Goal: Obtain resource: Download file/media

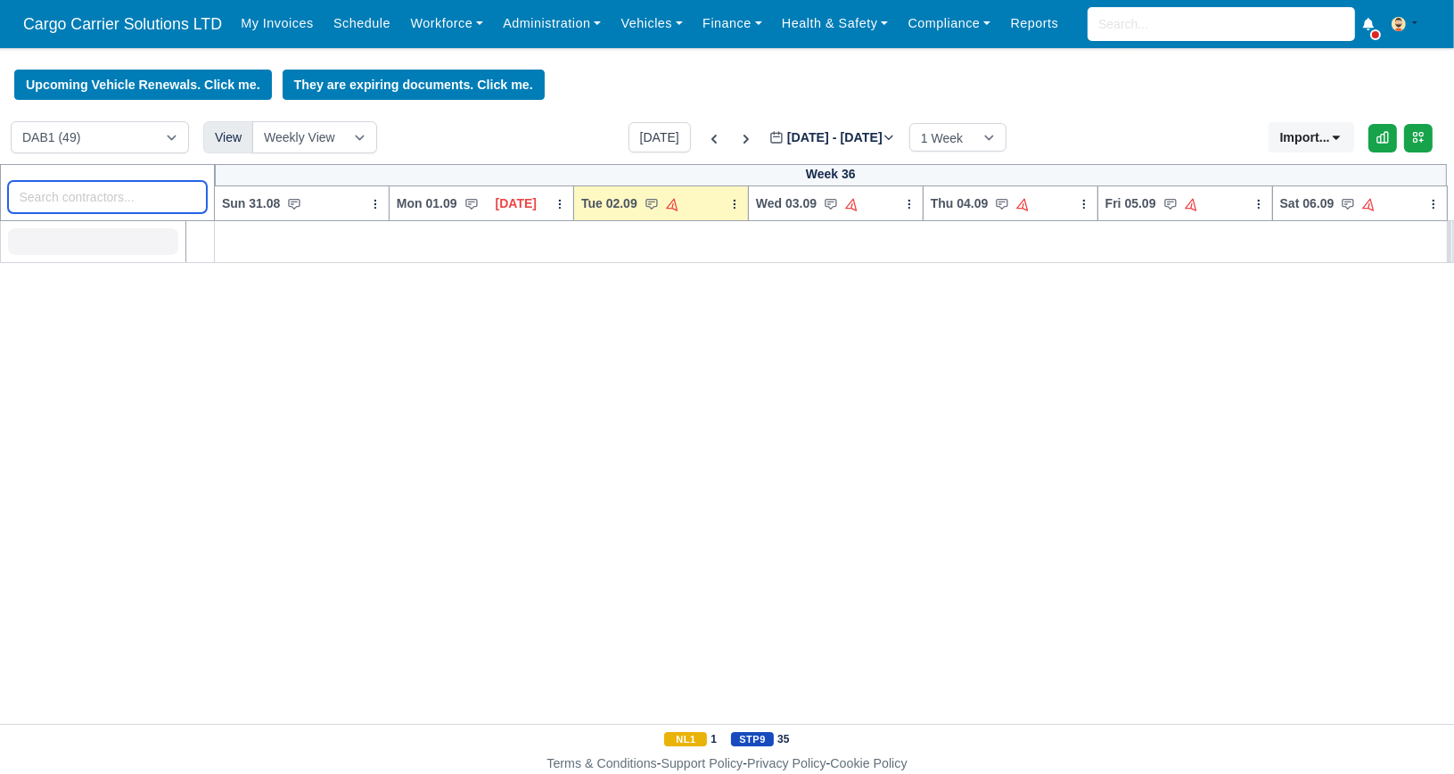
click at [67, 197] on input "search" at bounding box center [108, 197] width 200 height 32
type input "abdul"
click at [406, 34] on link "Workforce" at bounding box center [446, 23] width 93 height 35
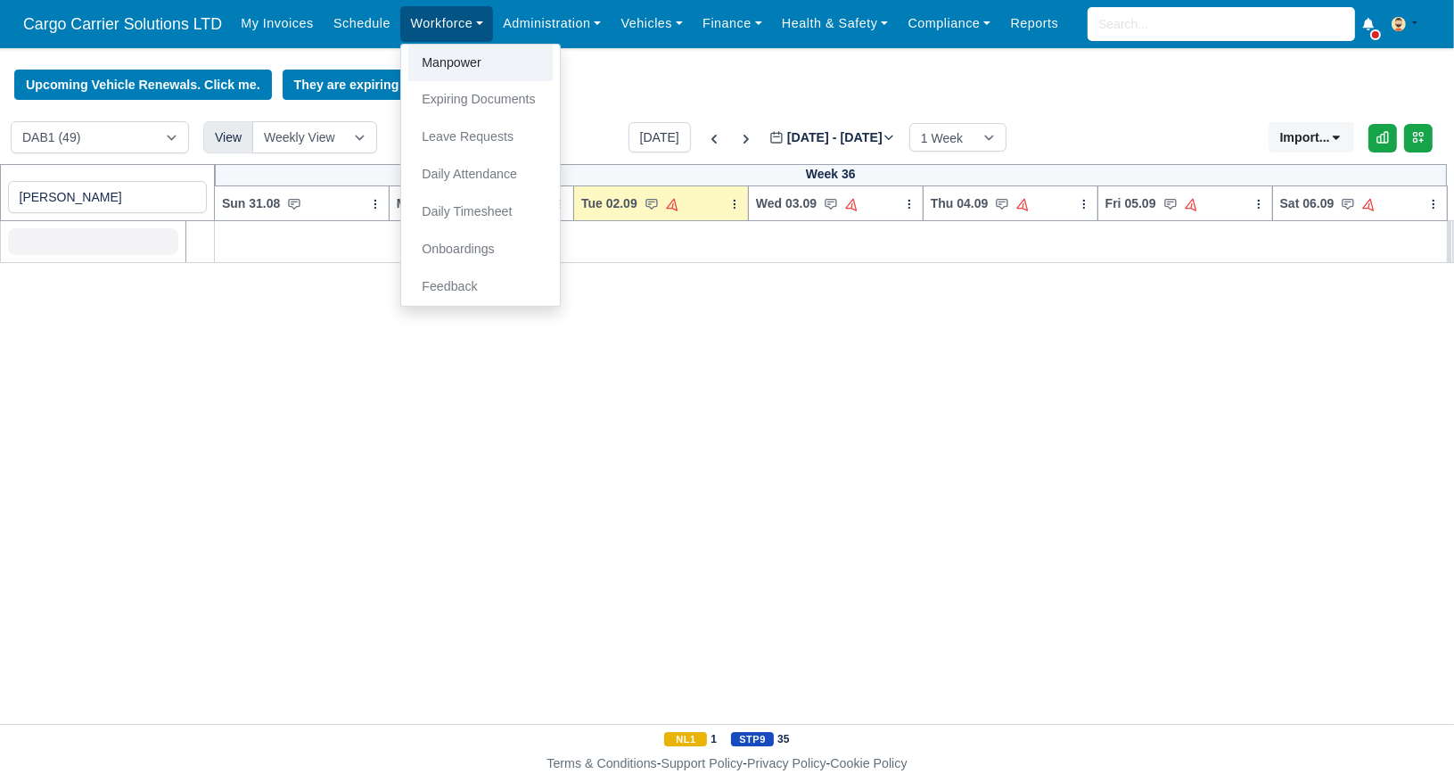
click at [442, 59] on link "Manpower" at bounding box center [480, 63] width 144 height 37
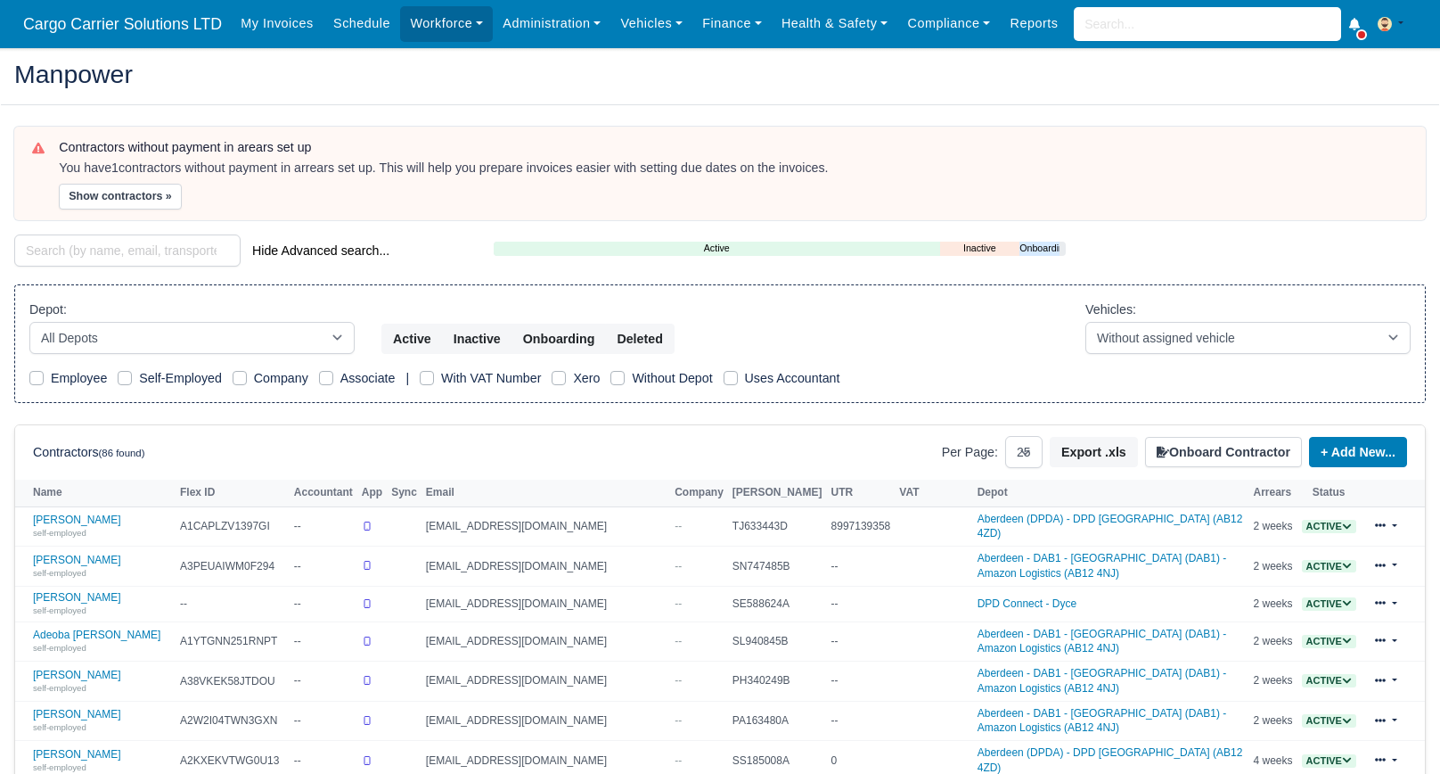
select select "25"
click at [89, 521] on link "Abdullah Akram self-employed" at bounding box center [102, 526] width 138 height 26
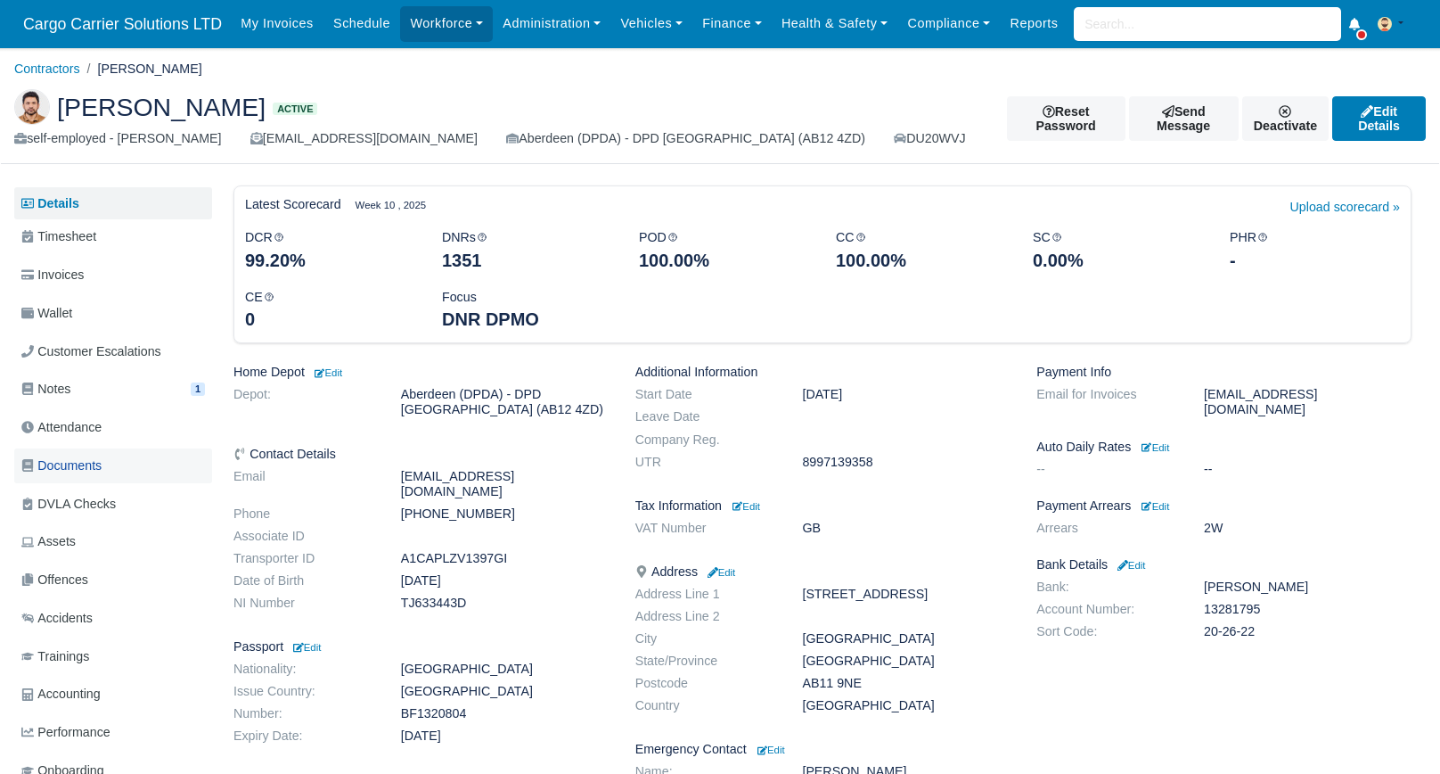
click at [100, 457] on span "Documents" at bounding box center [61, 465] width 80 height 21
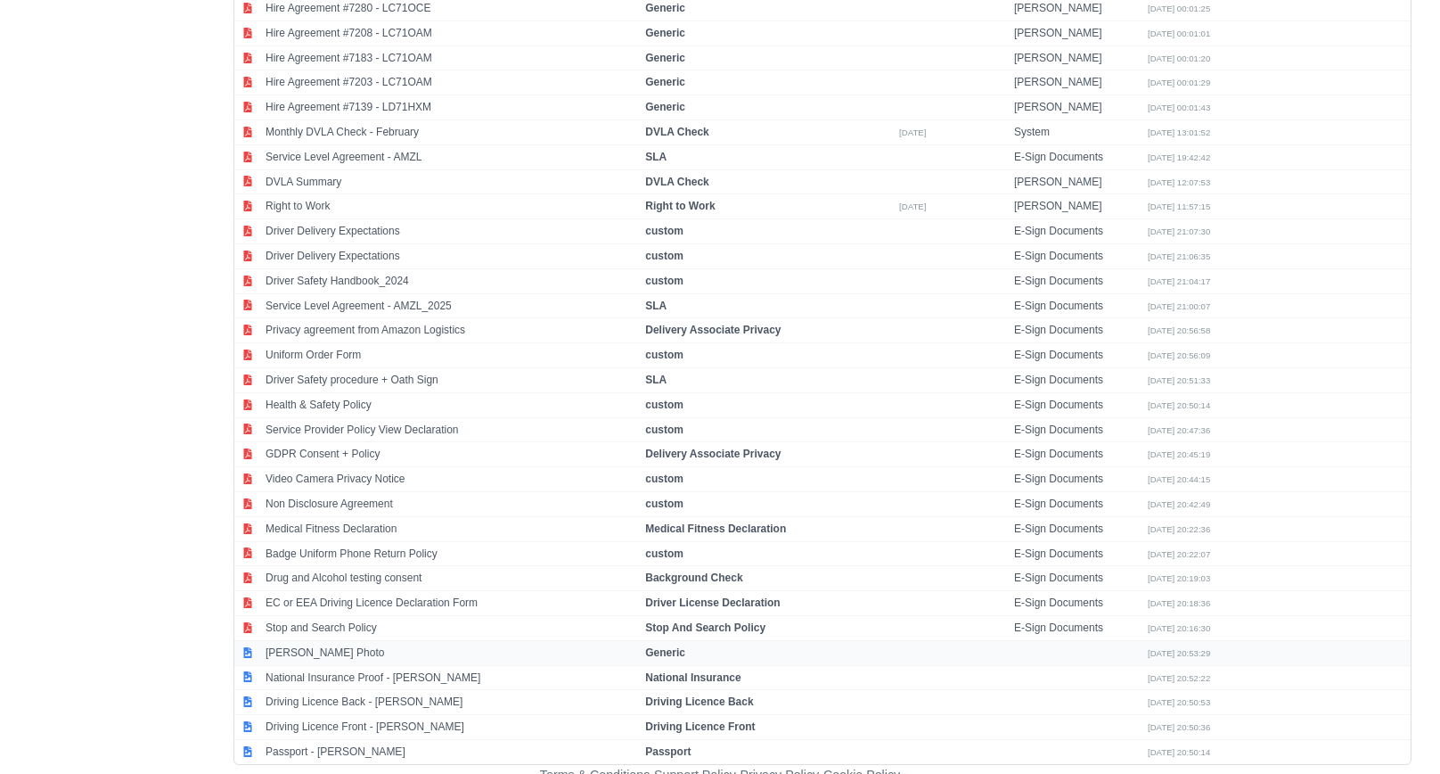
scroll to position [829, 0]
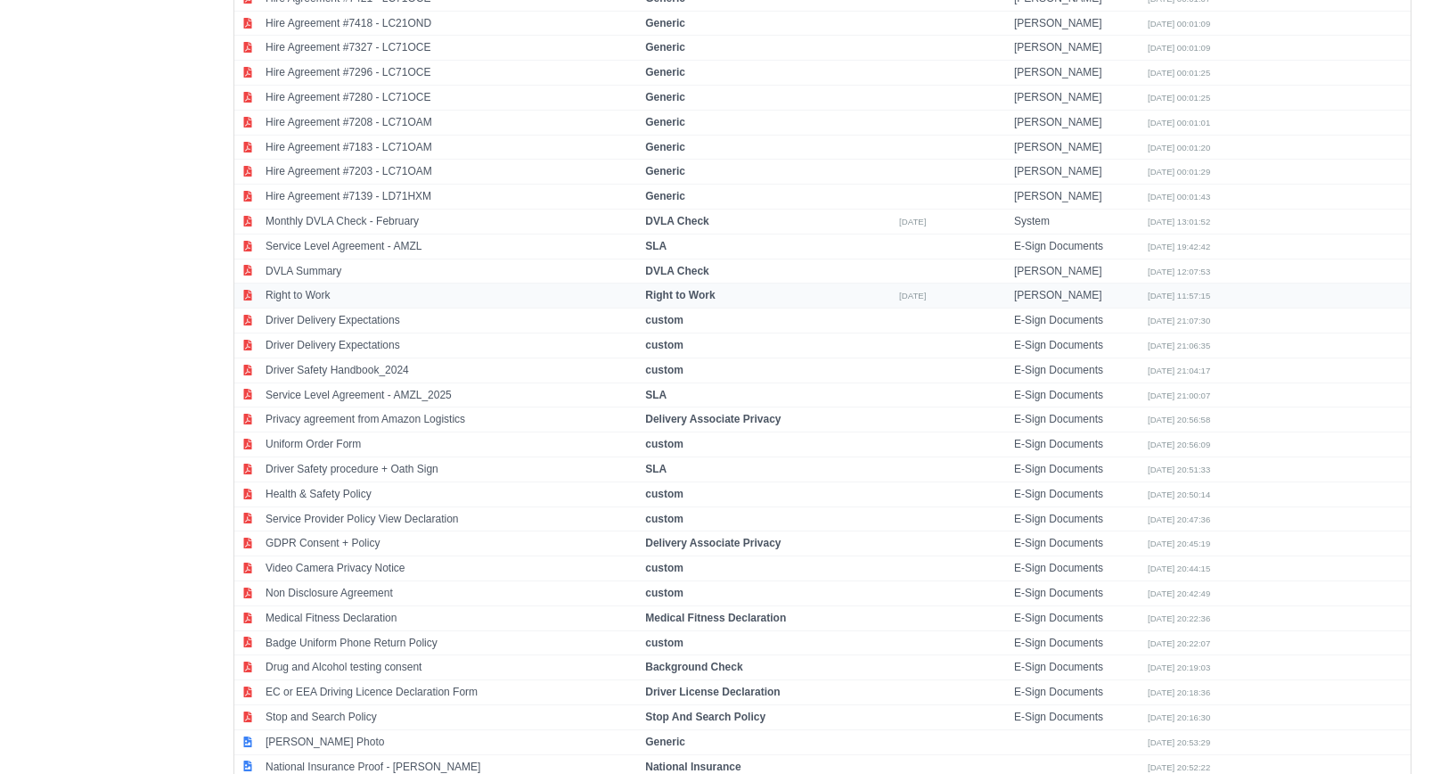
click at [305, 287] on td "Right to Work" at bounding box center [451, 295] width 380 height 25
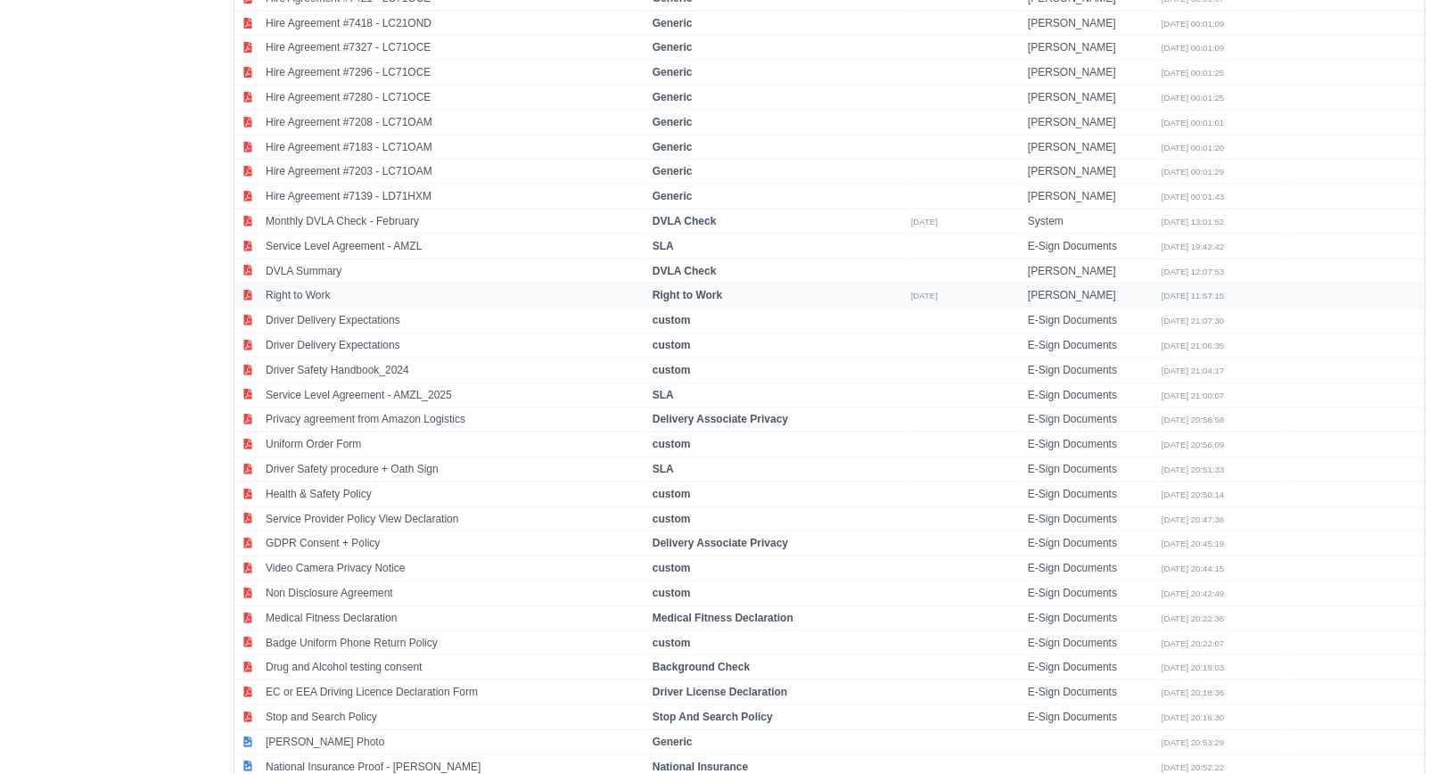
select select "right-to-work"
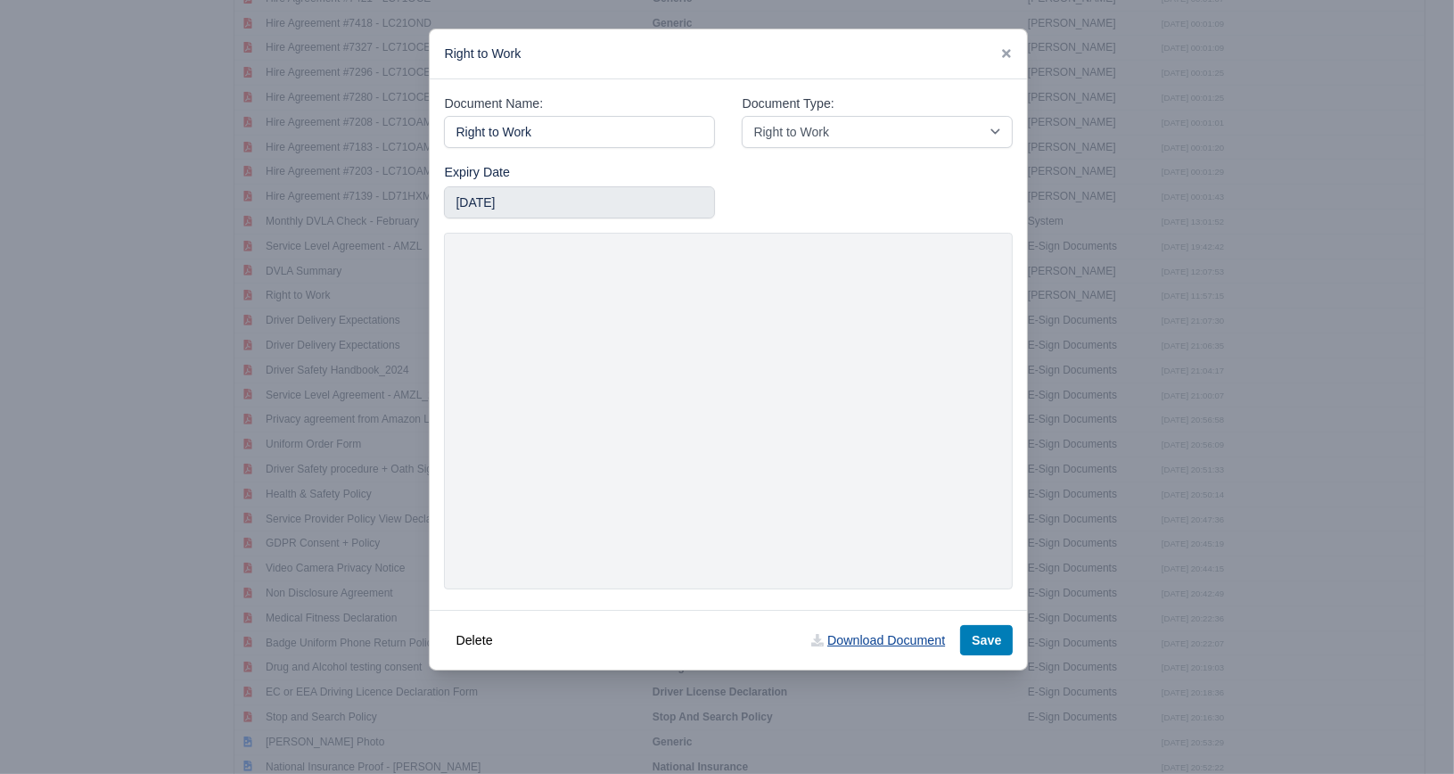
click at [841, 640] on link "Download Document" at bounding box center [878, 640] width 157 height 30
drag, startPoint x: 1003, startPoint y: 53, endPoint x: 951, endPoint y: 72, distance: 55.0
click at [1003, 53] on icon at bounding box center [1006, 53] width 12 height 12
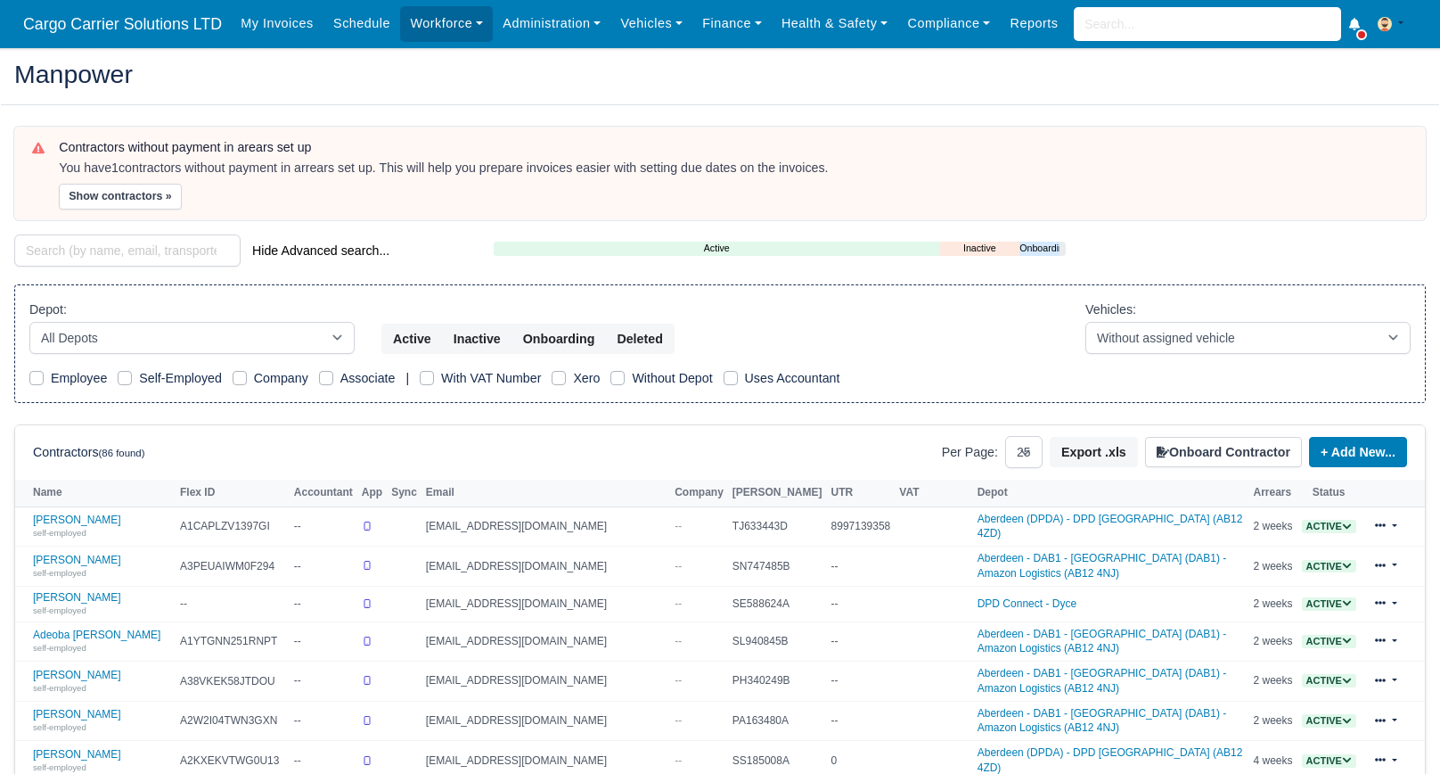
select select "25"
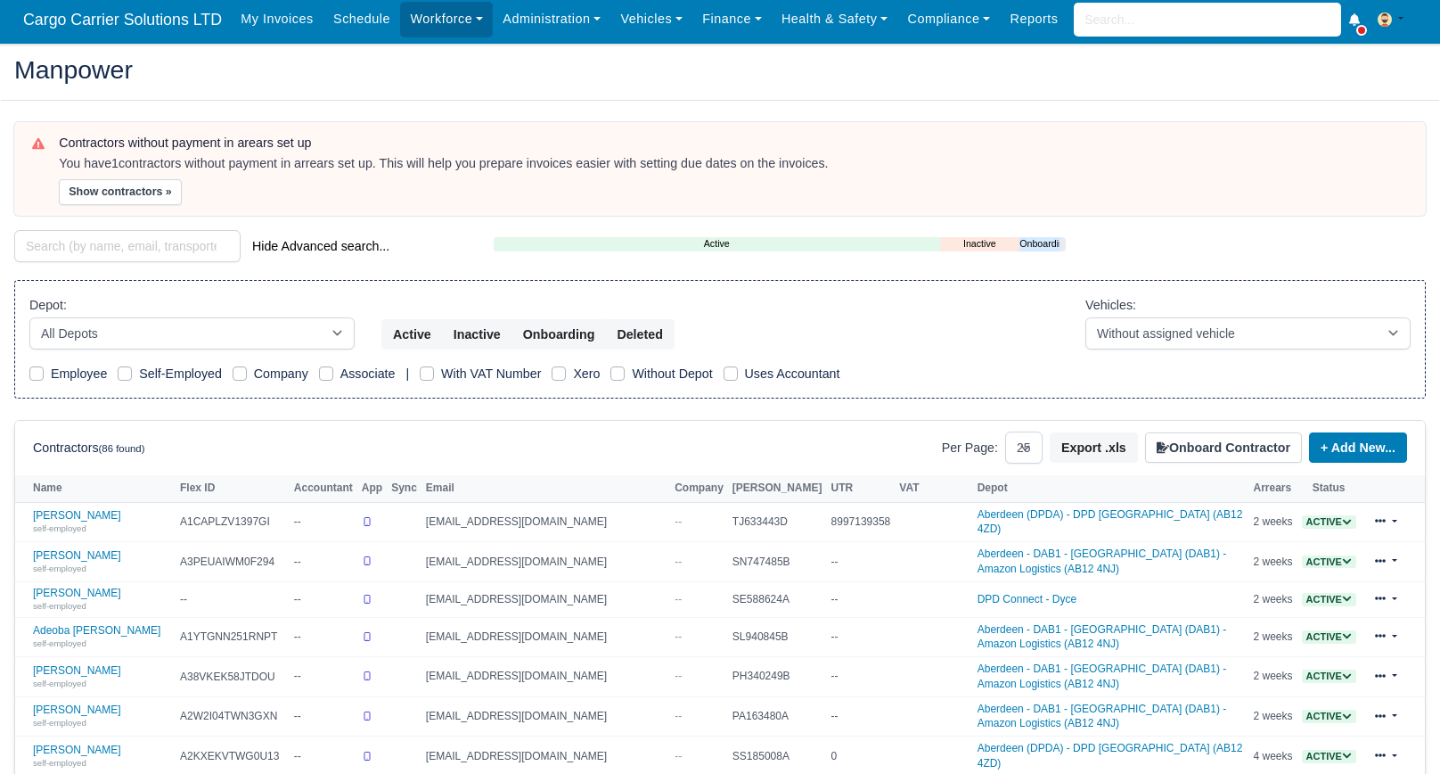
scroll to position [89, 0]
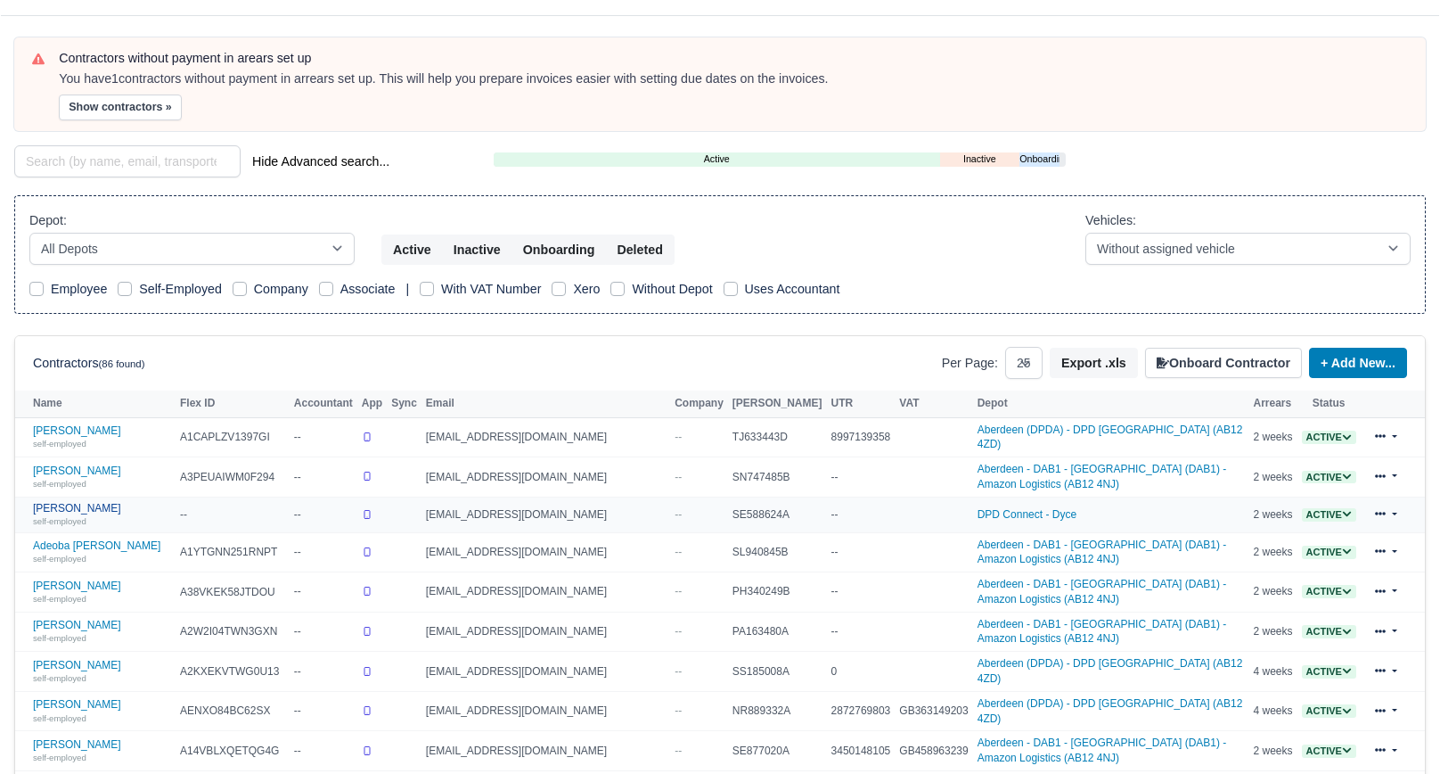
click at [78, 502] on link "Abubakar Alkali self-employed" at bounding box center [102, 515] width 138 height 26
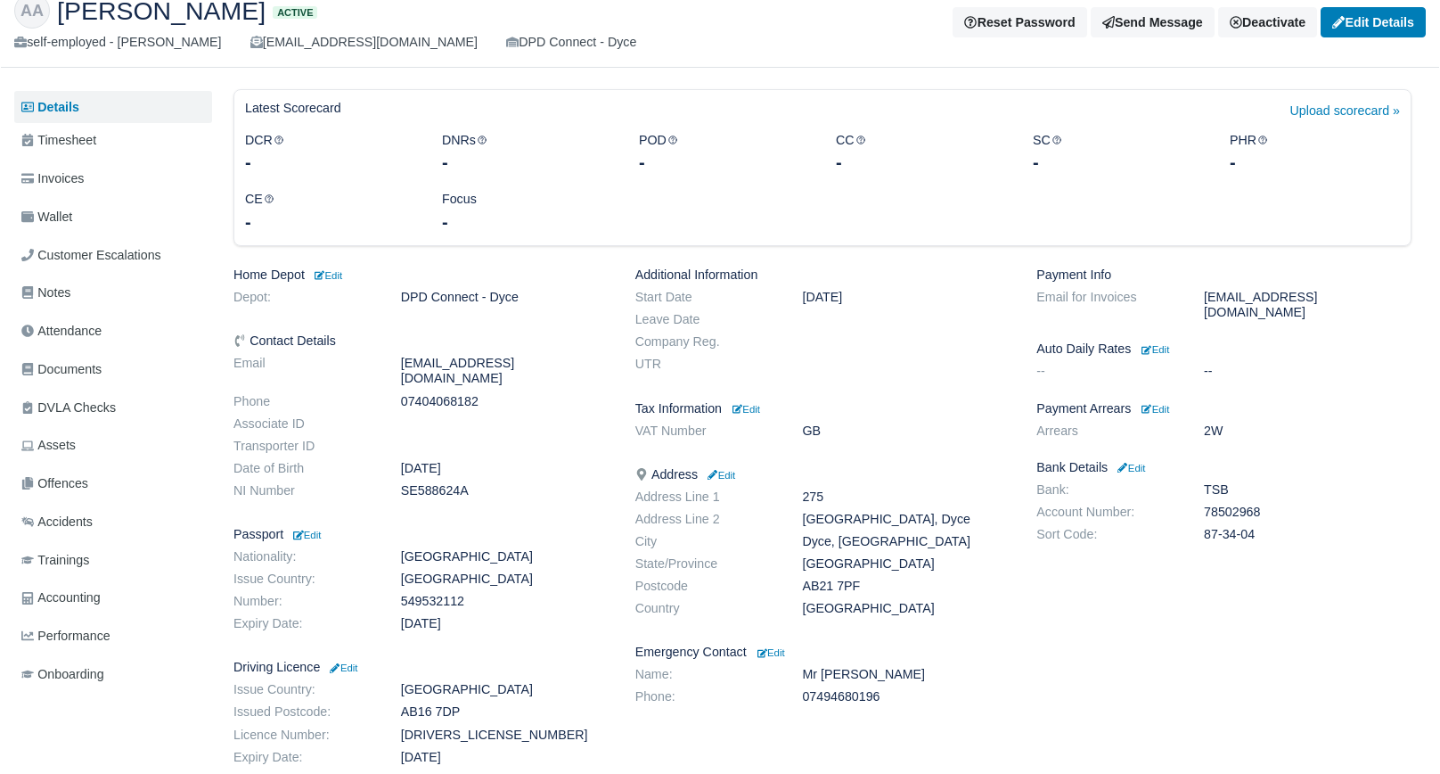
scroll to position [168, 0]
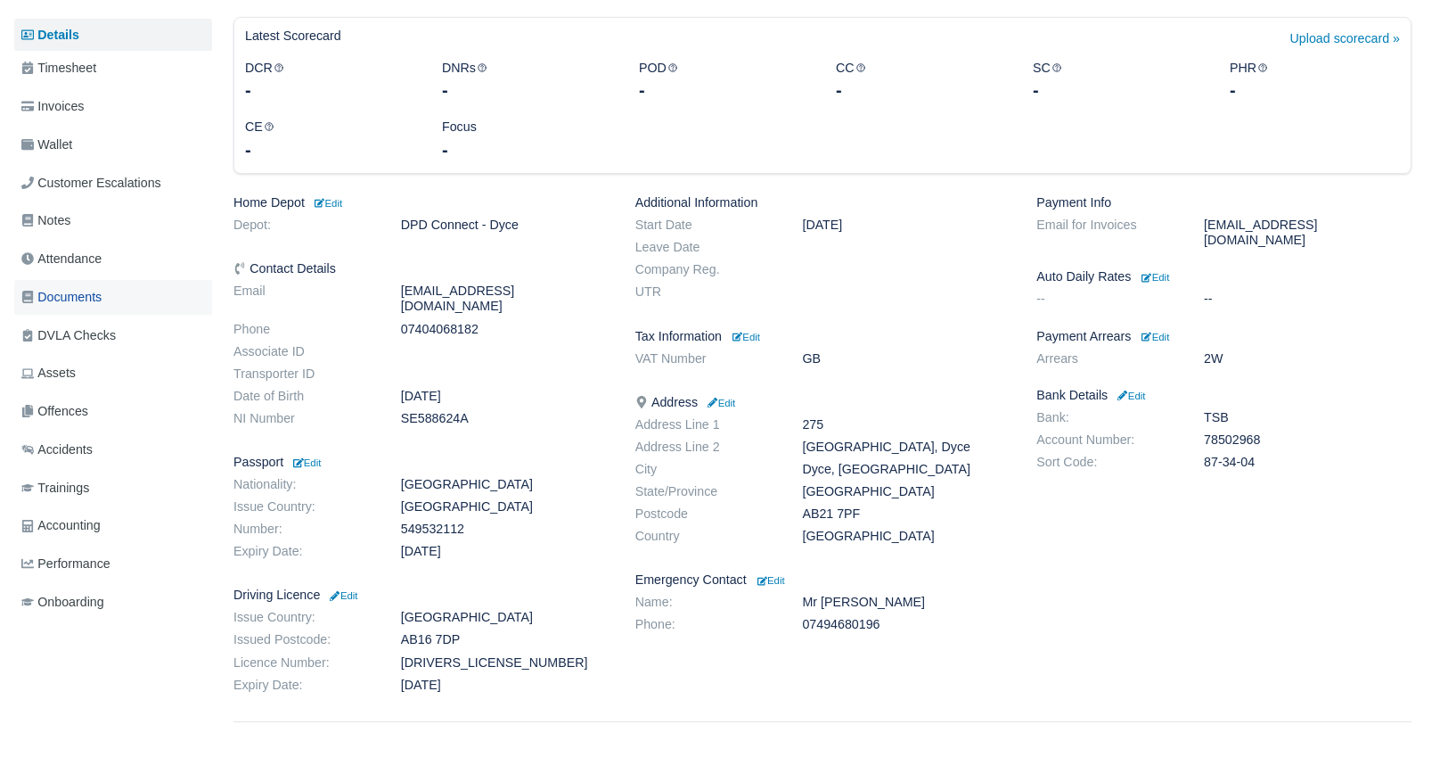
click at [84, 296] on span "Documents" at bounding box center [61, 297] width 80 height 21
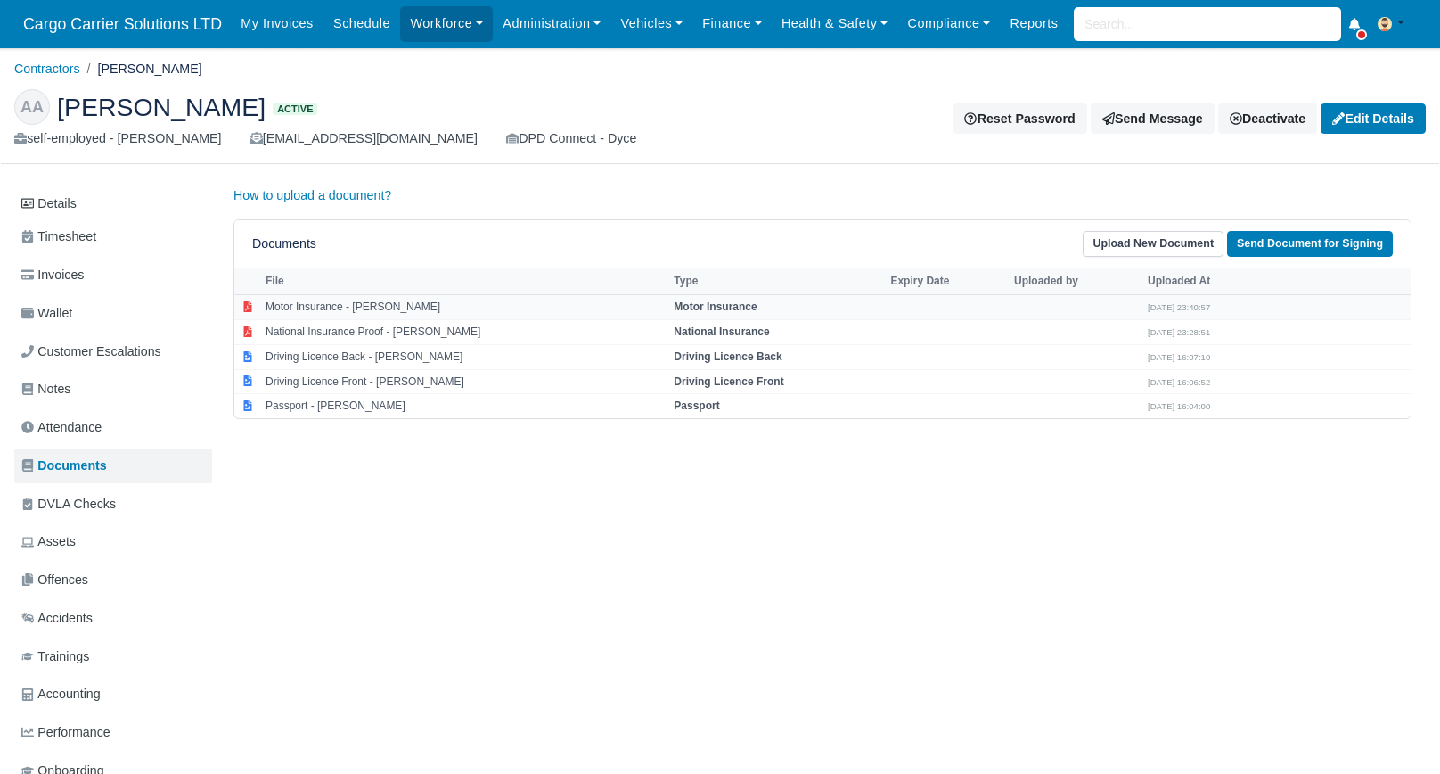
click at [381, 310] on td "Motor Insurance - [PERSON_NAME]" at bounding box center [465, 307] width 408 height 25
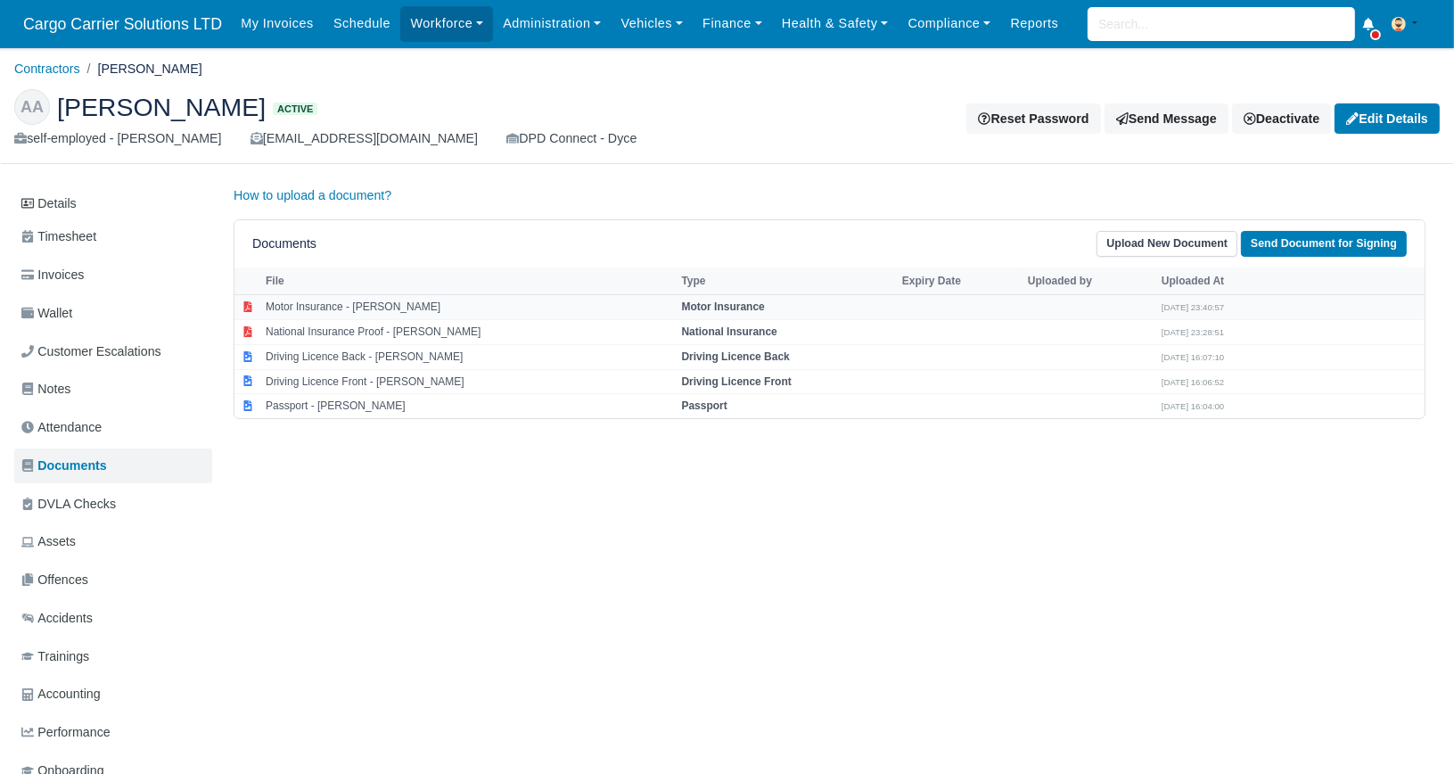
select select "motor-insurance"
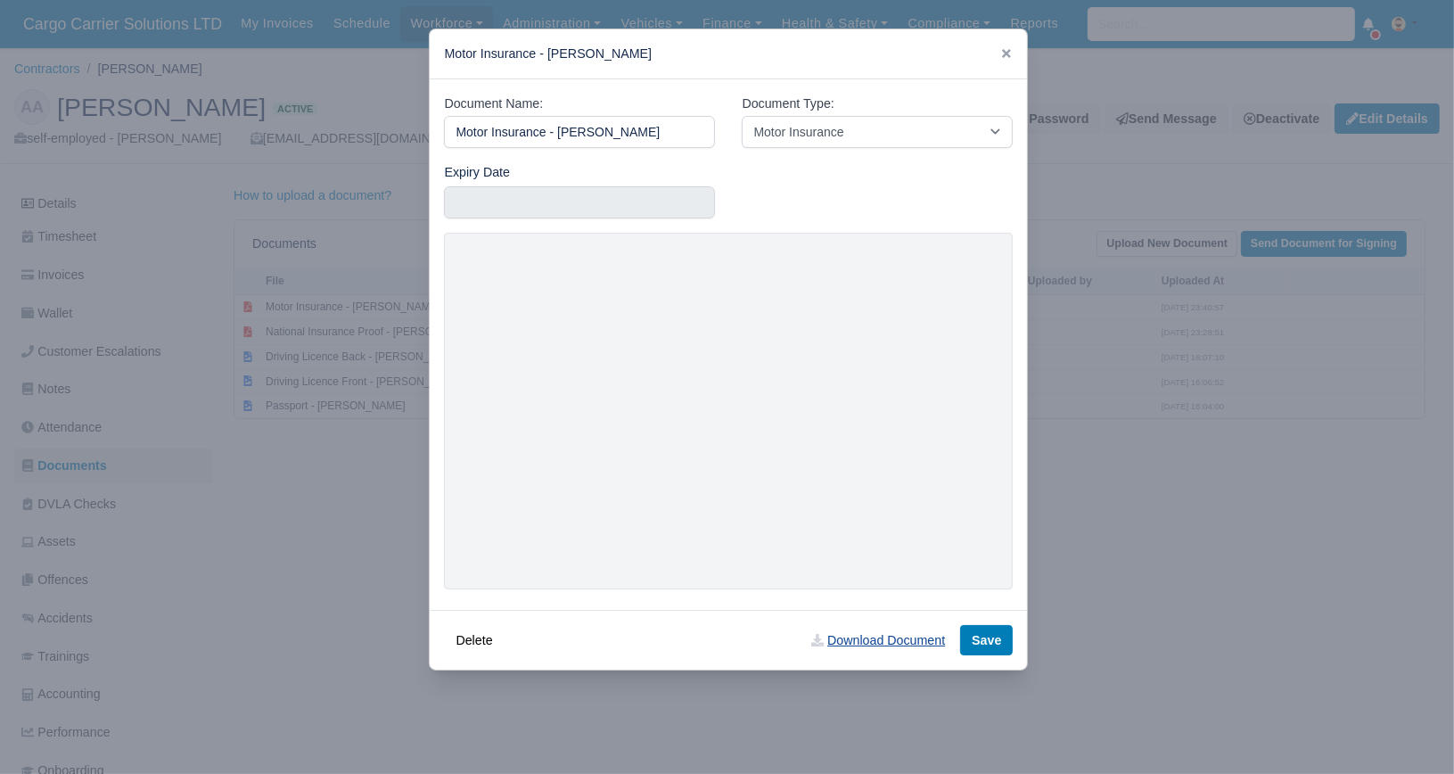
click at [915, 644] on link "Download Document" at bounding box center [878, 640] width 157 height 30
click at [1003, 52] on div "Motor Insurance - Abubakar Alkali" at bounding box center [728, 54] width 597 height 50
click at [1009, 55] on icon at bounding box center [1006, 53] width 9 height 9
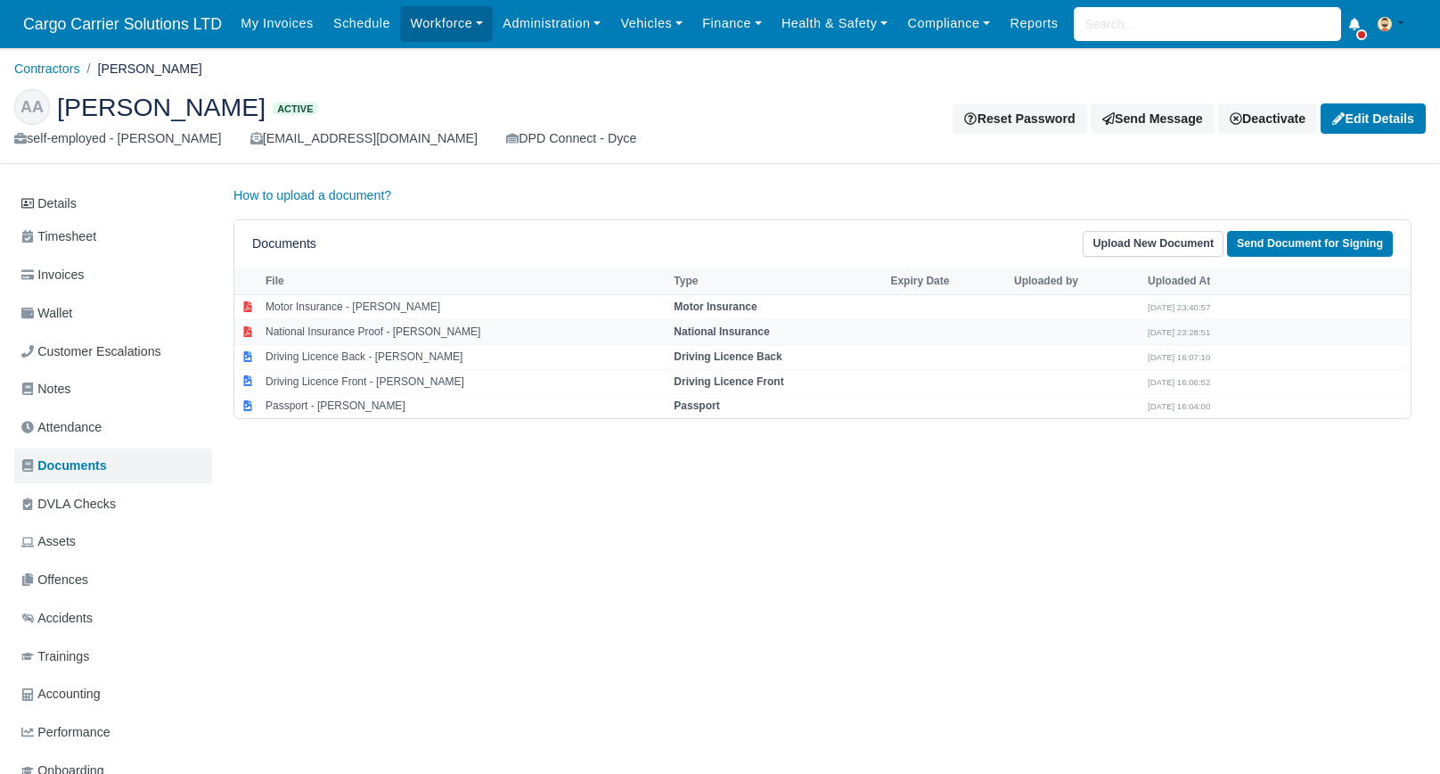
click at [406, 334] on td "National Insurance Proof - Abubakar Alkali" at bounding box center [465, 331] width 408 height 25
select select "national-insurance"
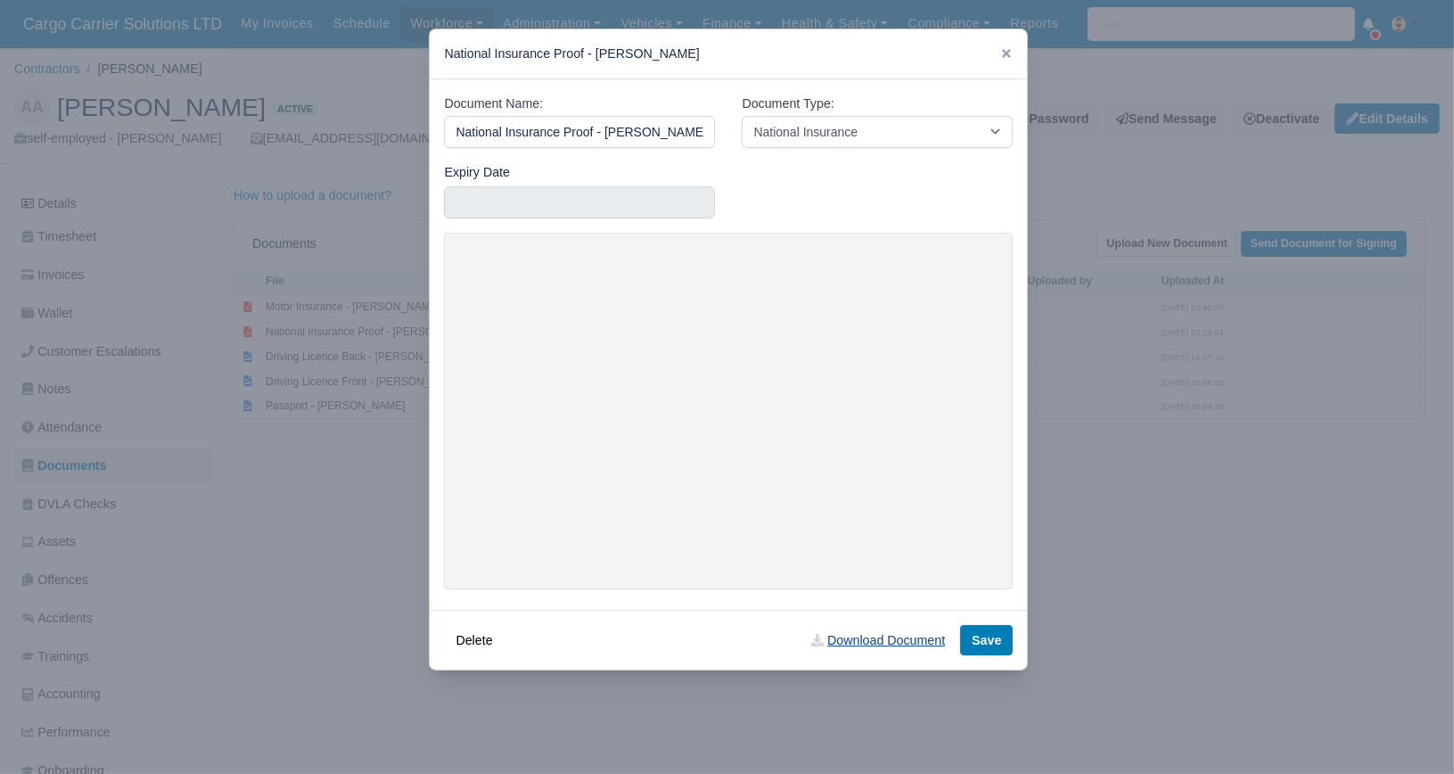
click at [853, 639] on link "Download Document" at bounding box center [878, 640] width 157 height 30
drag, startPoint x: 1006, startPoint y: 53, endPoint x: 987, endPoint y: 60, distance: 20.6
click at [1006, 53] on icon at bounding box center [1006, 53] width 9 height 9
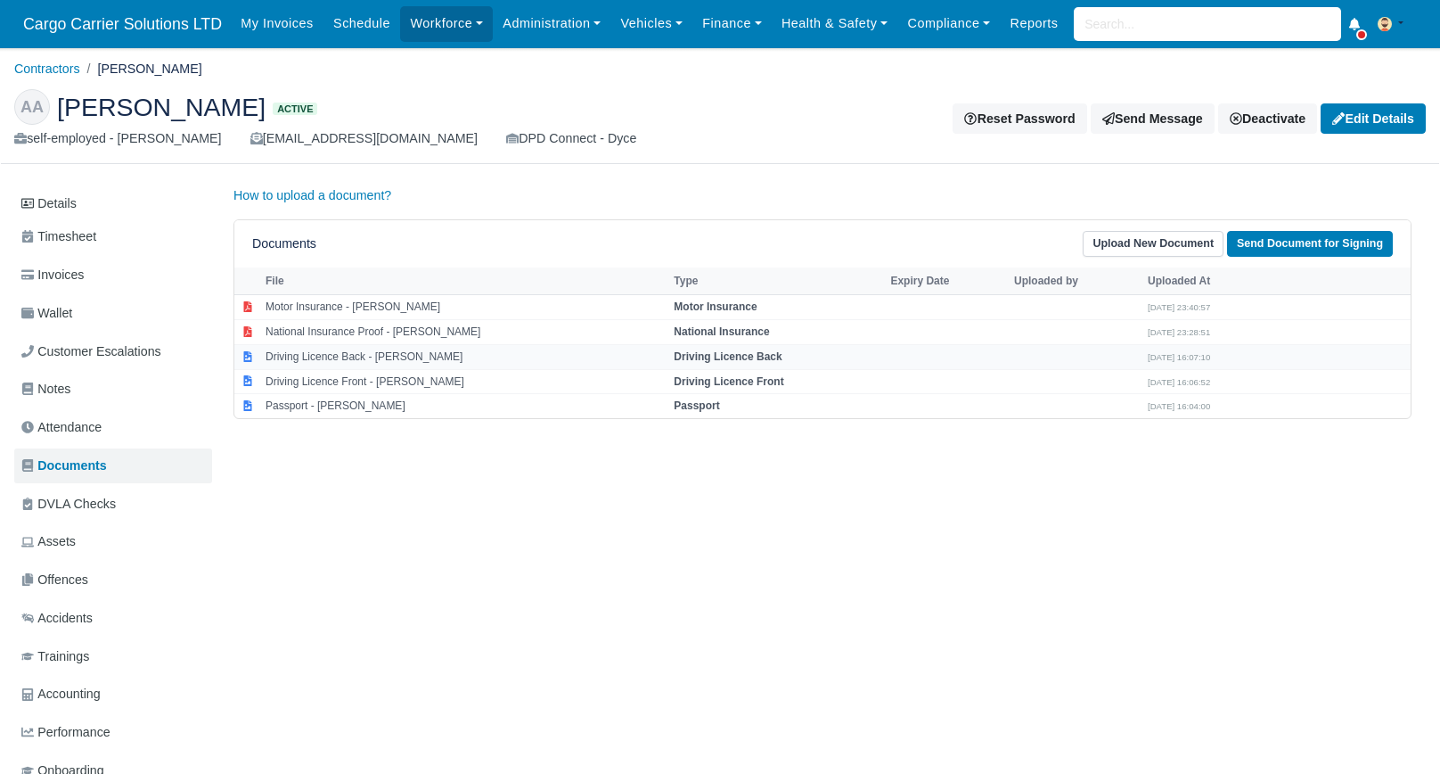
click at [396, 351] on td "Driving Licence Back - Abubakar Alkali" at bounding box center [465, 356] width 408 height 25
select select "driving-licence-back"
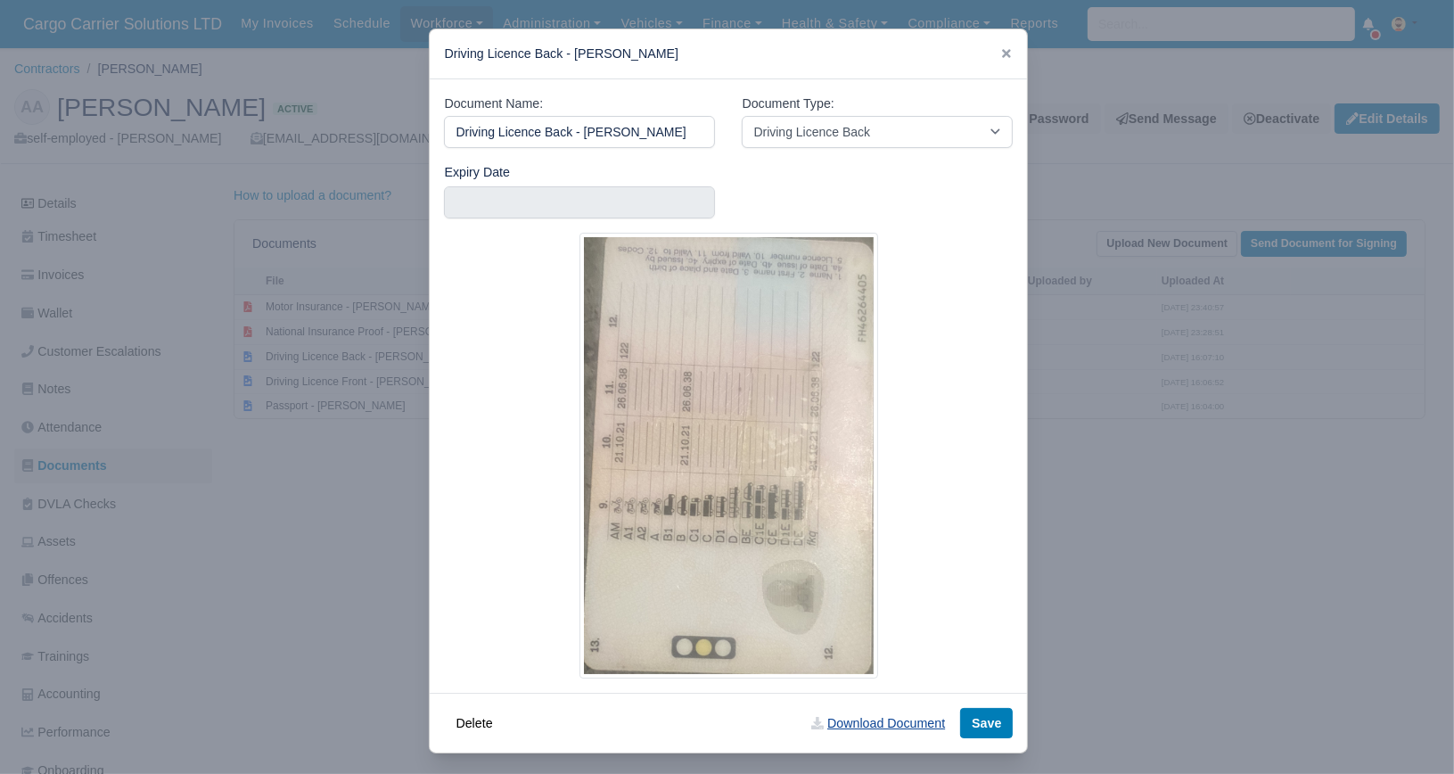
click at [858, 727] on link "Download Document" at bounding box center [878, 723] width 157 height 30
click at [979, 264] on div at bounding box center [728, 456] width 569 height 446
click at [863, 724] on link "Download Document" at bounding box center [878, 723] width 157 height 30
drag, startPoint x: 1000, startPoint y: 53, endPoint x: 1013, endPoint y: 53, distance: 12.5
click at [1002, 53] on icon at bounding box center [1006, 53] width 9 height 9
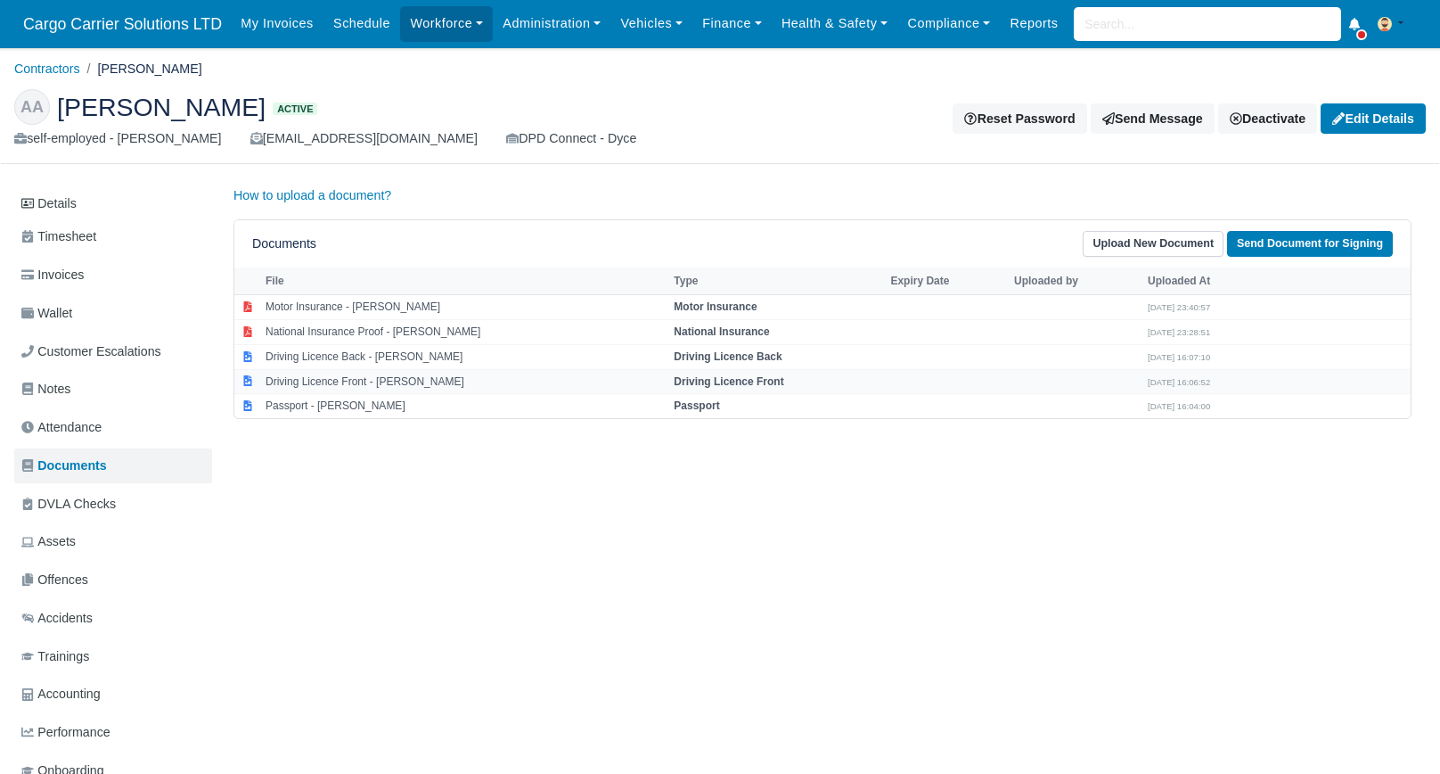
click at [351, 381] on td "Driving Licence Front - Abubakar Alkali" at bounding box center [465, 381] width 408 height 25
select select "driving-licence-front"
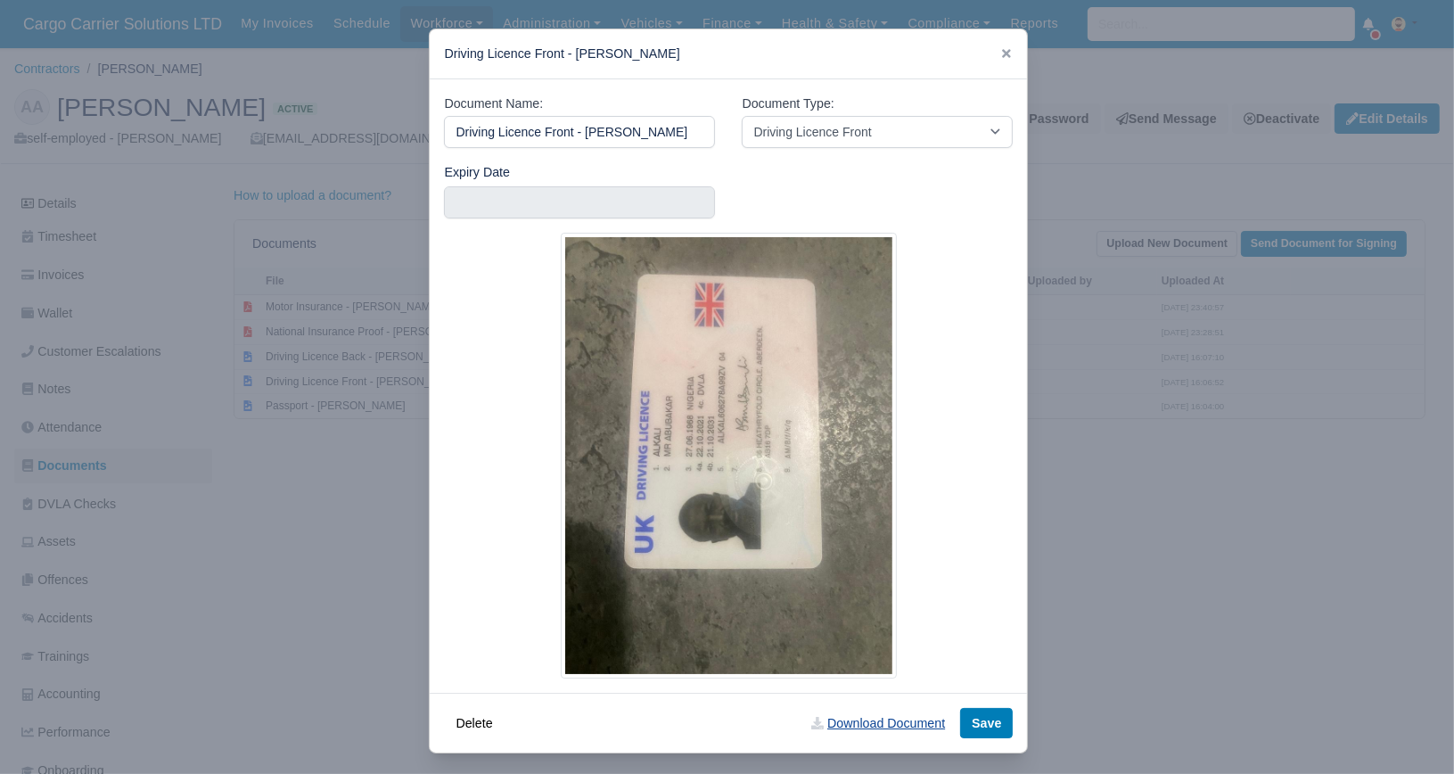
click at [866, 724] on link "Download Document" at bounding box center [878, 723] width 157 height 30
drag, startPoint x: 995, startPoint y: 50, endPoint x: 824, endPoint y: 118, distance: 184.1
click at [1000, 50] on icon at bounding box center [1006, 53] width 12 height 12
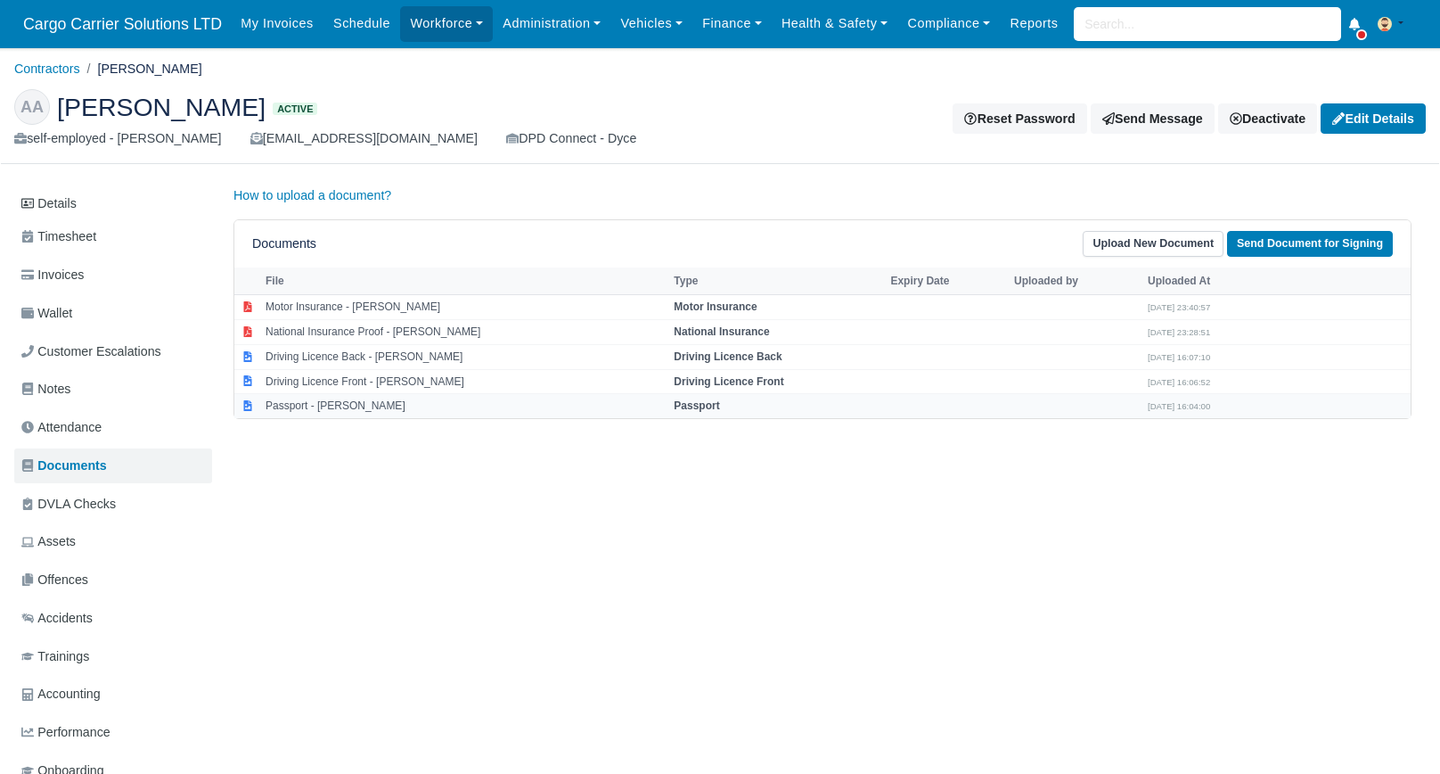
click at [403, 404] on td "Passport - Abubakar Alkali" at bounding box center [465, 406] width 408 height 24
select select "passport"
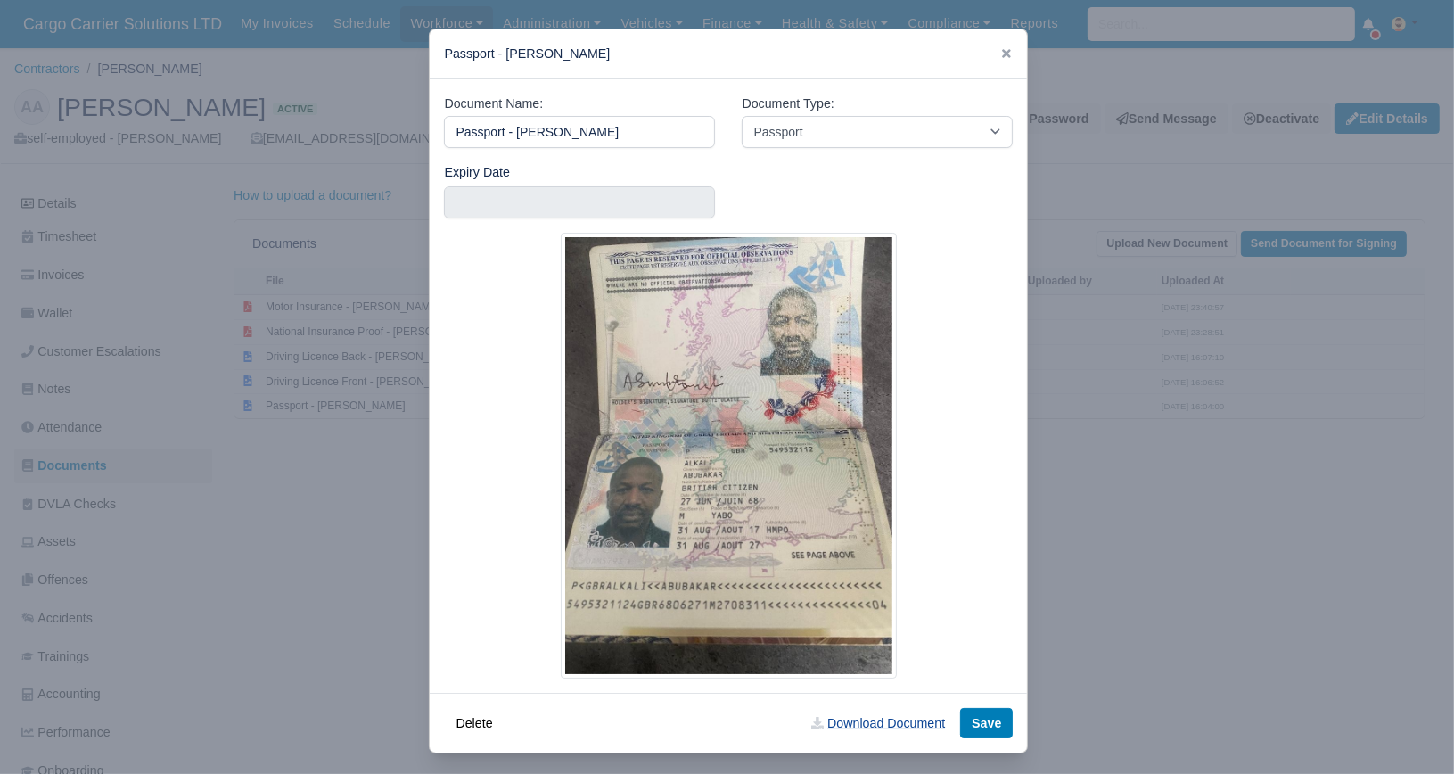
click at [846, 726] on link "Download Document" at bounding box center [878, 723] width 157 height 30
click at [1000, 59] on icon at bounding box center [1006, 53] width 12 height 12
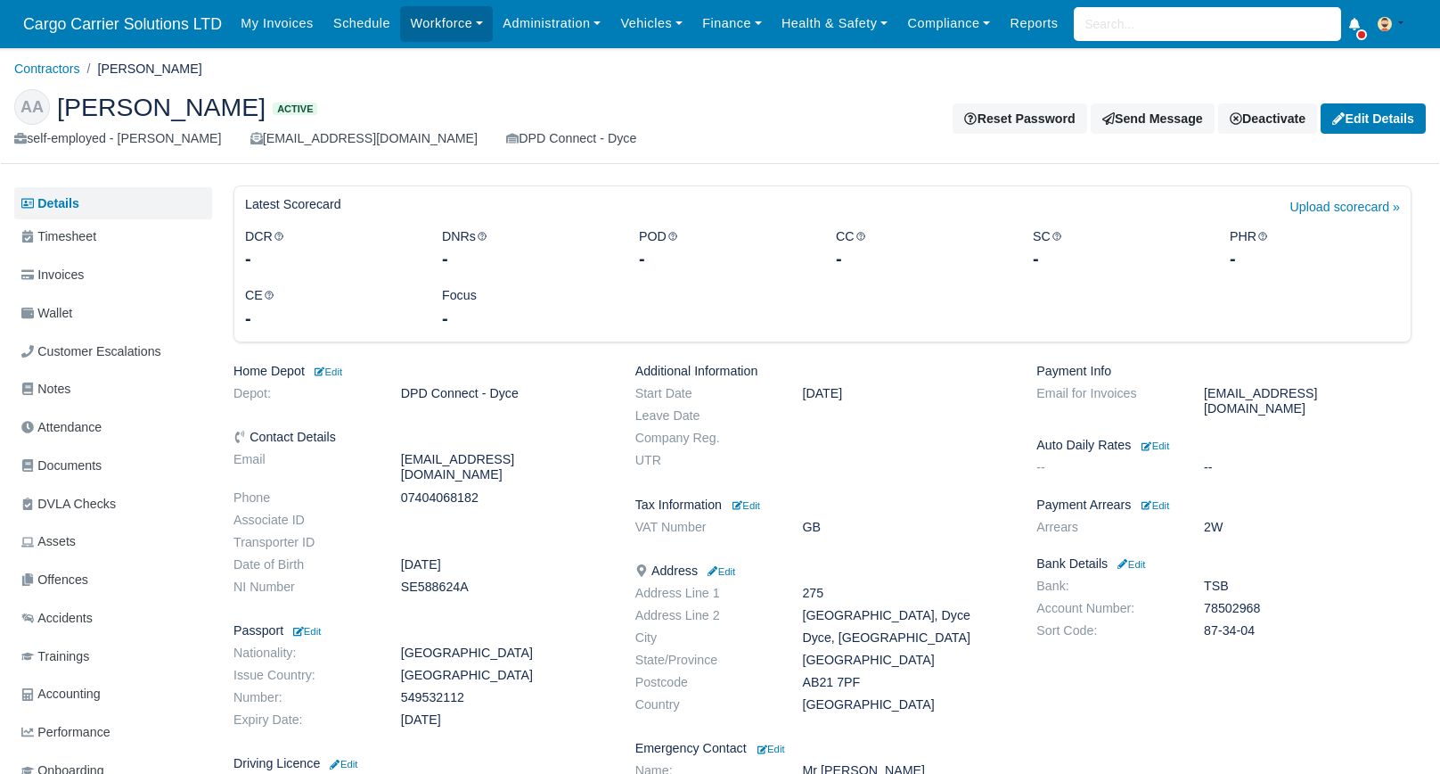
scroll to position [168, 0]
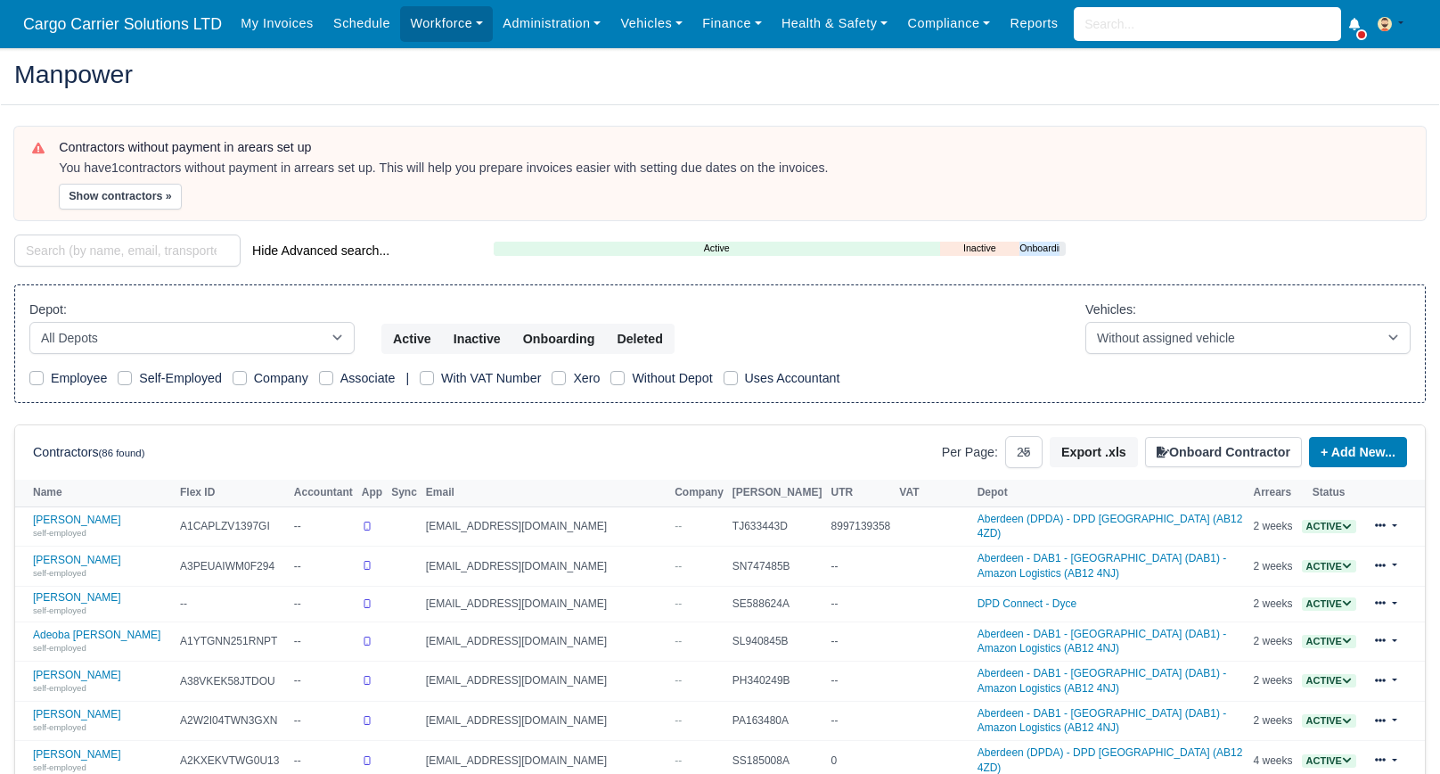
select select "25"
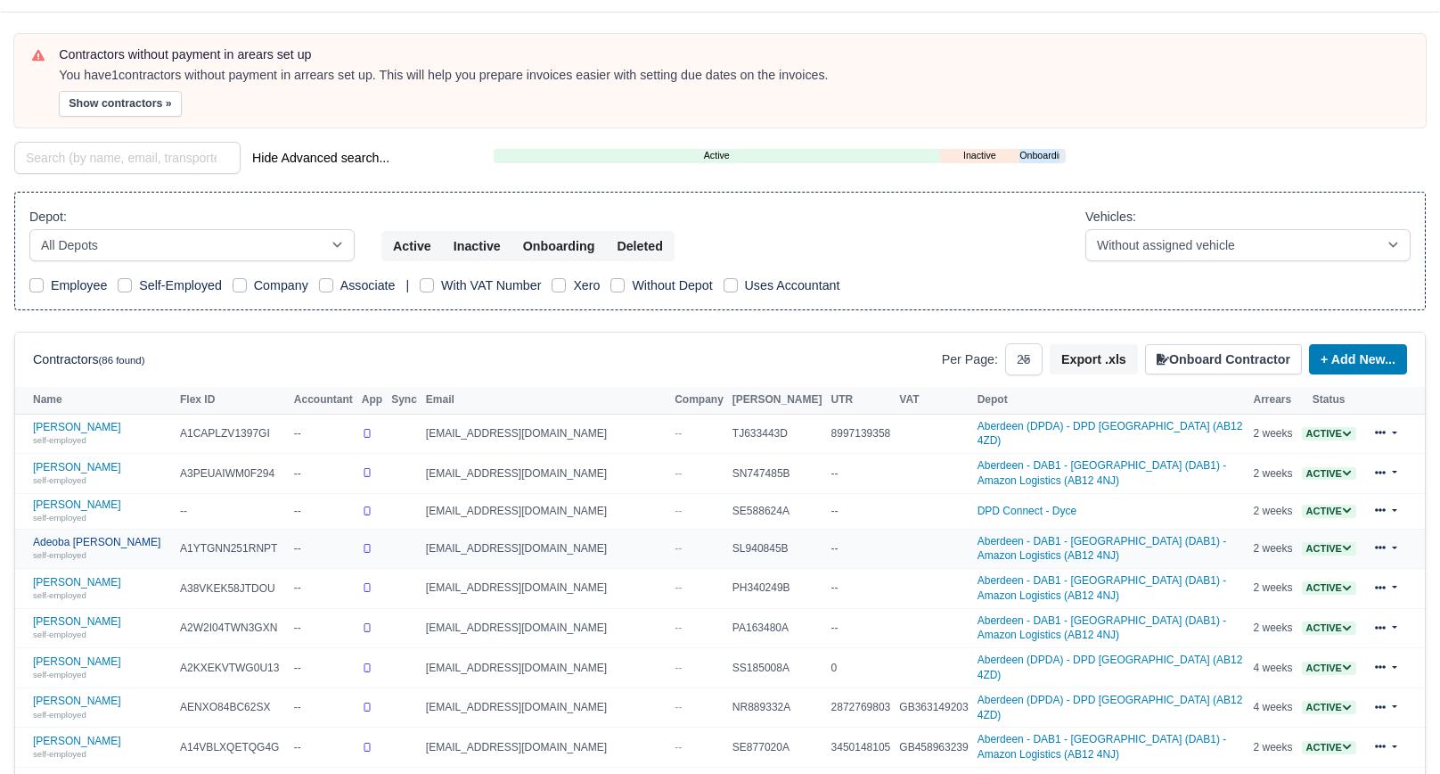
scroll to position [271, 0]
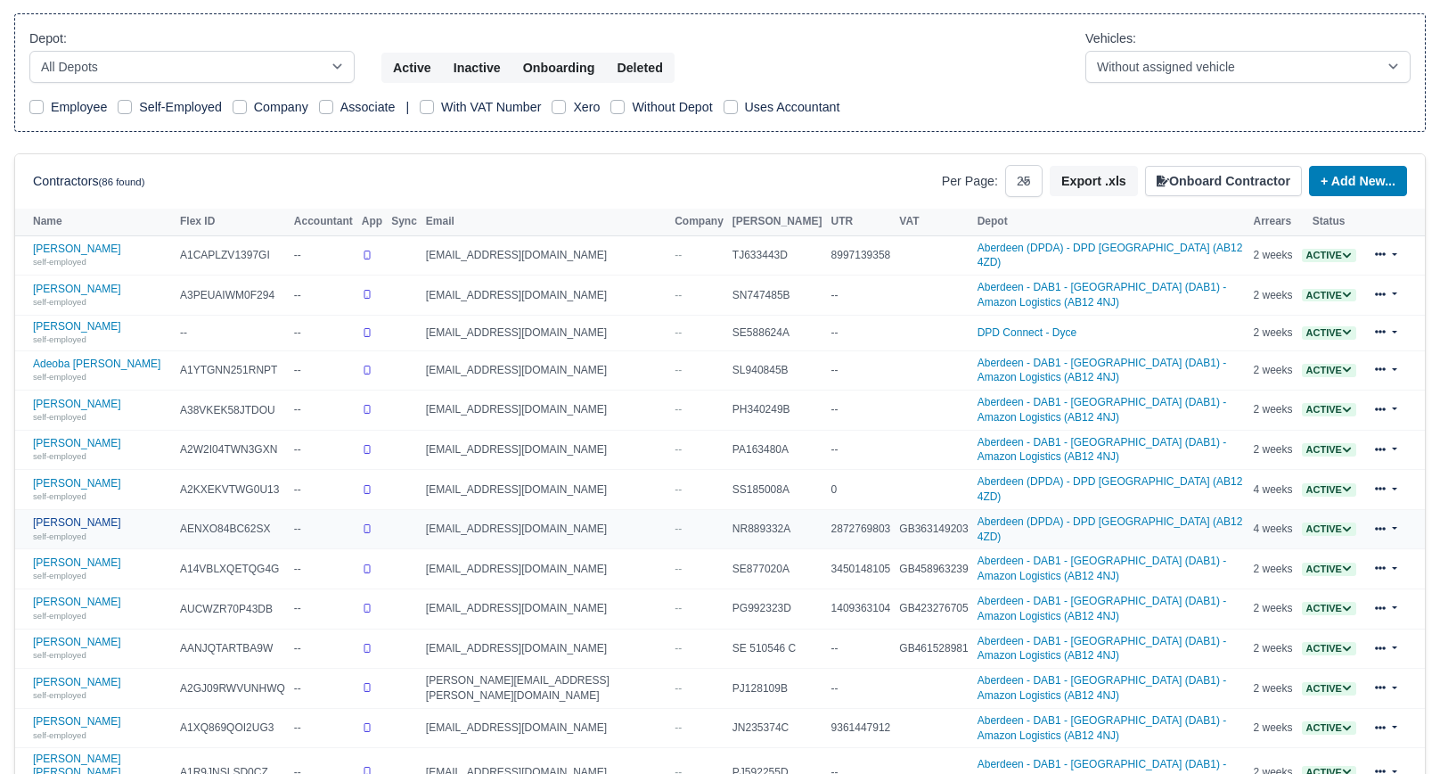
click at [95, 516] on link "Andrew English self-employed" at bounding box center [102, 529] width 138 height 26
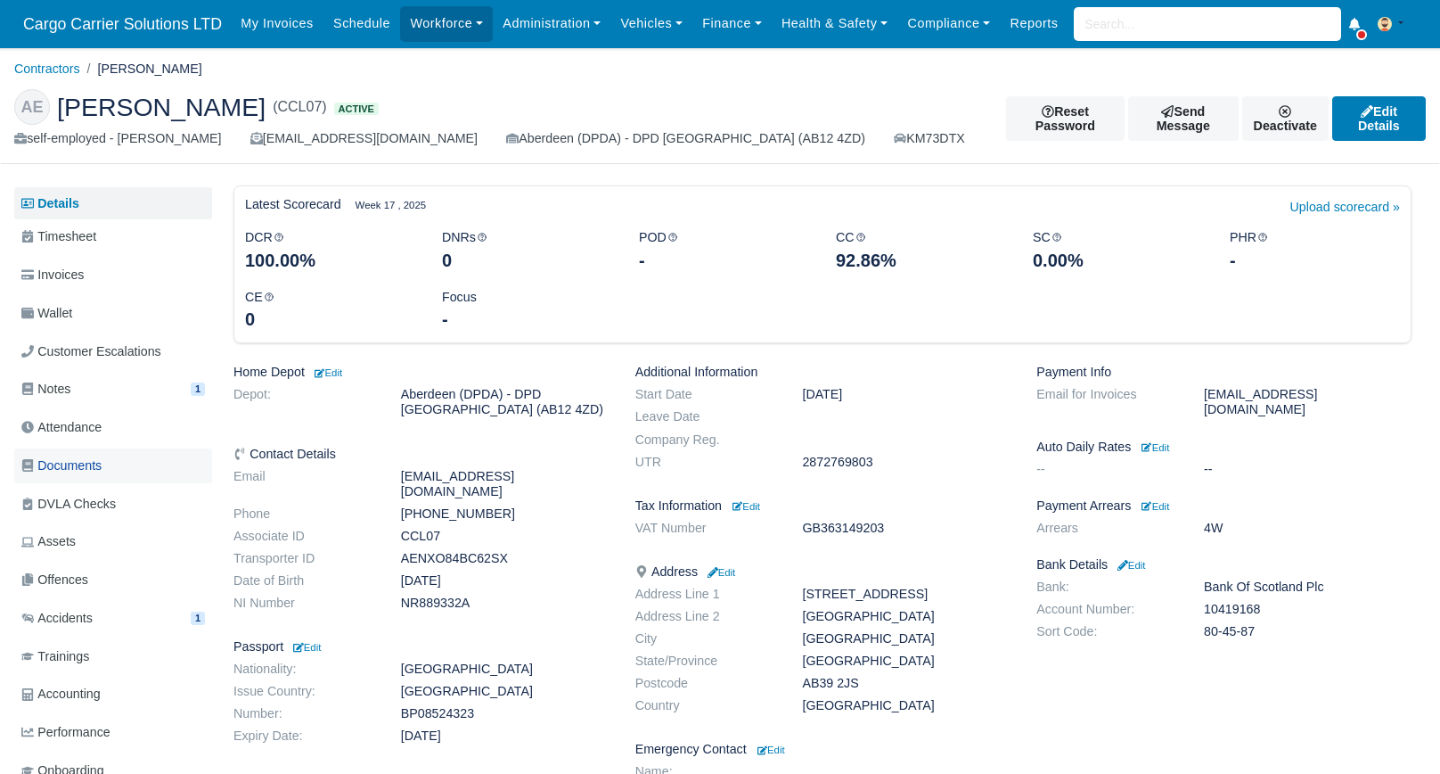
click at [88, 468] on span "Documents" at bounding box center [61, 465] width 80 height 21
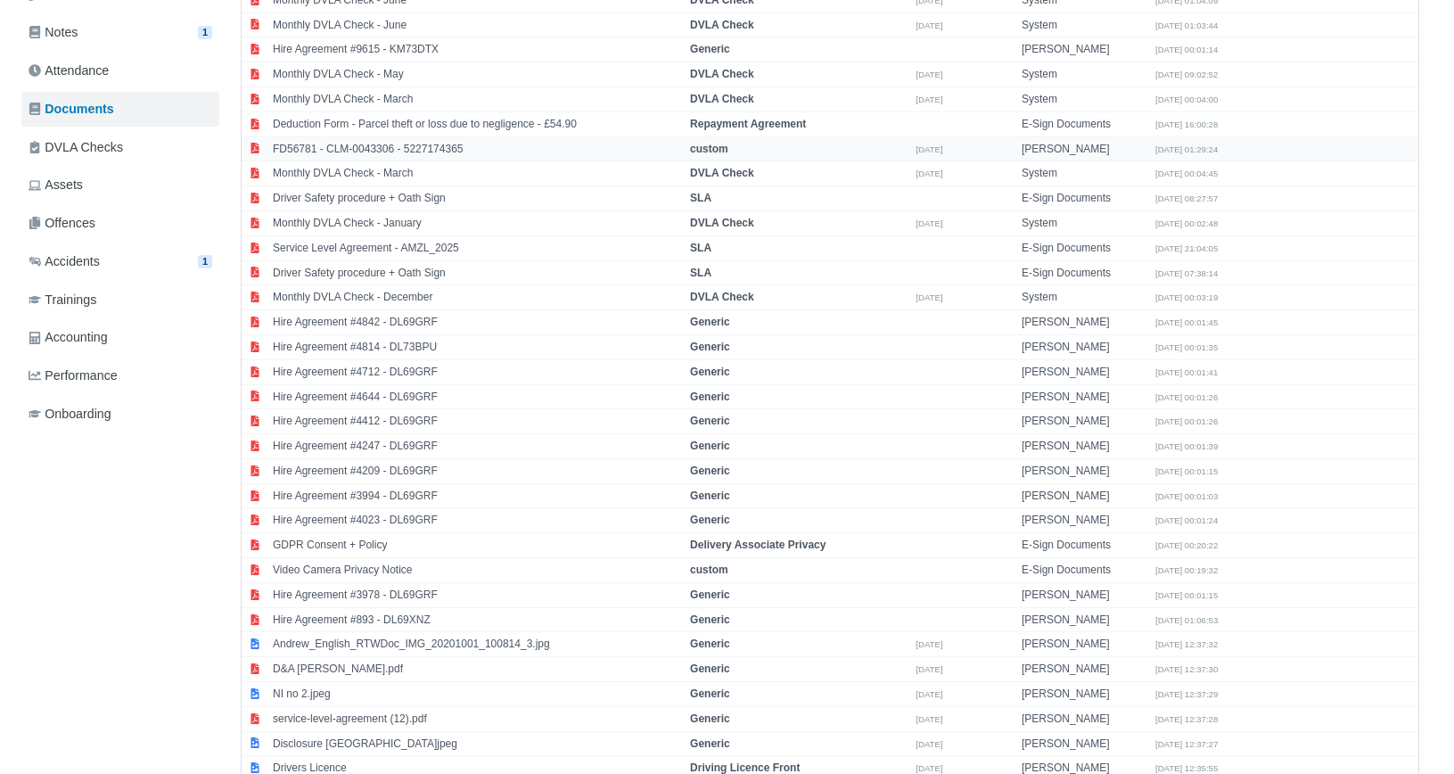
scroll to position [401, 0]
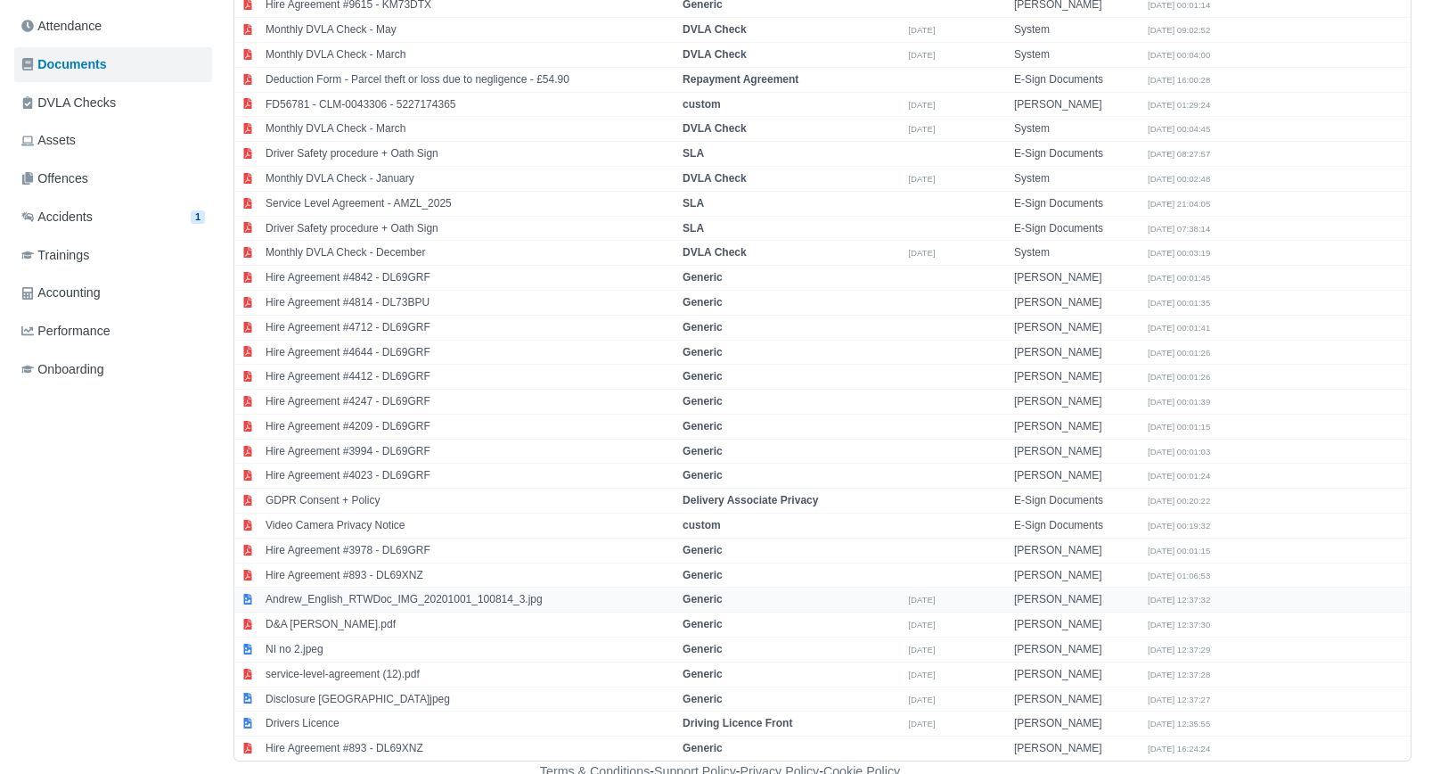
click at [398, 593] on td "Andrew_English_RTWDoc_IMG_20201001_100814_3.jpg" at bounding box center [469, 599] width 417 height 25
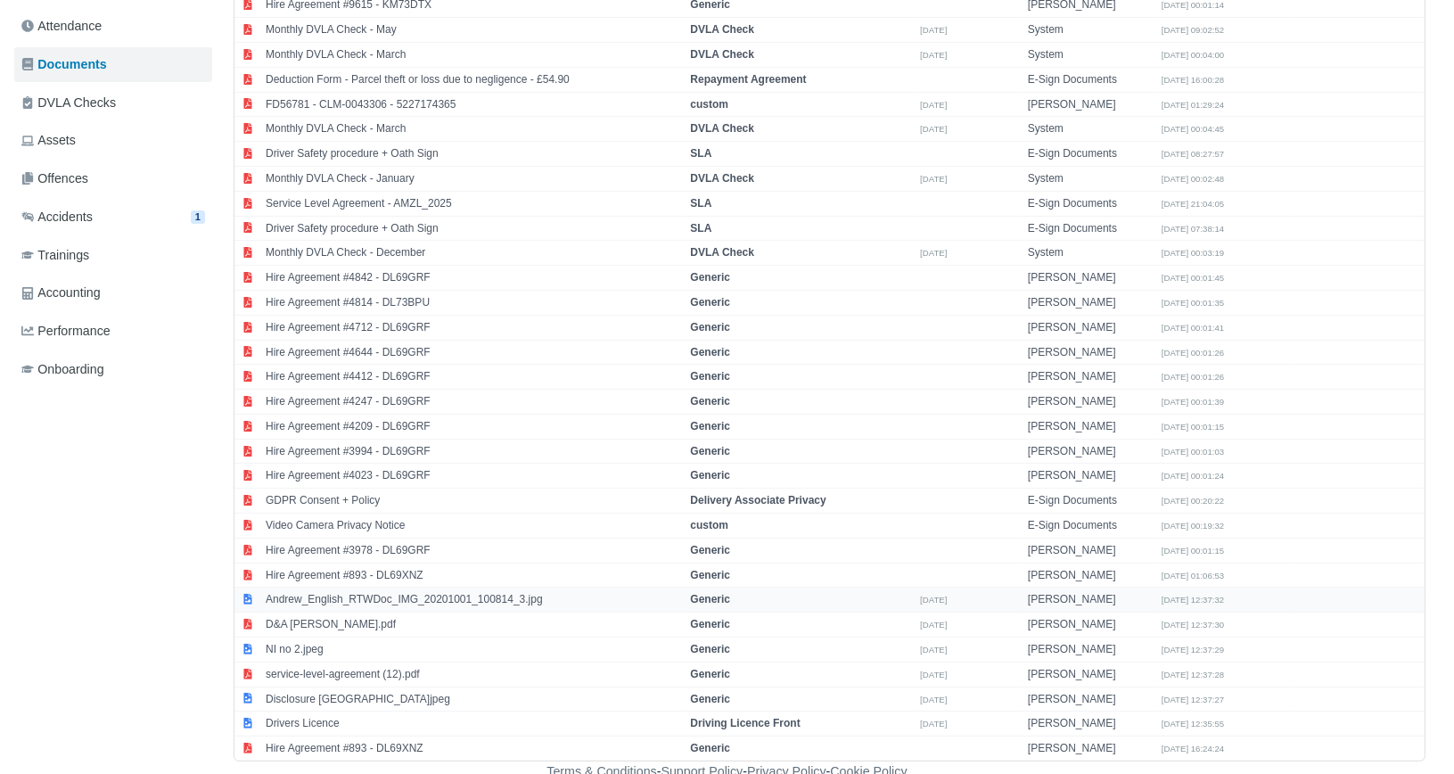
select select "generic"
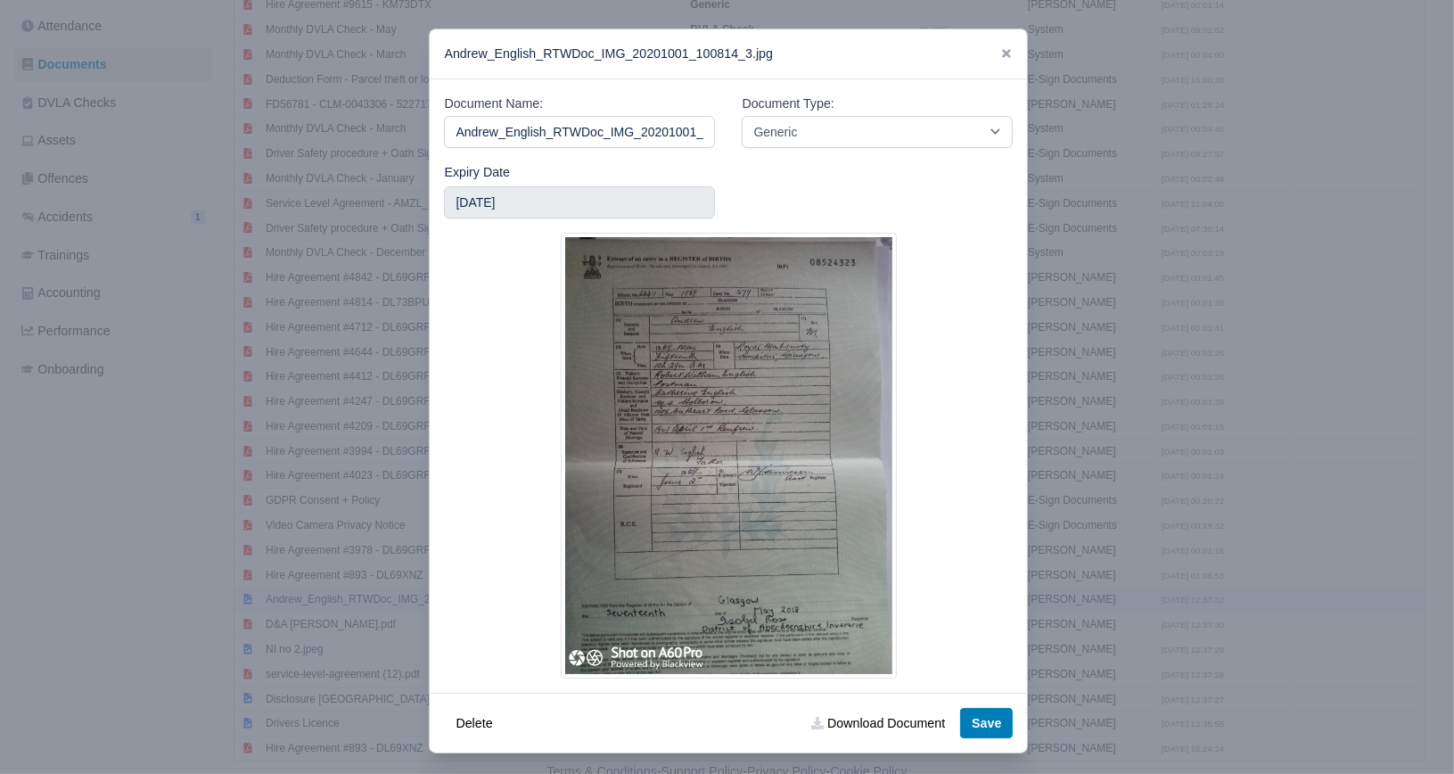
scroll to position [0, 56]
click at [860, 718] on link "Download Document" at bounding box center [878, 723] width 157 height 30
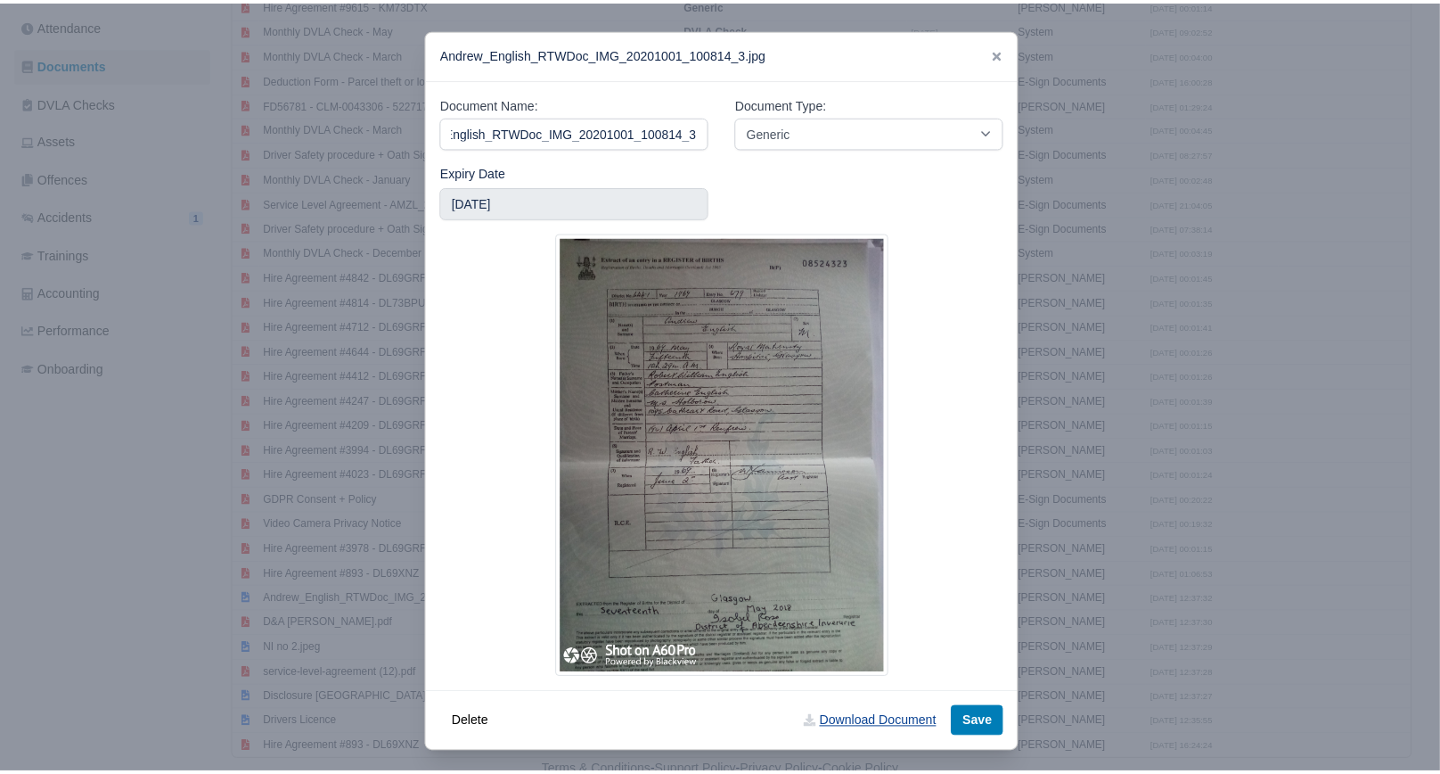
scroll to position [0, 0]
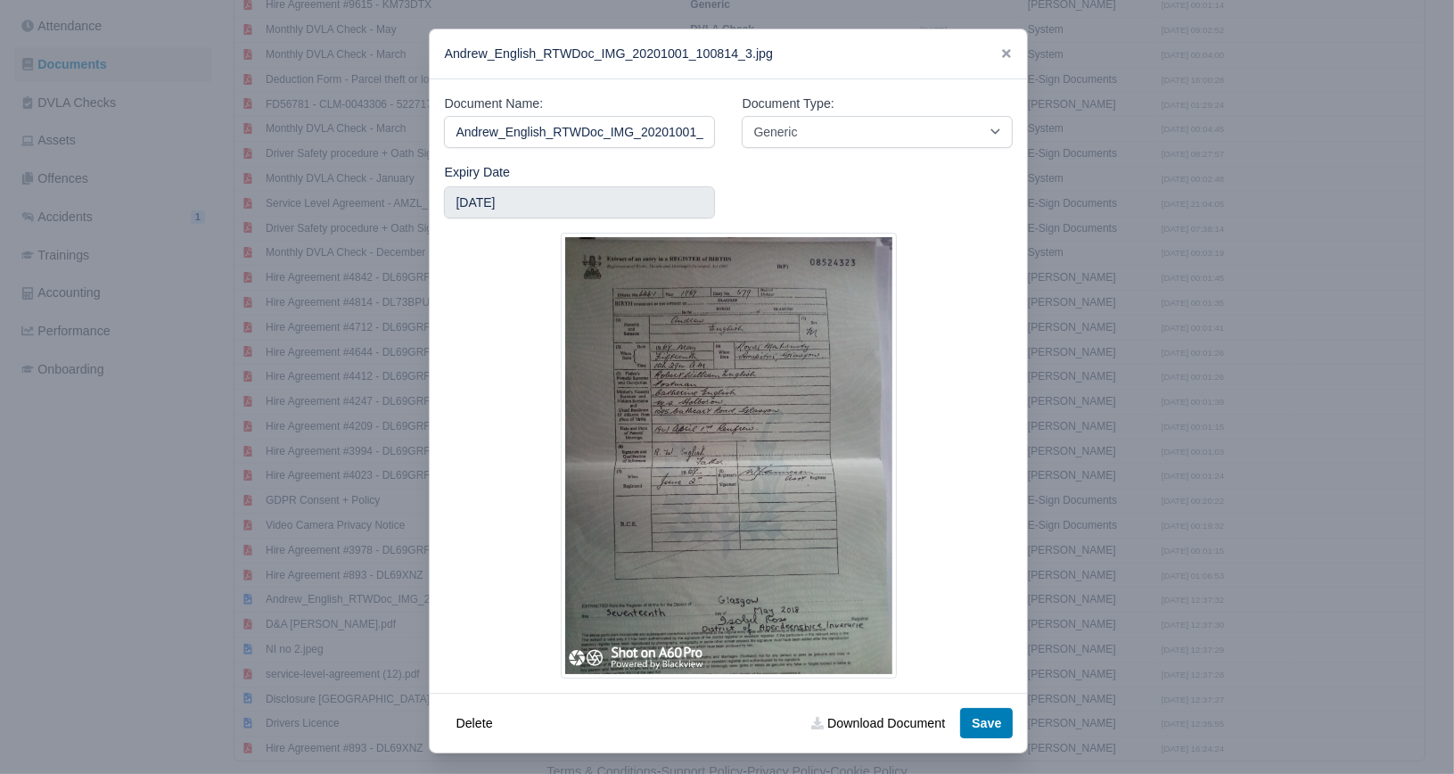
click at [992, 50] on div "Andrew_English_RTWDoc_IMG_20201001_100814_3.jpg" at bounding box center [728, 54] width 597 height 50
click at [1009, 68] on div "Andrew_English_RTWDoc_IMG_20201001_100814_3.jpg" at bounding box center [728, 54] width 597 height 50
click at [1000, 49] on icon at bounding box center [1006, 53] width 12 height 12
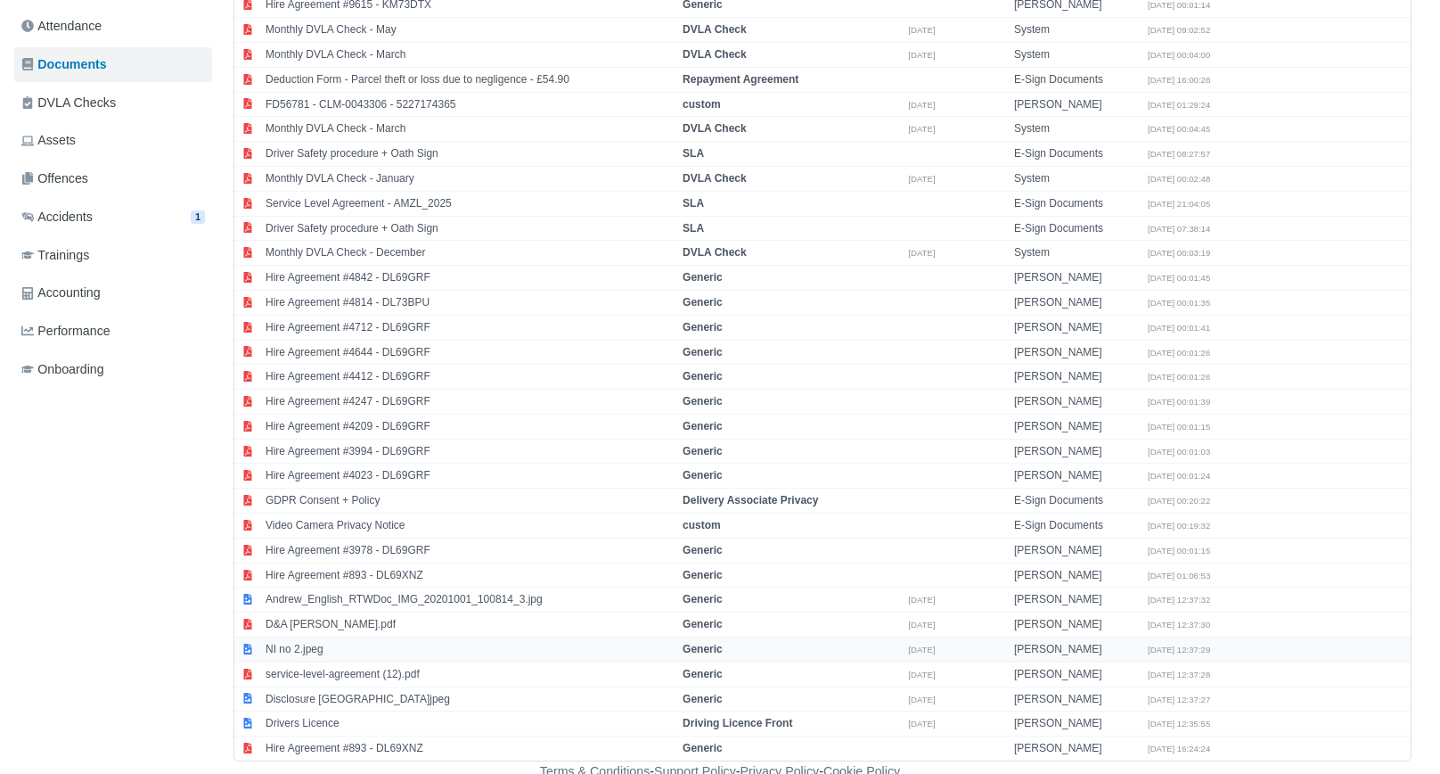
click at [353, 639] on td "NI no 2.jpeg" at bounding box center [469, 649] width 417 height 25
select select "generic"
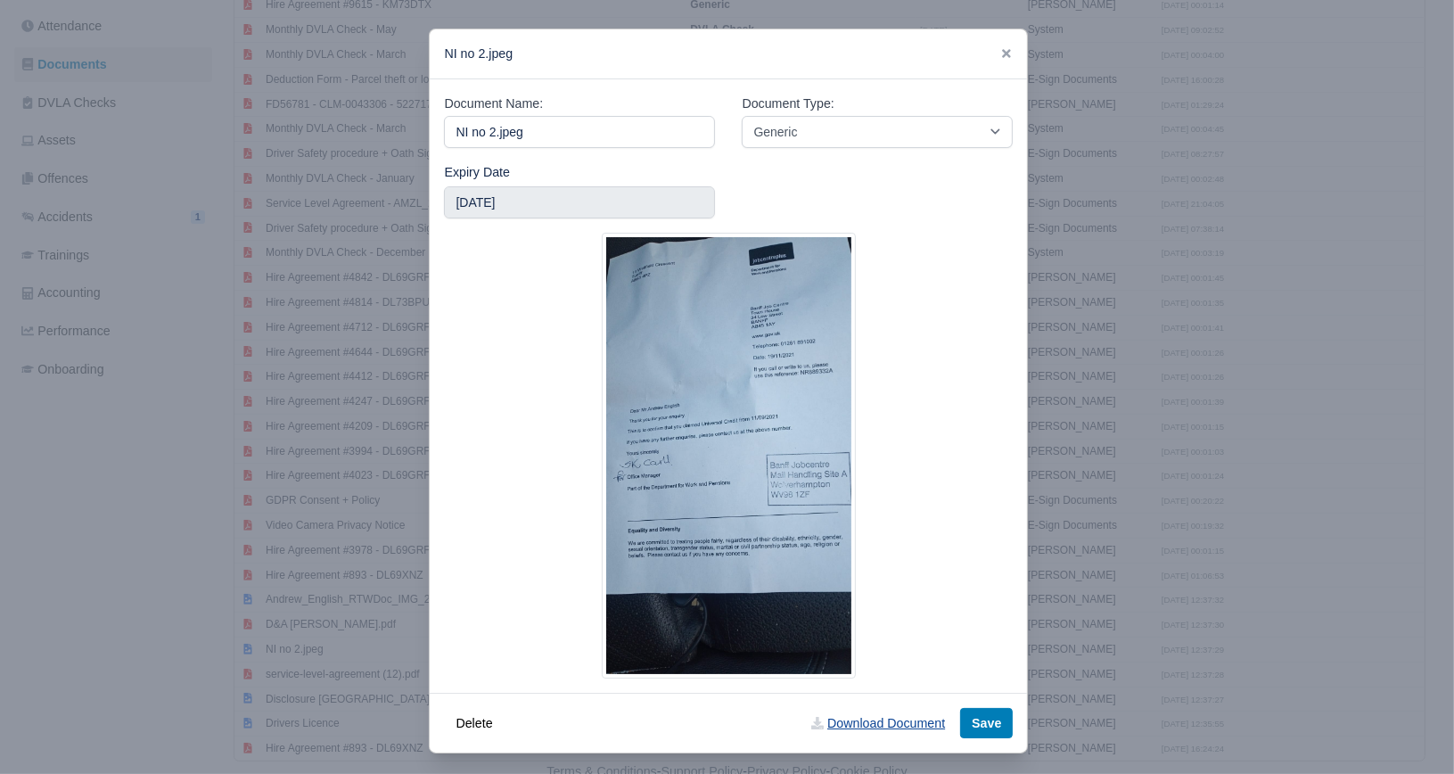
click at [882, 729] on link "Download Document" at bounding box center [878, 723] width 157 height 30
click at [1000, 55] on icon at bounding box center [1006, 53] width 12 height 12
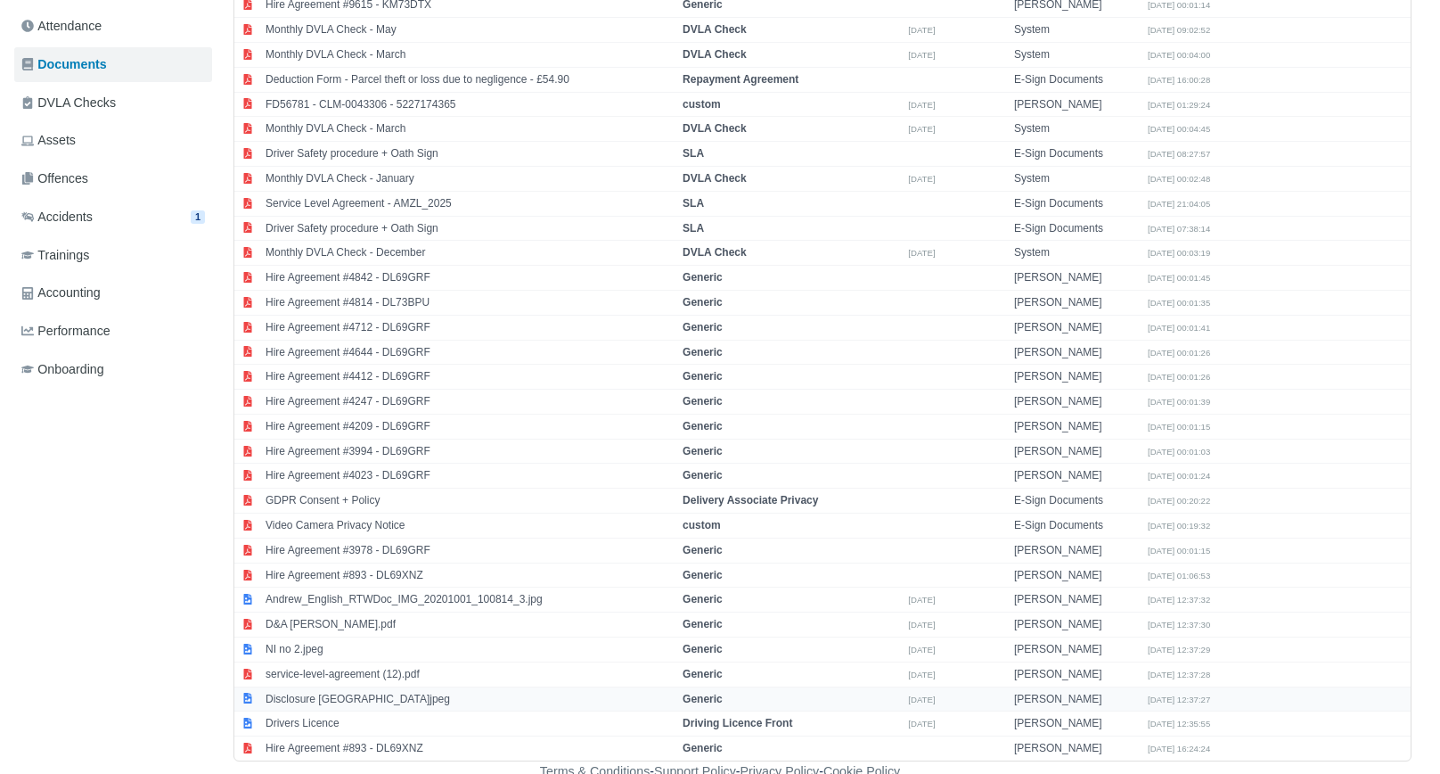
click at [339, 693] on td "Disclosure Scotland.jpeg" at bounding box center [469, 698] width 417 height 25
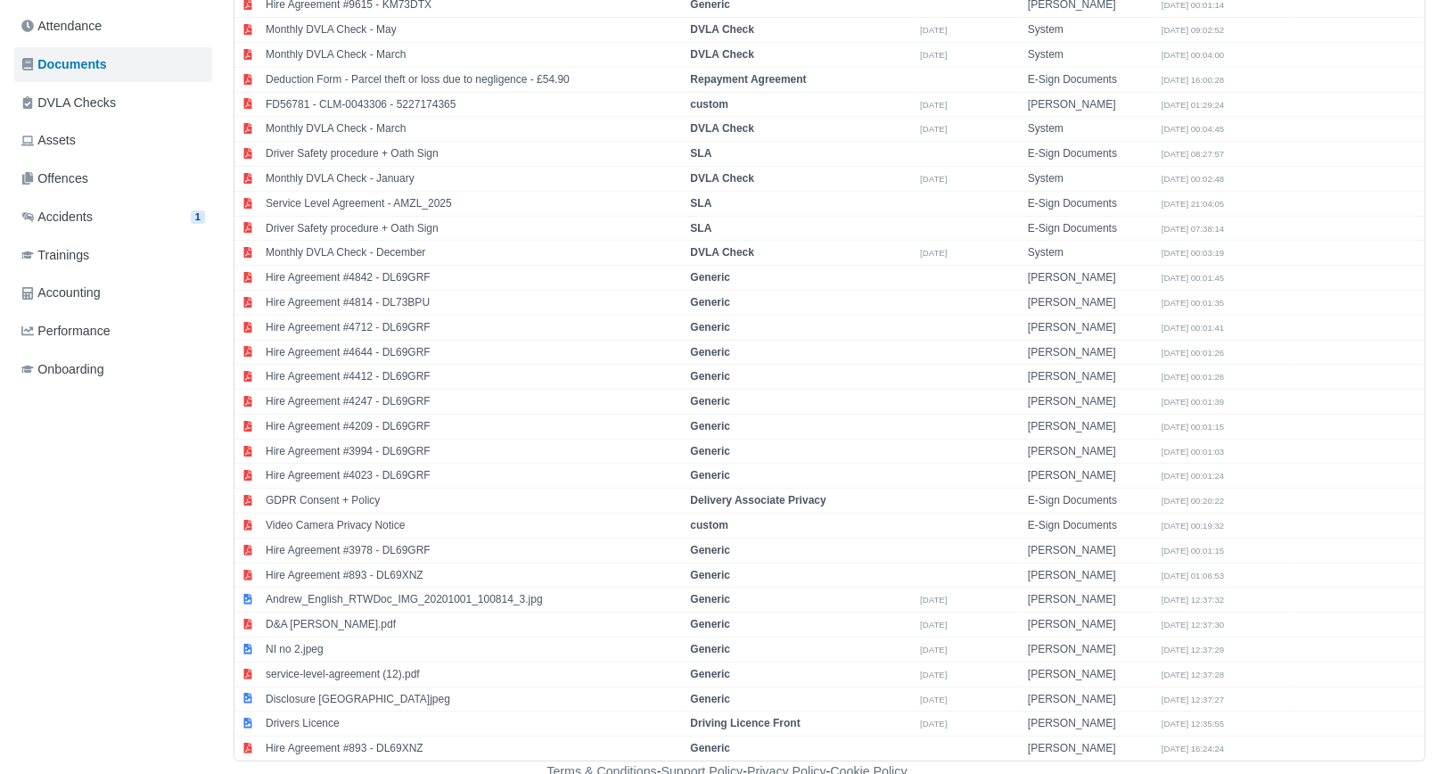
select select "generic"
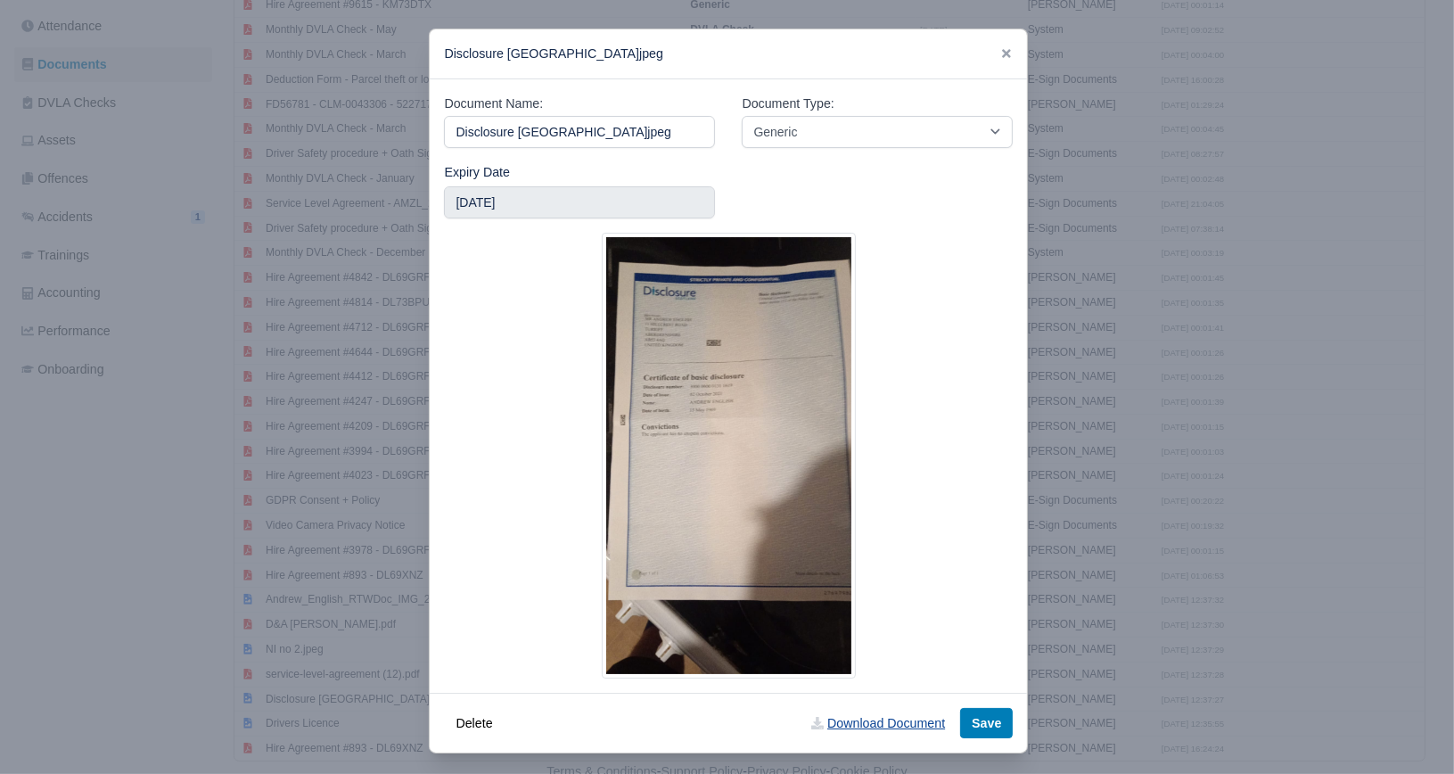
click at [856, 726] on link "Download Document" at bounding box center [878, 723] width 157 height 30
click at [998, 65] on div "Disclosure Scotland.jpeg" at bounding box center [728, 54] width 597 height 50
click at [1000, 58] on icon at bounding box center [1006, 53] width 12 height 12
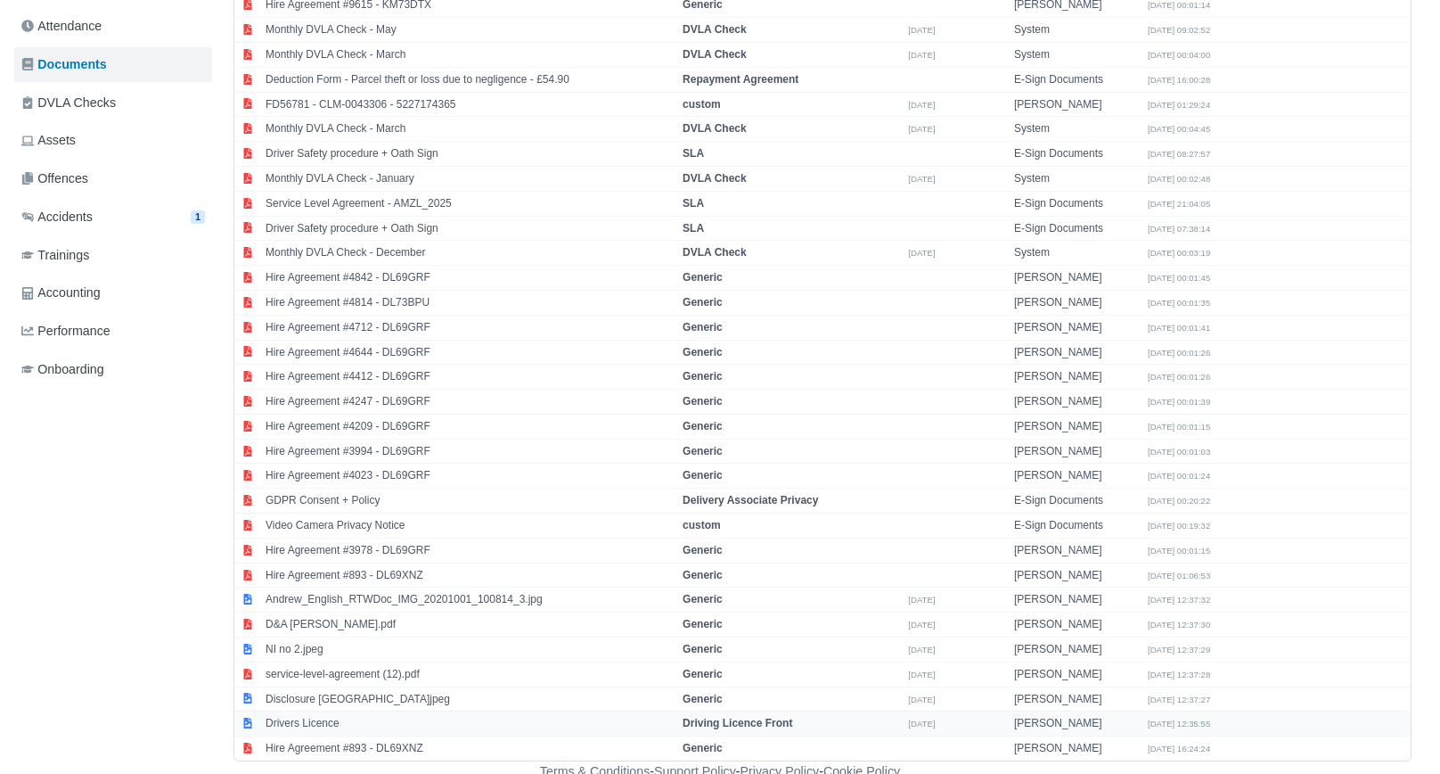
click at [356, 711] on td "Drivers Licence" at bounding box center [469, 723] width 417 height 25
select select "driving-licence-front"
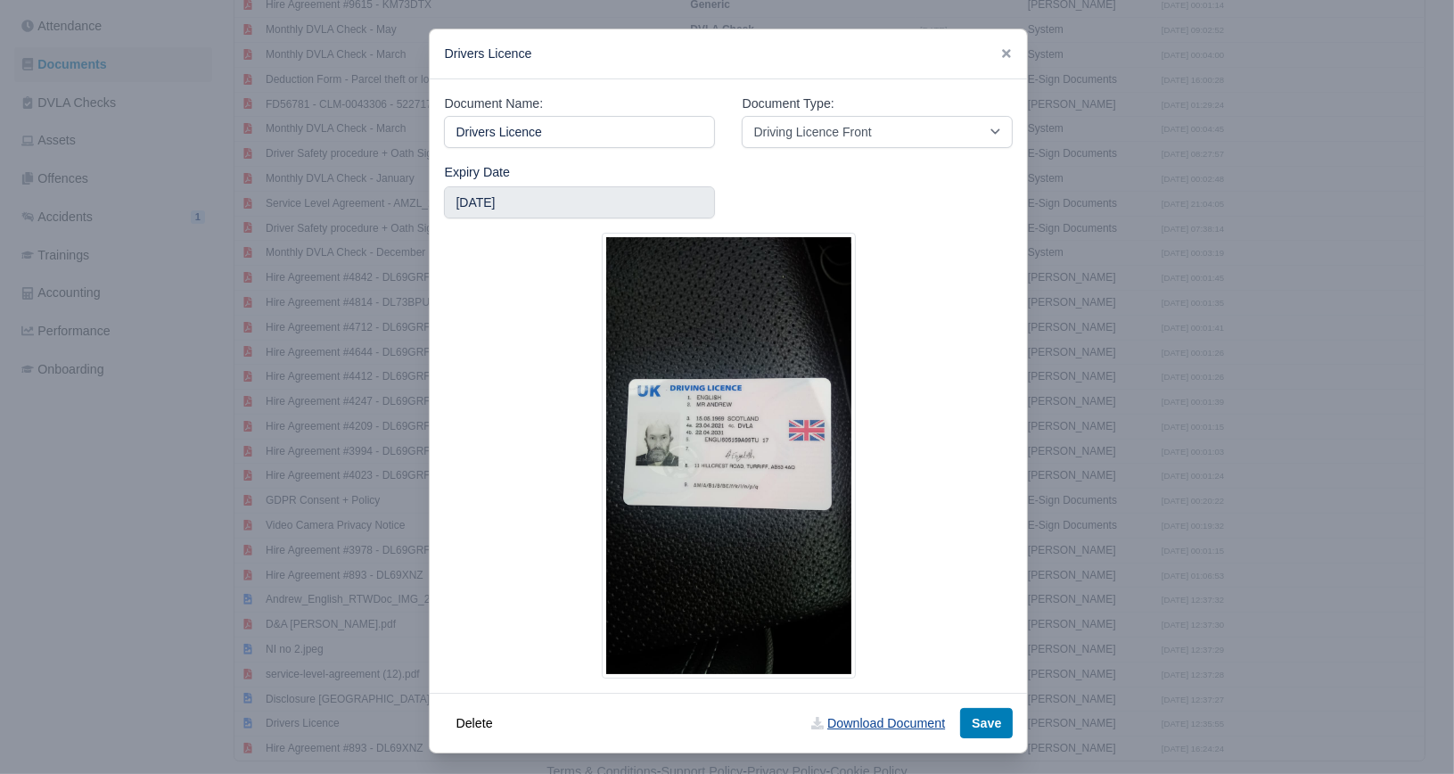
click at [845, 724] on link "Download Document" at bounding box center [878, 723] width 157 height 30
click at [1000, 62] on div at bounding box center [1006, 54] width 12 height 21
click at [1002, 58] on icon at bounding box center [1006, 53] width 9 height 9
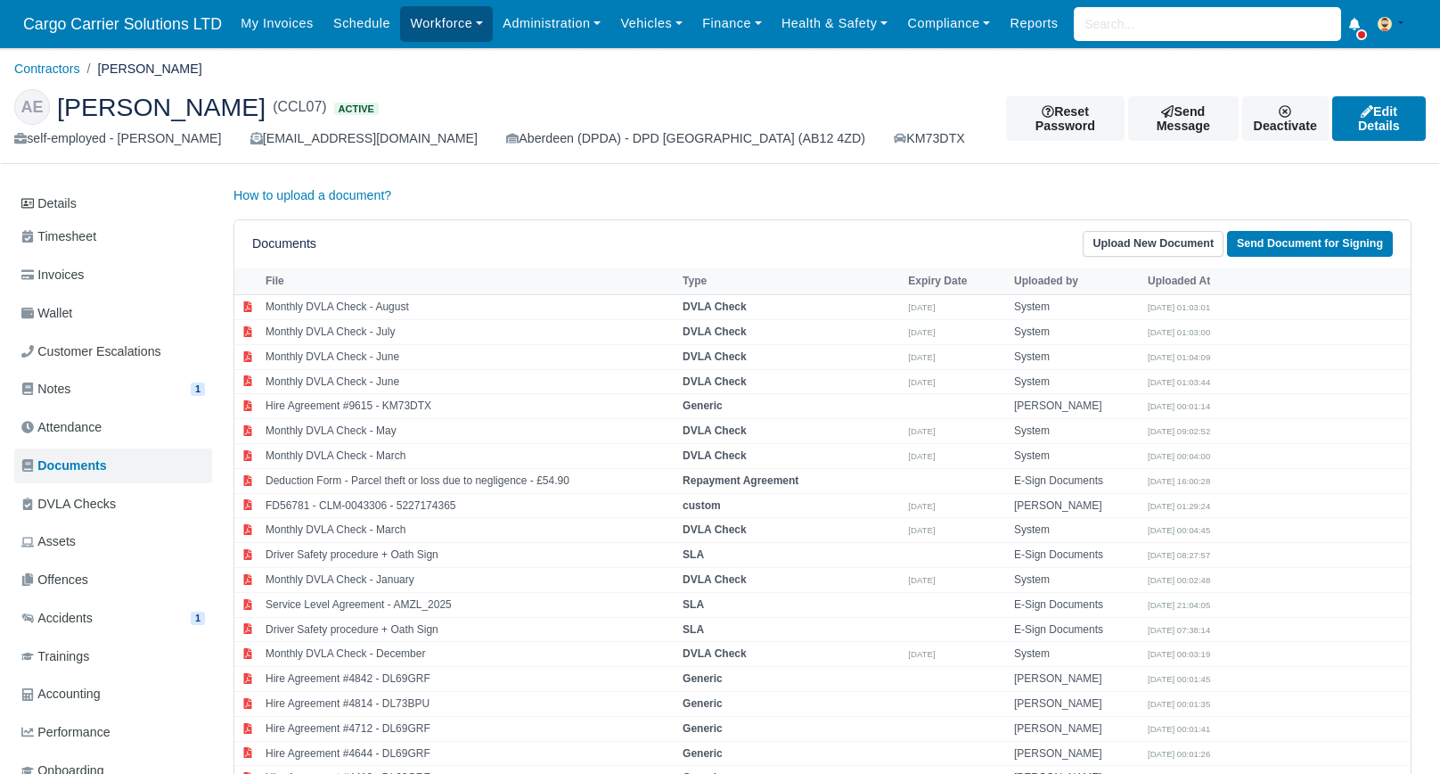
click at [438, 28] on link "Workforce" at bounding box center [446, 23] width 93 height 35
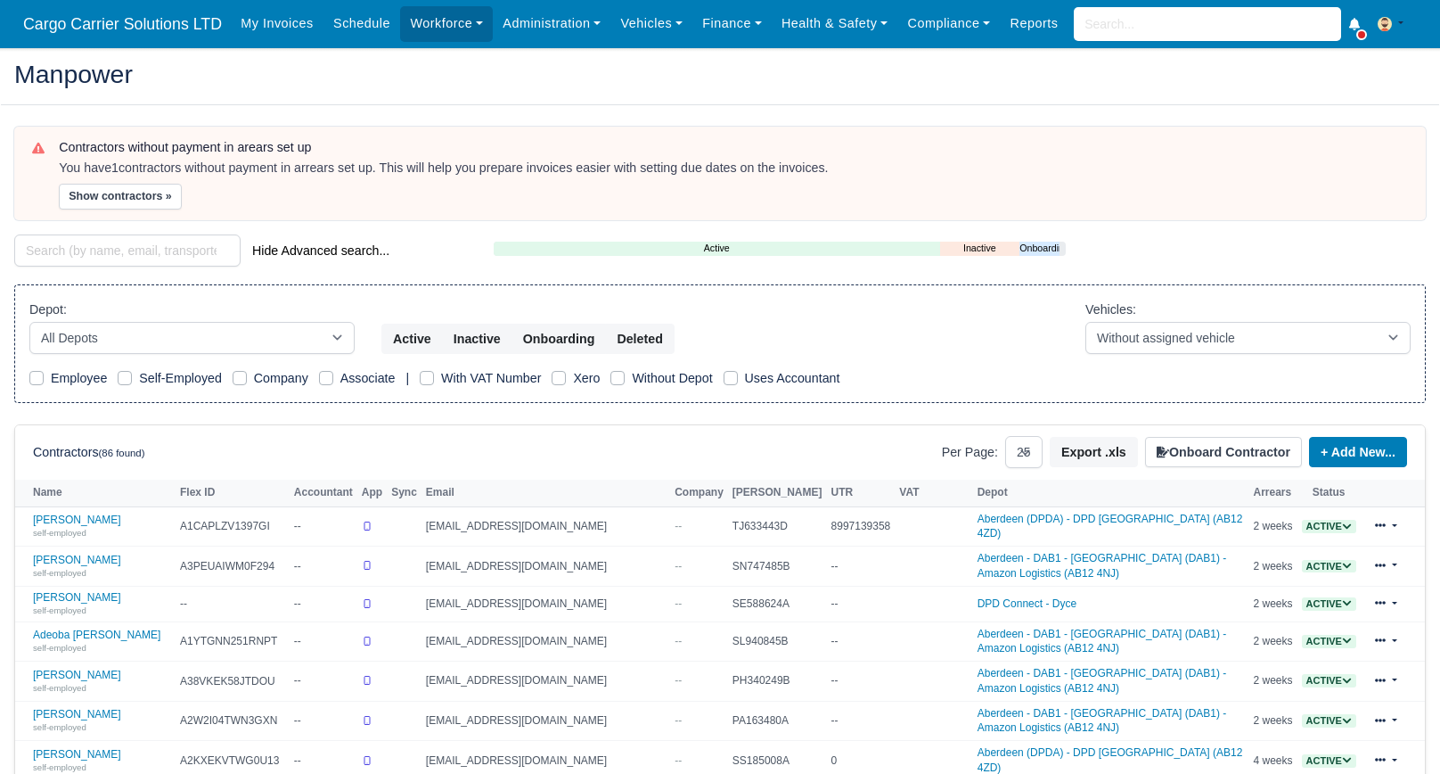
select select "25"
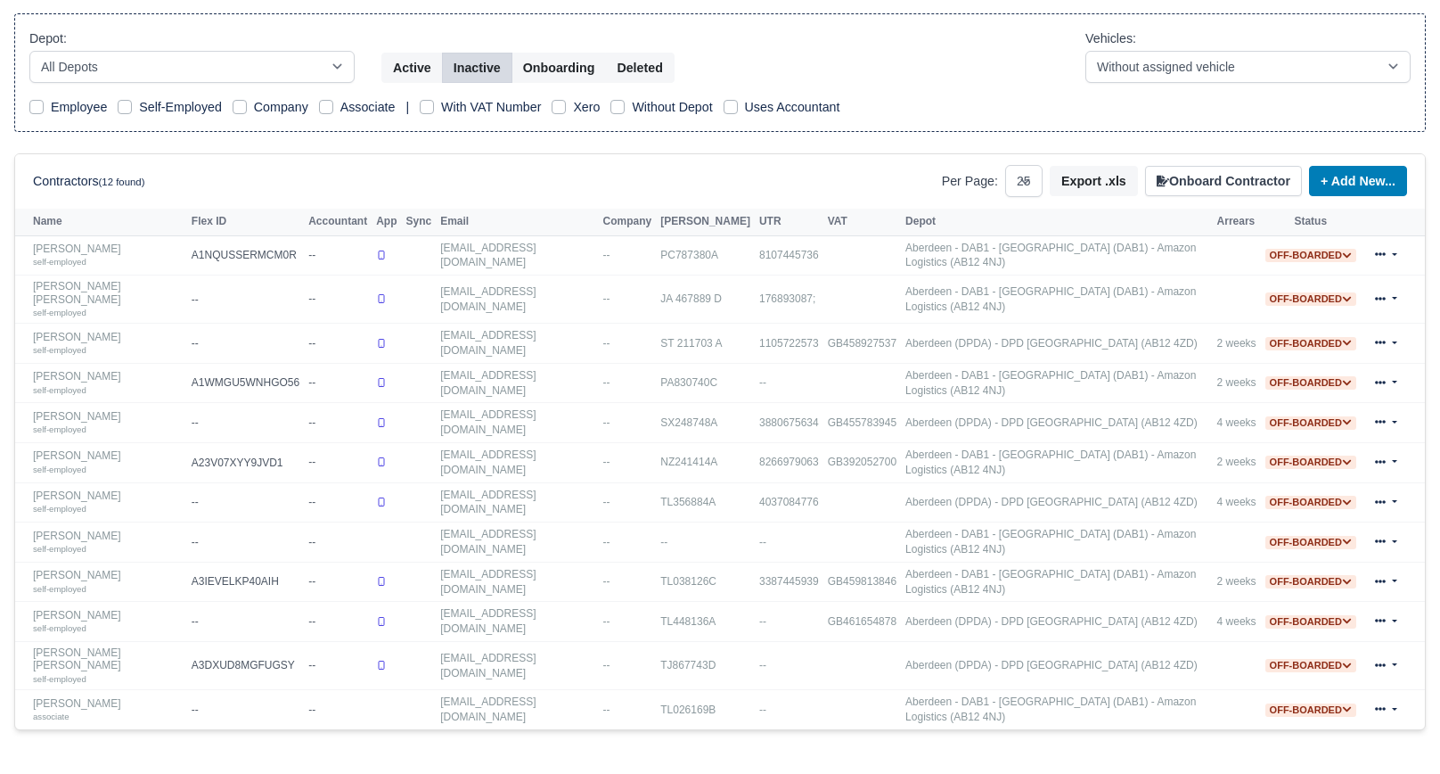
scroll to position [217, 0]
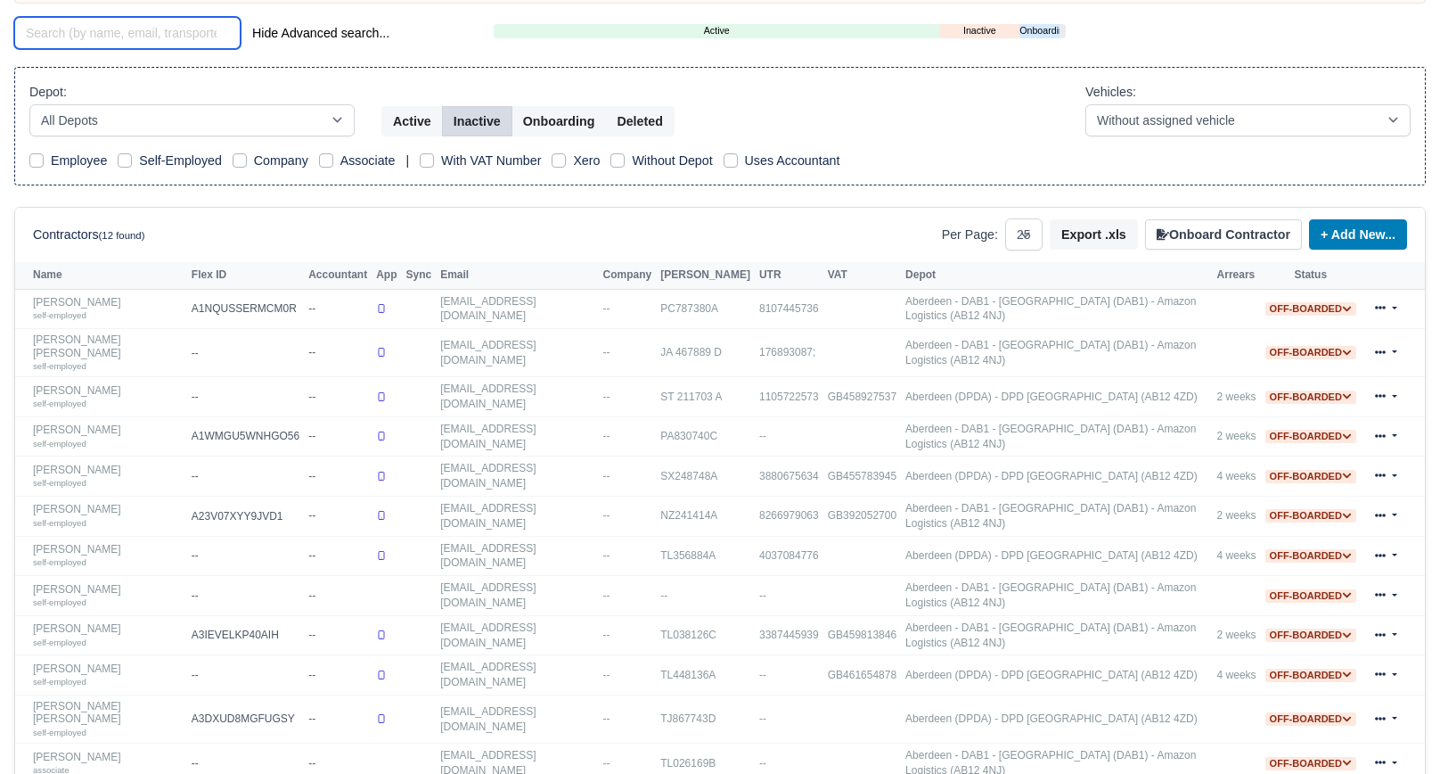
click at [70, 30] on input "search" at bounding box center [127, 33] width 226 height 32
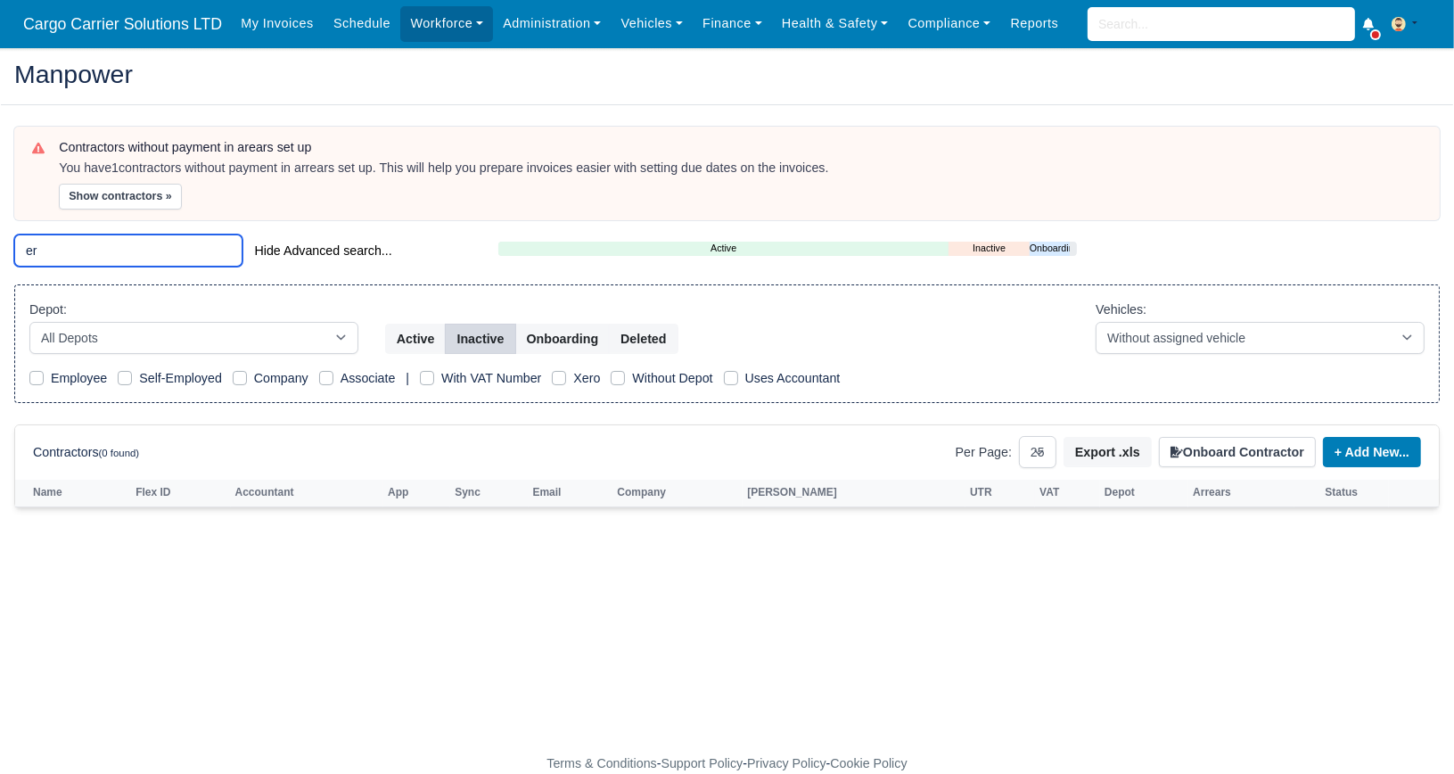
type input "e"
click at [64, 257] on input "dru" at bounding box center [128, 250] width 228 height 32
type input "d"
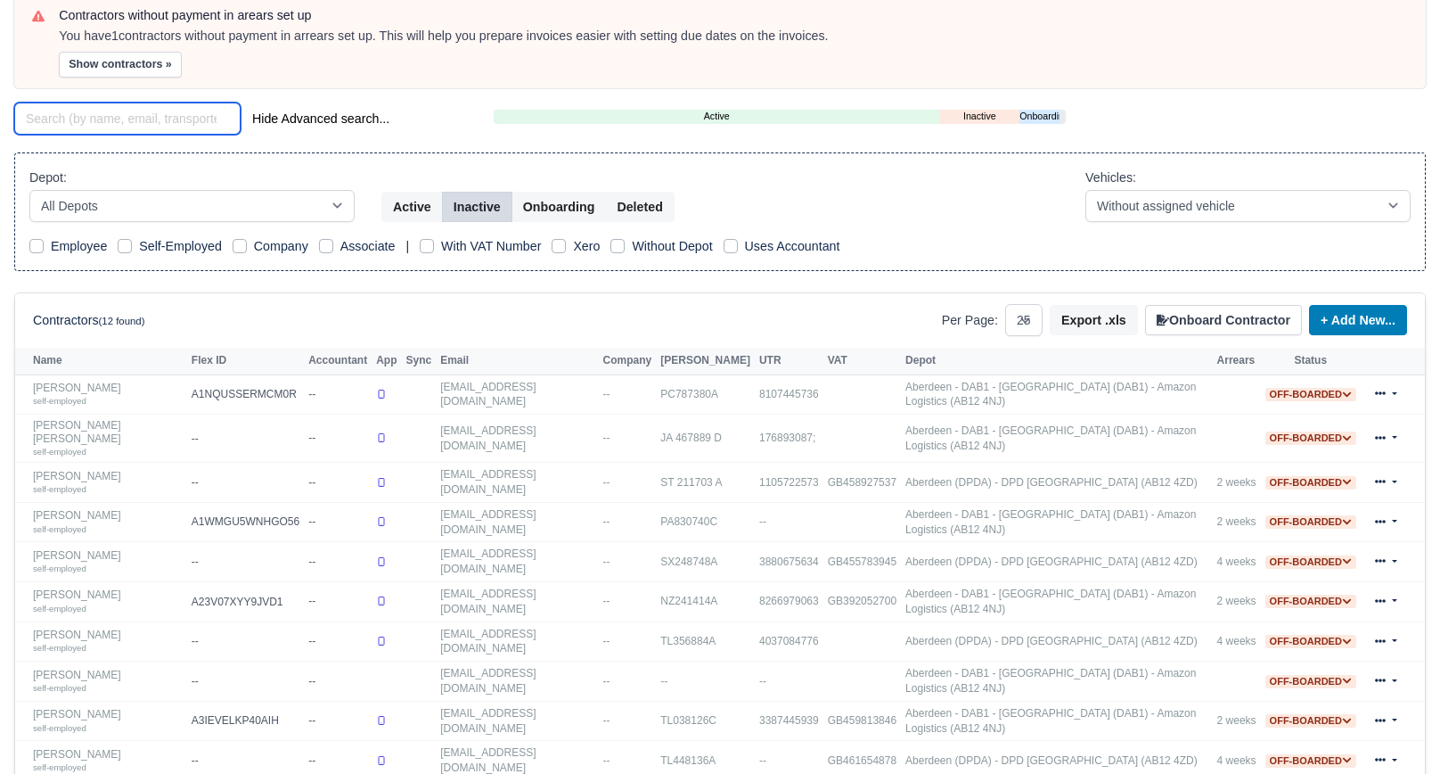
scroll to position [128, 0]
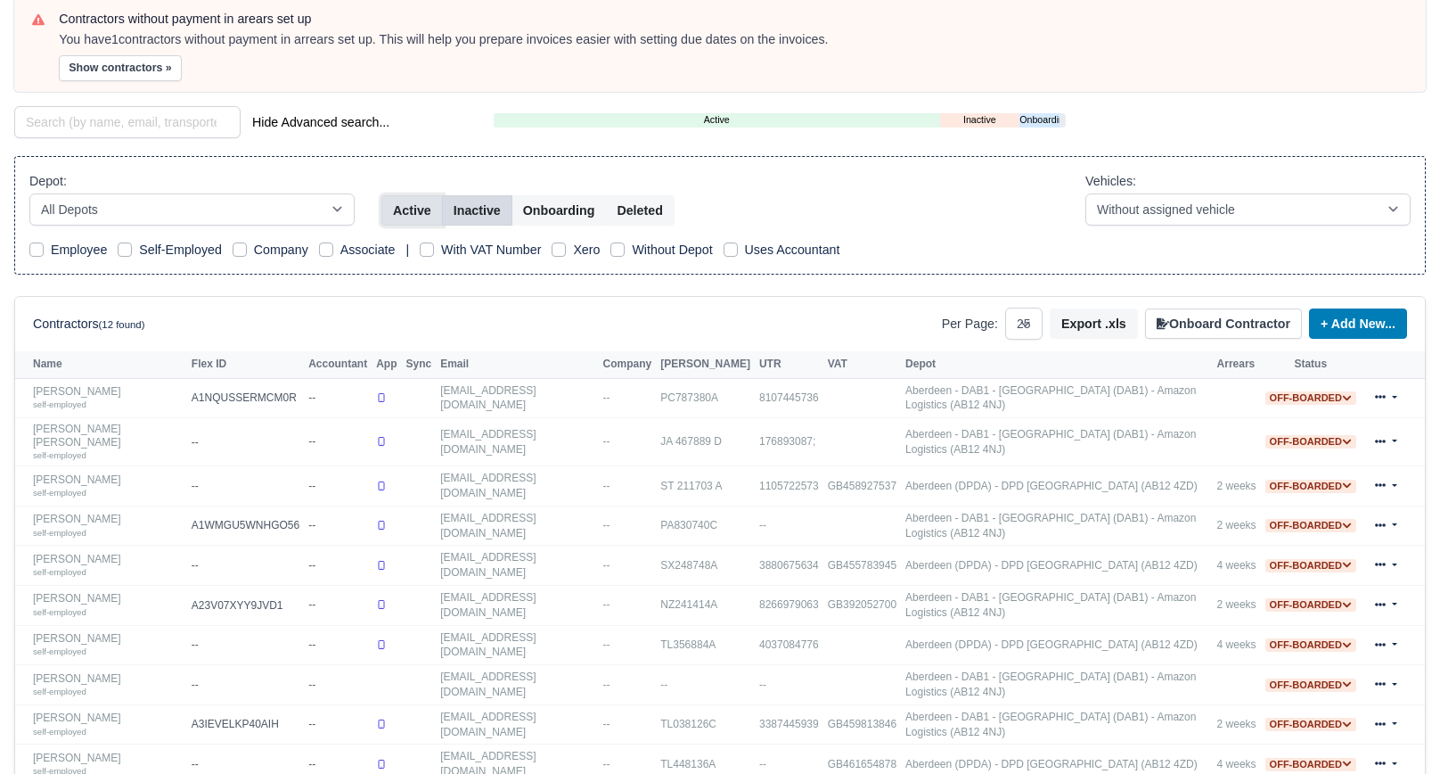
click at [414, 205] on button "Active" at bounding box center [412, 210] width 62 height 30
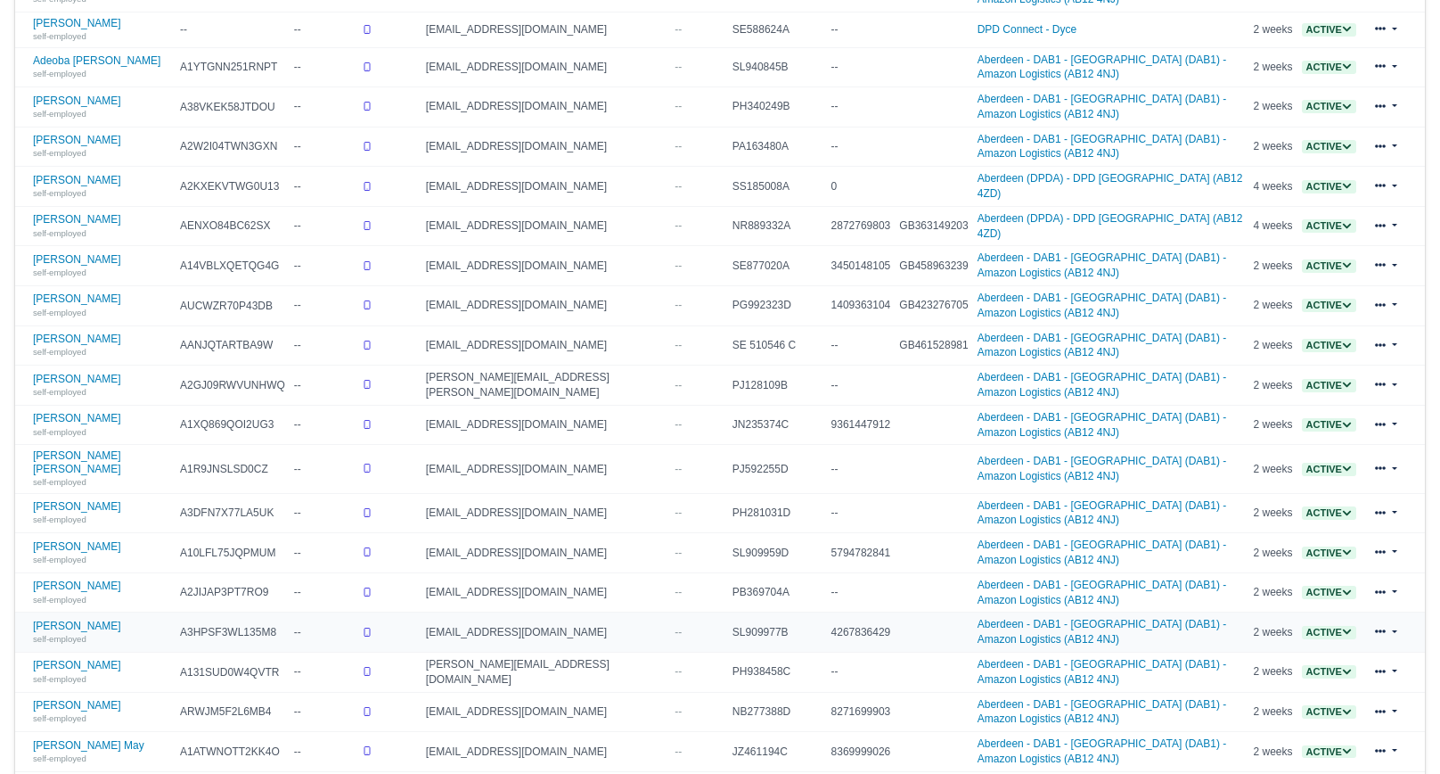
scroll to position [663, 0]
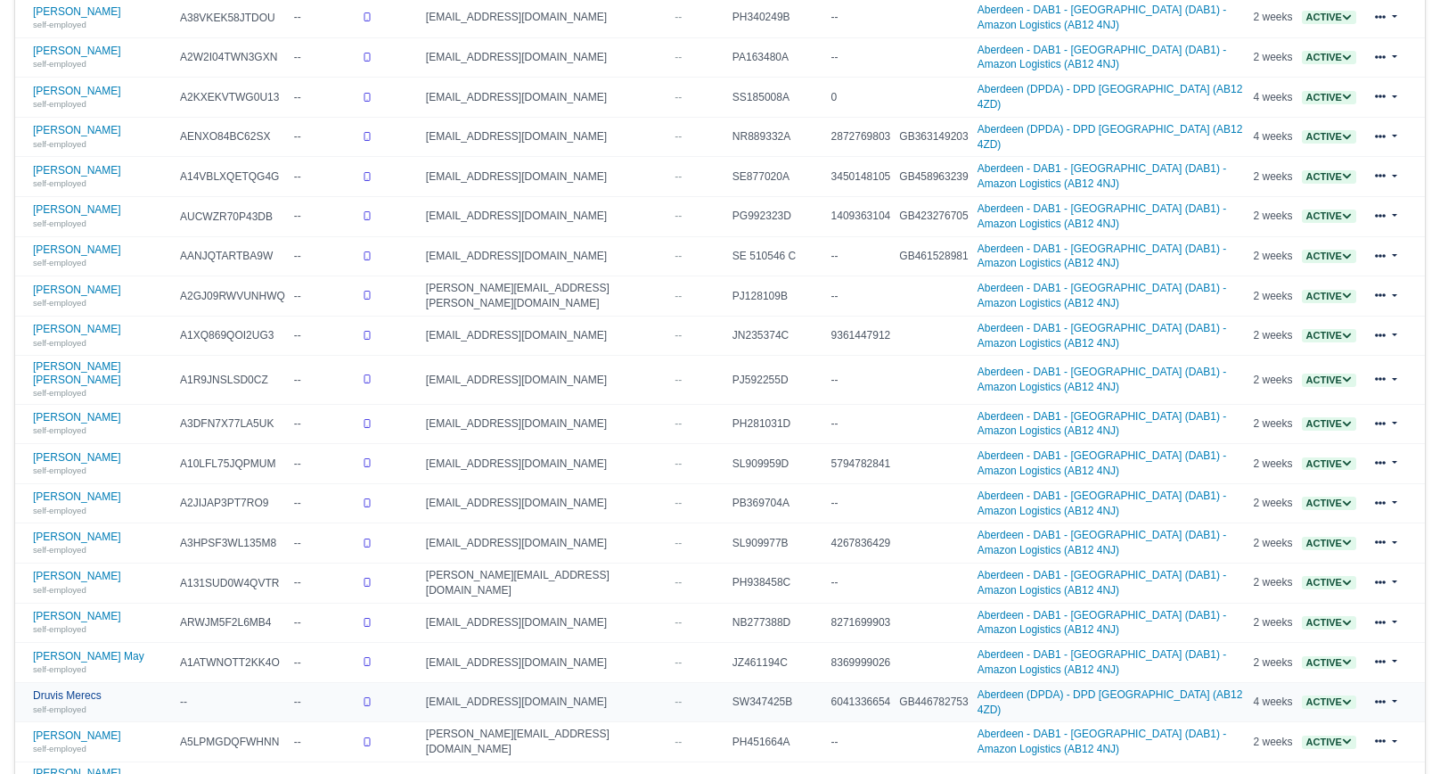
click at [88, 689] on link "Druvis Merecs self-employed" at bounding box center [102, 702] width 138 height 26
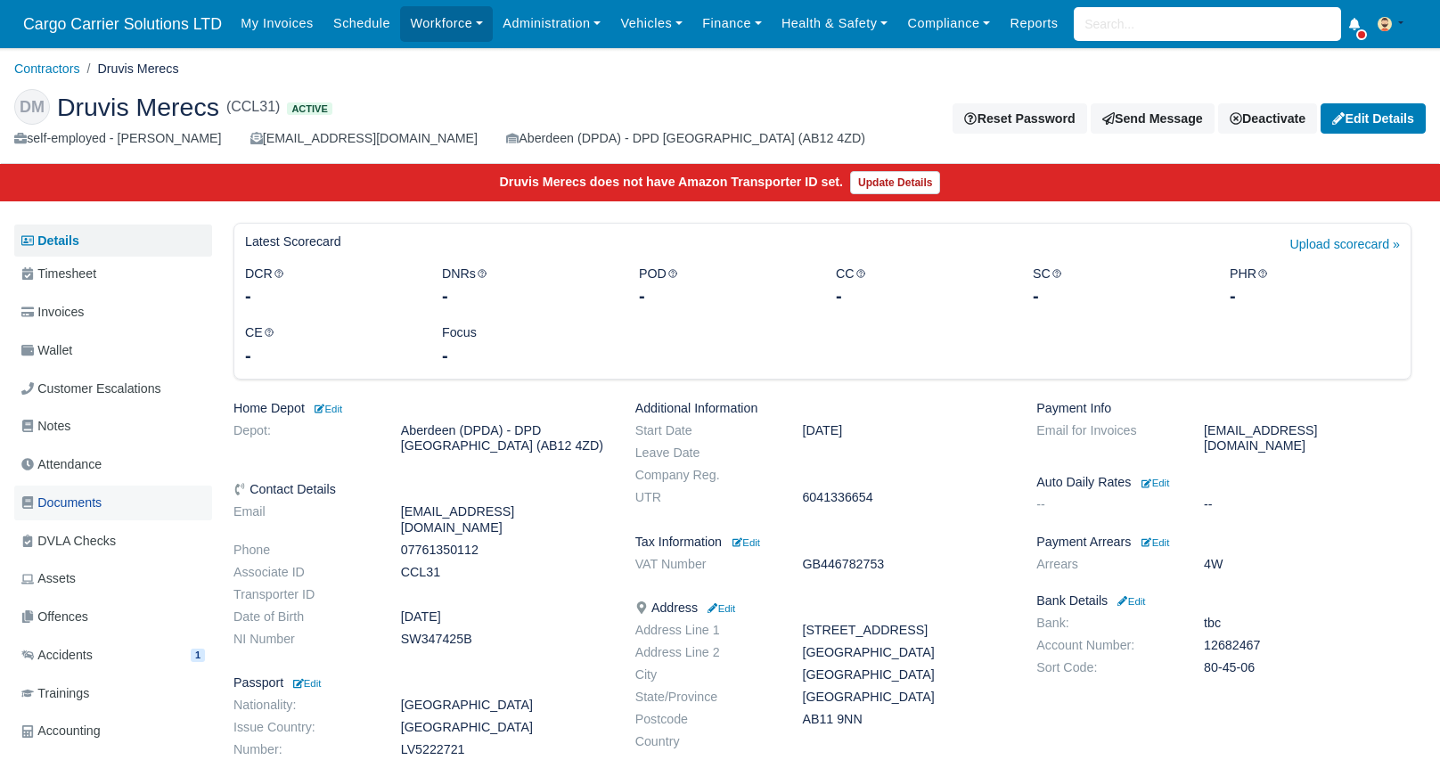
click at [83, 496] on span "Documents" at bounding box center [61, 503] width 80 height 21
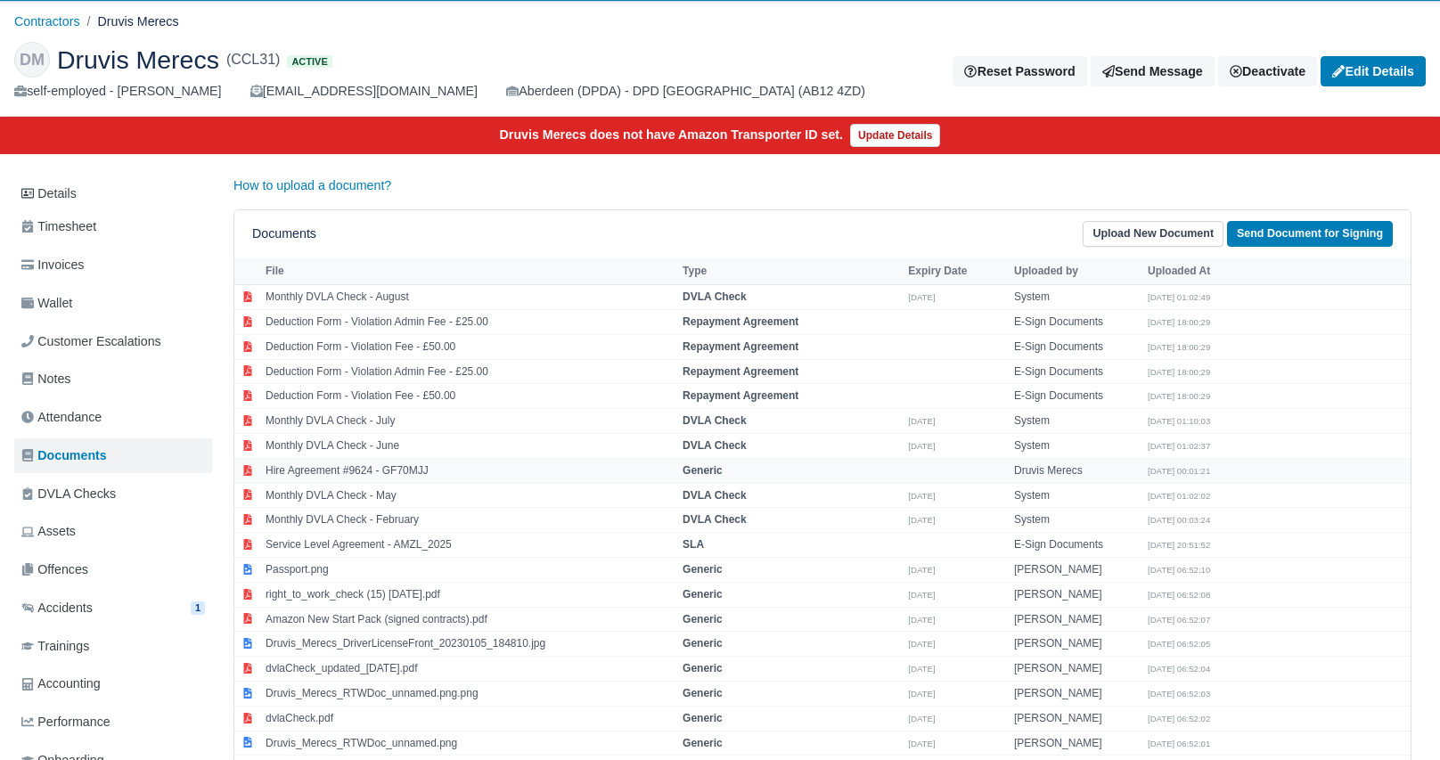
scroll to position [89, 0]
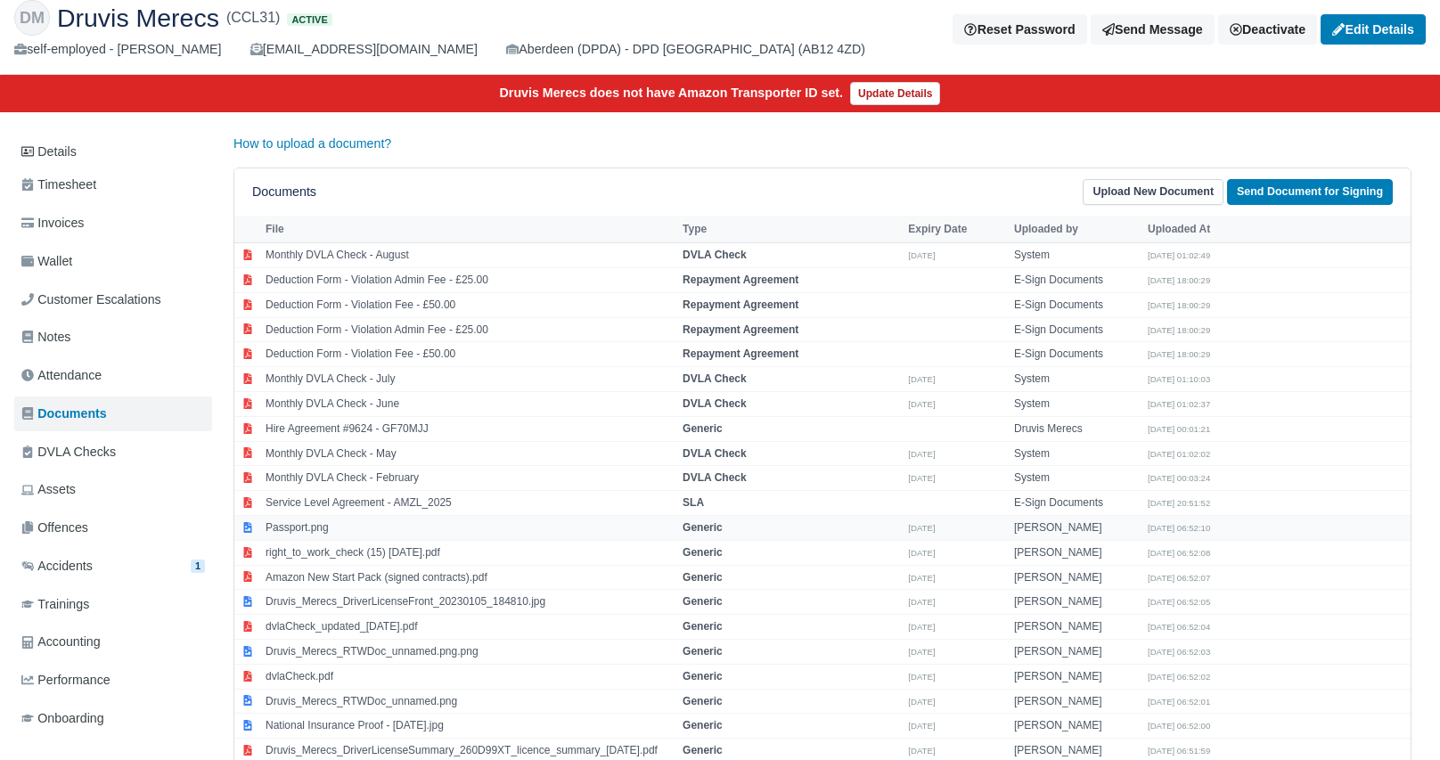
click at [358, 524] on td "Passport.png" at bounding box center [469, 527] width 417 height 25
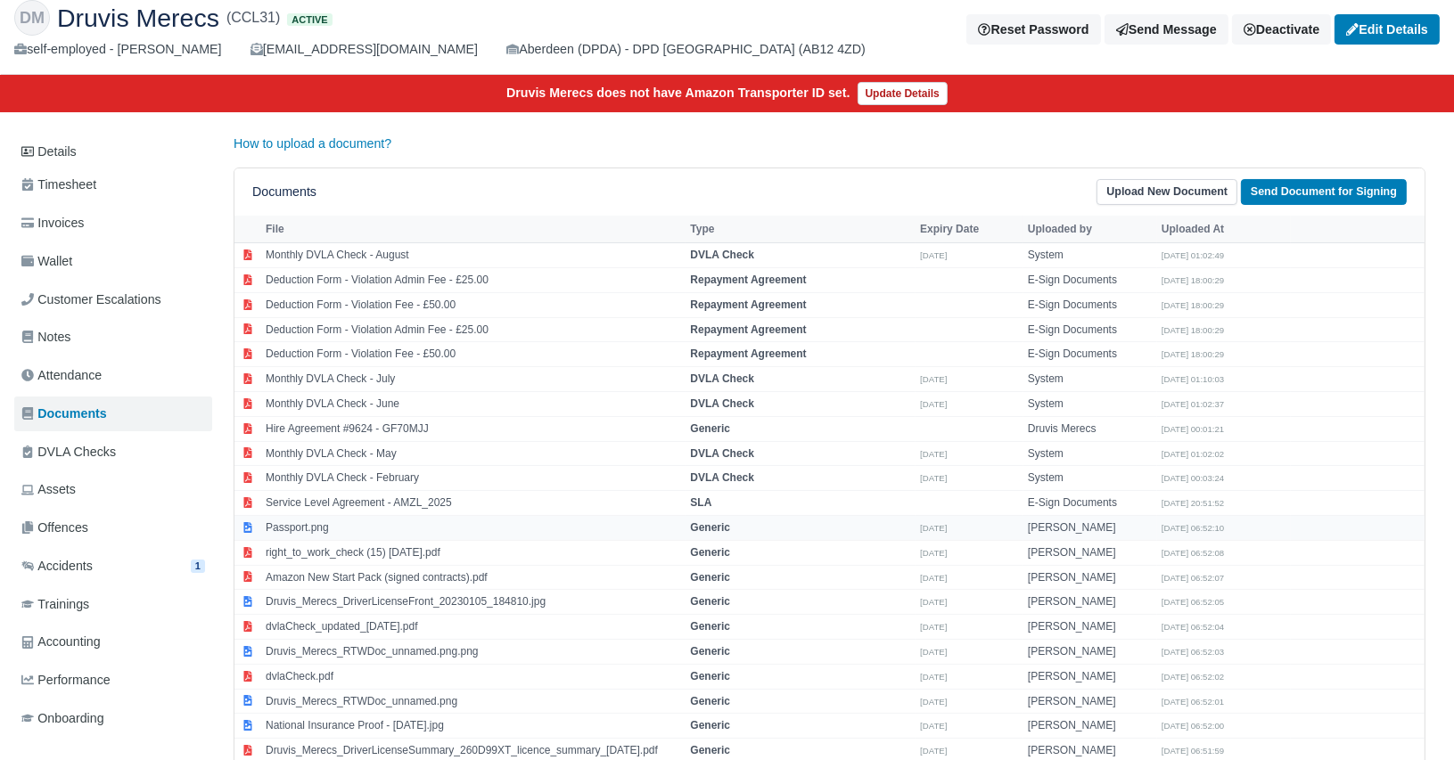
select select "generic"
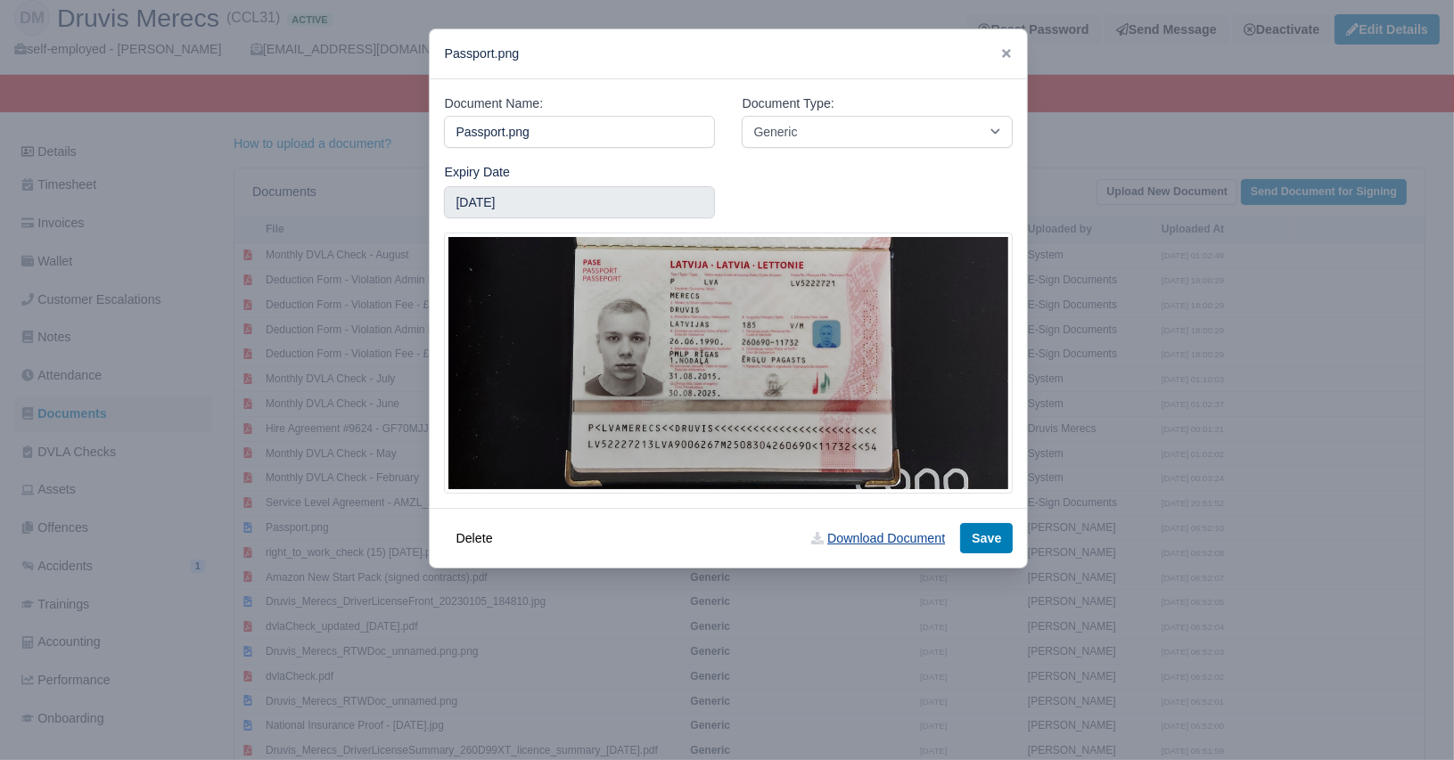
click at [858, 541] on link "Download Document" at bounding box center [878, 538] width 157 height 30
click at [1000, 60] on icon at bounding box center [1006, 53] width 12 height 12
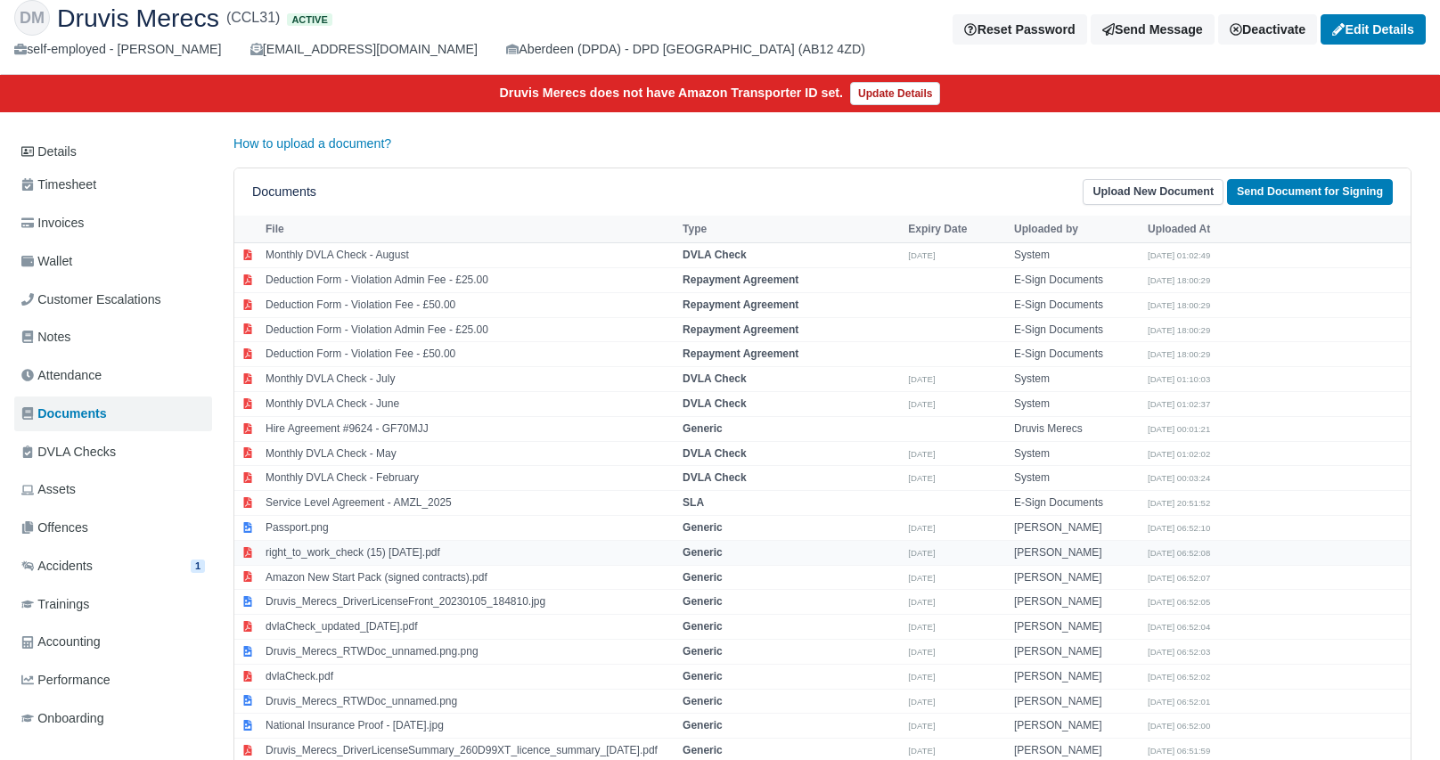
click at [321, 556] on td "right_to_work_check (15) 15 Jan 23.pdf" at bounding box center [469, 552] width 417 height 25
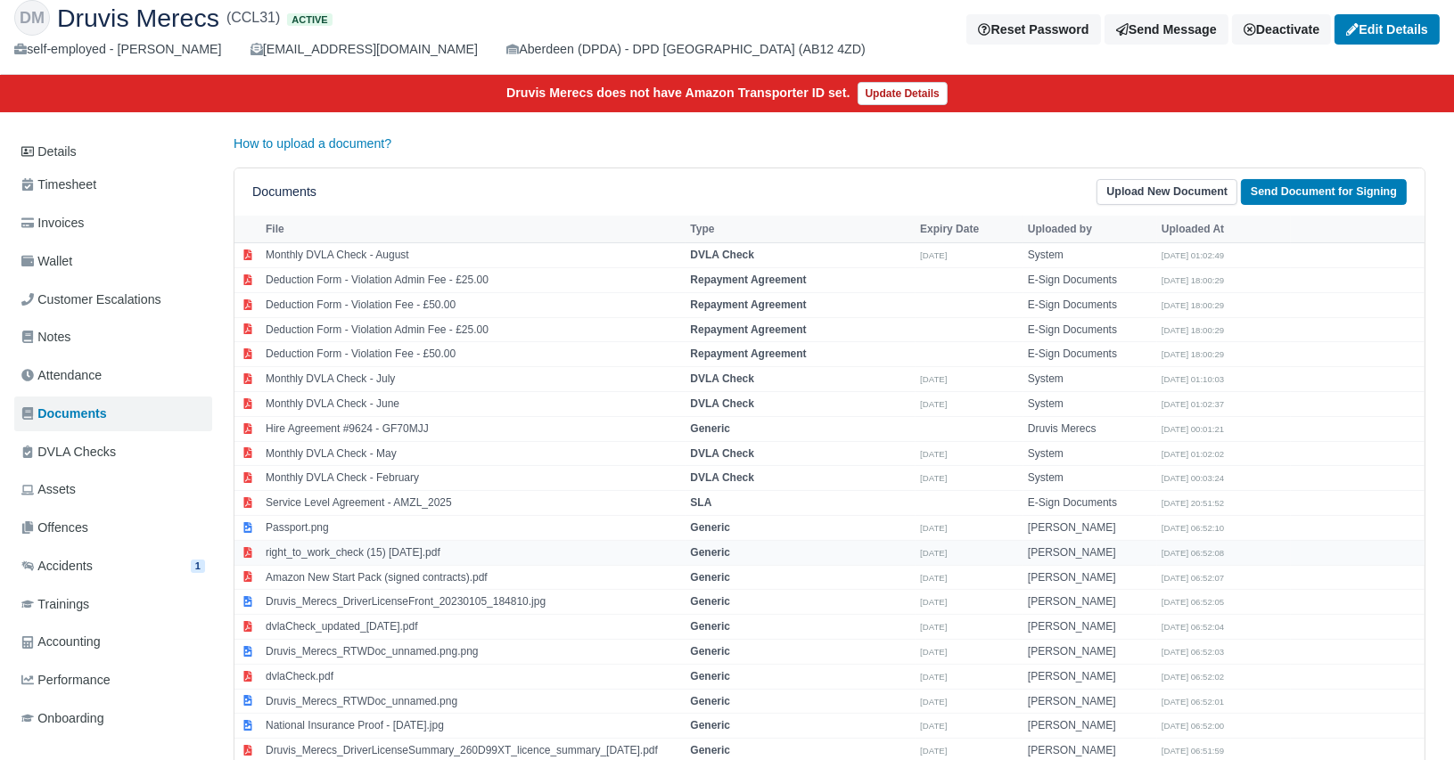
select select "generic"
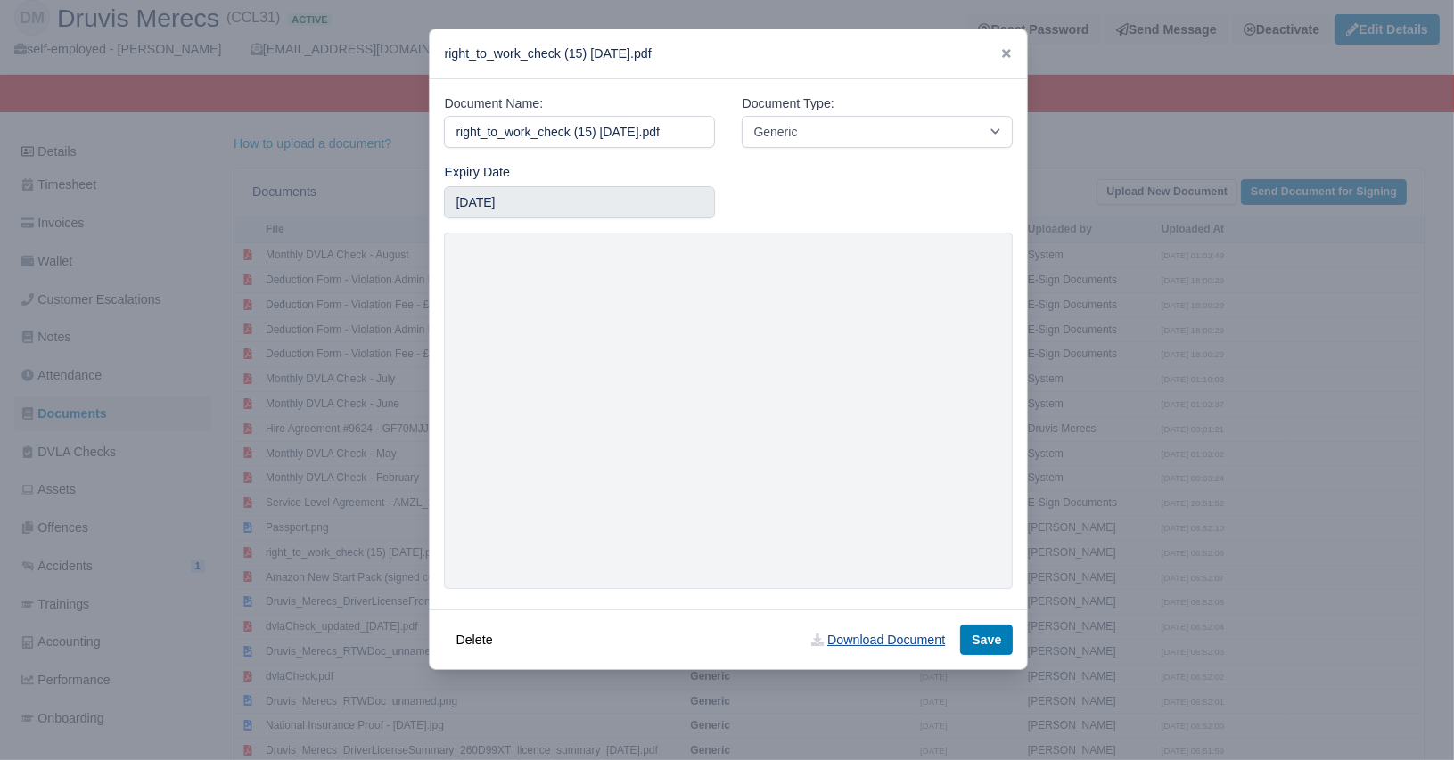
click at [874, 633] on link "Download Document" at bounding box center [878, 640] width 157 height 30
click at [1002, 52] on icon at bounding box center [1006, 53] width 9 height 9
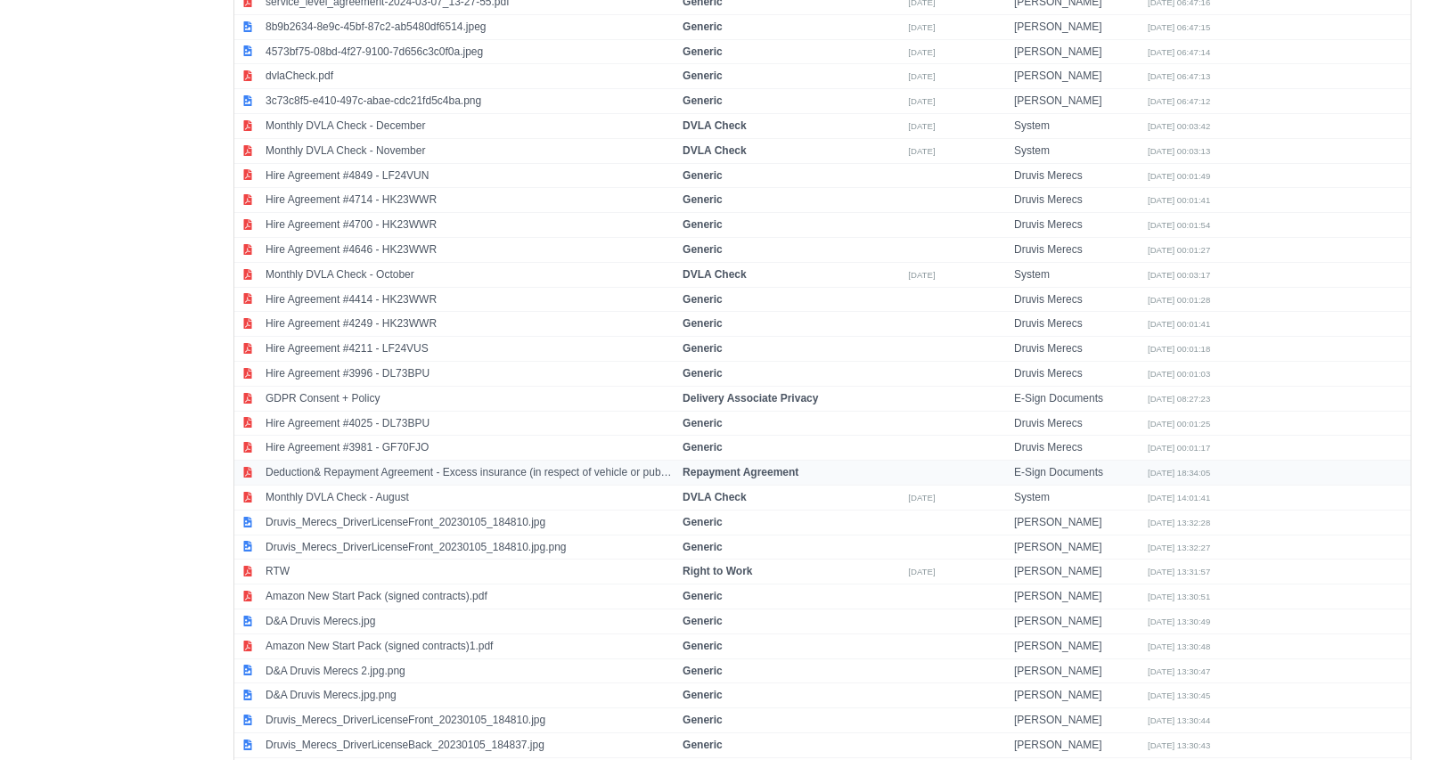
scroll to position [1658, 0]
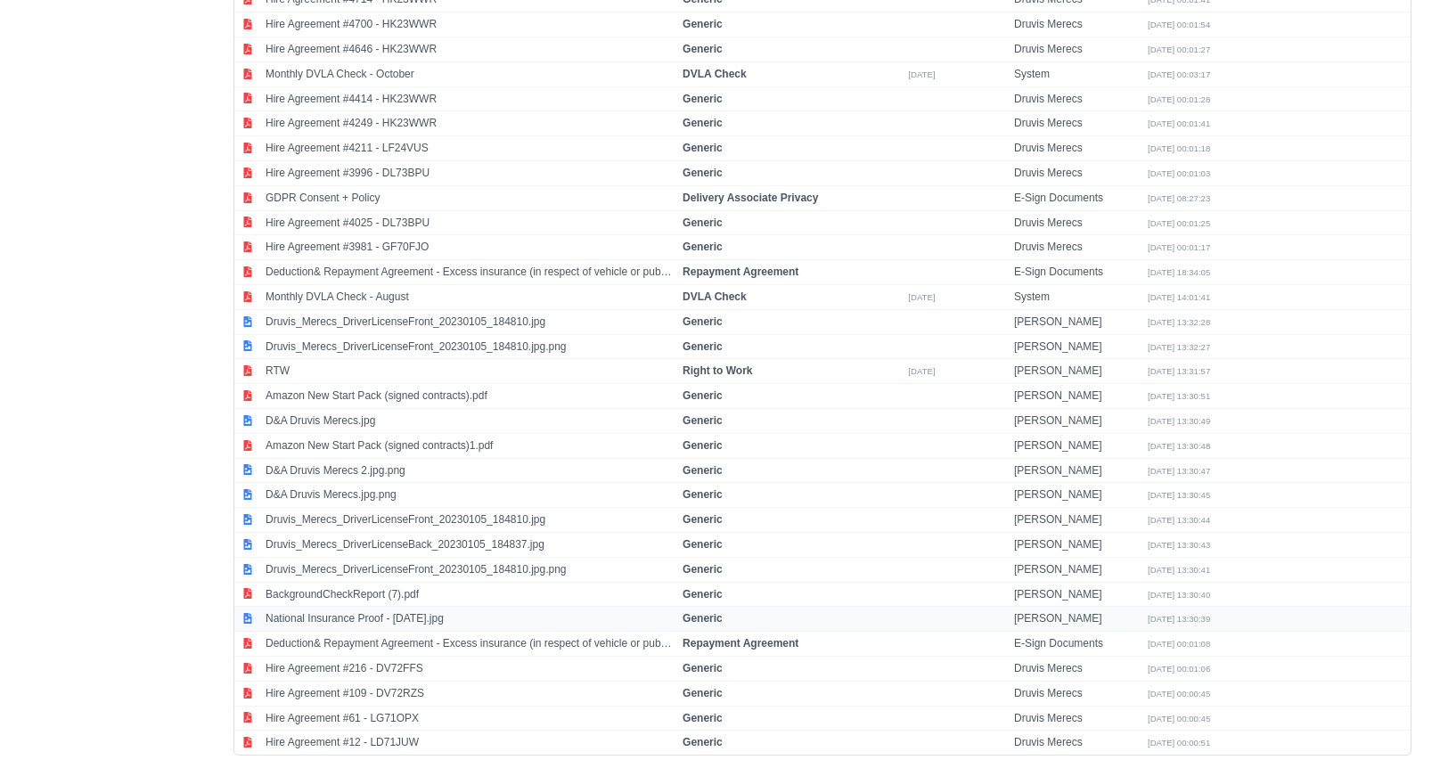
click at [381, 607] on td "National Insurance Proof - 19 Jan 2024.jpg" at bounding box center [469, 619] width 417 height 25
select select "generic"
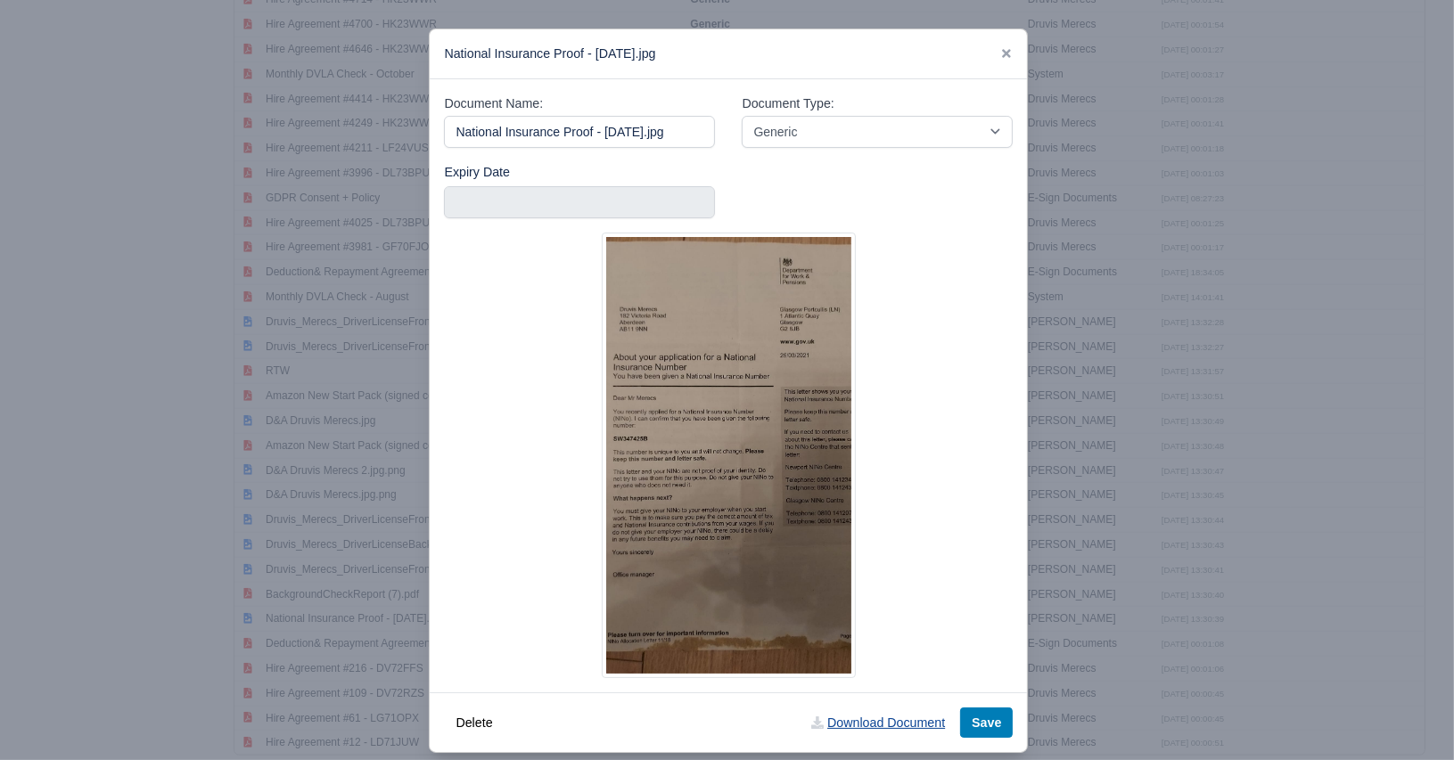
click at [840, 721] on link "Download Document" at bounding box center [878, 723] width 157 height 30
click at [1009, 44] on div "National Insurance Proof - 19 Jan 2024.jpg" at bounding box center [728, 54] width 597 height 50
click at [1002, 57] on icon at bounding box center [1006, 53] width 9 height 9
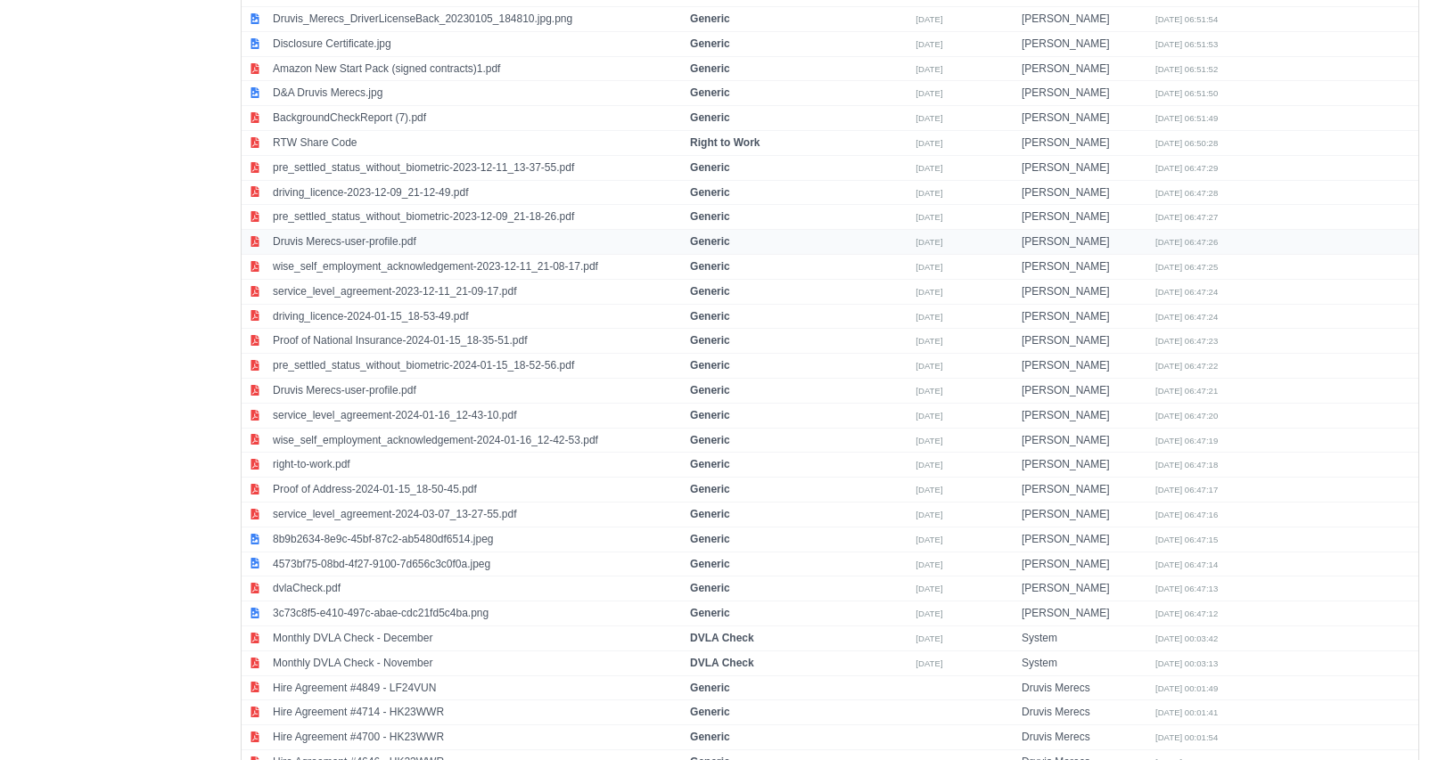
scroll to position [499, 0]
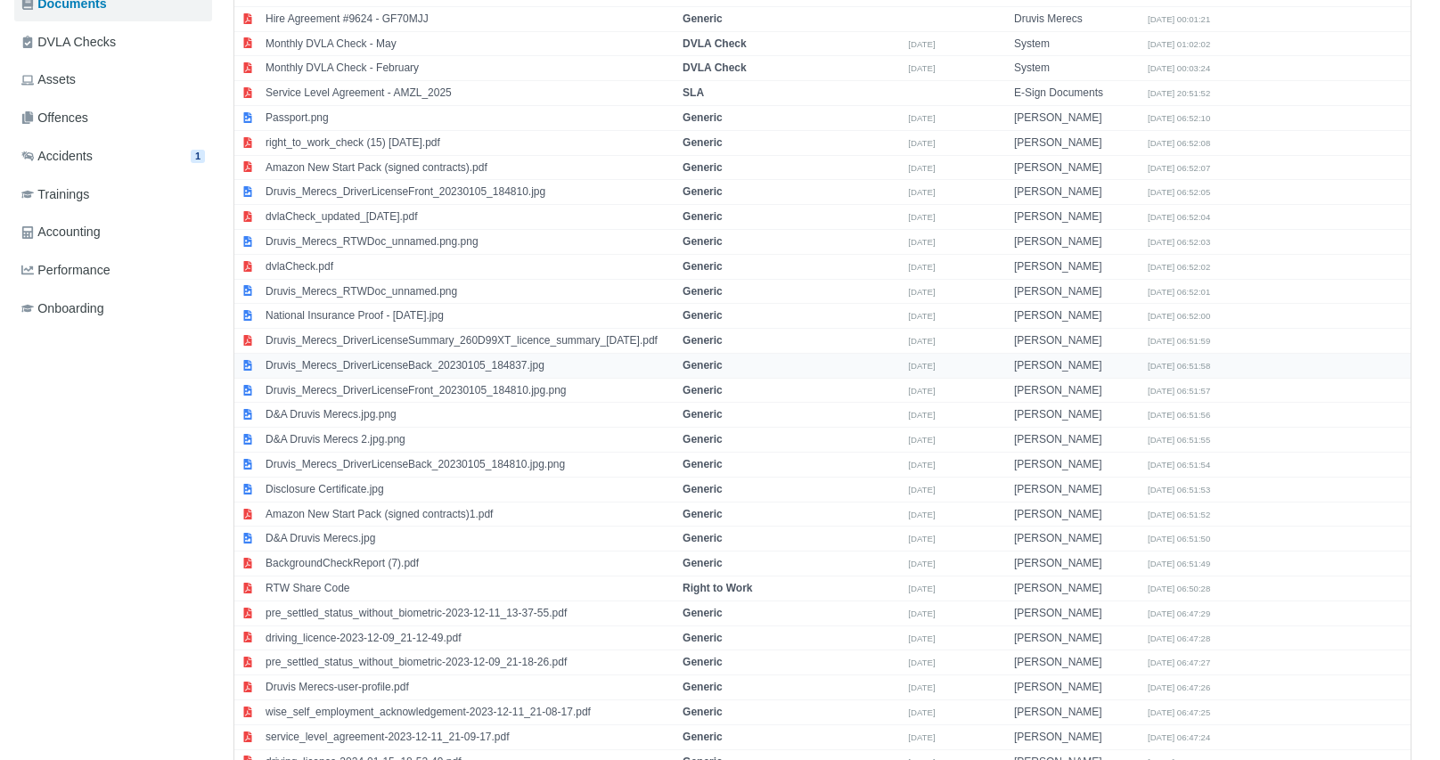
click at [396, 359] on td "Druvis_Merecs_DriverLicenseBack_20230105_184837.jpg" at bounding box center [469, 365] width 417 height 25
select select "generic"
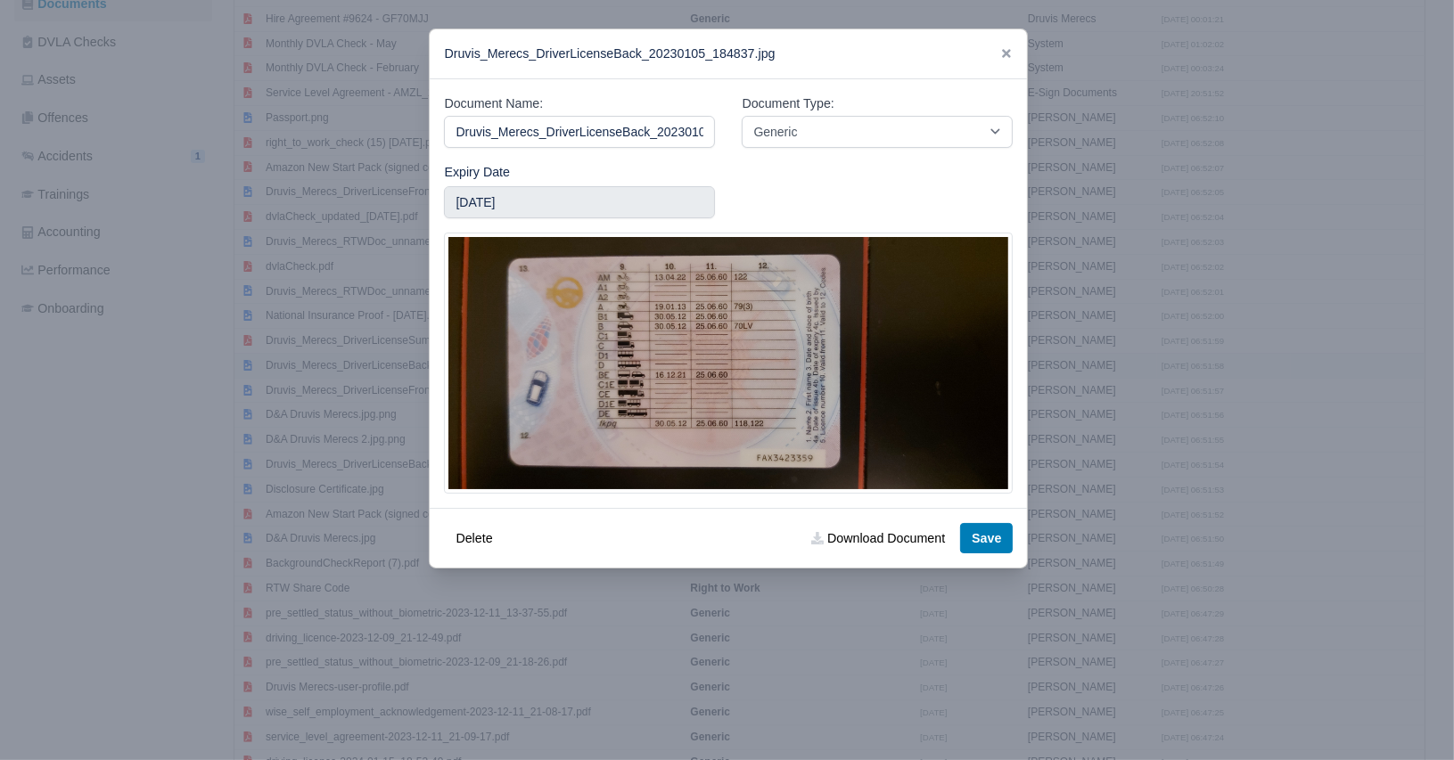
scroll to position [0, 60]
click at [865, 532] on link "Download Document" at bounding box center [878, 538] width 157 height 30
click at [1003, 49] on icon at bounding box center [1006, 53] width 12 height 12
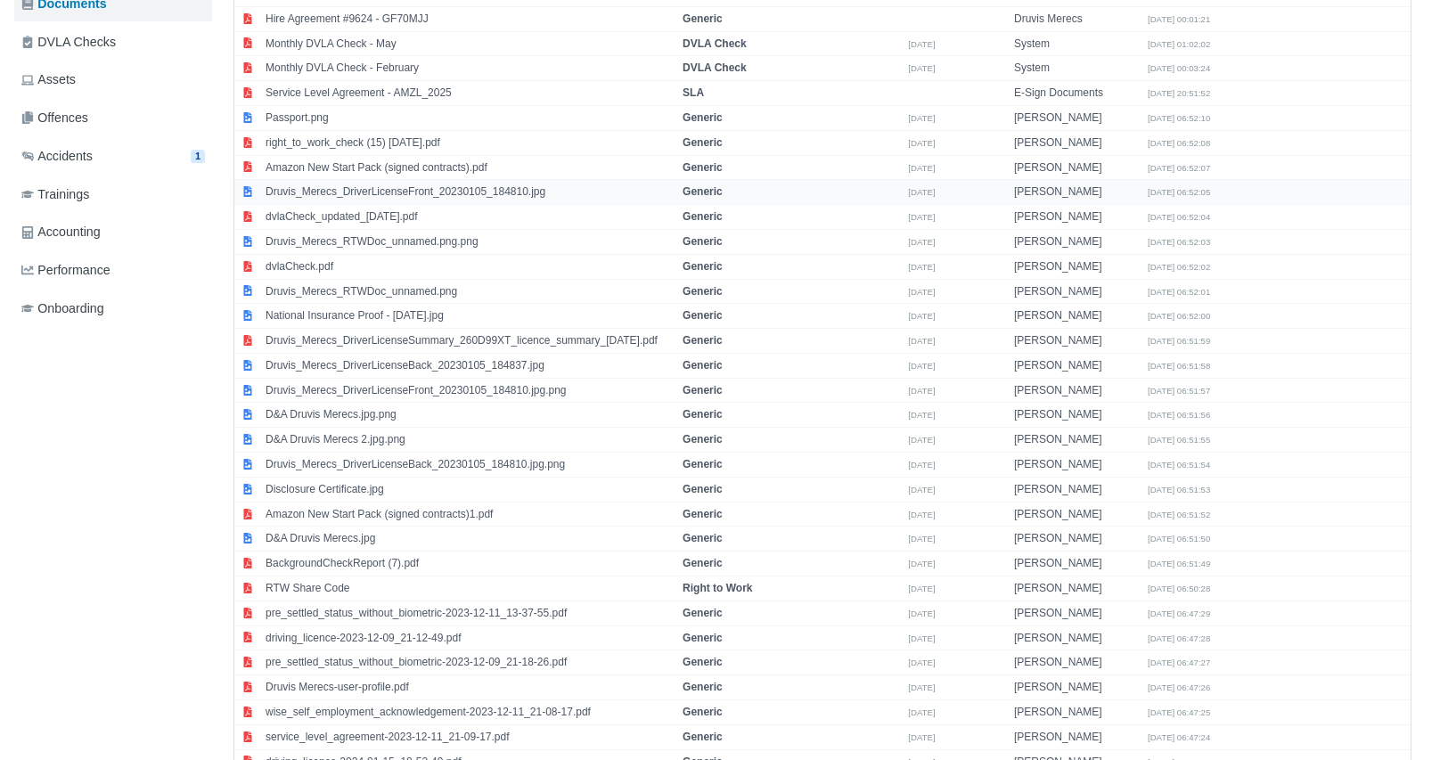
click at [314, 185] on td "Druvis_Merecs_DriverLicenseFront_20230105_184810.jpg" at bounding box center [469, 192] width 417 height 25
select select "generic"
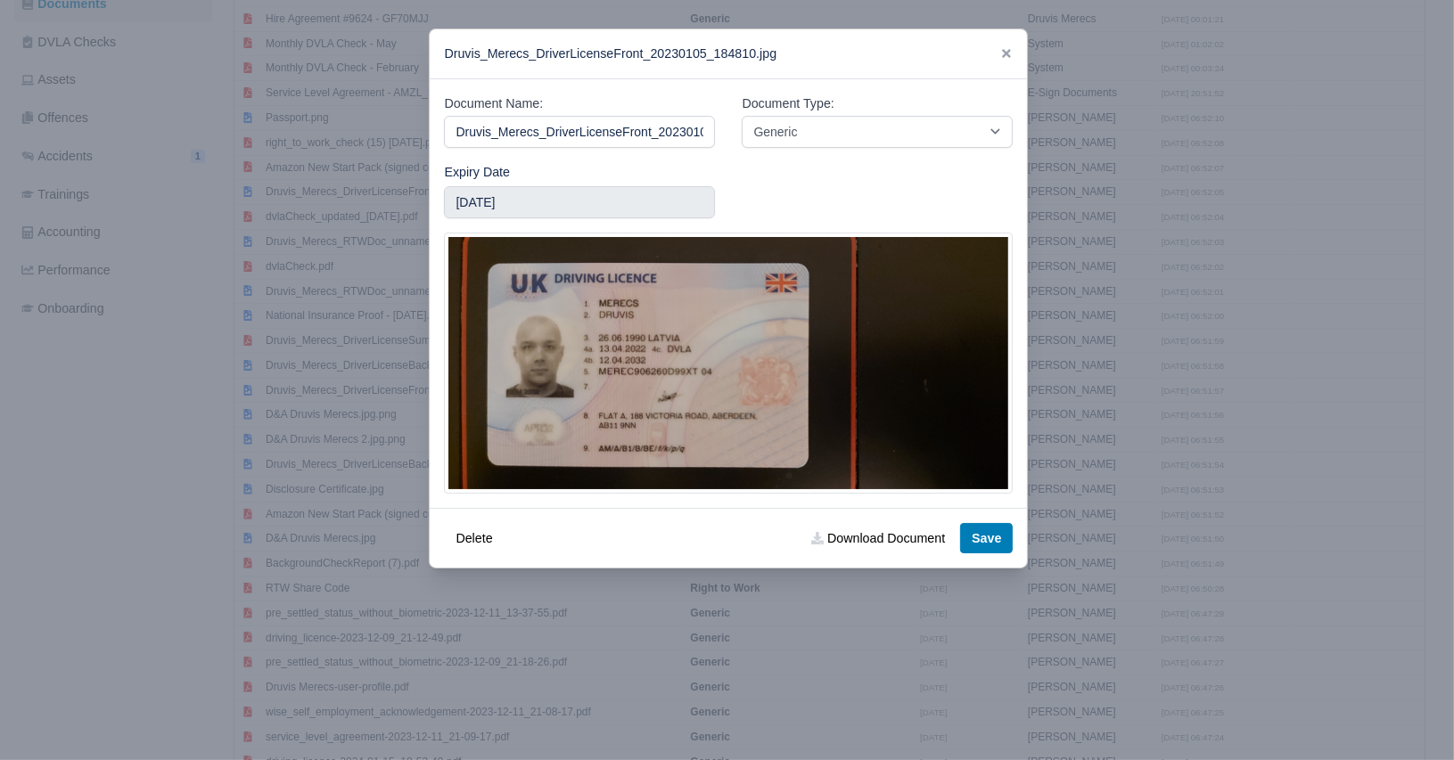
click at [1397, 201] on div at bounding box center [727, 380] width 1454 height 760
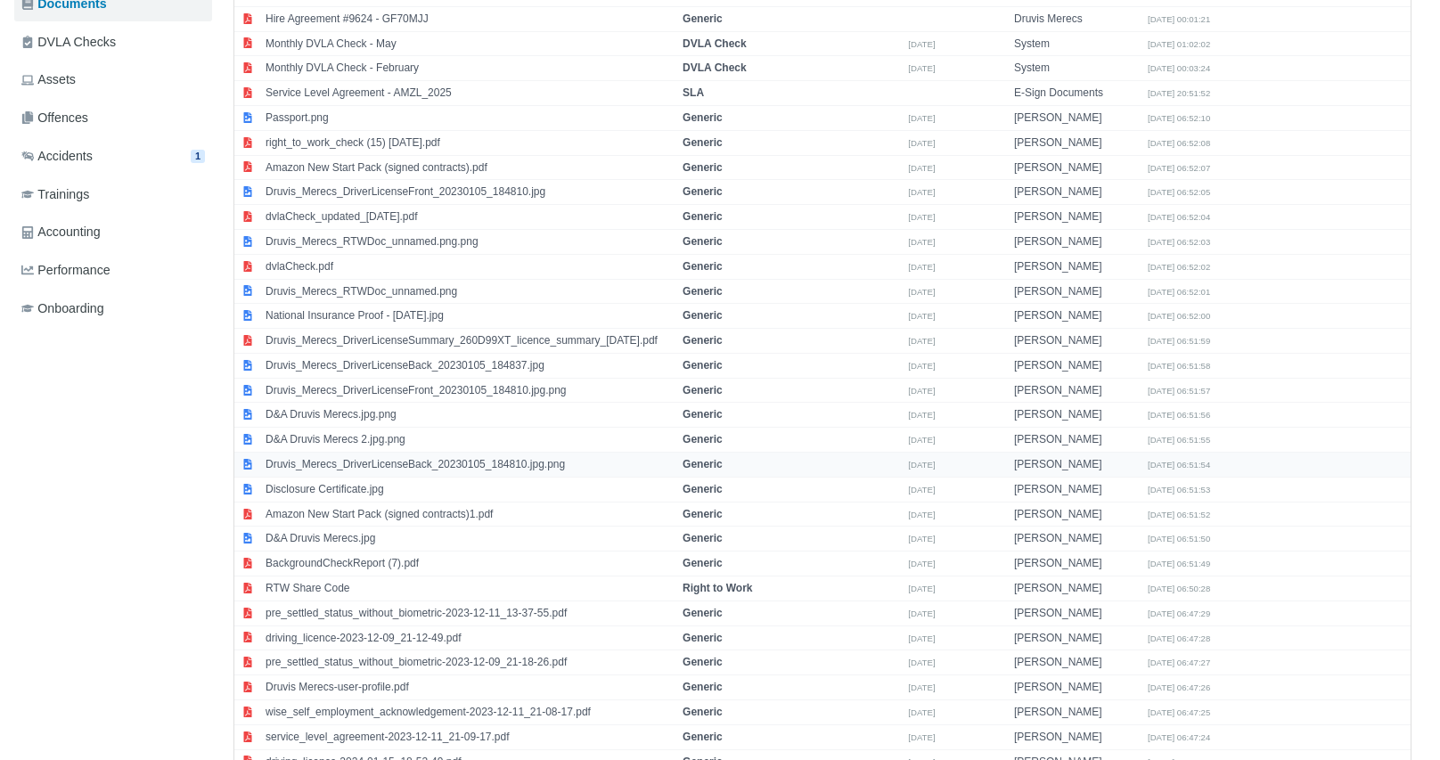
scroll to position [588, 0]
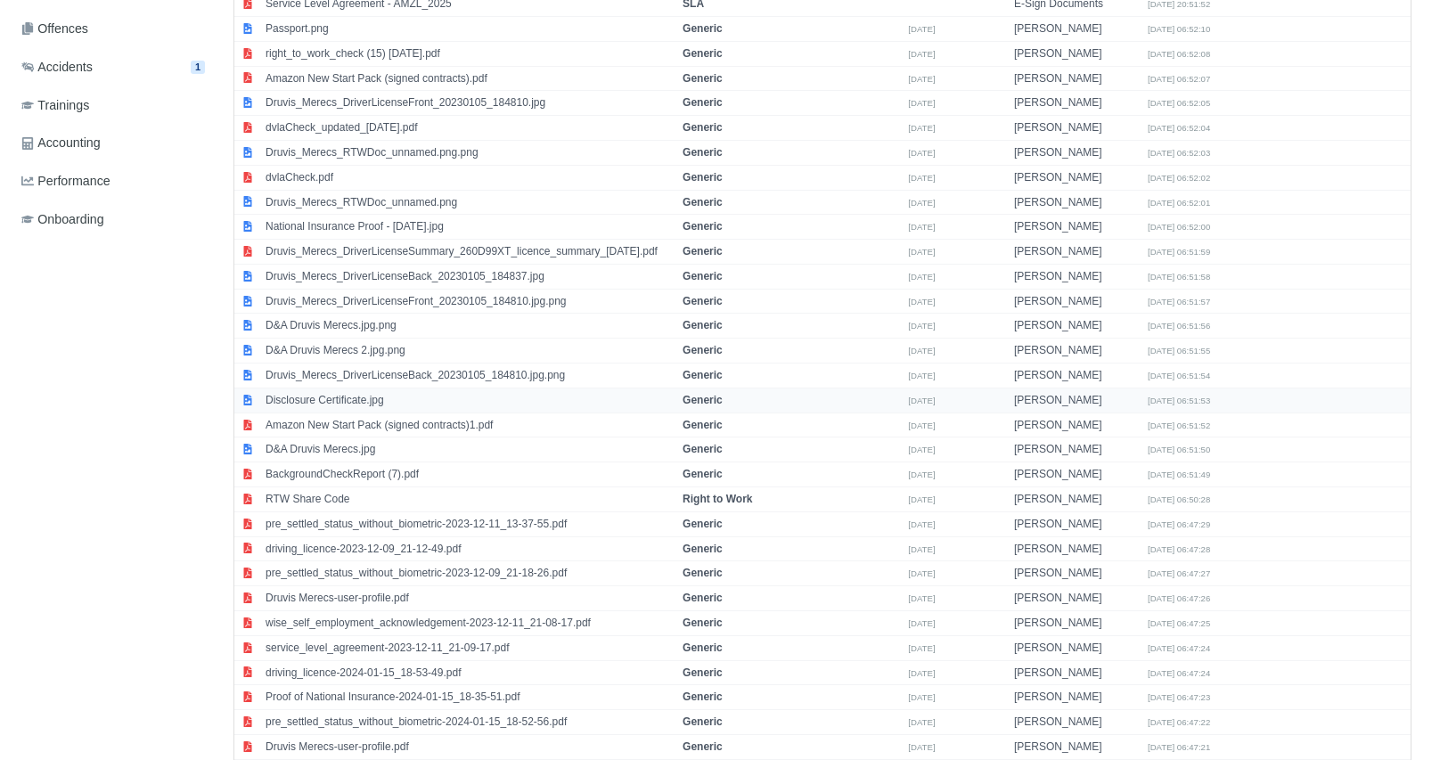
click at [362, 395] on td "Disclosure Certificate.jpg" at bounding box center [469, 400] width 417 height 25
select select "generic"
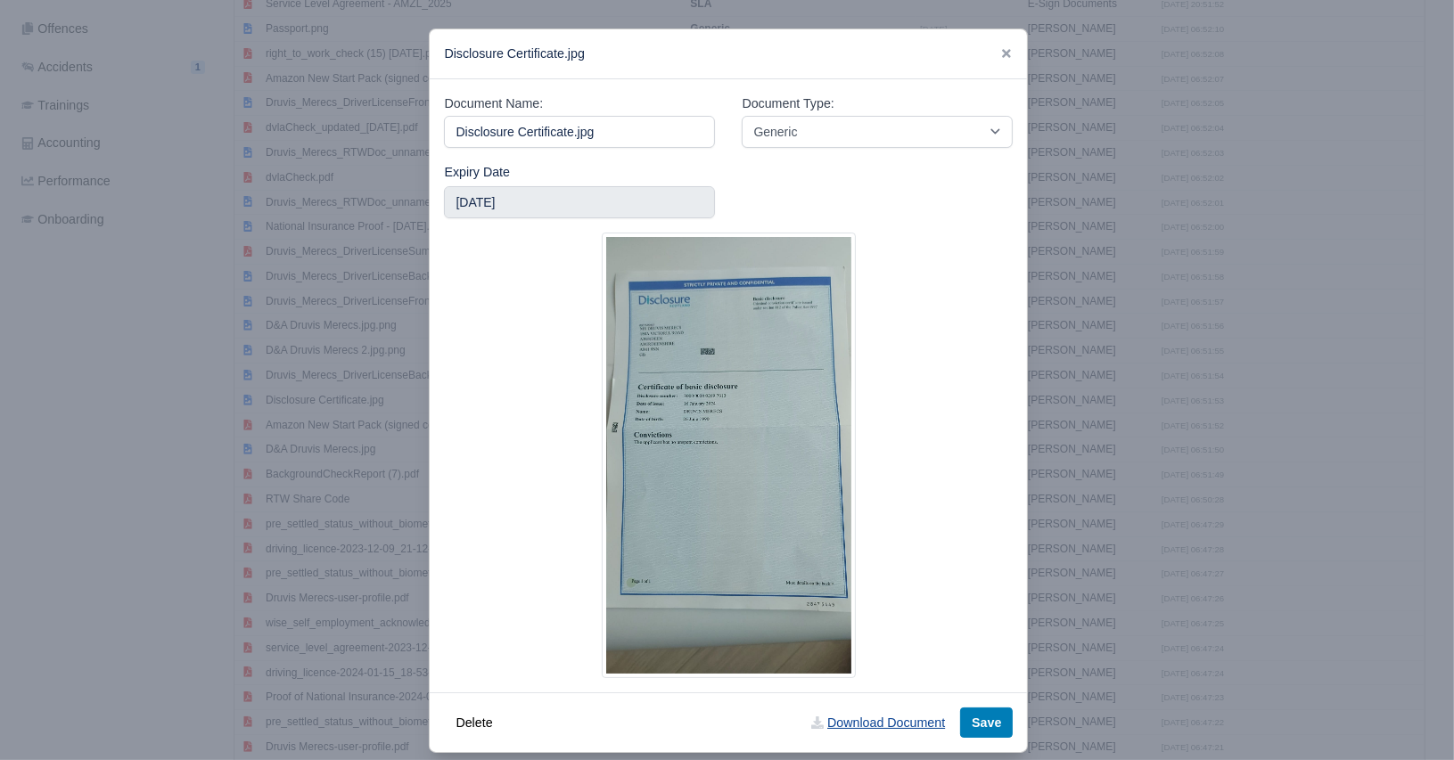
click at [887, 725] on link "Download Document" at bounding box center [878, 723] width 157 height 30
click at [1003, 53] on icon at bounding box center [1006, 53] width 12 height 12
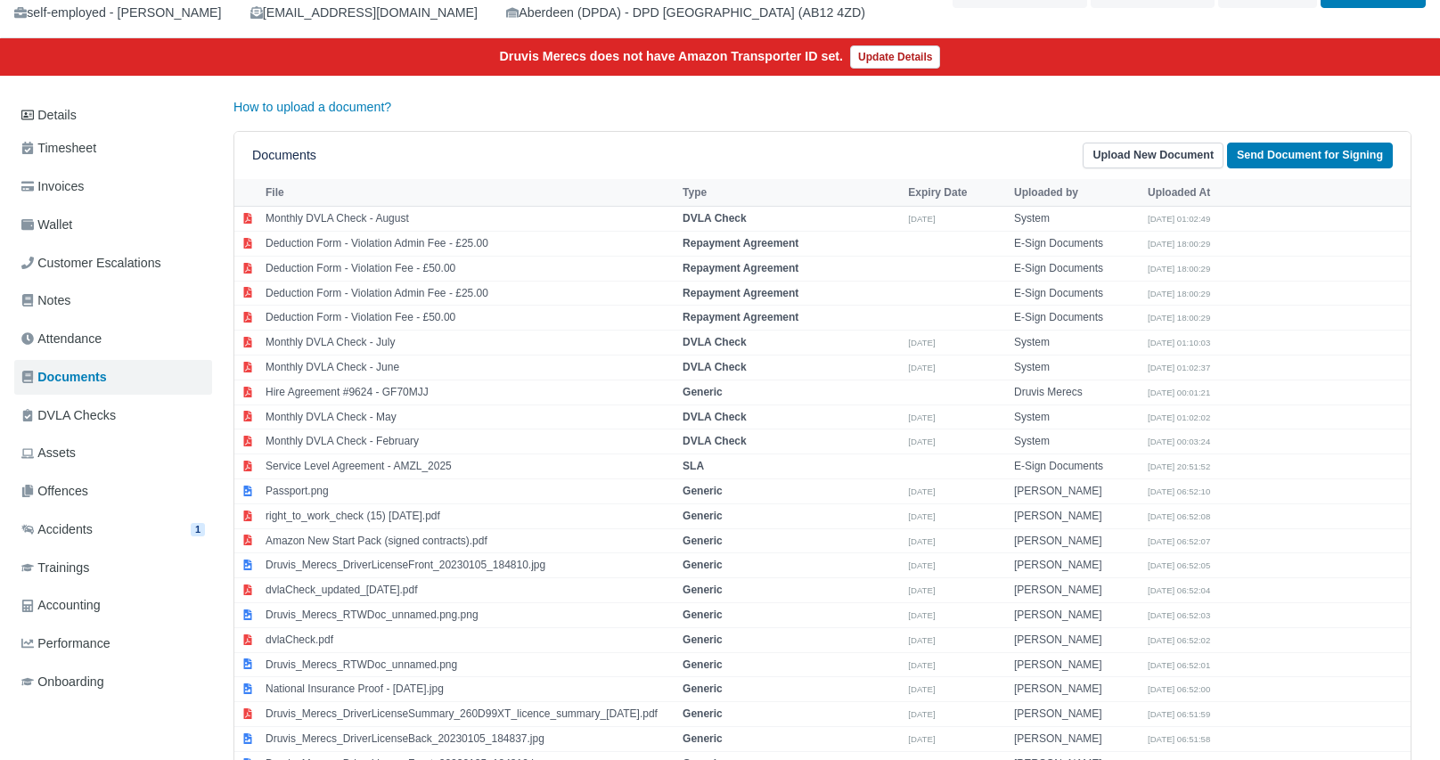
scroll to position [0, 0]
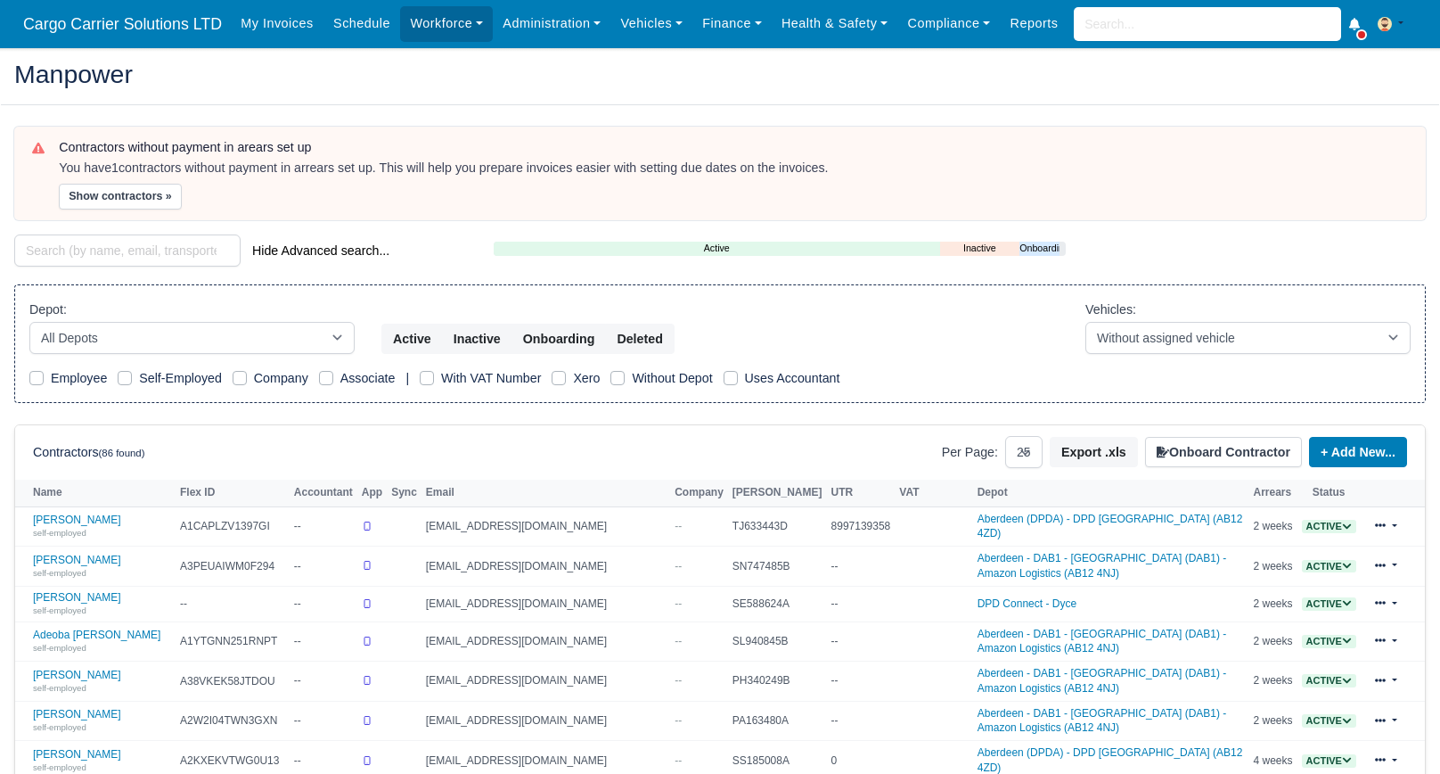
select select "25"
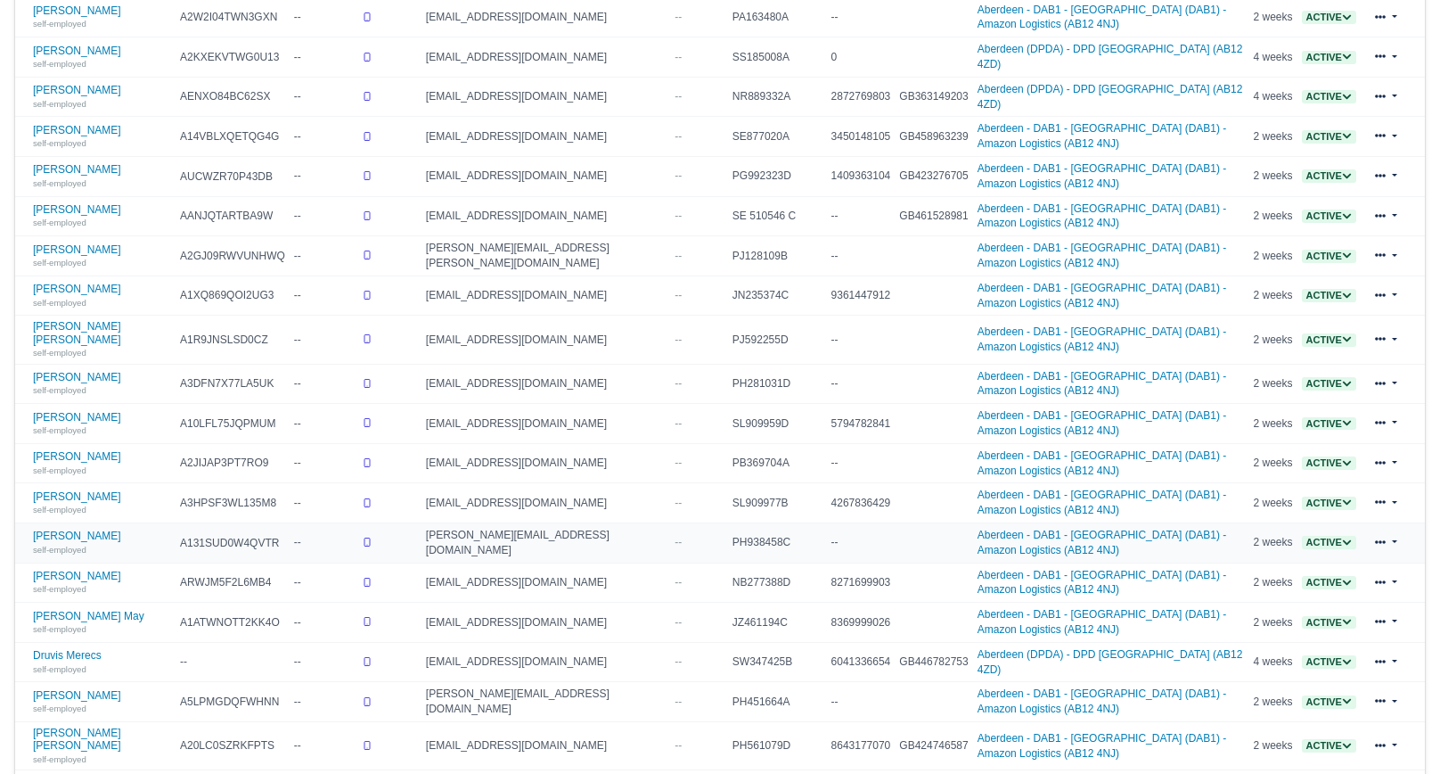
scroll to position [722, 0]
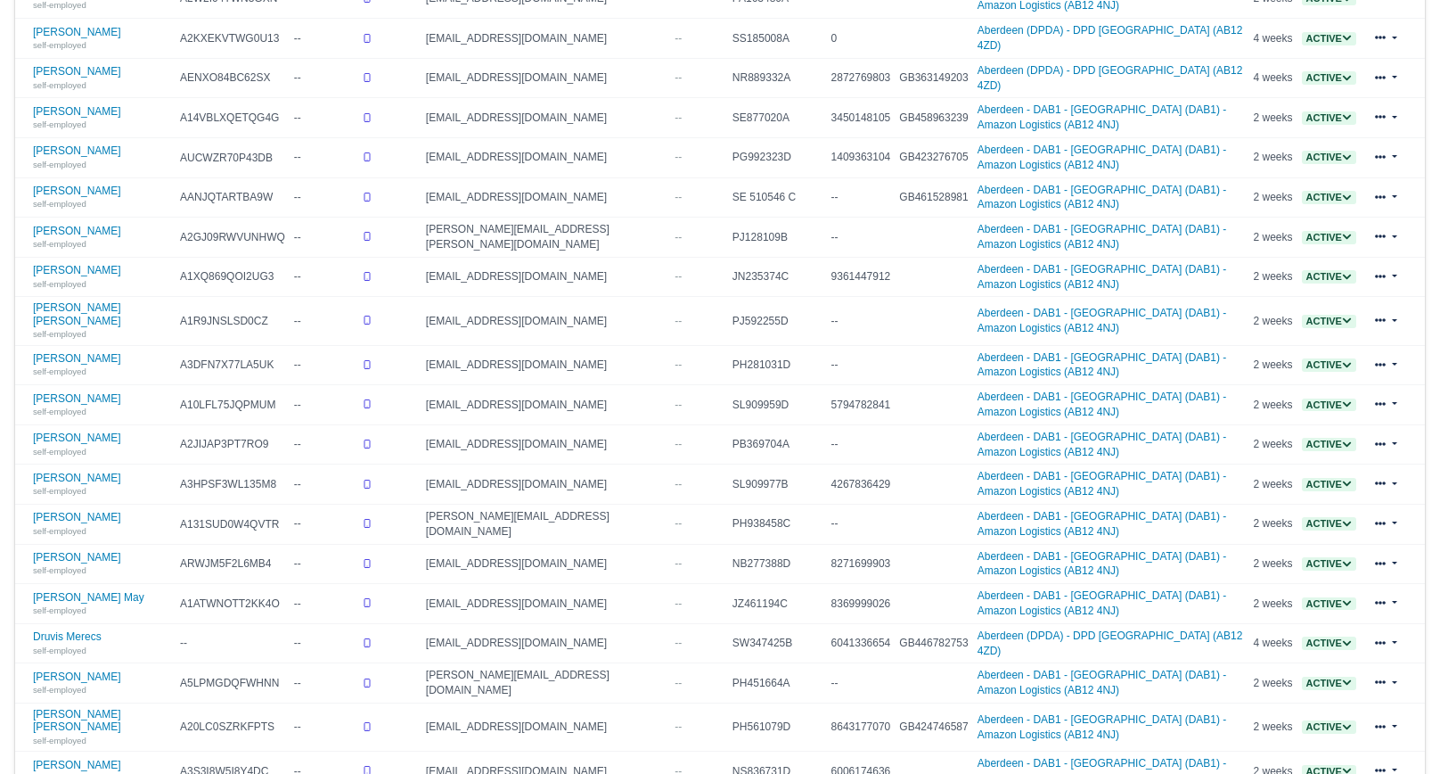
click at [86, 719] on div "Contractors without payment in arears set up You have 1 contractors without pay…" at bounding box center [720, 132] width 1439 height 1454
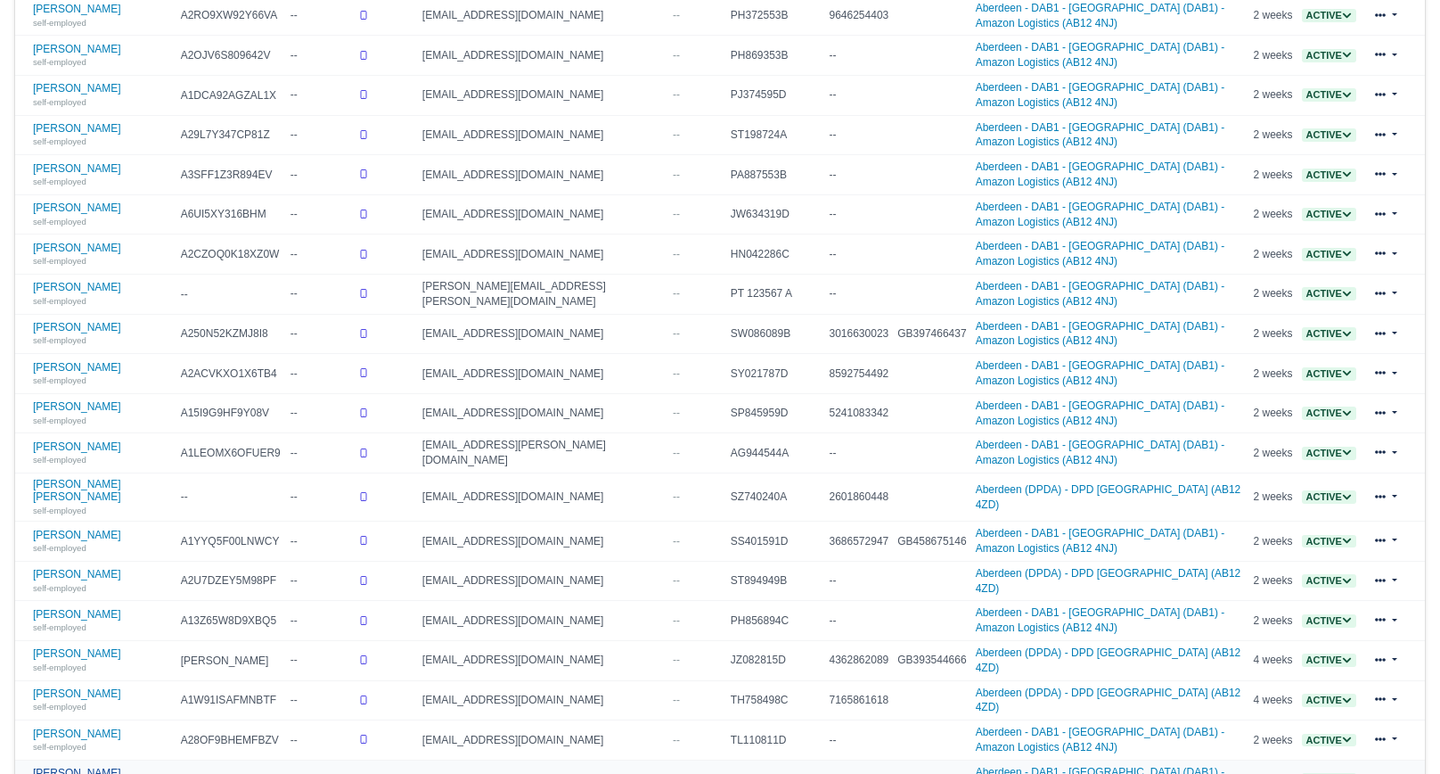
scroll to position [455, 0]
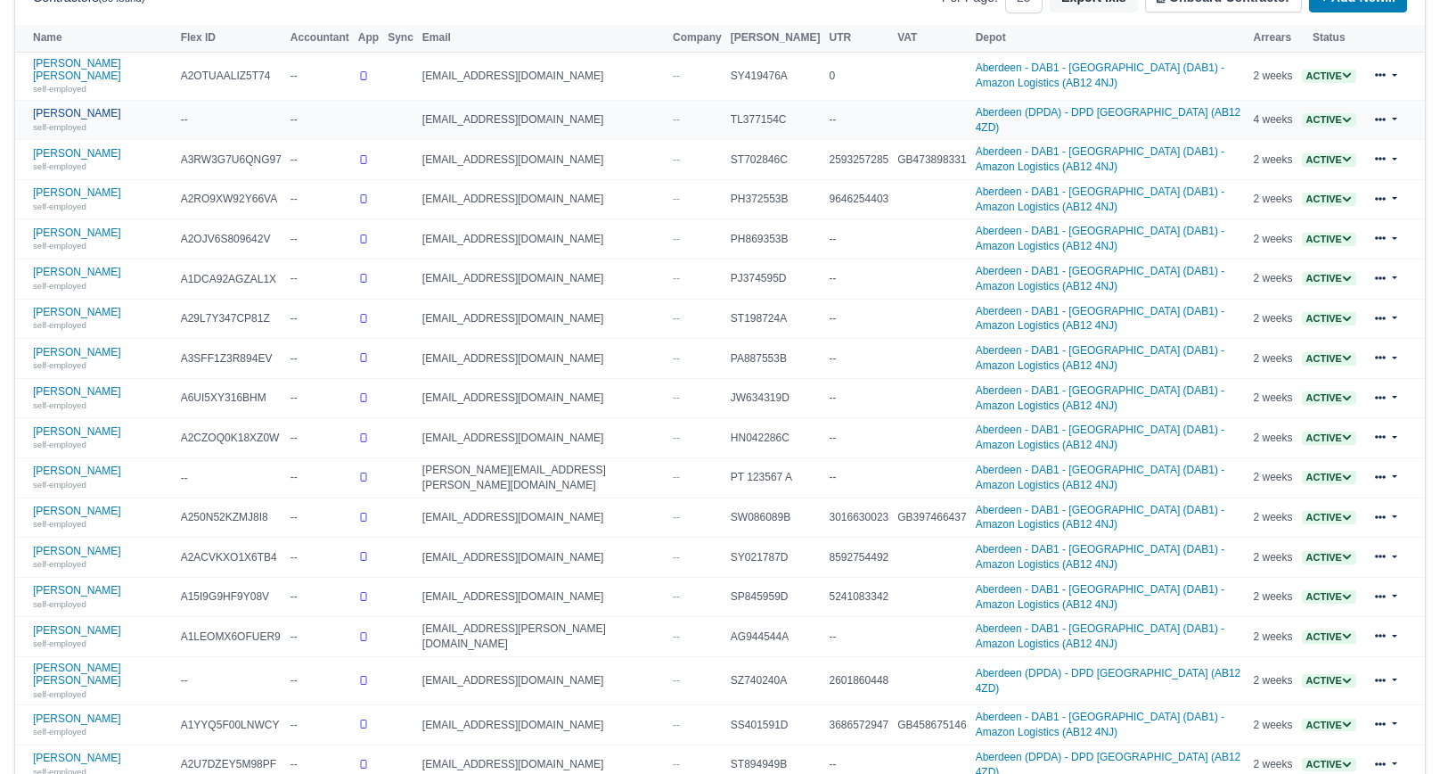
click at [85, 107] on link "Ihor Fardyha self-employed" at bounding box center [102, 120] width 139 height 26
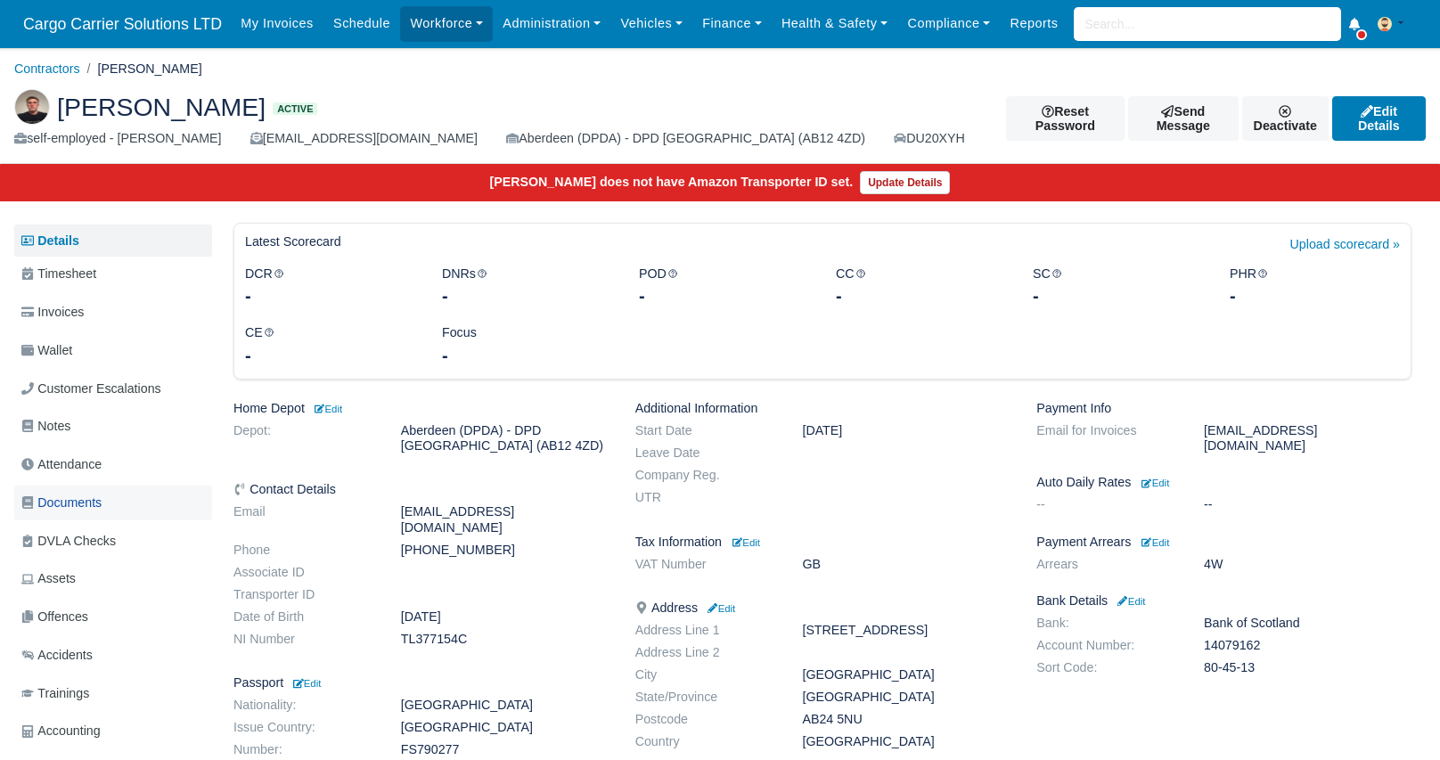
click at [79, 505] on span "Documents" at bounding box center [61, 503] width 80 height 21
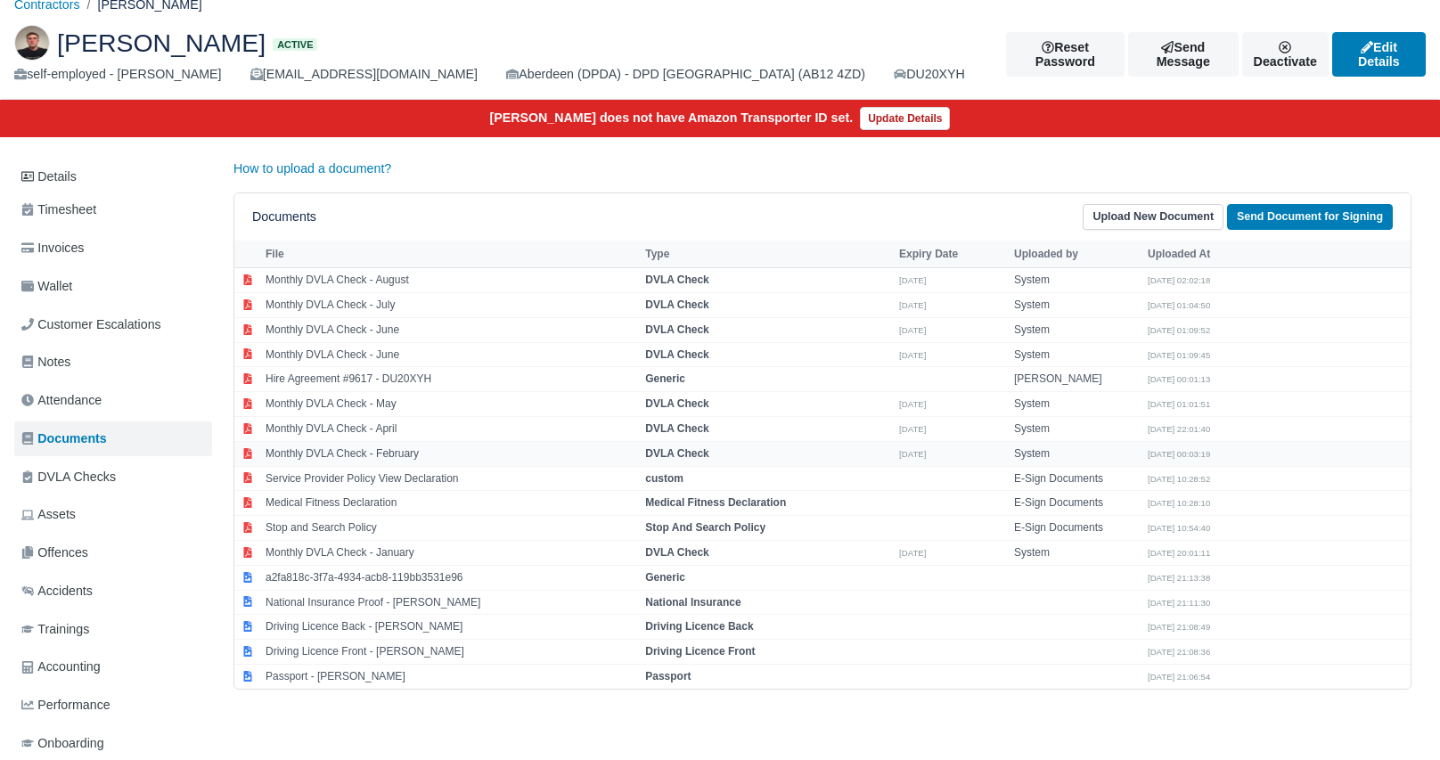
scroll to position [89, 0]
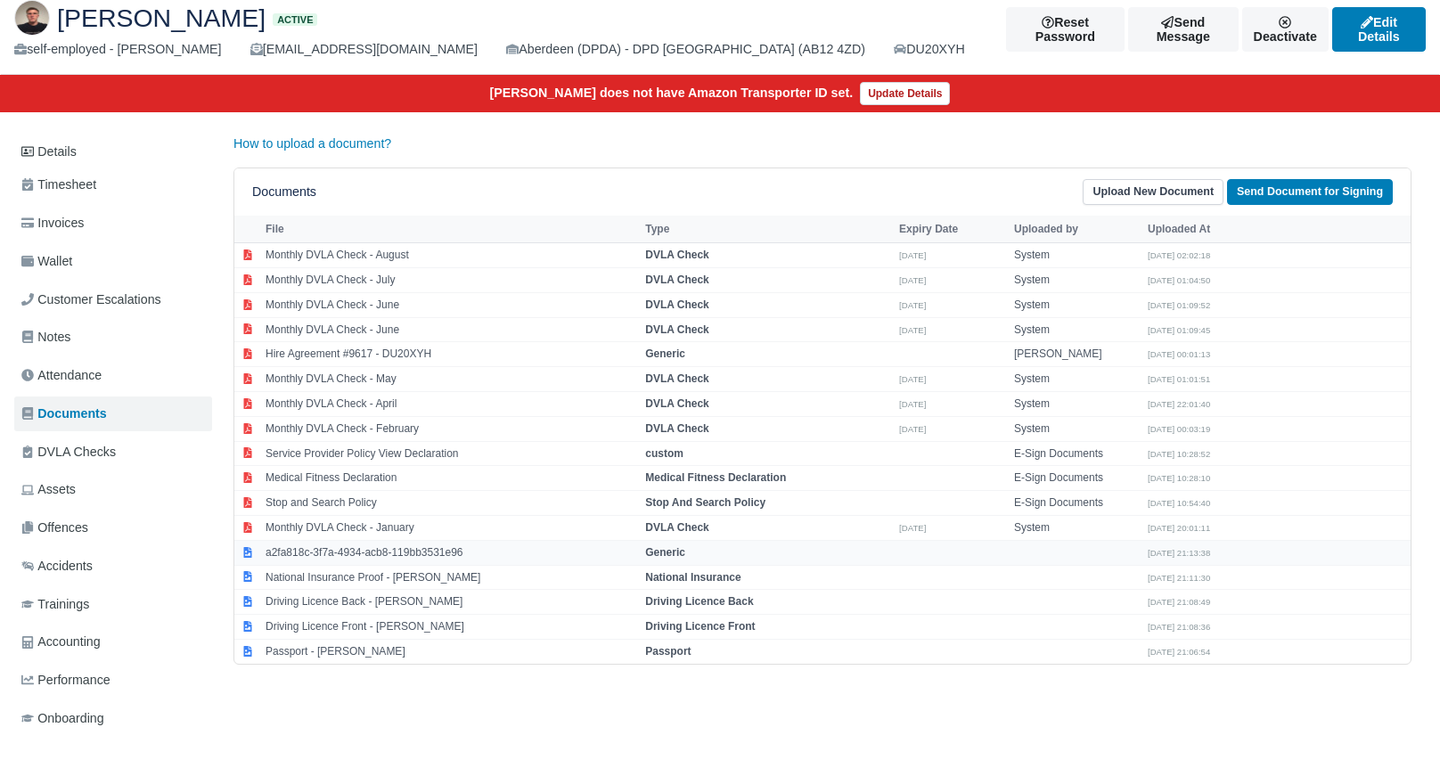
click at [369, 547] on td "a2fa818c-3f7a-4934-acb8-119bb3531e96" at bounding box center [451, 552] width 380 height 25
select select "generic"
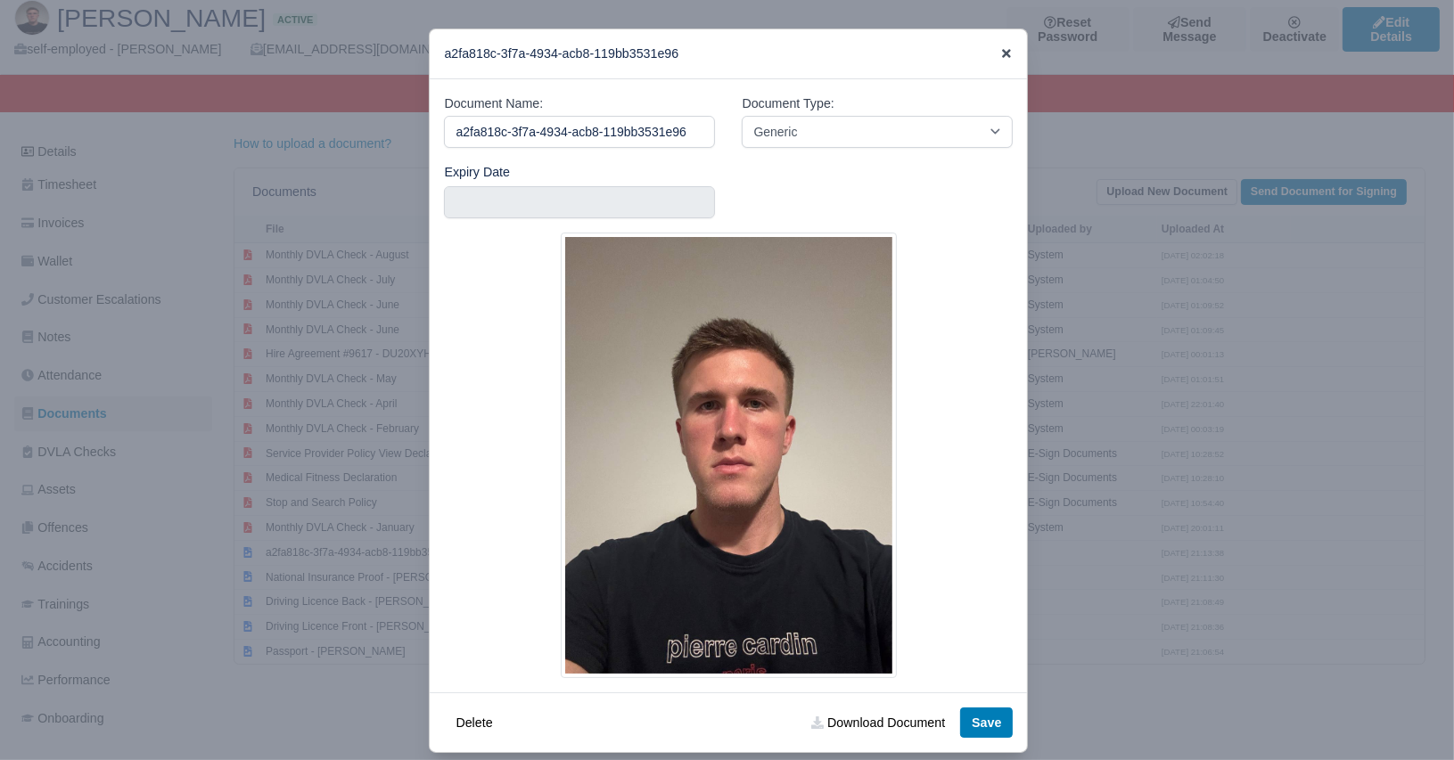
click at [1003, 54] on icon at bounding box center [1006, 53] width 12 height 12
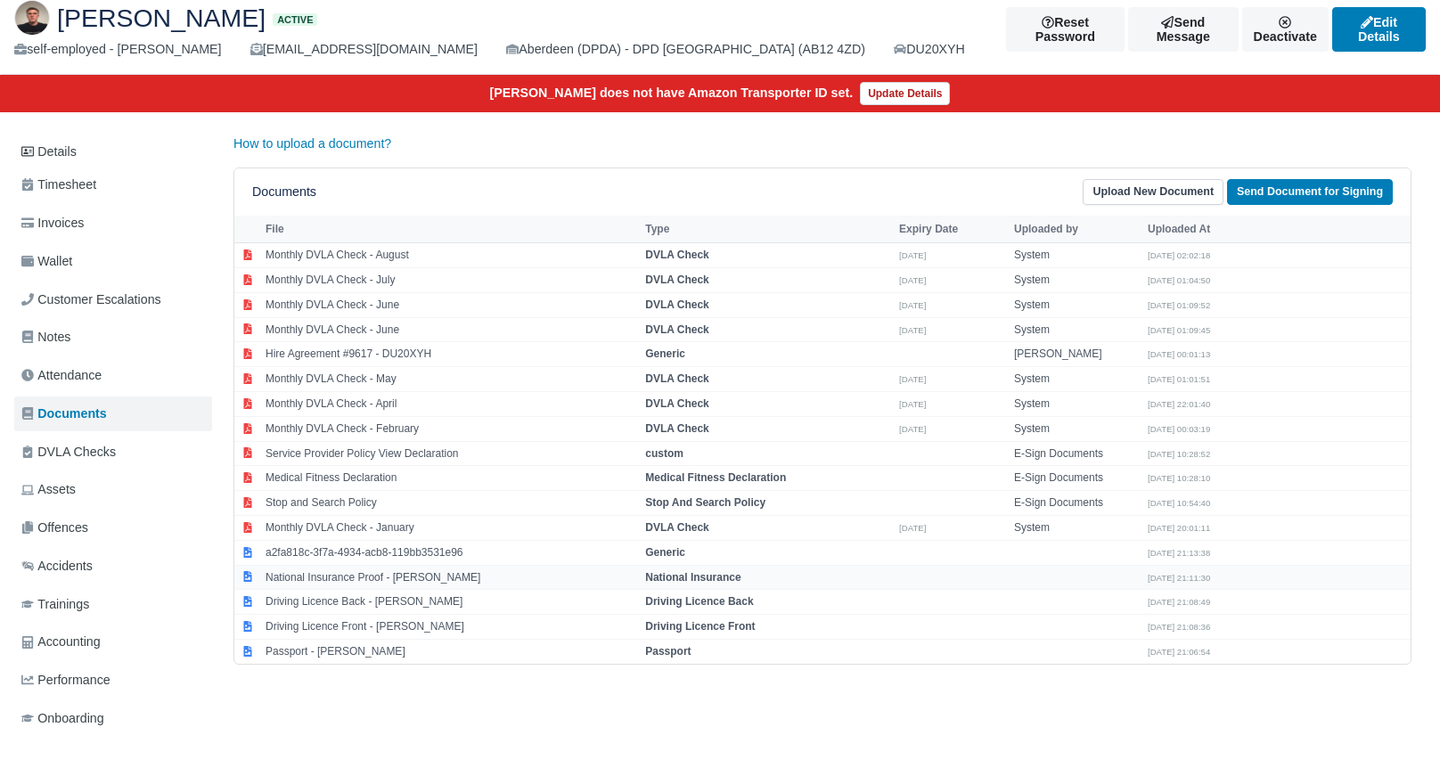
click at [361, 578] on td "National Insurance Proof - Ihor Fardyha" at bounding box center [451, 577] width 380 height 25
select select "national-insurance"
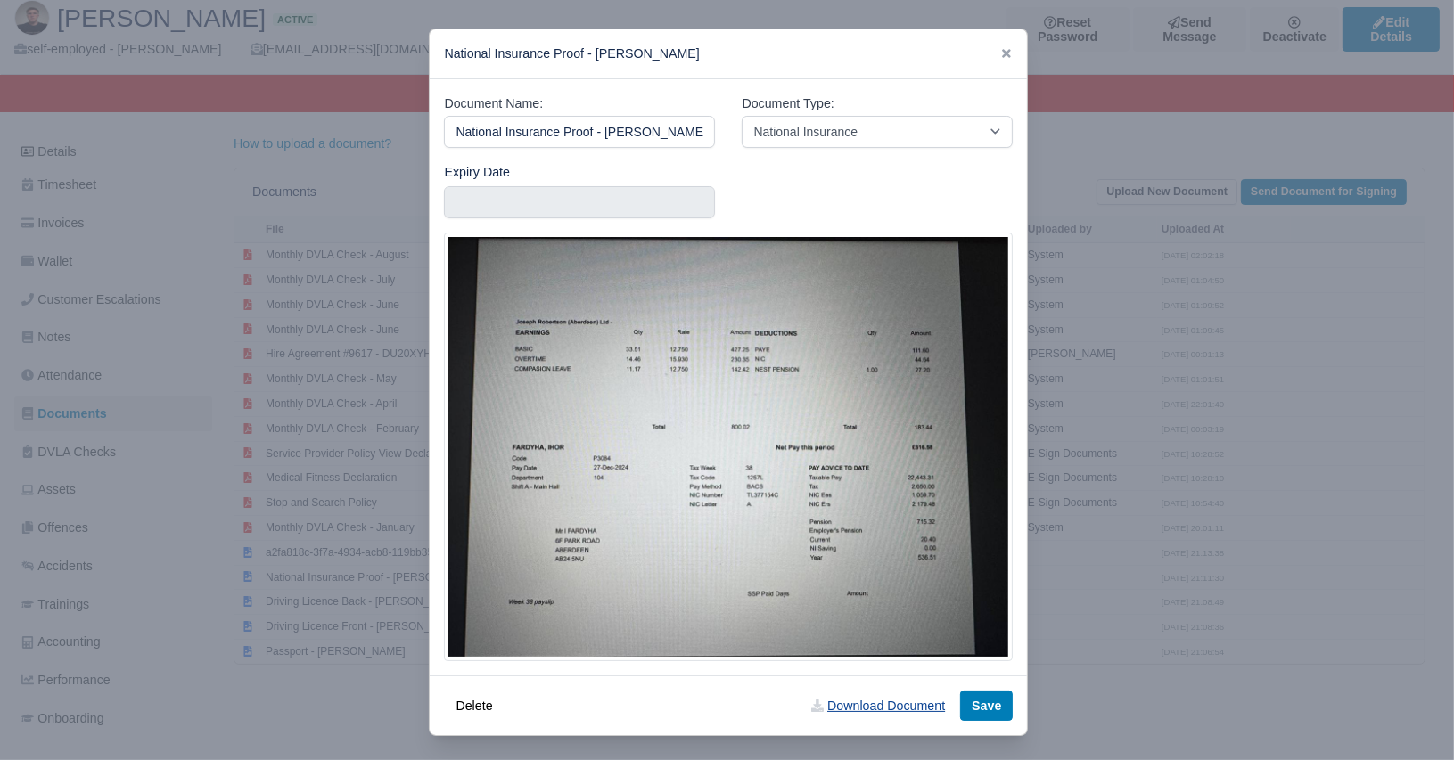
click at [864, 714] on link "Download Document" at bounding box center [878, 706] width 157 height 30
click at [1000, 50] on icon at bounding box center [1006, 53] width 12 height 12
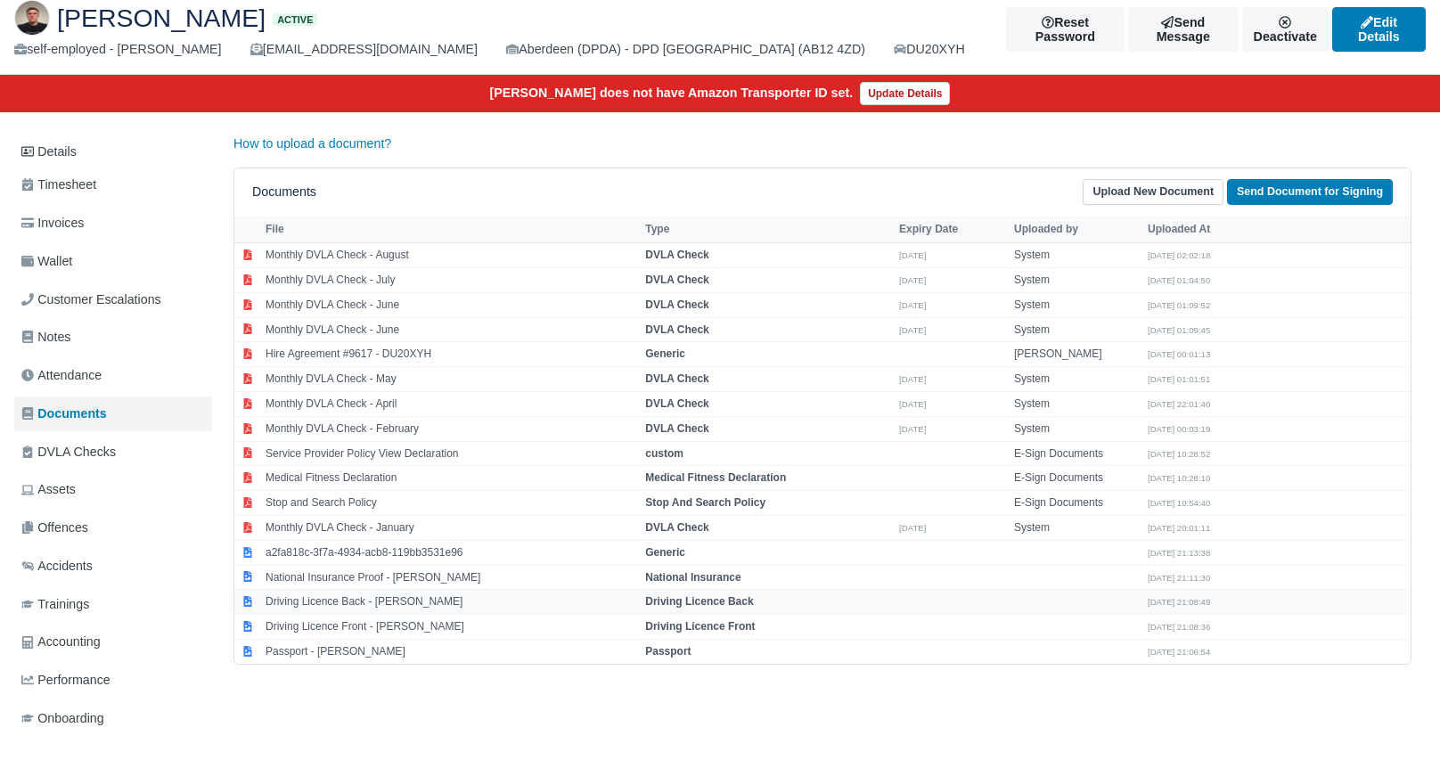
click at [383, 601] on td "Driving Licence Back - Ihor Fardyha" at bounding box center [451, 602] width 380 height 25
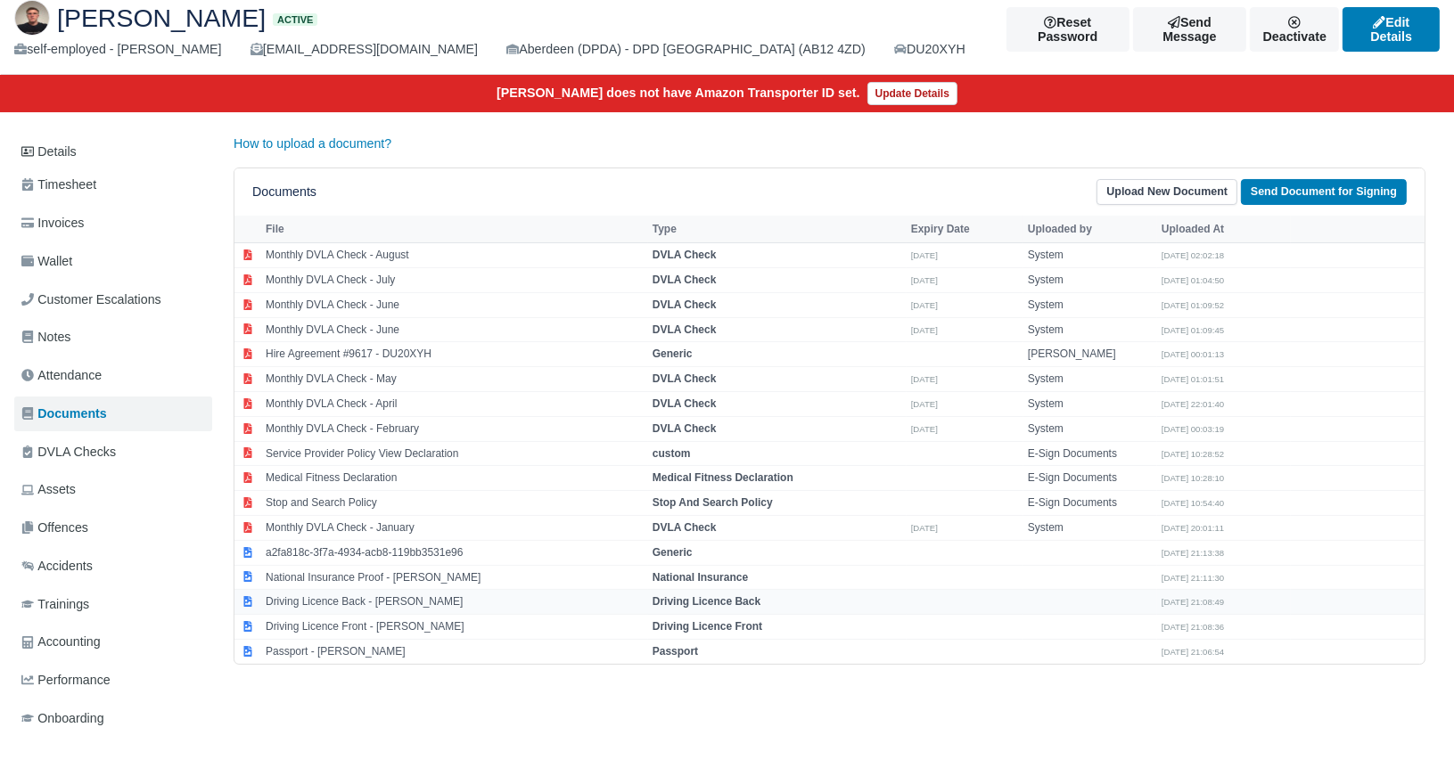
select select "driving-licence-back"
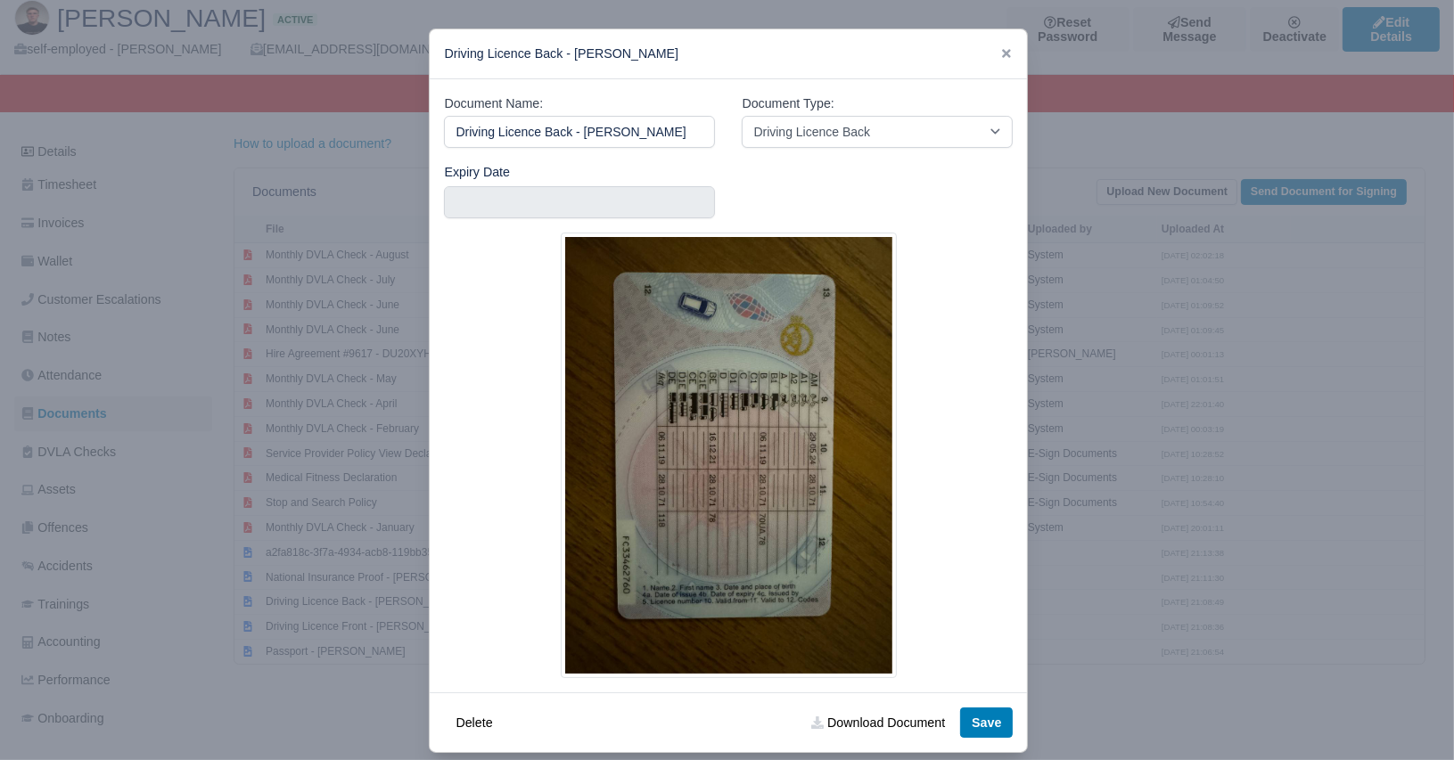
click at [1004, 59] on icon at bounding box center [1006, 53] width 12 height 12
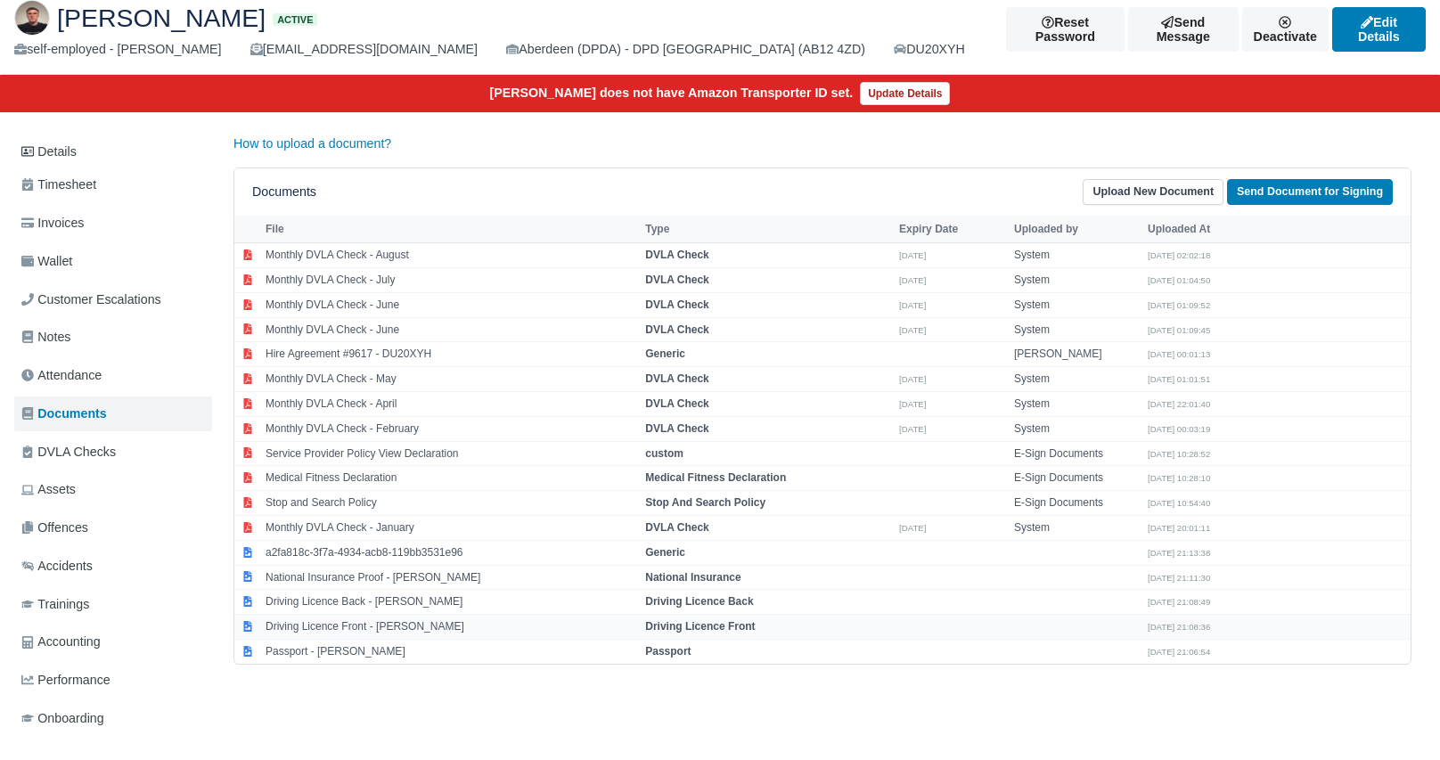
click at [390, 624] on td "Driving Licence Front - Ihor Fardyha" at bounding box center [451, 627] width 380 height 25
select select "driving-licence-front"
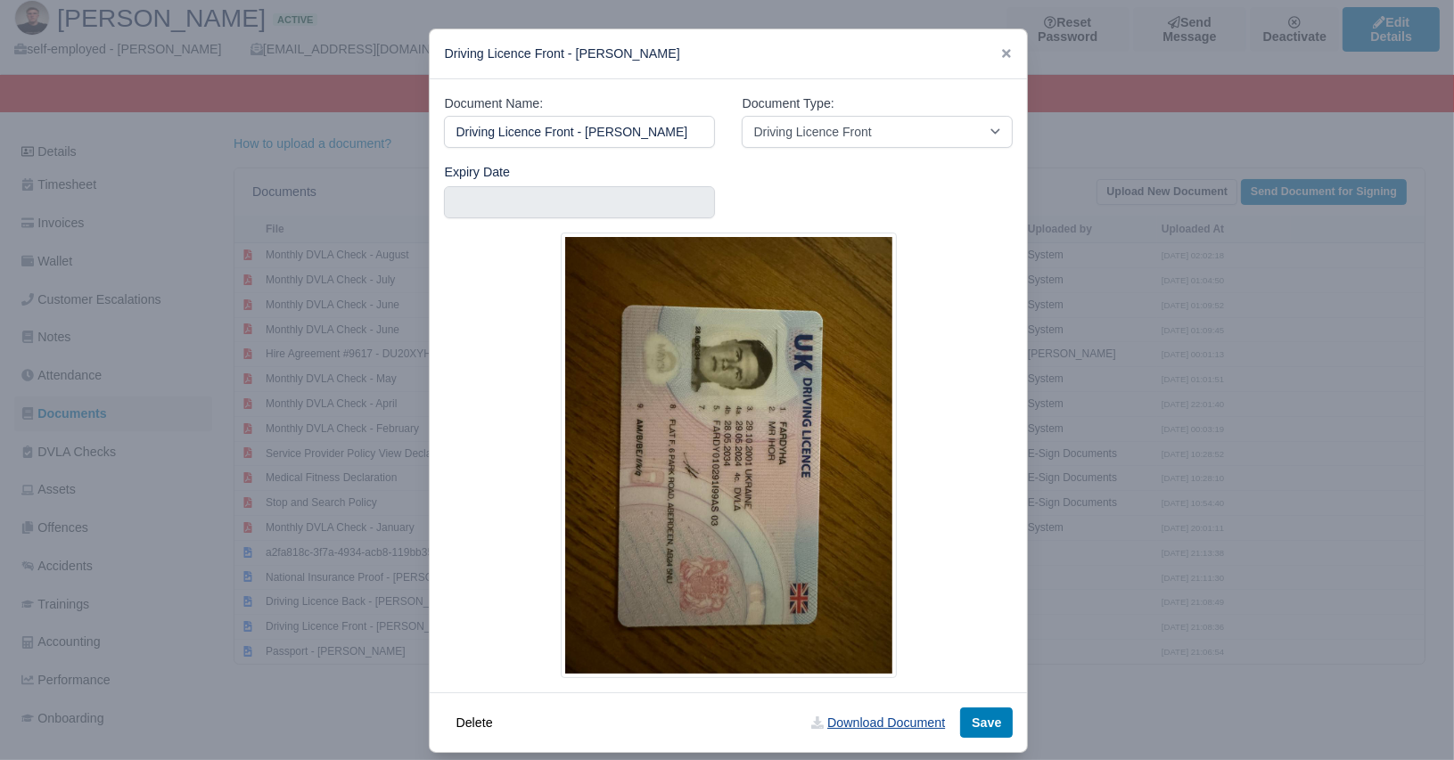
click at [856, 725] on link "Download Document" at bounding box center [878, 723] width 157 height 30
click at [1000, 61] on div at bounding box center [1006, 54] width 12 height 21
click at [1004, 52] on icon at bounding box center [1006, 53] width 9 height 9
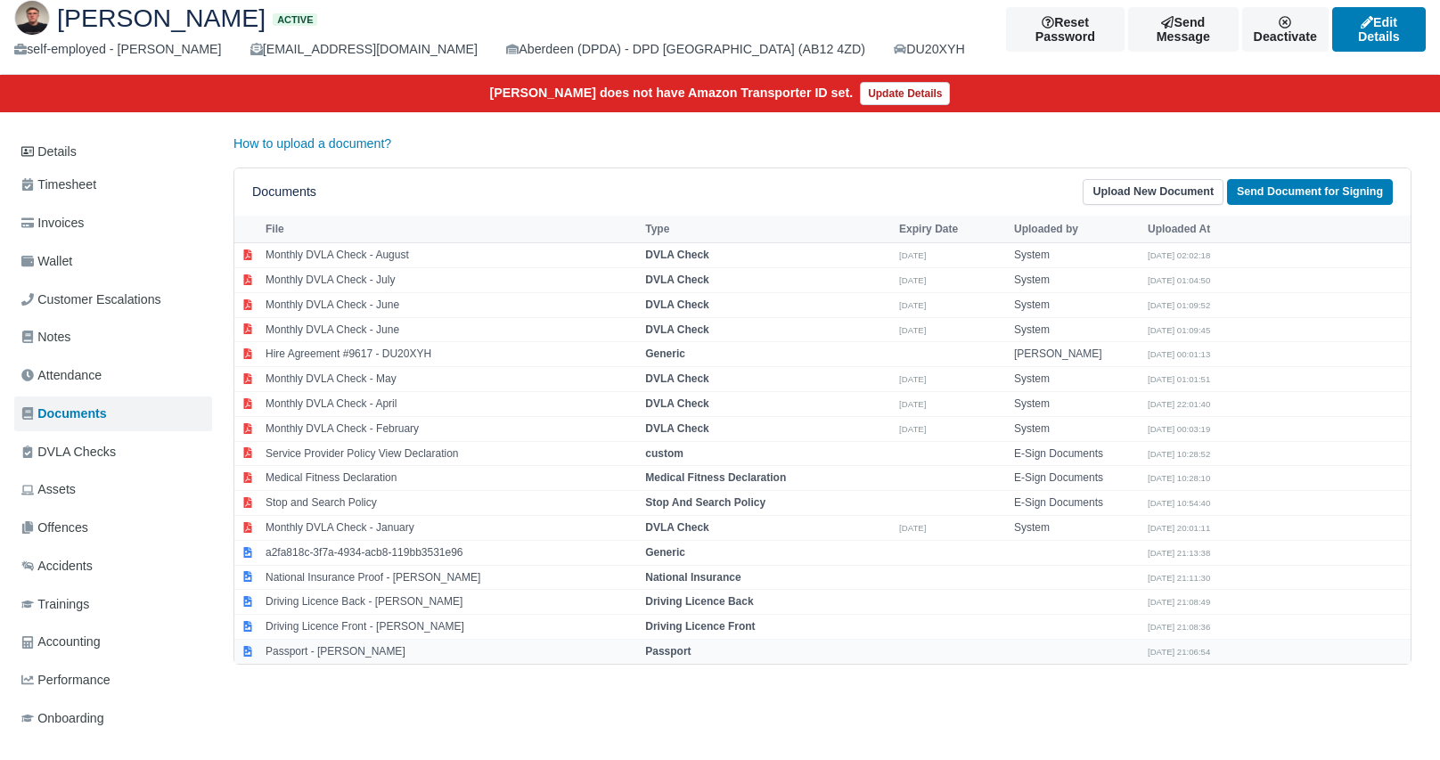
click at [366, 652] on td "Passport - Ihor Fardyha" at bounding box center [451, 651] width 380 height 24
select select "passport"
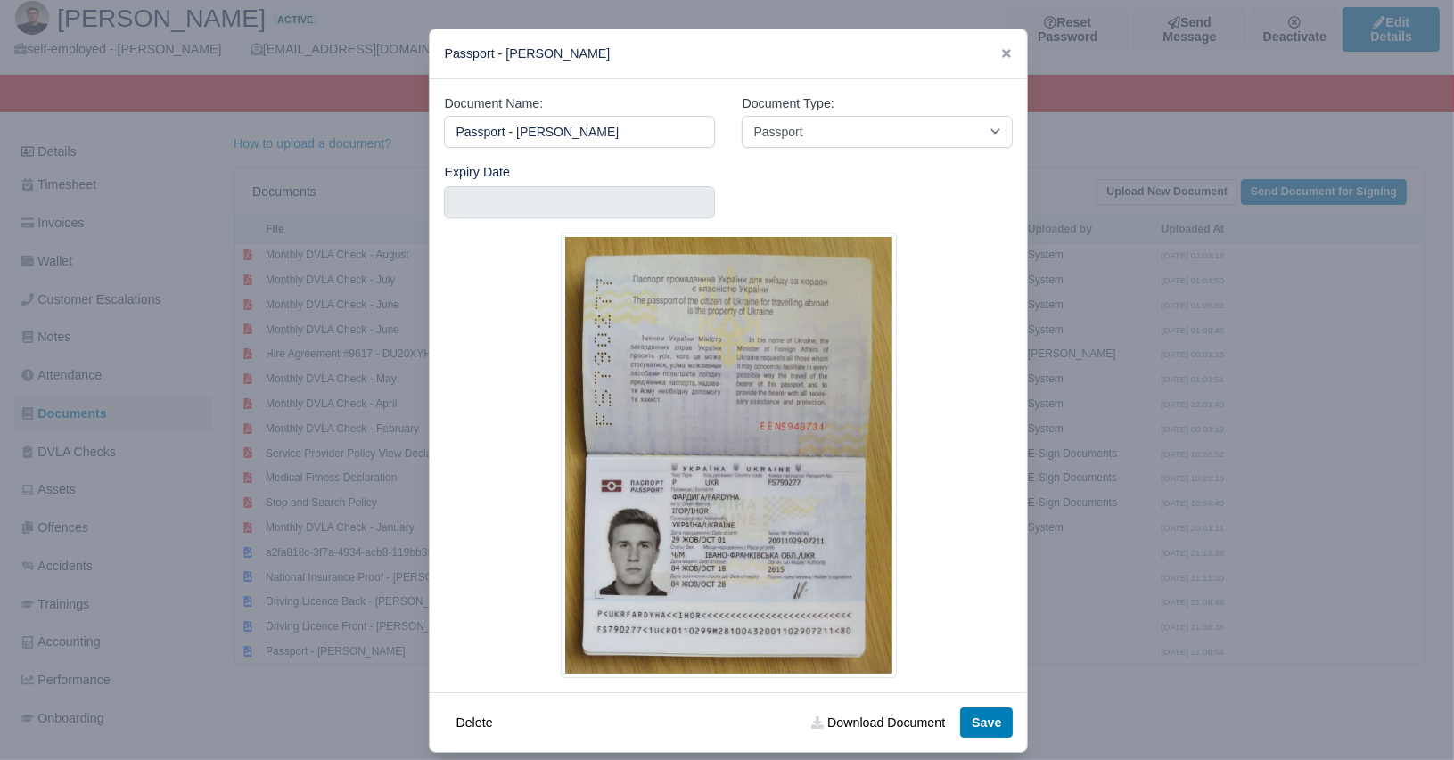
drag, startPoint x: 646, startPoint y: 389, endPoint x: 1129, endPoint y: 380, distance: 483.2
click at [1128, 380] on div at bounding box center [727, 380] width 1454 height 760
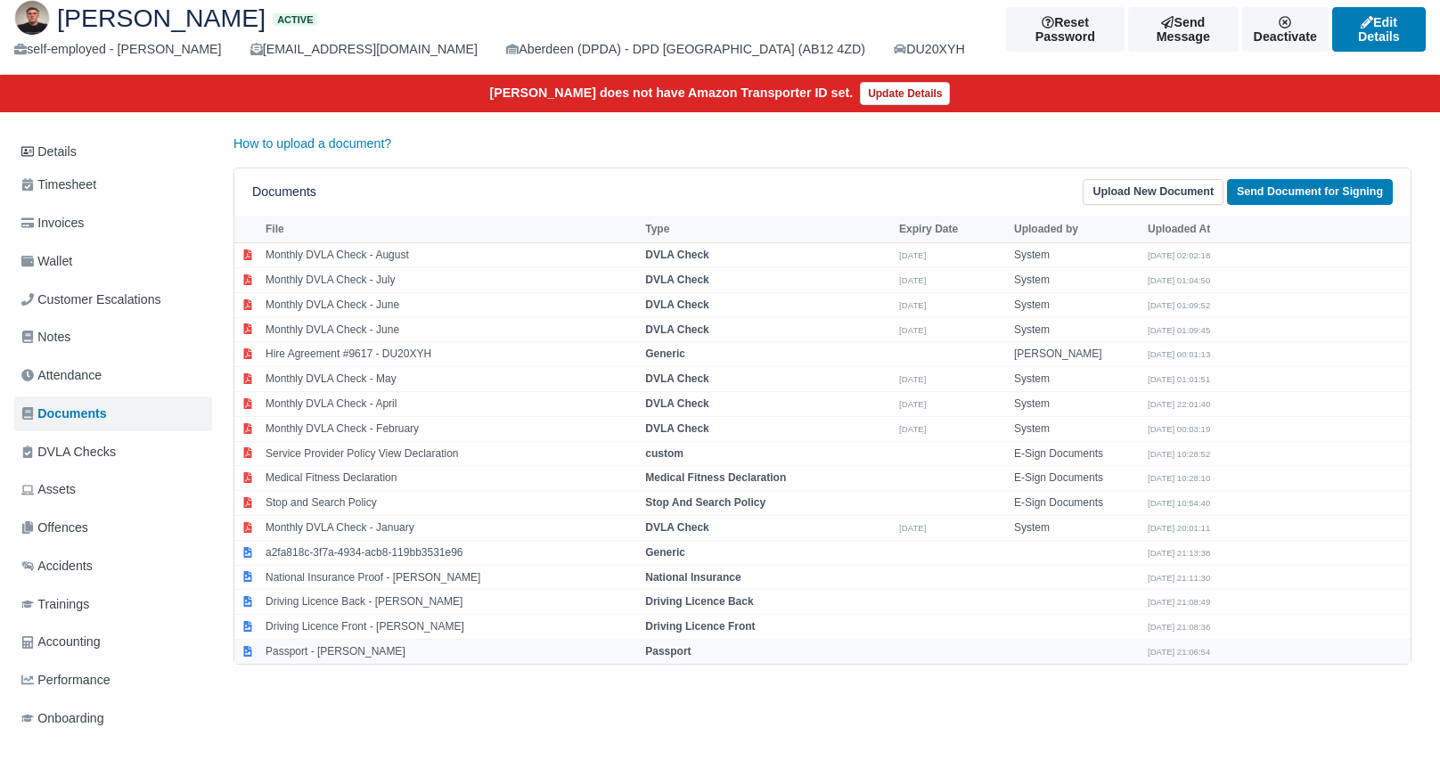
click at [435, 652] on td "Passport - Ihor Fardyha" at bounding box center [451, 651] width 380 height 24
select select "passport"
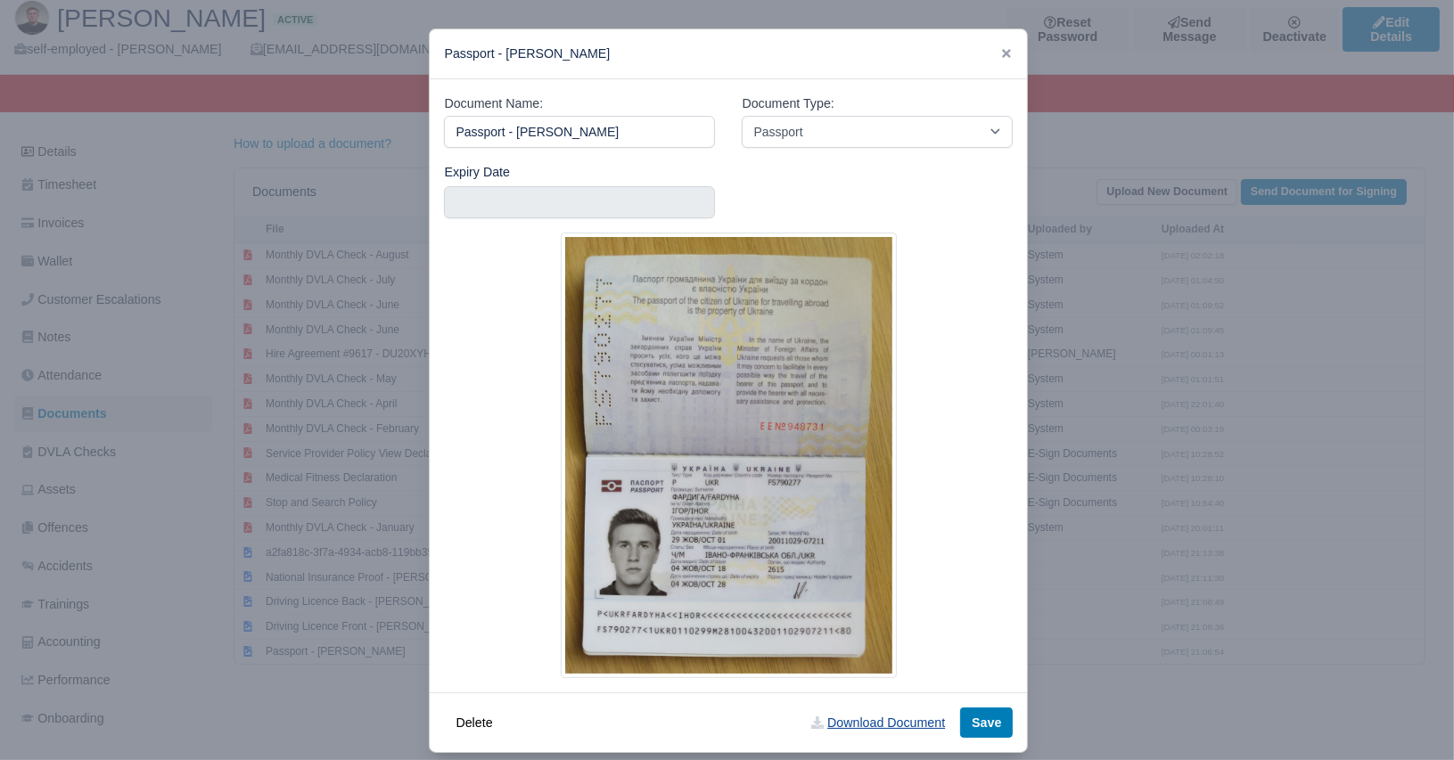
click at [826, 717] on link "Download Document" at bounding box center [878, 723] width 157 height 30
click at [1002, 52] on icon at bounding box center [1006, 53] width 9 height 9
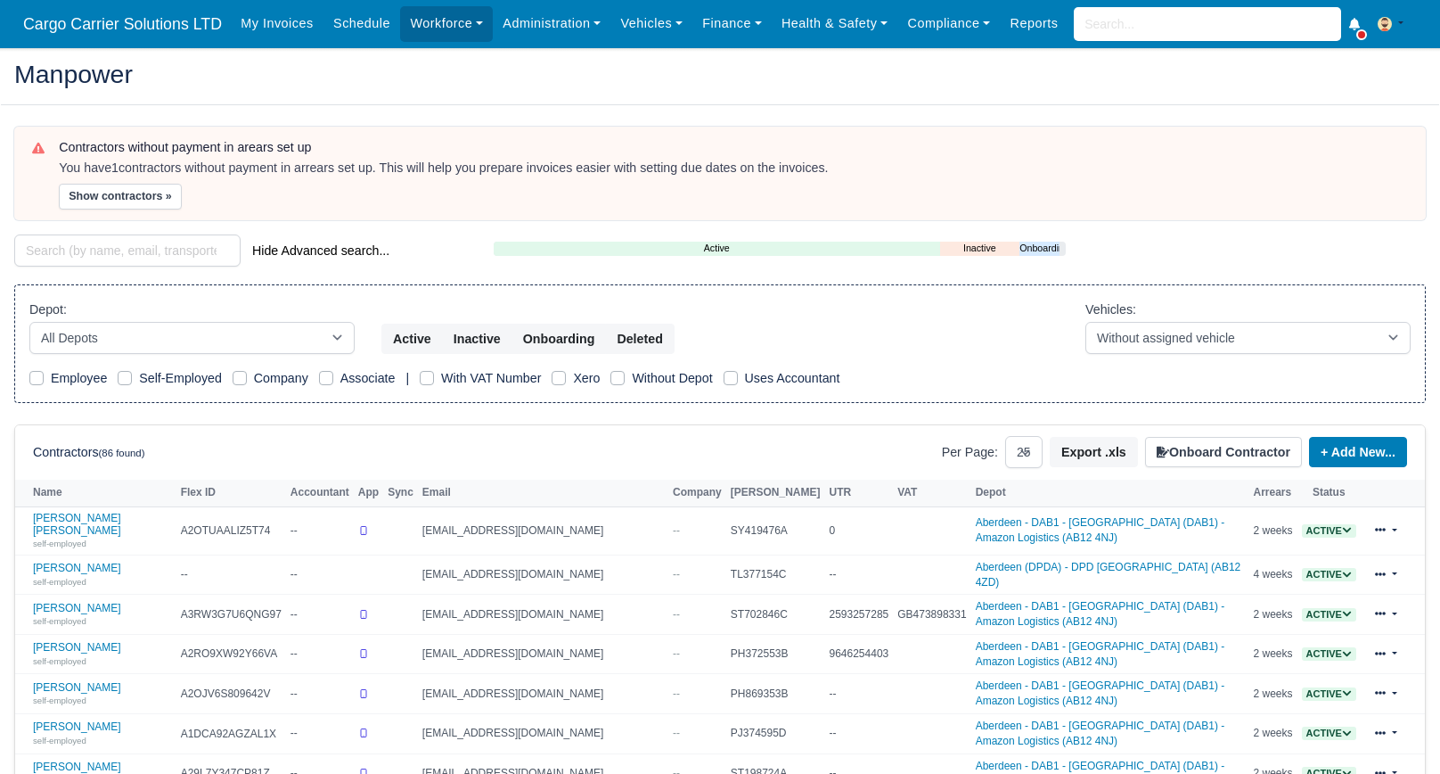
select select "25"
click at [38, 248] on input "search" at bounding box center [127, 250] width 226 height 32
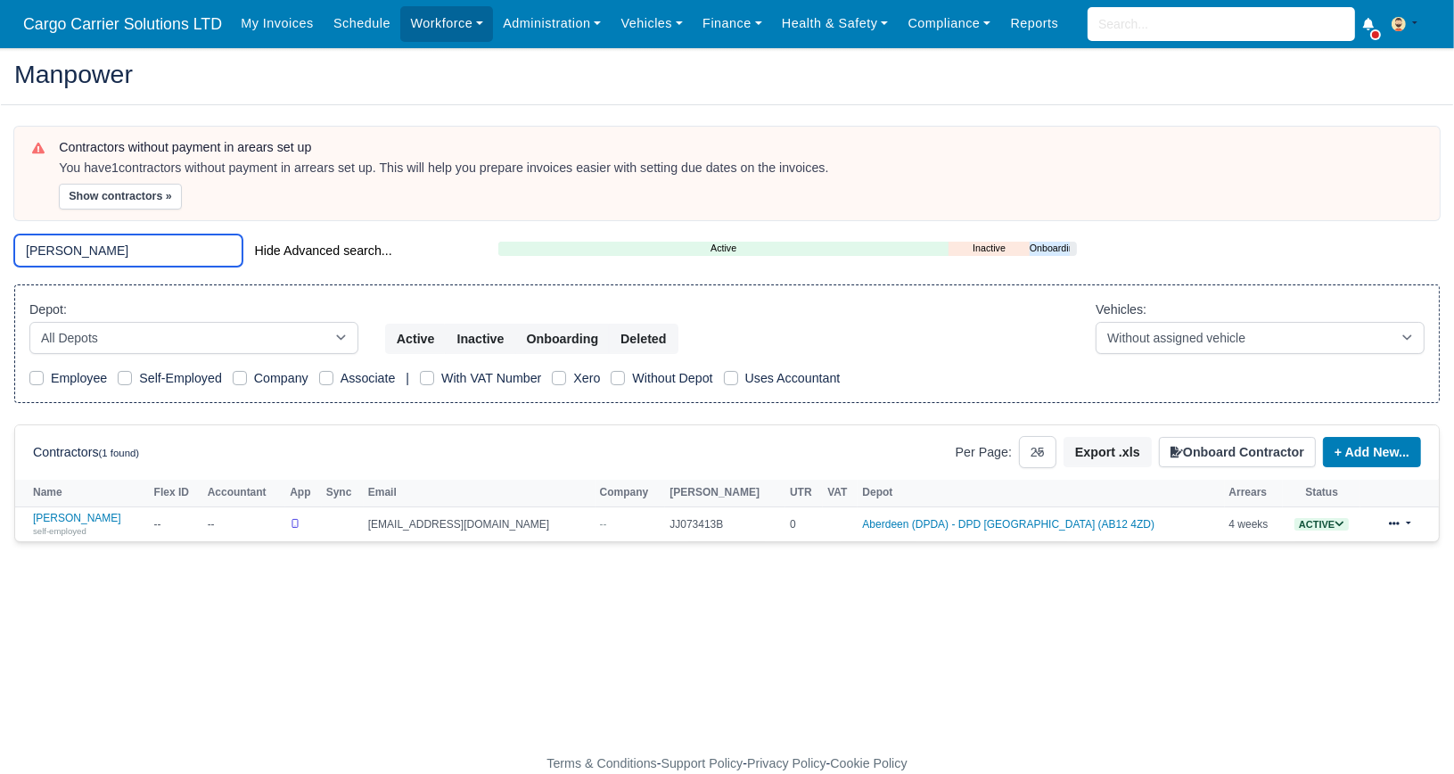
type input "[PERSON_NAME]"
click at [46, 514] on link "[PERSON_NAME] self-employed" at bounding box center [89, 525] width 112 height 26
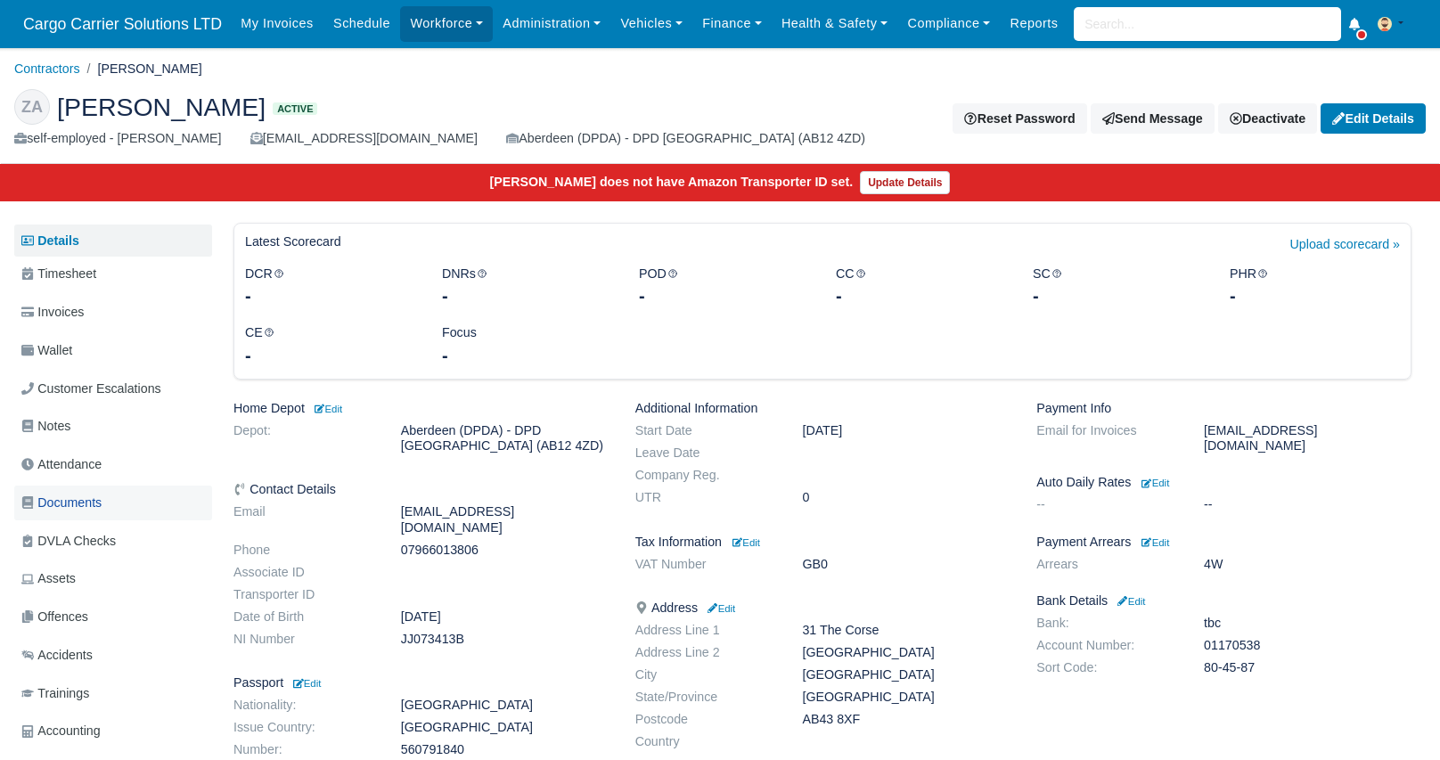
click at [78, 498] on span "Documents" at bounding box center [61, 503] width 80 height 21
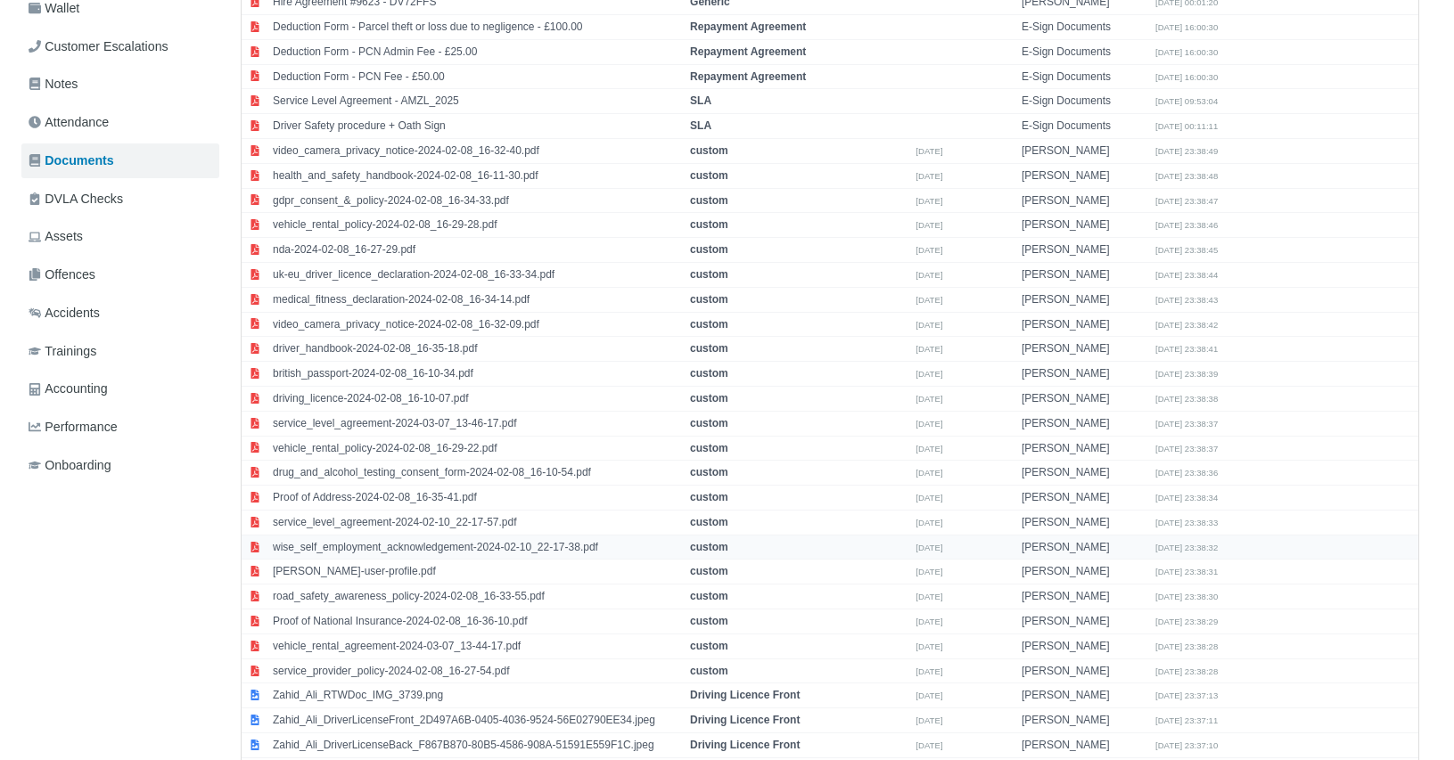
scroll to position [446, 0]
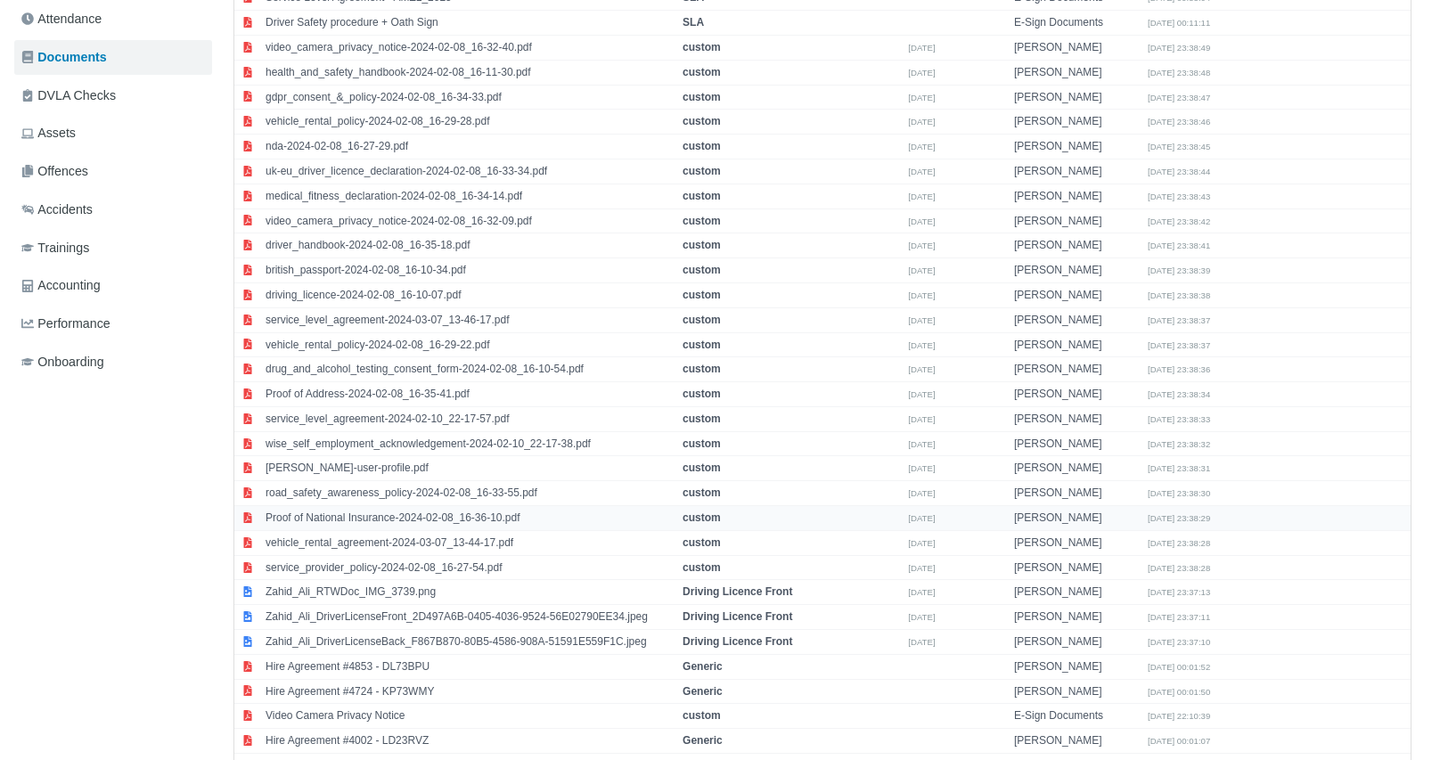
click at [426, 513] on td "Proof of National Insurance-2024-02-08_16-36-10.pdf" at bounding box center [469, 518] width 417 height 25
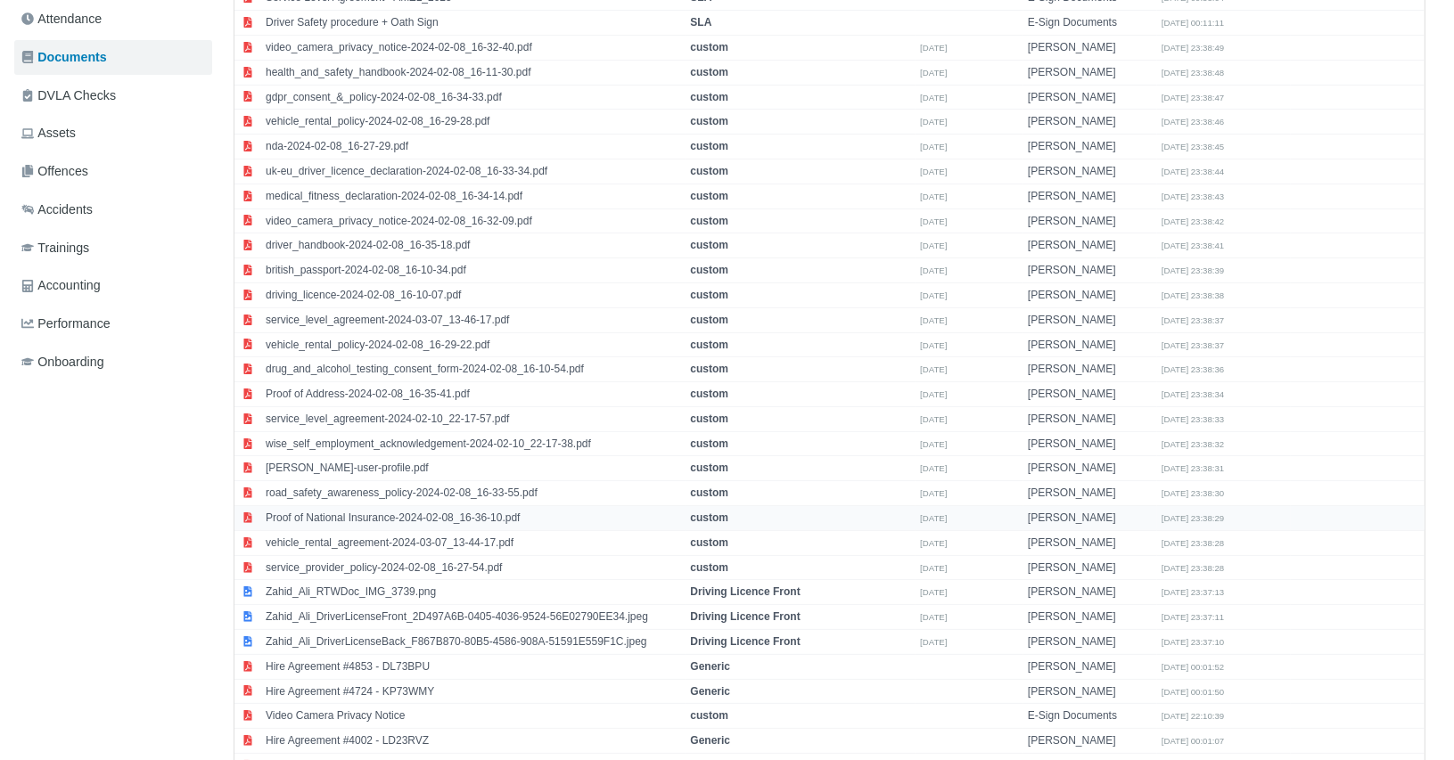
select select "custom"
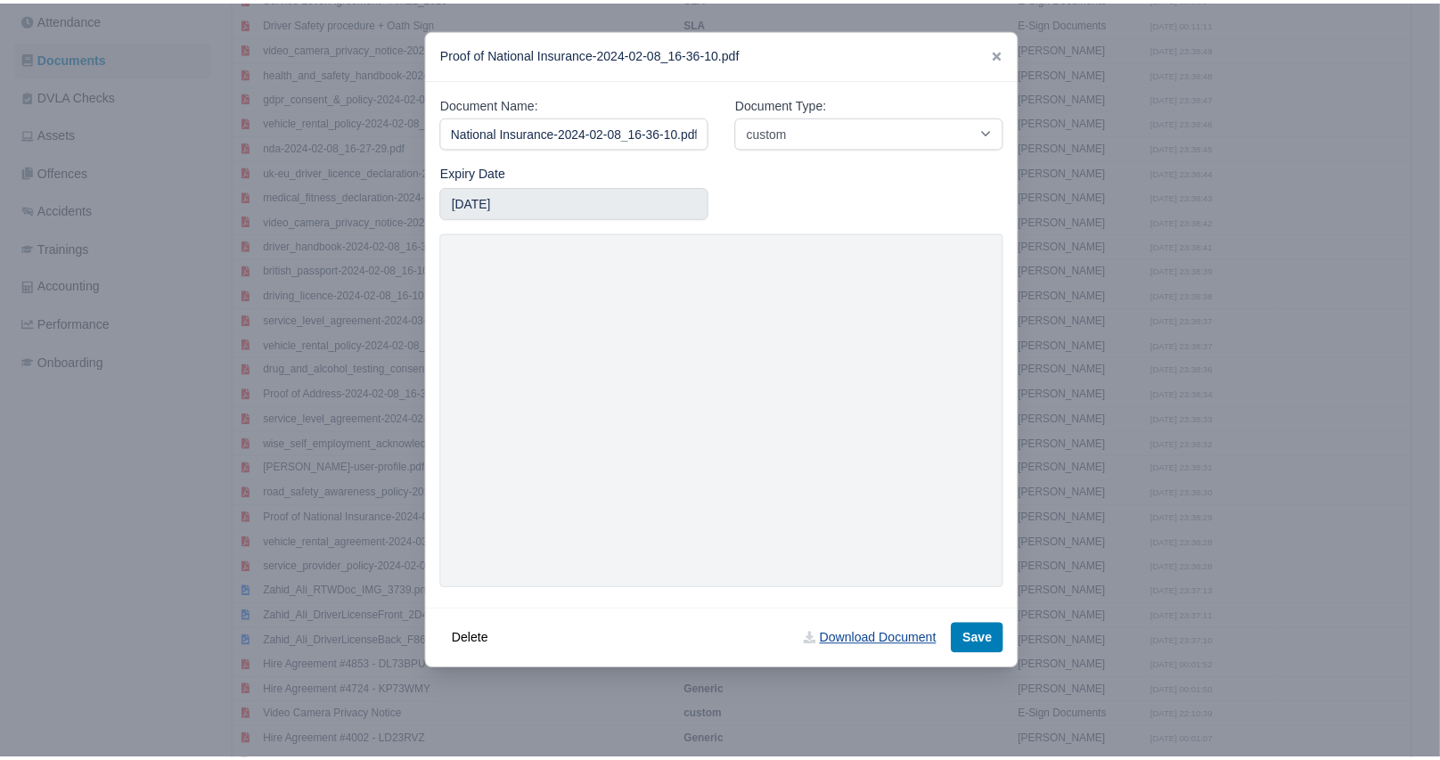
scroll to position [0, 0]
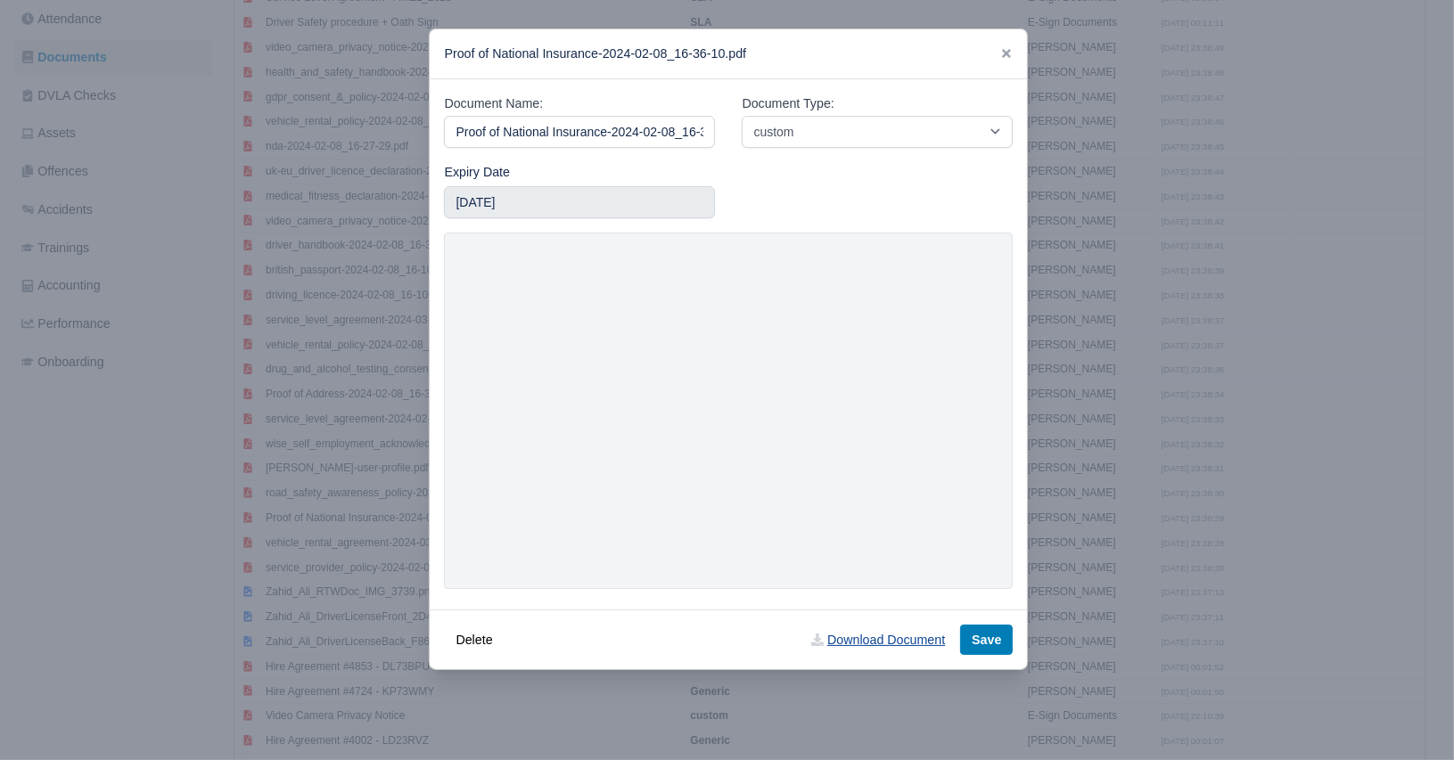
click at [876, 648] on link "Download Document" at bounding box center [878, 640] width 157 height 30
click at [1002, 50] on icon at bounding box center [1006, 53] width 9 height 9
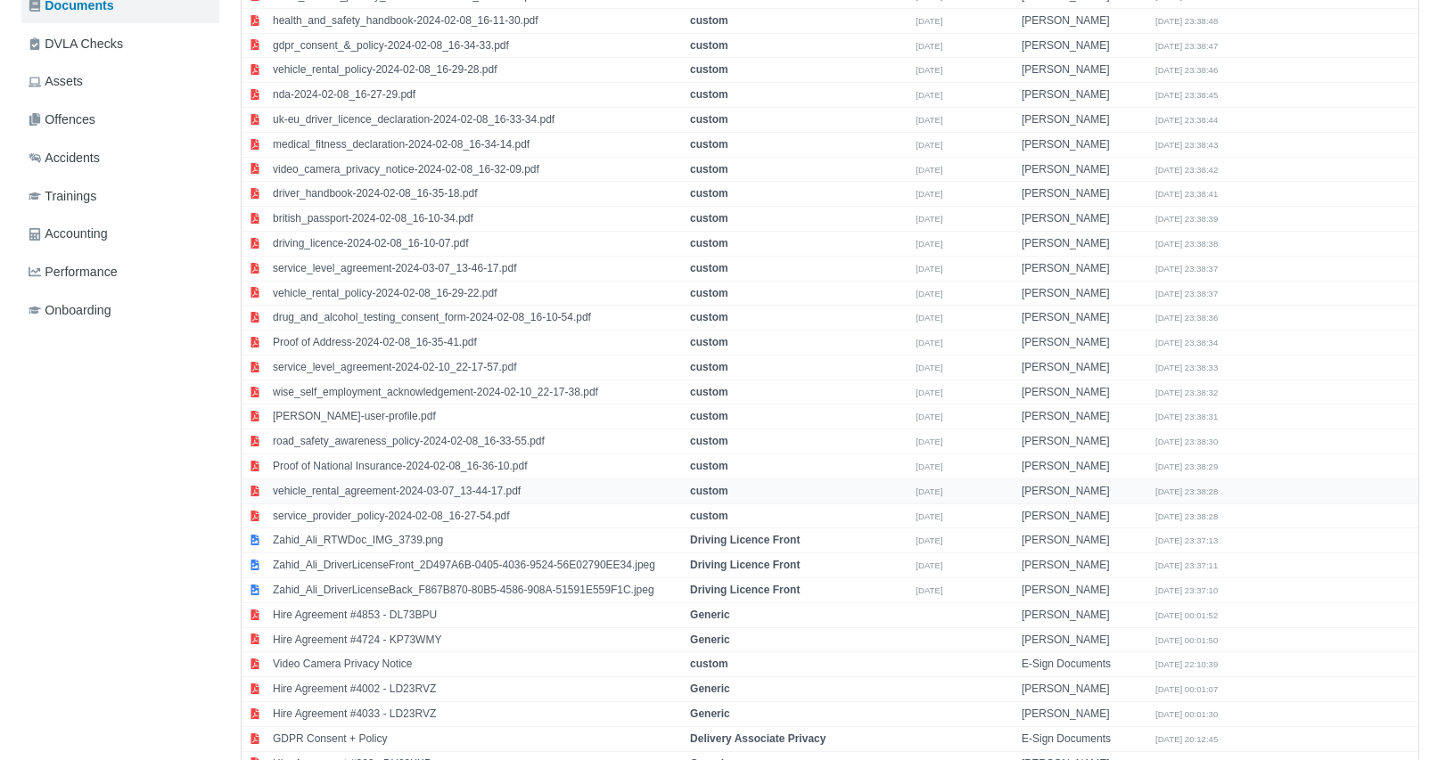
scroll to position [526, 0]
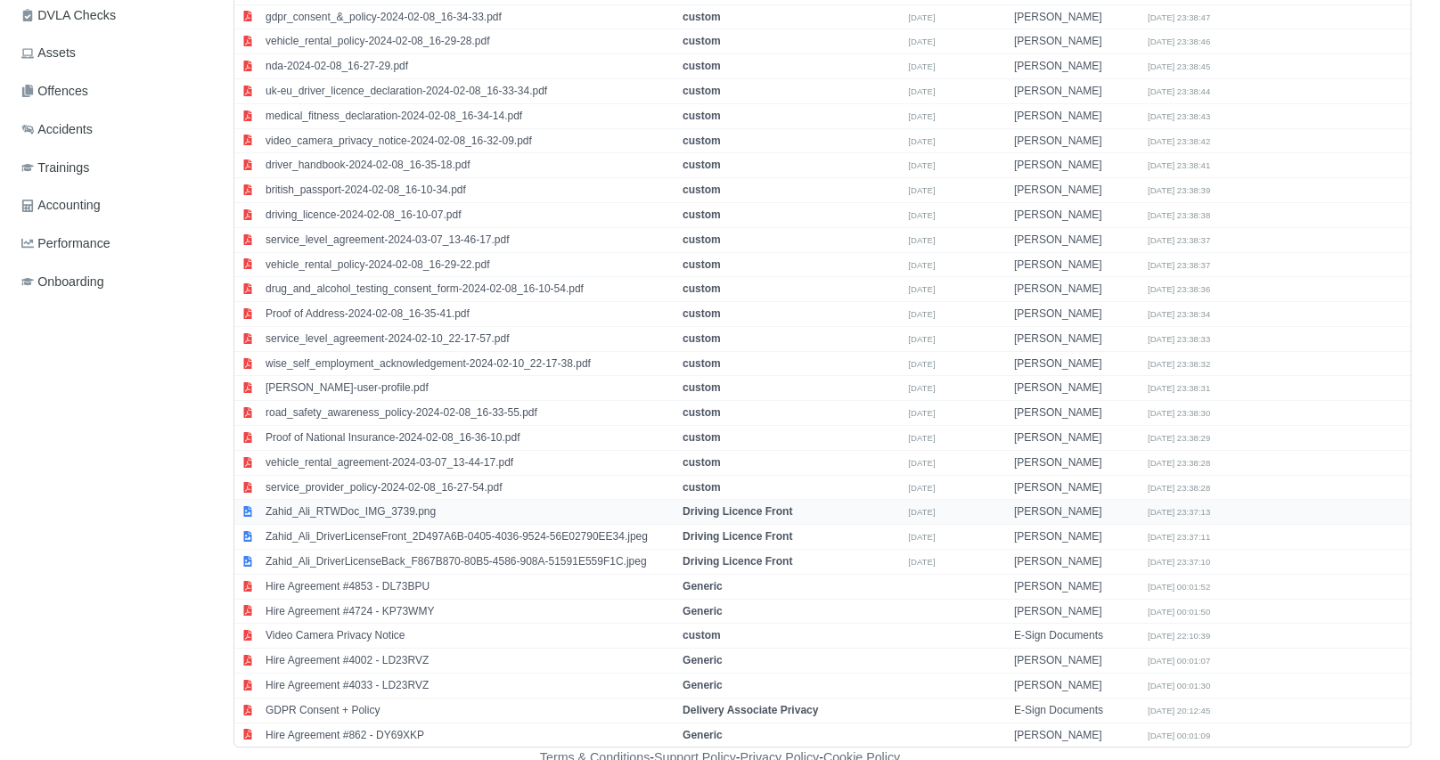
click at [355, 506] on td "Zahid_Ali_RTWDoc_IMG_3739.png" at bounding box center [469, 512] width 417 height 25
select select "driving-licence-front"
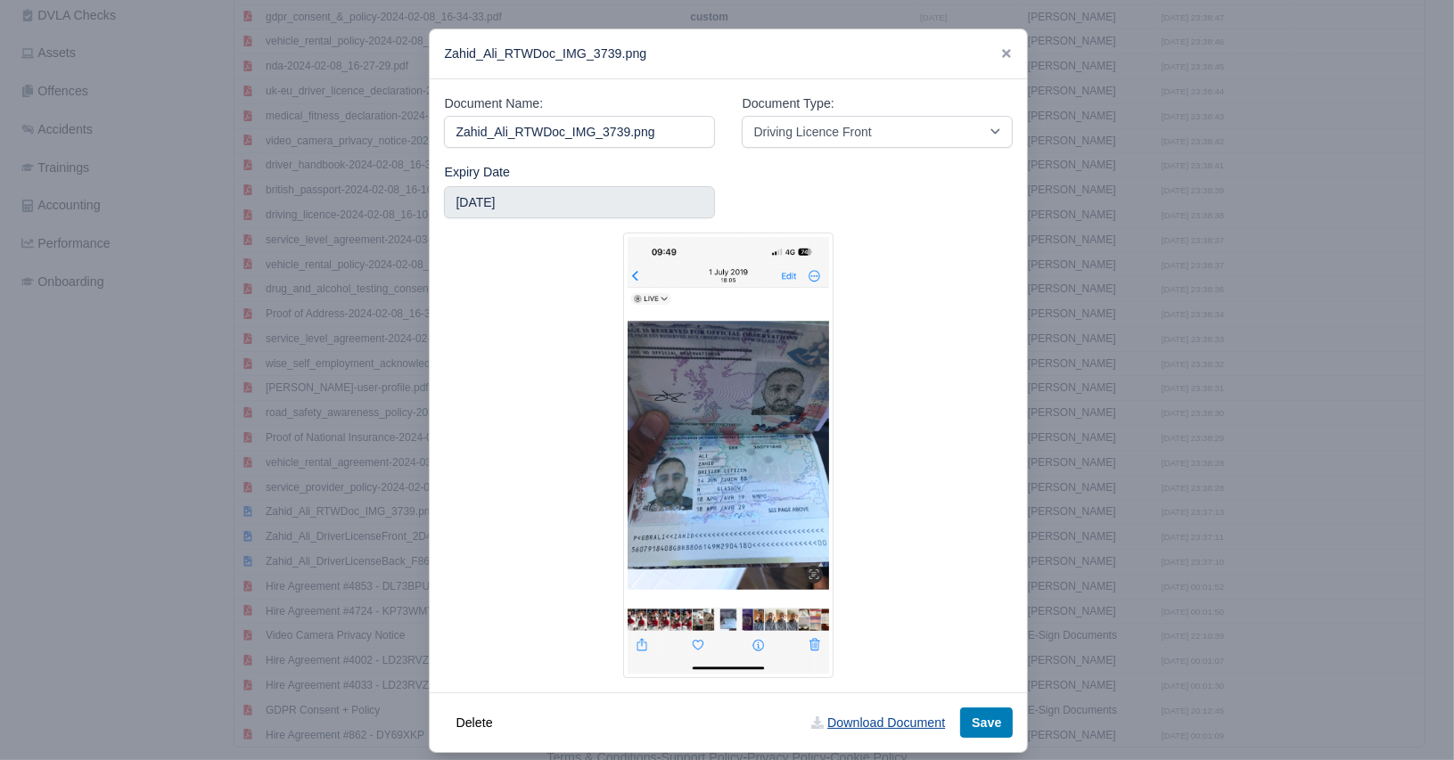
click at [845, 730] on link "Download Document" at bounding box center [878, 723] width 157 height 30
click at [1000, 53] on icon at bounding box center [1006, 53] width 12 height 12
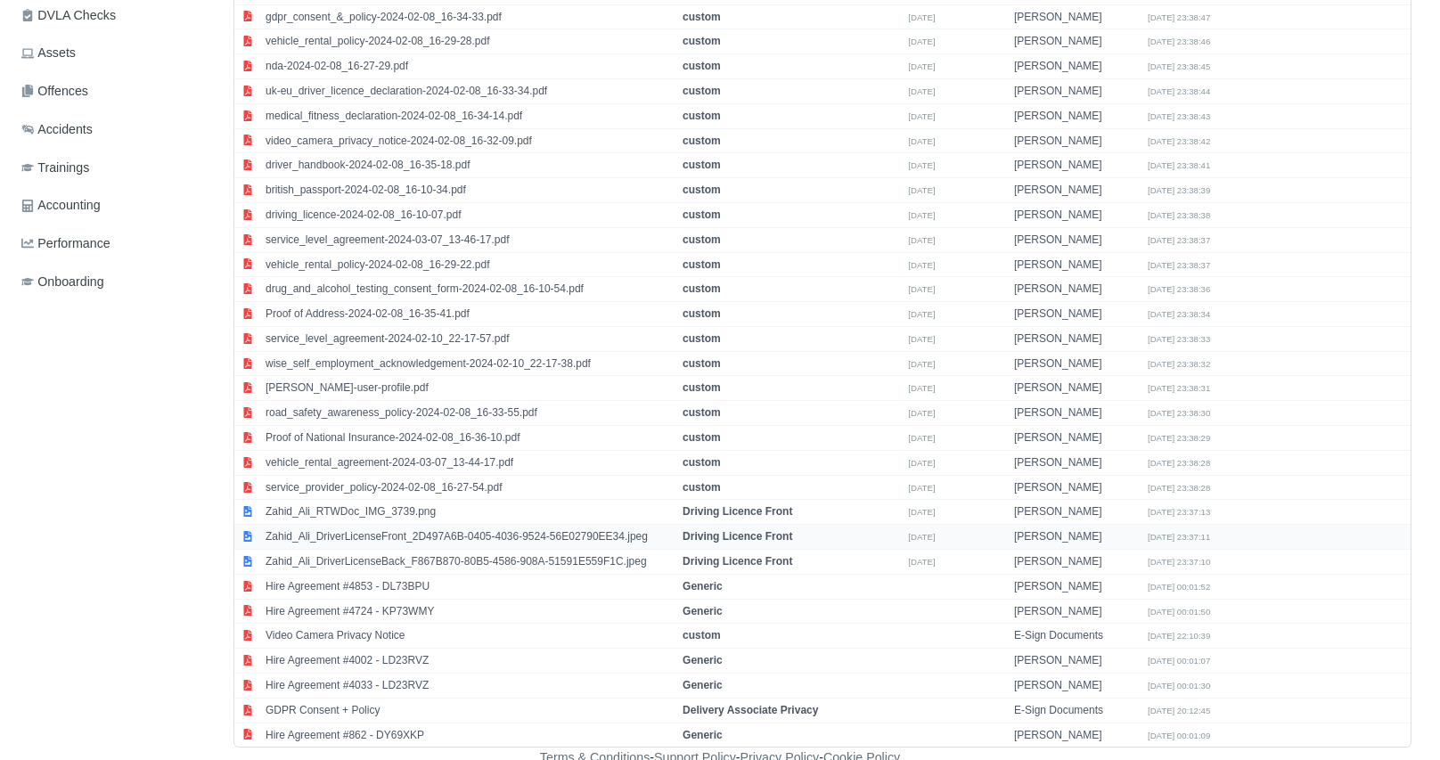
click at [349, 533] on td "Zahid_Ali_DriverLicenseFront_2D497A6B-0405-4036-9524-56E02790EE34.jpeg" at bounding box center [469, 537] width 417 height 25
select select "driving-licence-front"
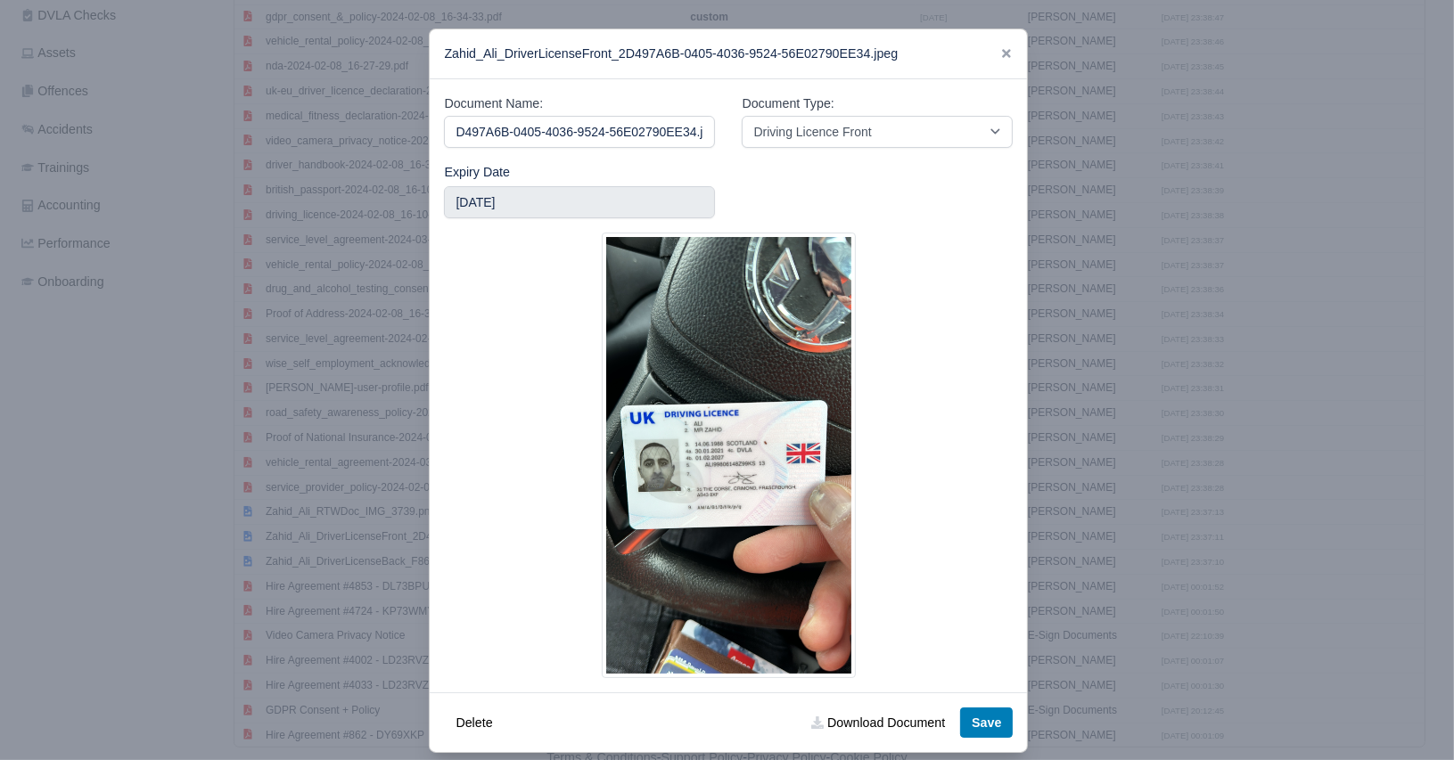
scroll to position [0, 0]
drag, startPoint x: 705, startPoint y: 485, endPoint x: 941, endPoint y: 494, distance: 236.4
click at [942, 494] on div at bounding box center [728, 456] width 569 height 446
click at [879, 730] on link "Download Document" at bounding box center [878, 723] width 157 height 30
click at [1002, 58] on icon at bounding box center [1006, 53] width 12 height 12
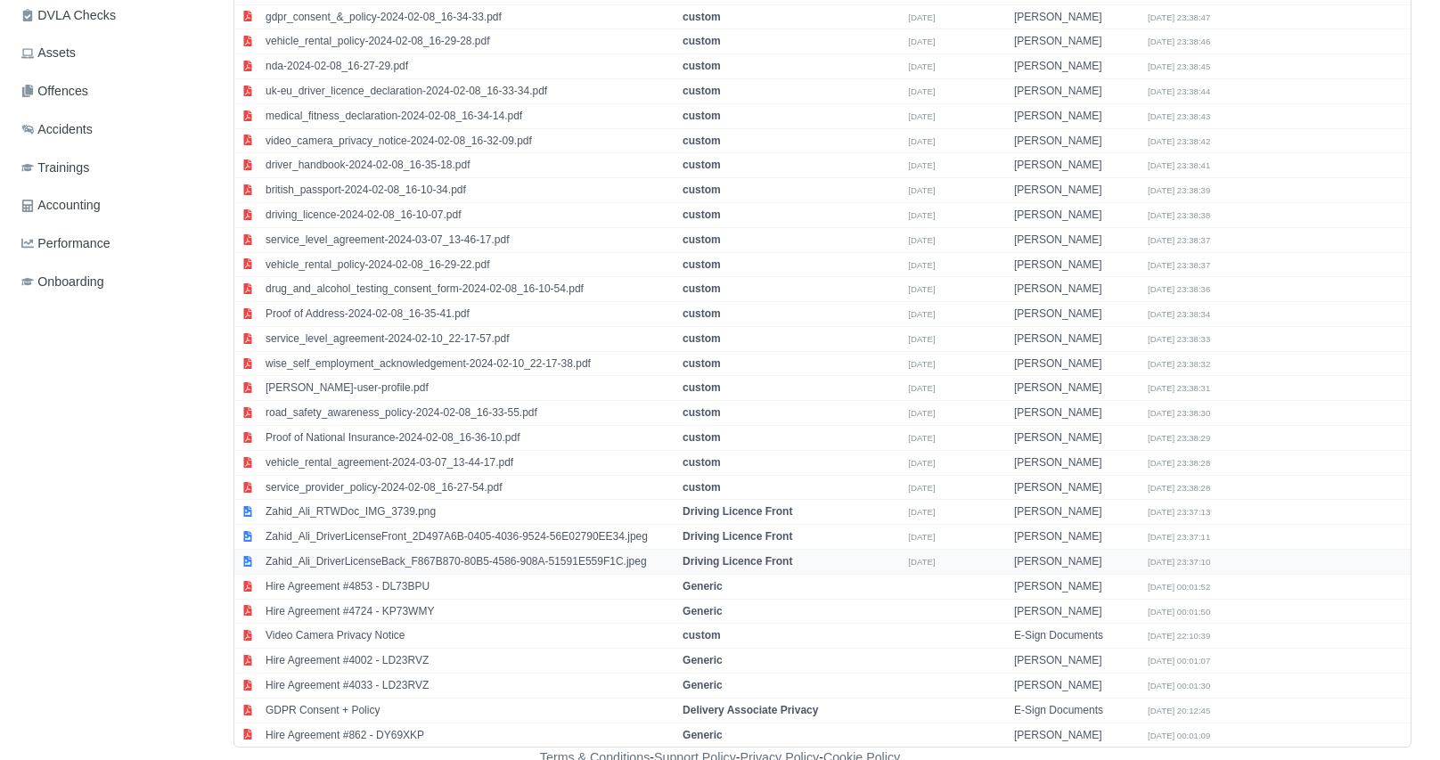
click at [360, 553] on td "Zahid_Ali_DriverLicenseBack_F867B870-80B5-4586-908A-51591E559F1C.jpeg" at bounding box center [469, 562] width 417 height 25
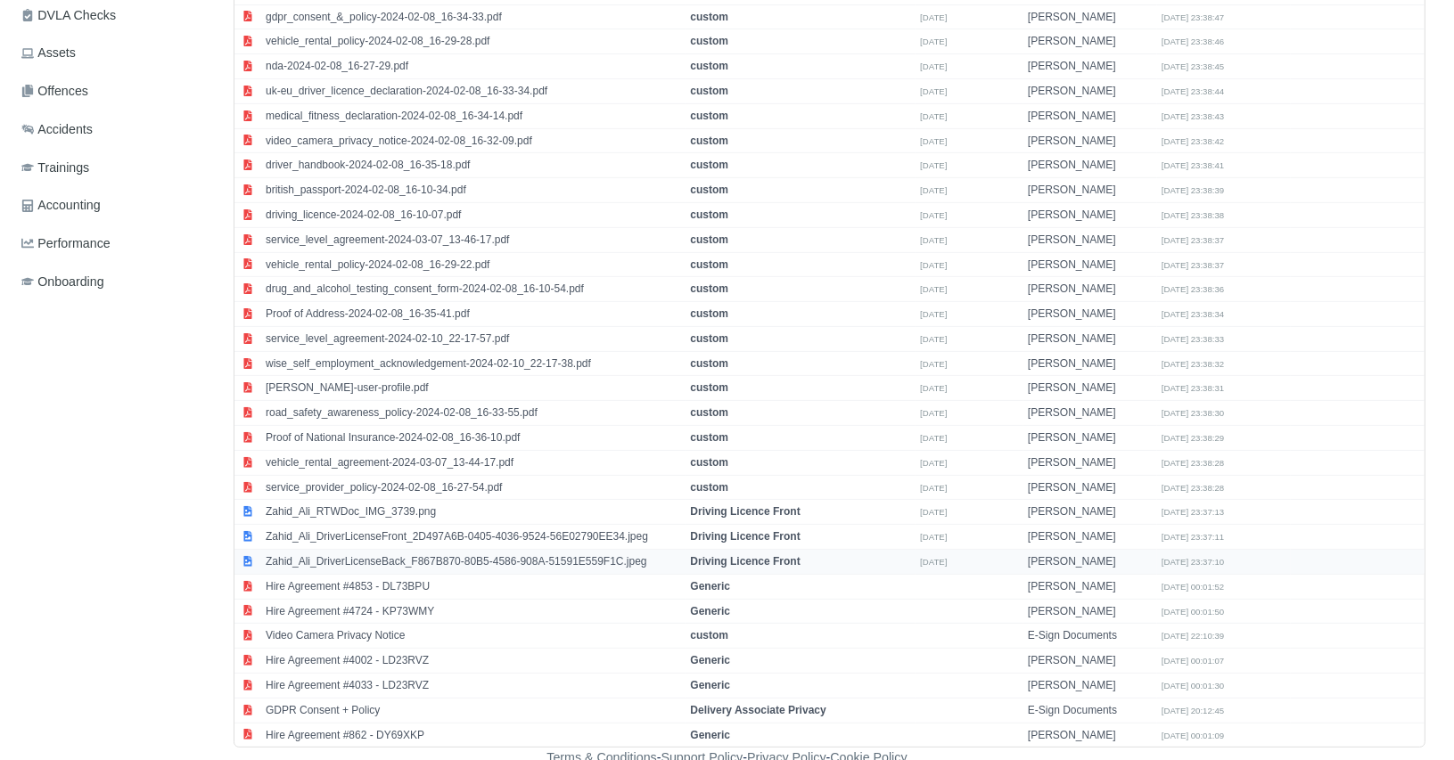
select select "driving-licence-front"
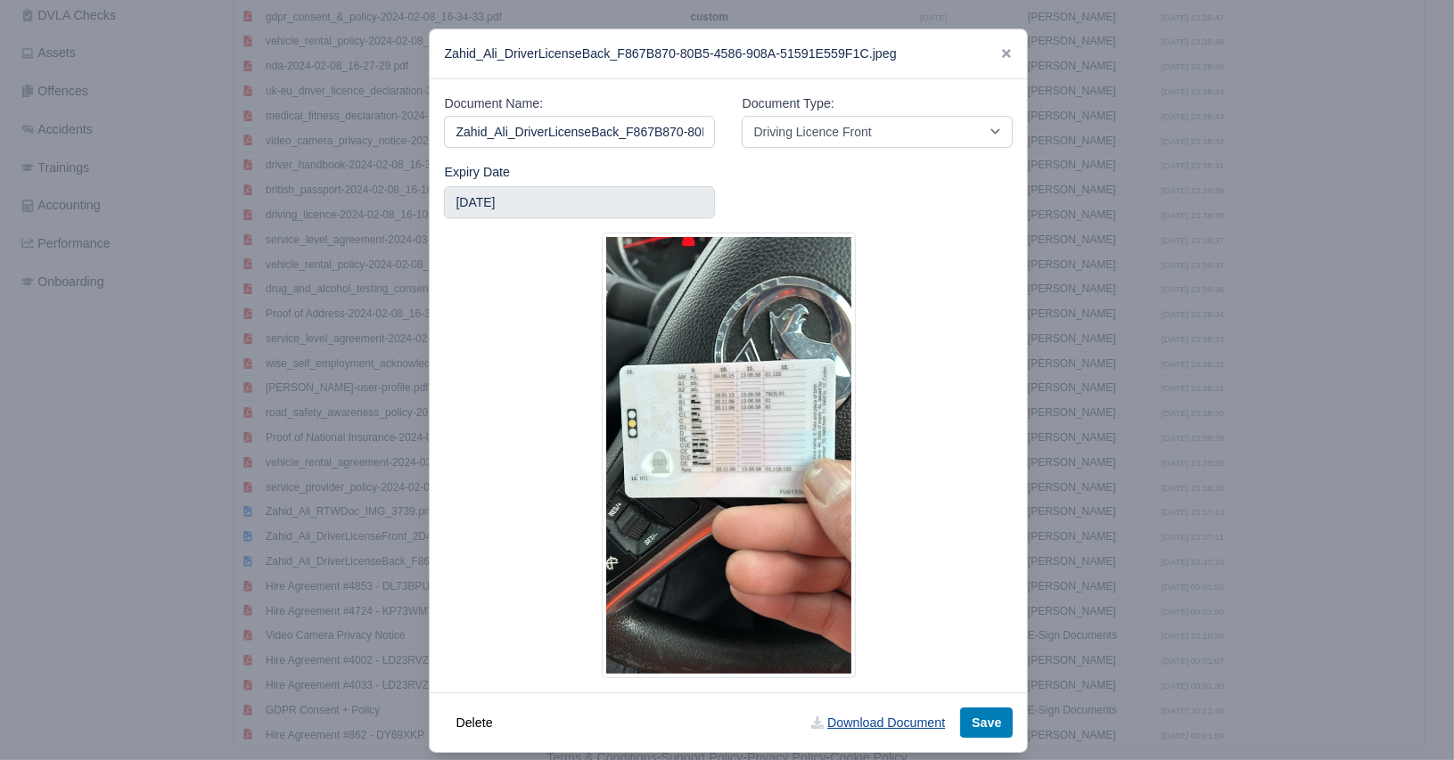
click at [846, 724] on link "Download Document" at bounding box center [878, 723] width 157 height 30
click at [862, 724] on link "Download Document" at bounding box center [878, 723] width 157 height 30
click at [1005, 50] on div "Zahid_Ali_DriverLicenseBack_F867B870-80B5-4586-908A-51591E559F1C.jpeg" at bounding box center [728, 54] width 597 height 50
click at [1005, 51] on icon at bounding box center [1006, 53] width 12 height 12
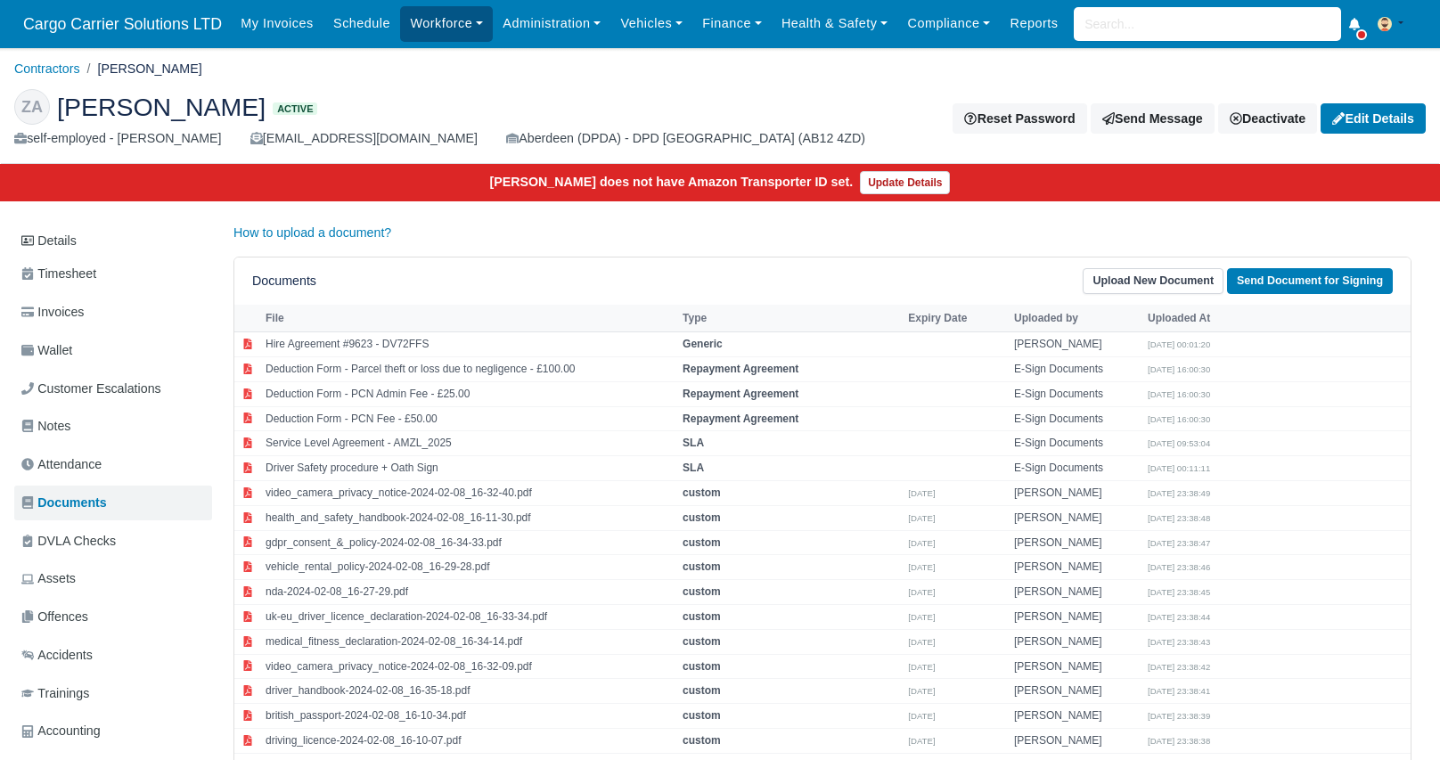
click at [400, 18] on link "Workforce" at bounding box center [446, 23] width 93 height 35
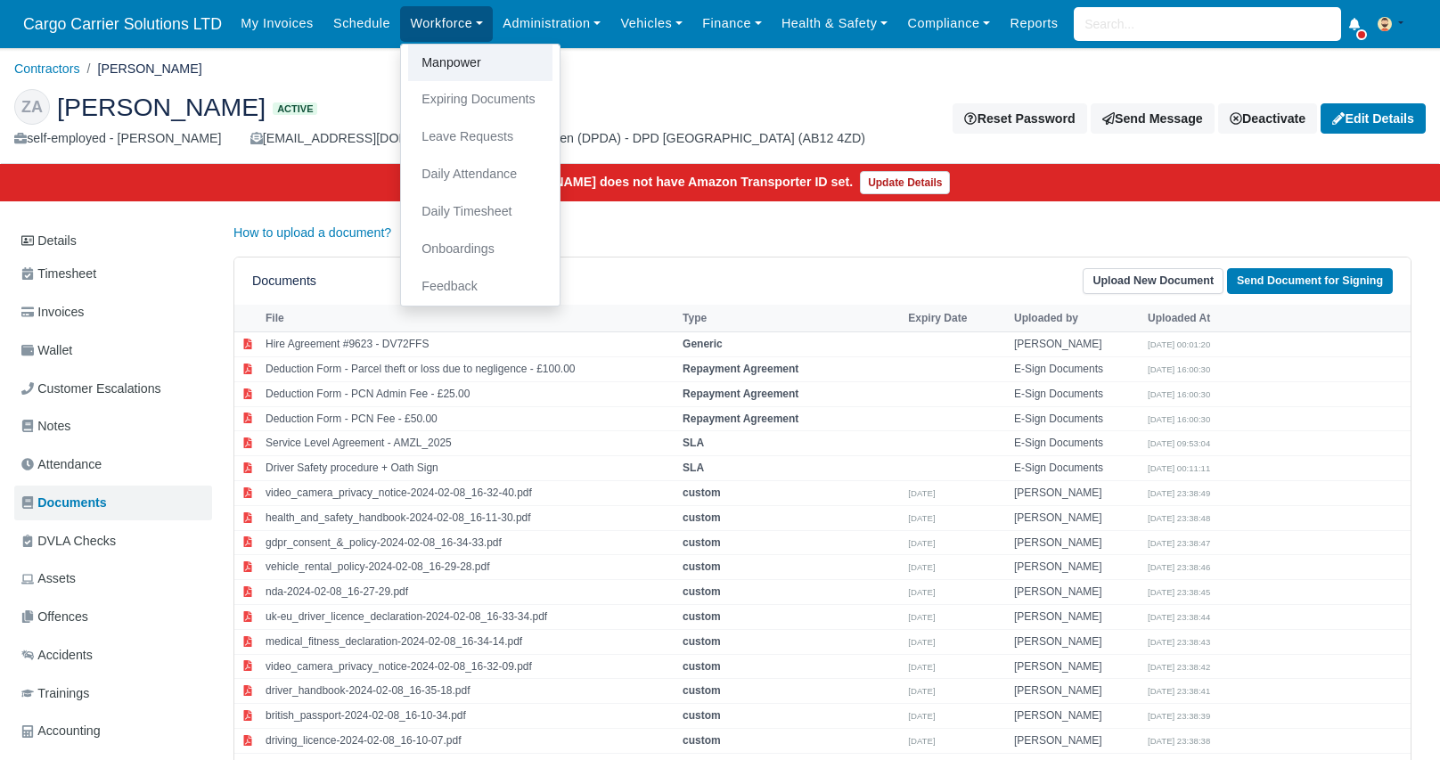
click at [424, 70] on link "Manpower" at bounding box center [480, 63] width 144 height 37
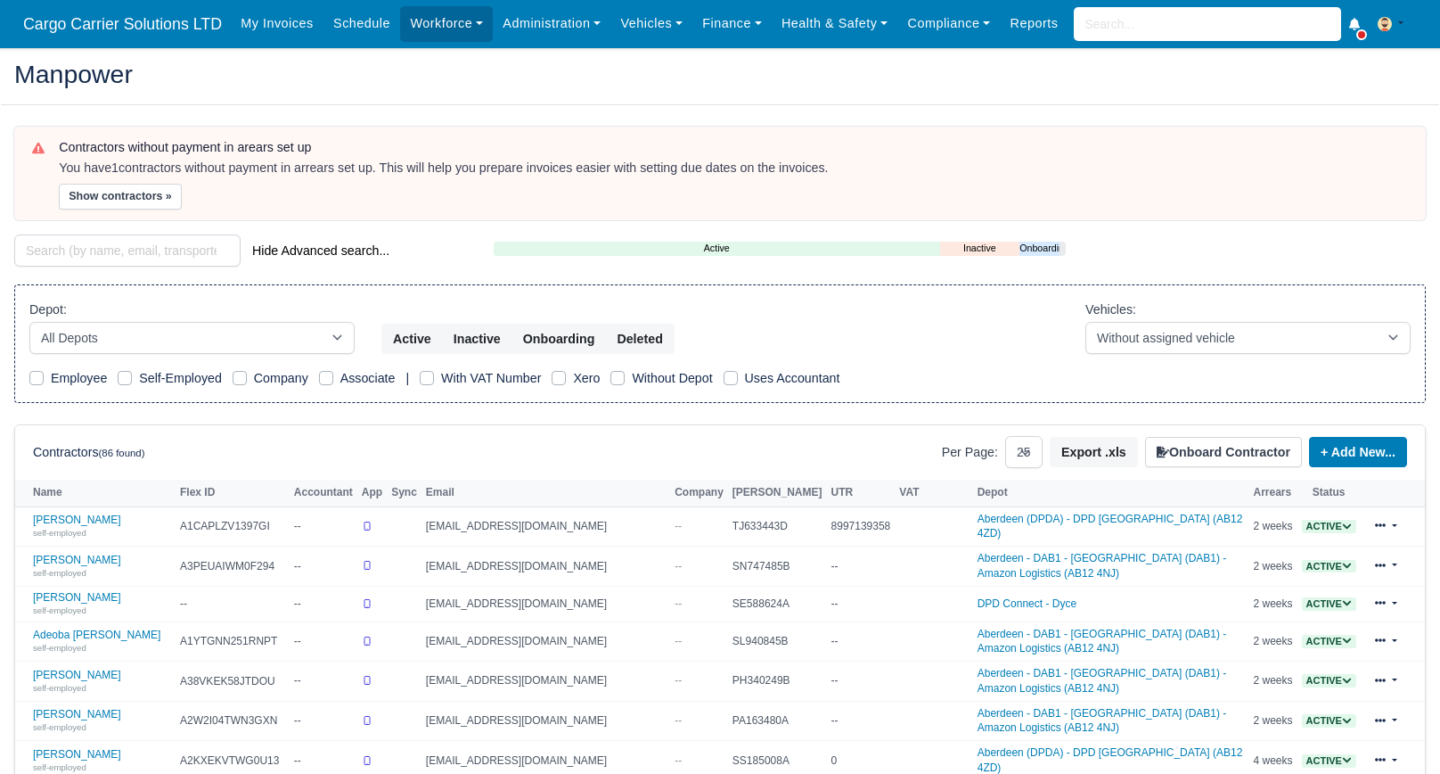
select select "25"
click at [75, 249] on input "search" at bounding box center [127, 250] width 226 height 32
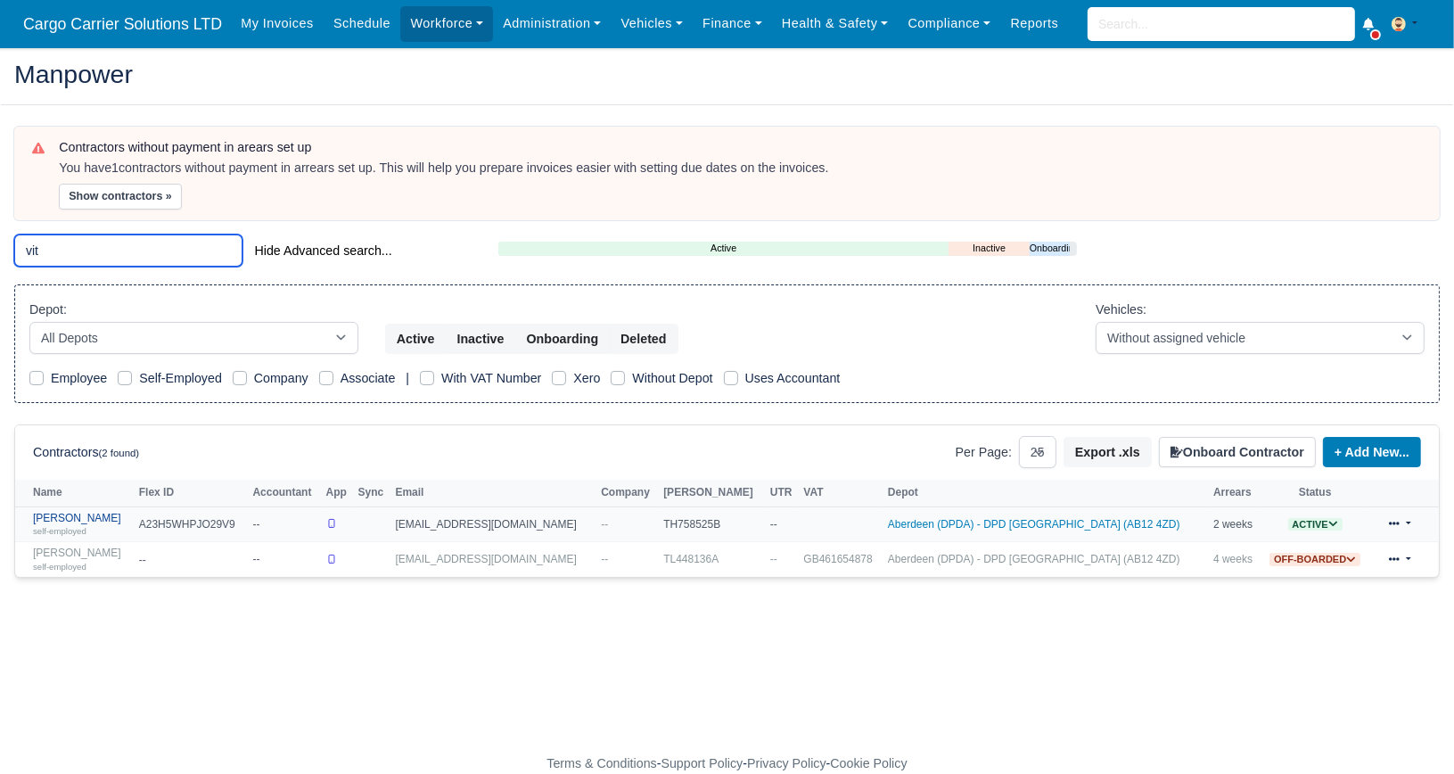
type input "vit"
click at [62, 517] on link "[PERSON_NAME] self-employed" at bounding box center [81, 525] width 97 height 26
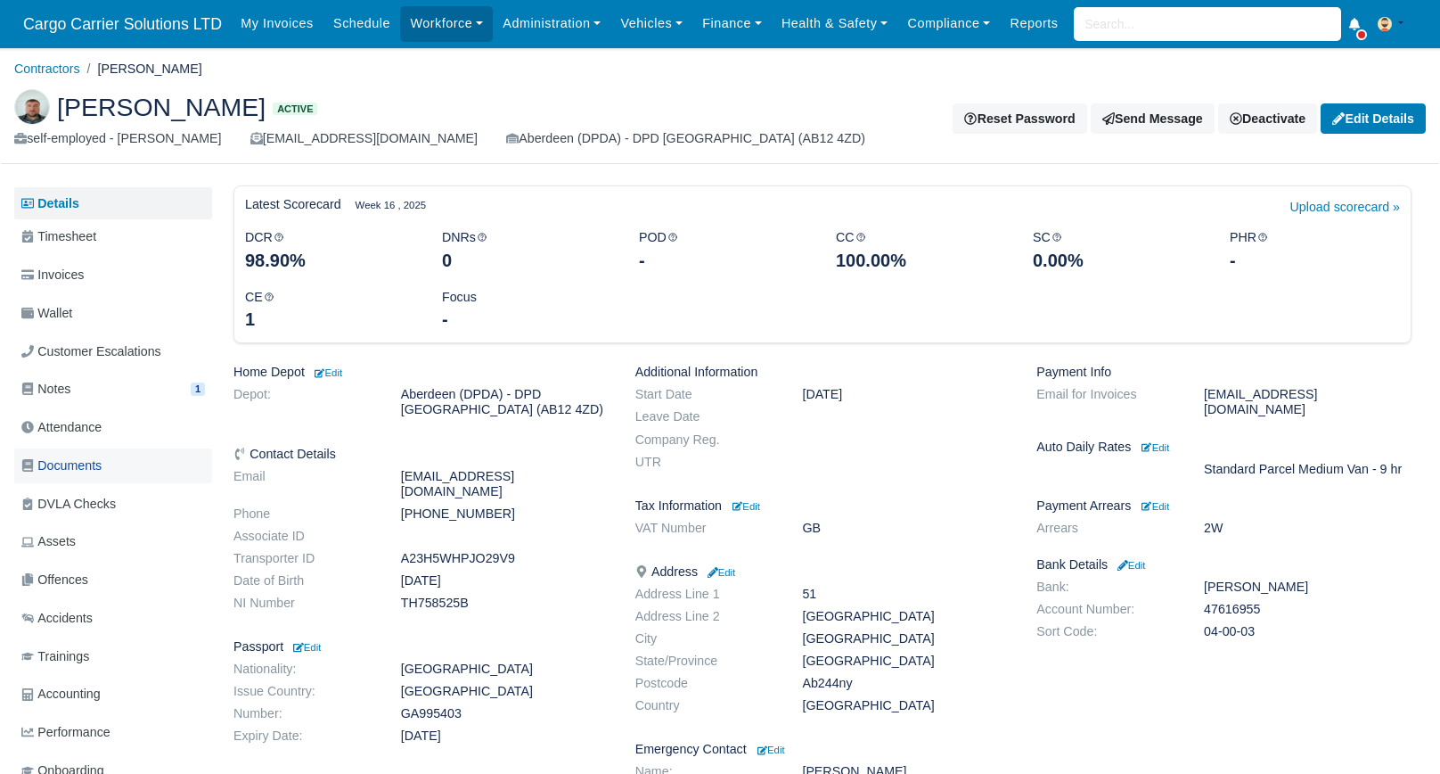
click at [81, 472] on span "Documents" at bounding box center [61, 465] width 80 height 21
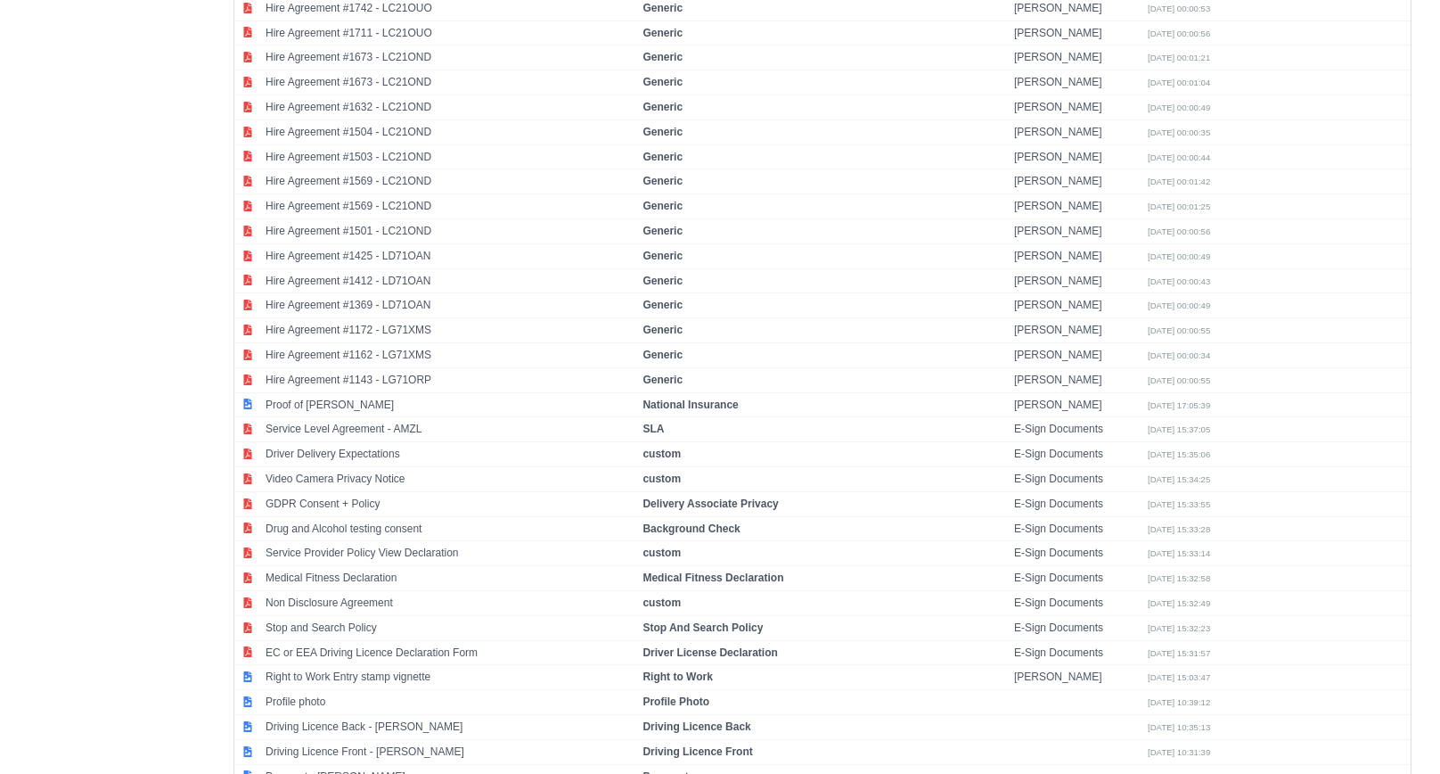
scroll to position [4239, 0]
click at [314, 391] on td "Proof of NINO" at bounding box center [449, 403] width 377 height 25
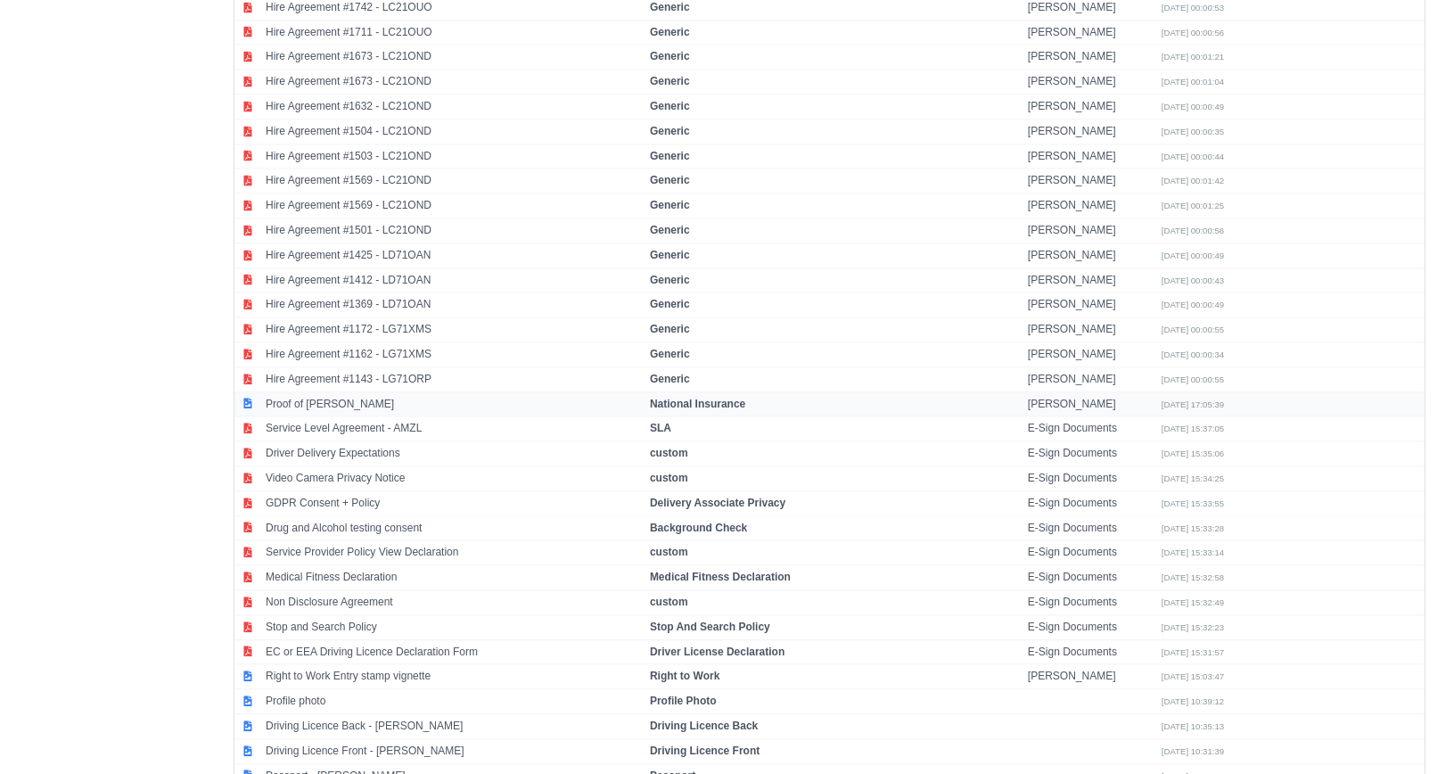
select select "national-insurance"
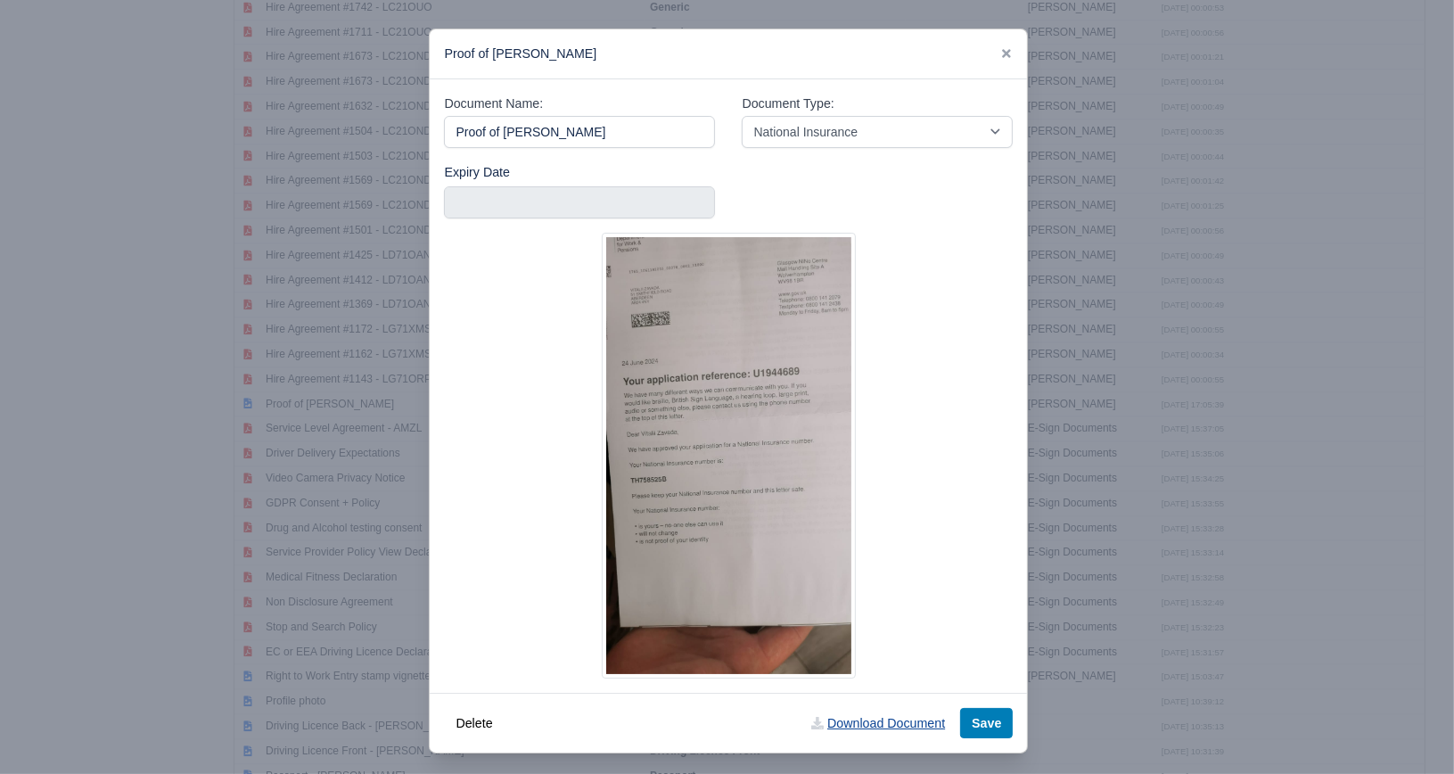
click at [877, 724] on link "Download Document" at bounding box center [878, 723] width 157 height 30
click at [990, 56] on div "Proof of NINO" at bounding box center [728, 54] width 597 height 50
click at [1003, 51] on icon at bounding box center [1006, 53] width 9 height 9
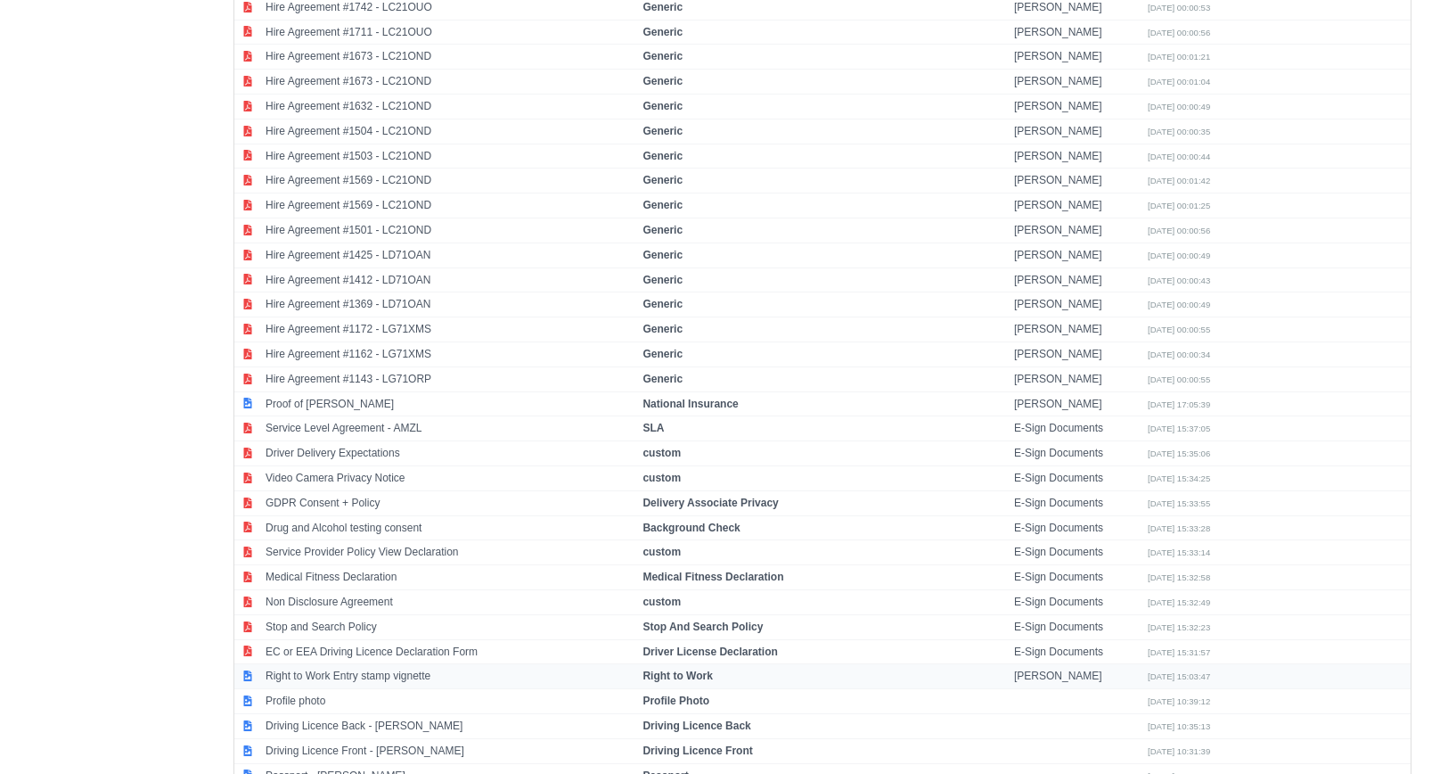
click at [359, 664] on td "Right to Work Entry stamp vignette" at bounding box center [449, 676] width 377 height 25
select select "right-to-work"
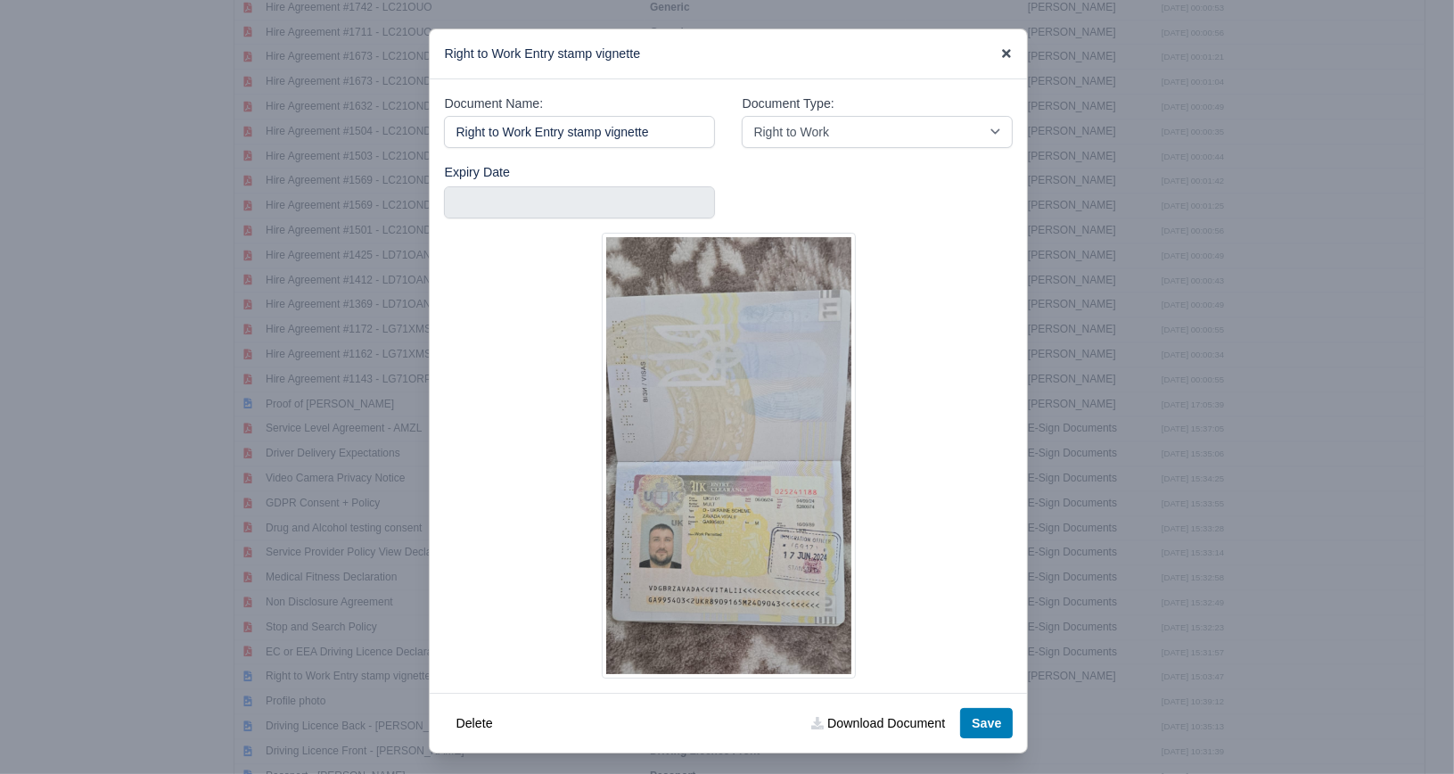
click at [1002, 53] on icon at bounding box center [1006, 53] width 9 height 9
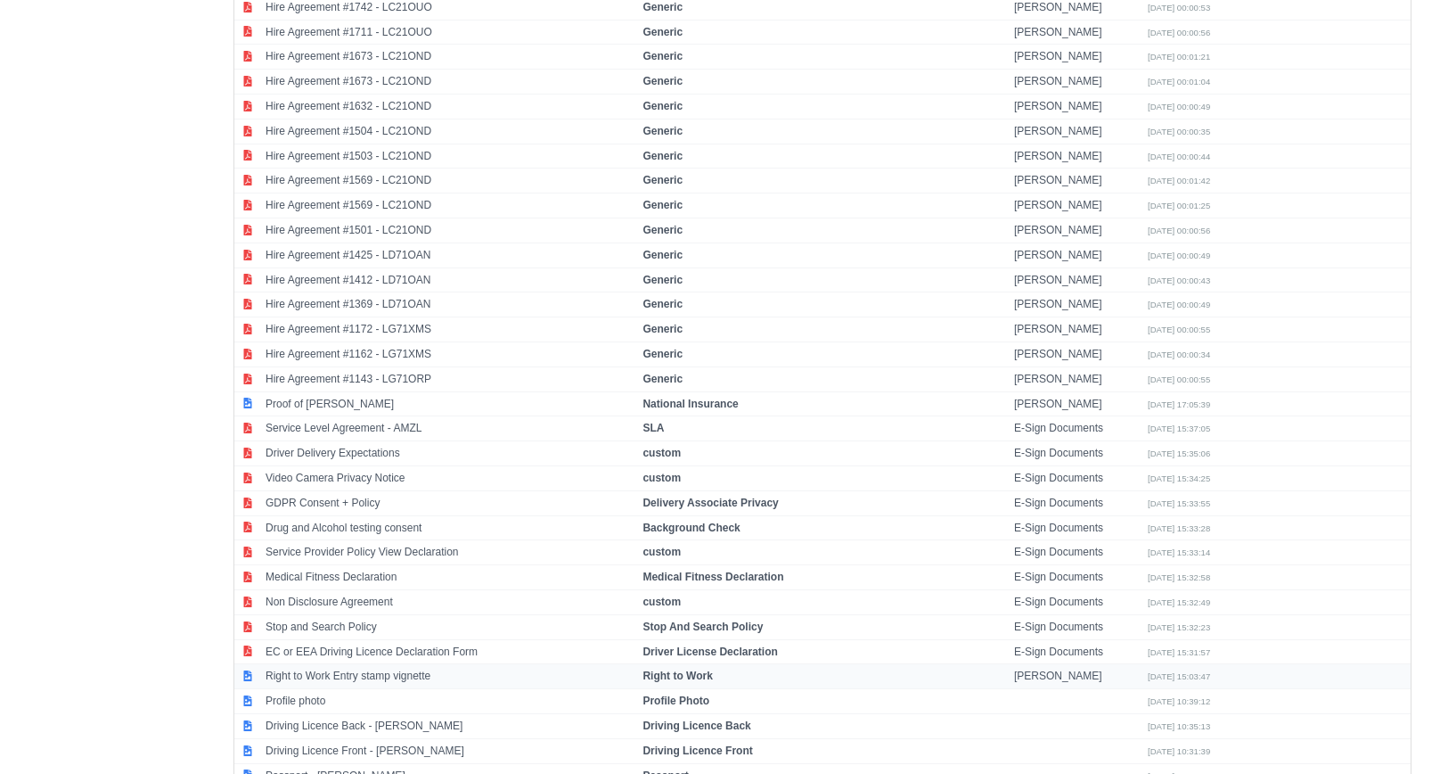
click at [392, 664] on td "Right to Work Entry stamp vignette" at bounding box center [449, 676] width 377 height 25
select select "right-to-work"
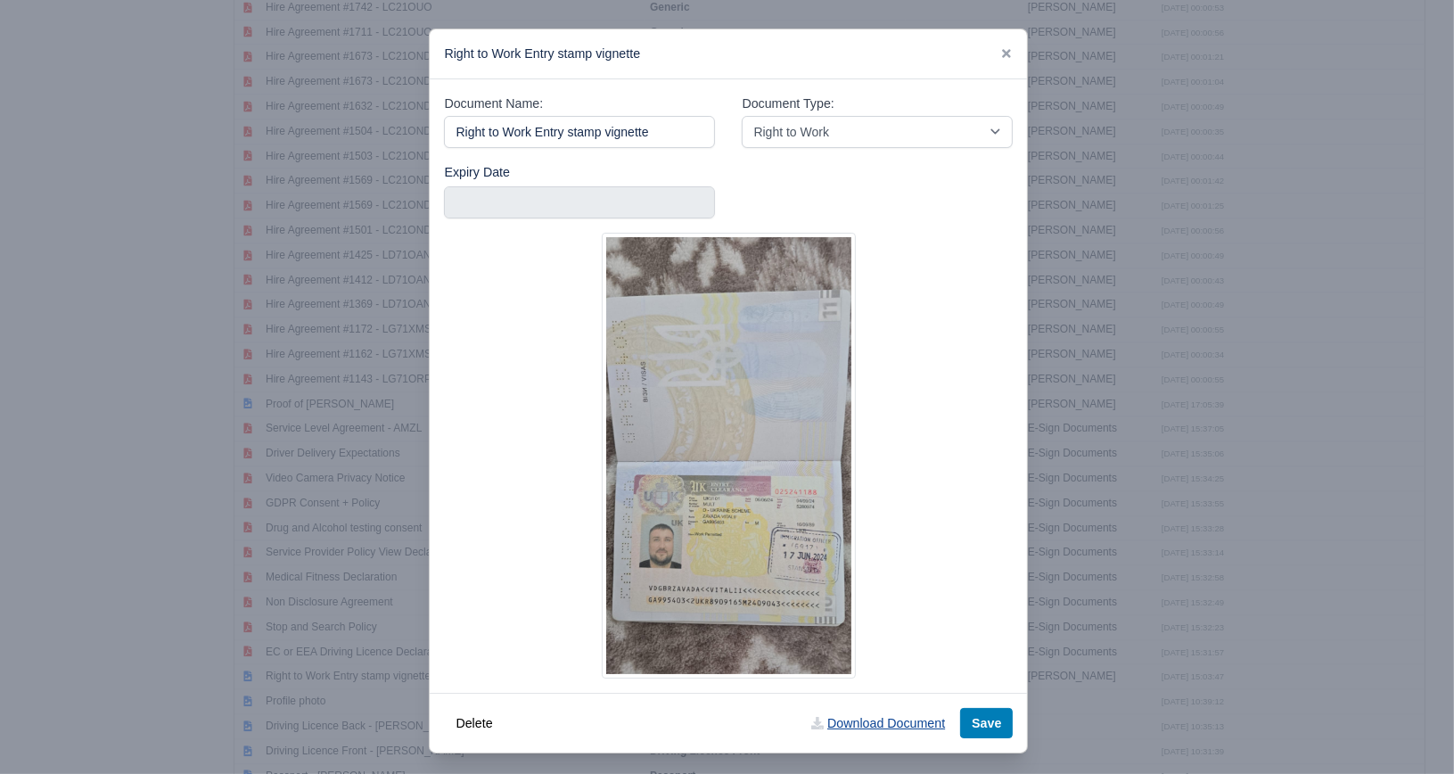
click at [840, 720] on link "Download Document" at bounding box center [878, 723] width 157 height 30
drag, startPoint x: 996, startPoint y: 54, endPoint x: 944, endPoint y: 74, distance: 55.3
click at [1000, 54] on icon at bounding box center [1006, 53] width 12 height 12
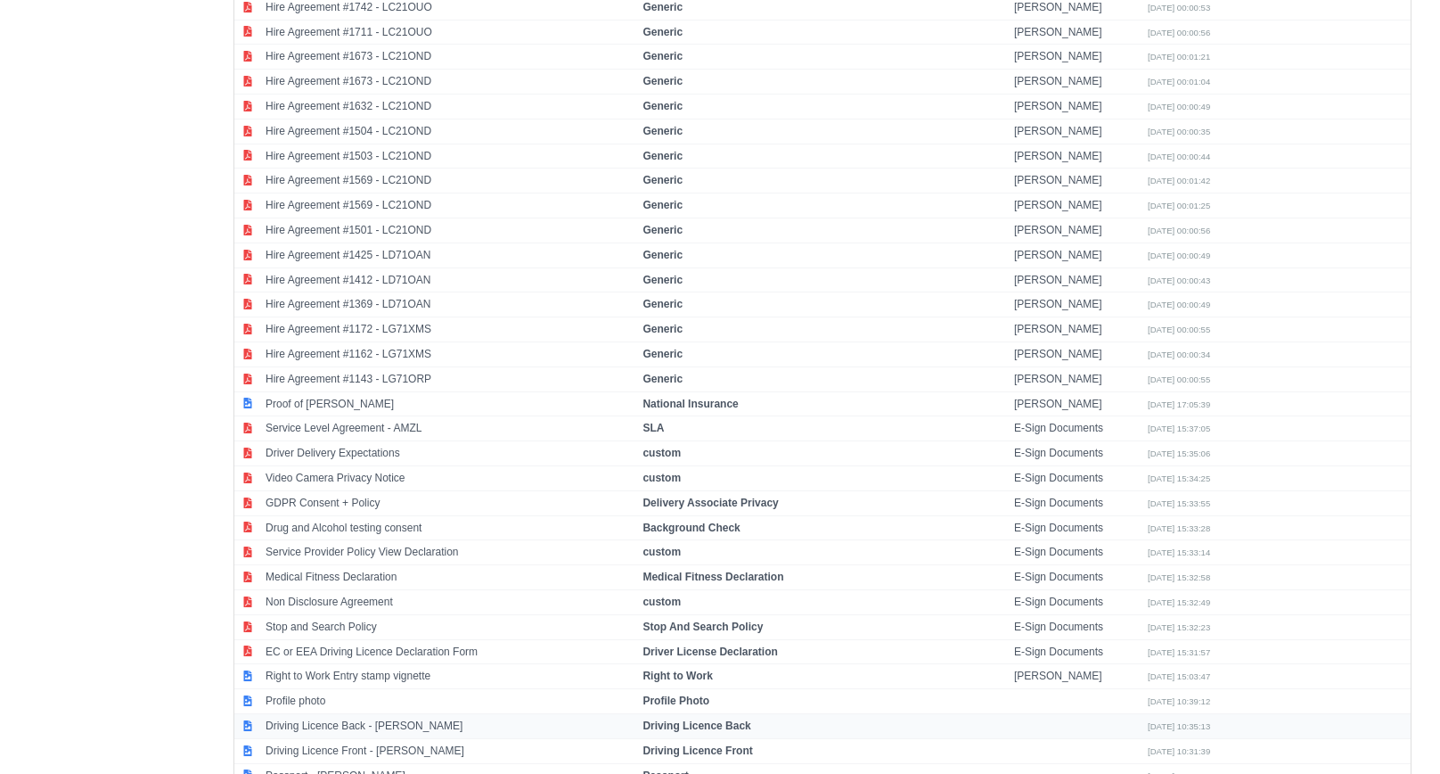
click at [371, 713] on td "Driving Licence Back - Vitalii Zavada" at bounding box center [449, 725] width 377 height 25
select select "driving-licence-back"
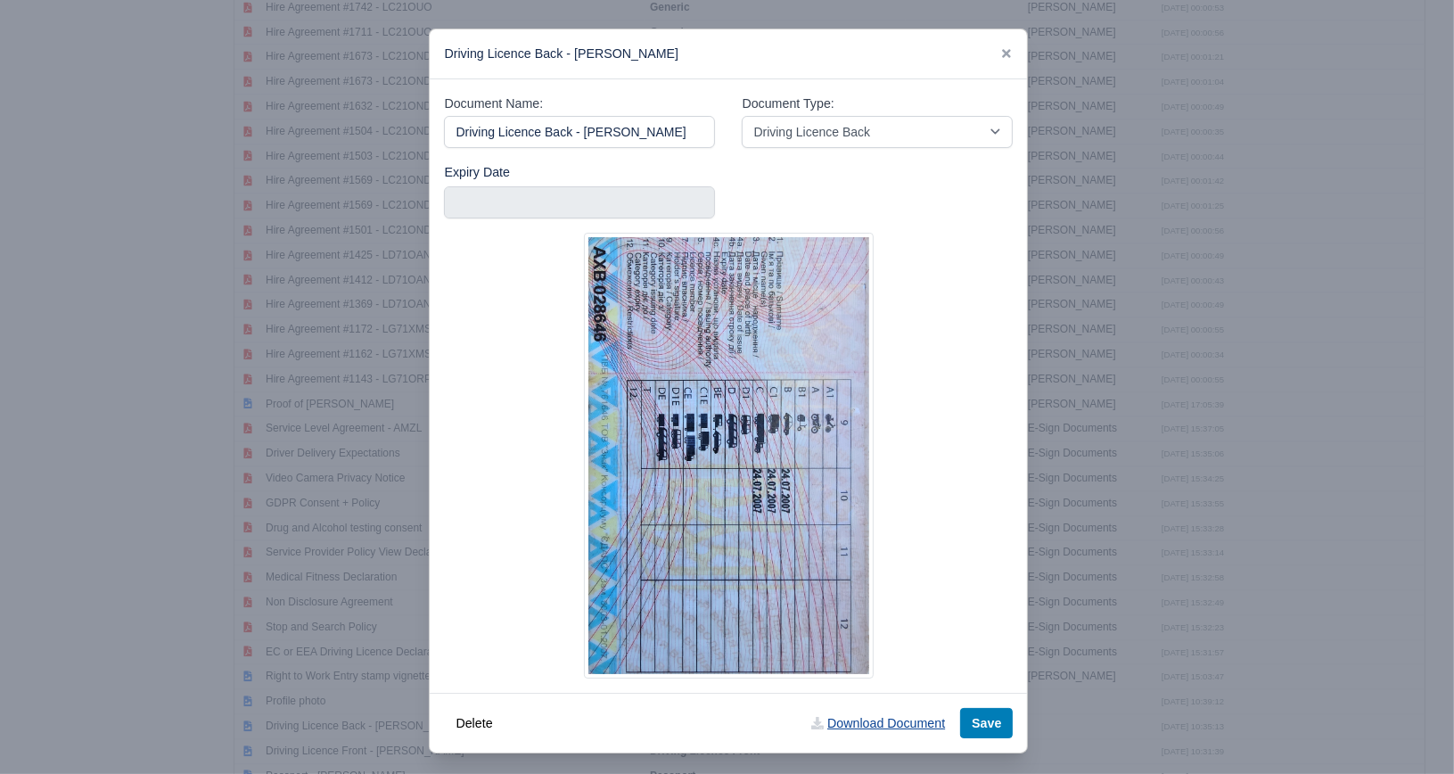
click at [882, 731] on link "Download Document" at bounding box center [878, 723] width 157 height 30
click at [1000, 54] on icon at bounding box center [1006, 53] width 12 height 12
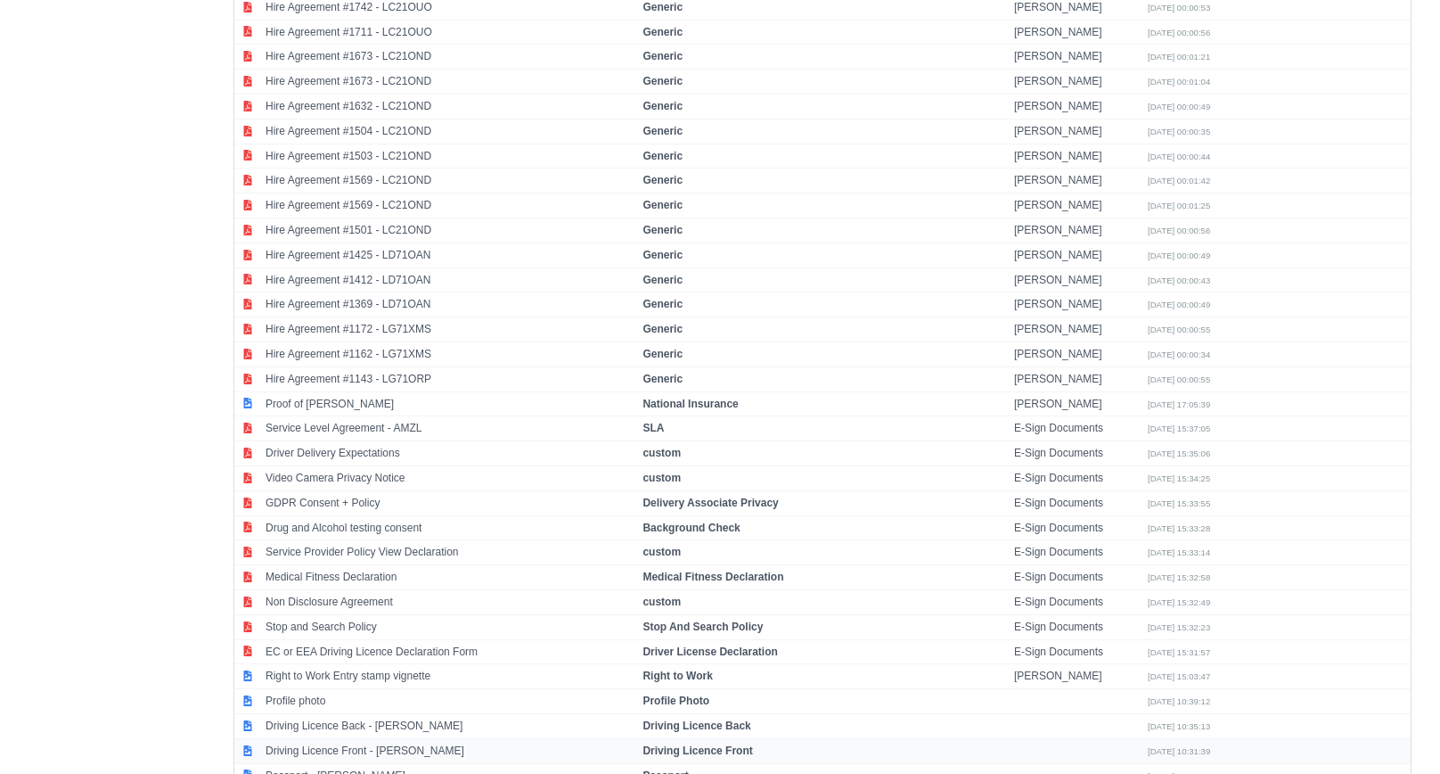
click at [353, 738] on td "Driving Licence Front - Vitalii Zavada" at bounding box center [449, 750] width 377 height 25
select select "driving-licence-front"
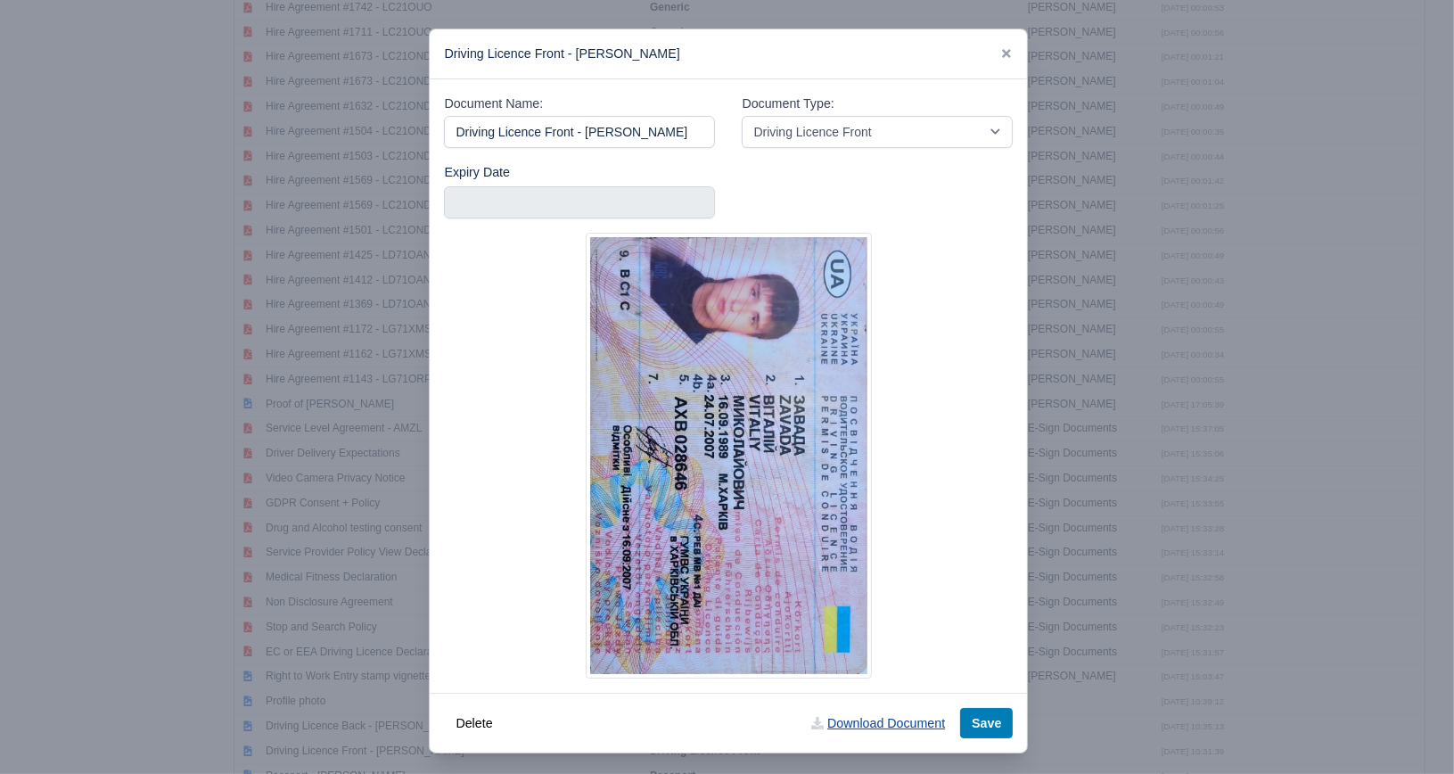
click at [866, 708] on link "Download Document" at bounding box center [878, 723] width 157 height 30
click at [884, 717] on link "Download Document" at bounding box center [878, 723] width 157 height 30
click at [1002, 44] on div at bounding box center [1006, 54] width 12 height 21
click at [1000, 57] on icon at bounding box center [1006, 53] width 12 height 12
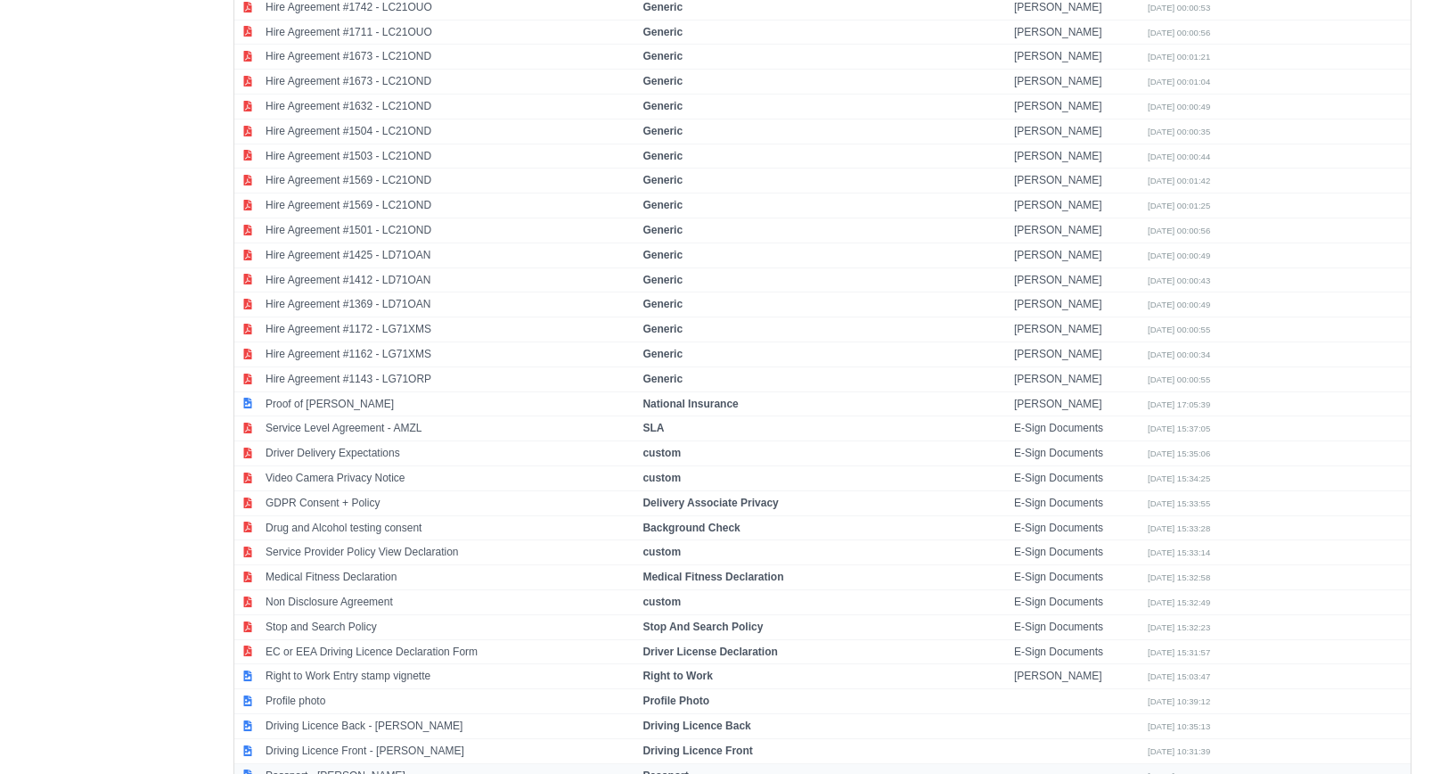
click at [392, 763] on td "Passport - Vitalii Zavada" at bounding box center [449, 775] width 377 height 24
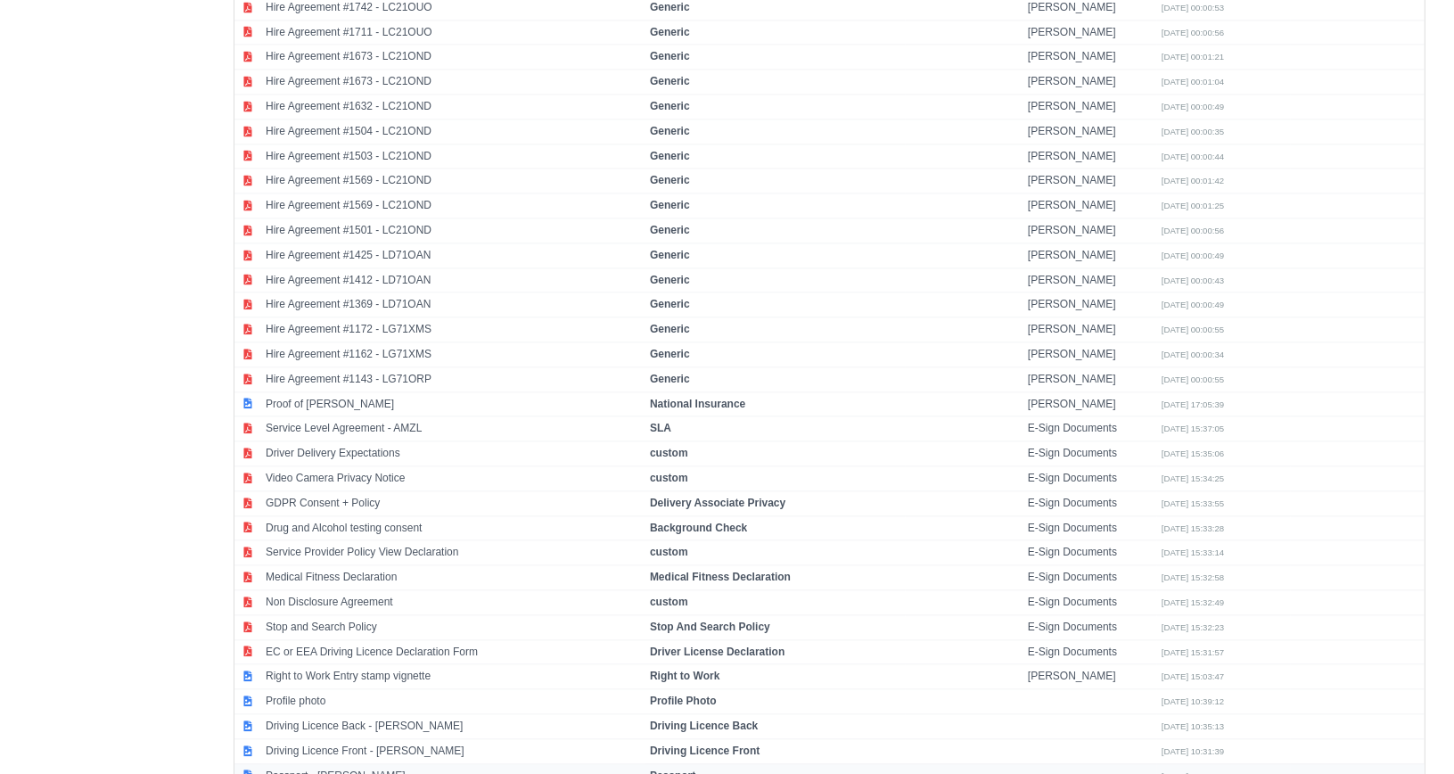
select select "passport"
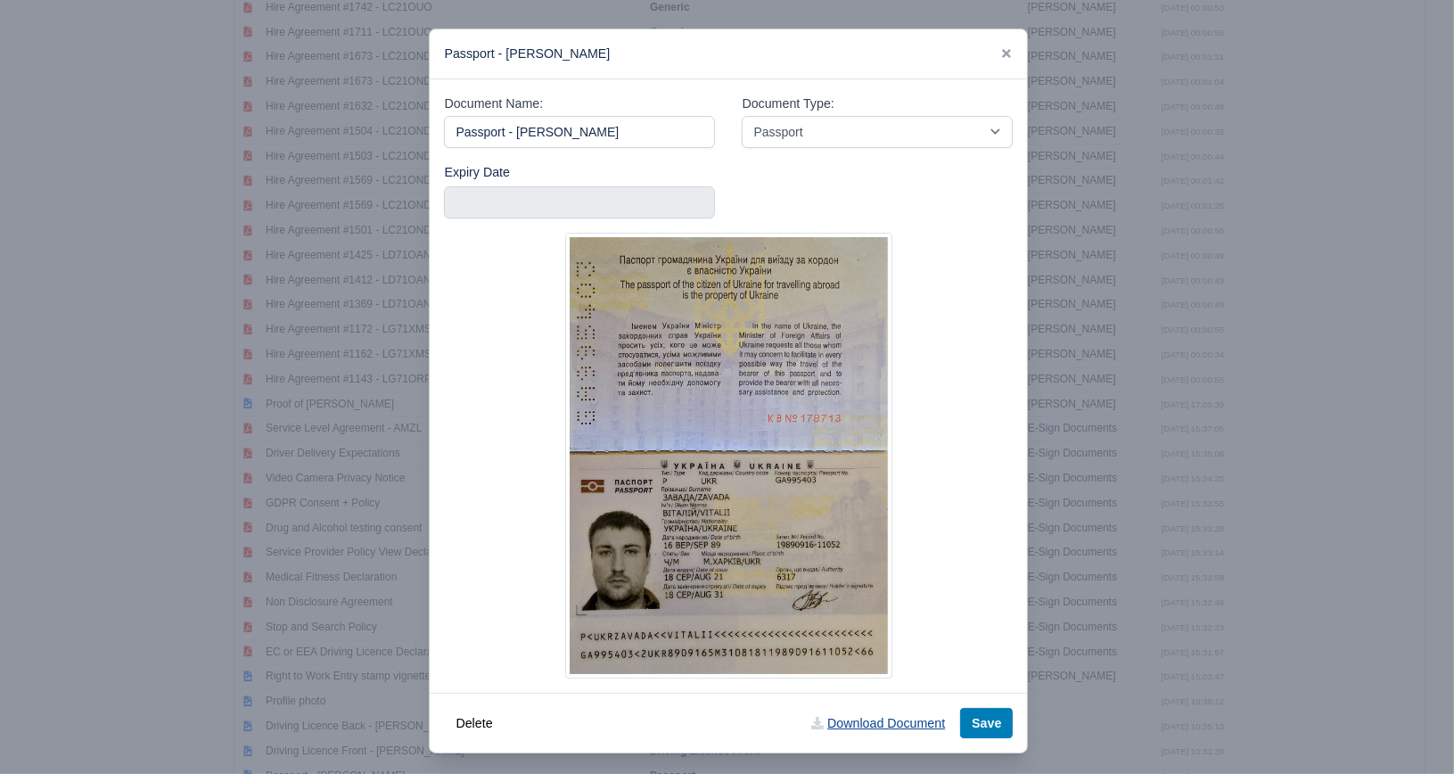
click at [845, 719] on link "Download Document" at bounding box center [878, 723] width 157 height 30
click at [1002, 53] on icon at bounding box center [1006, 53] width 9 height 9
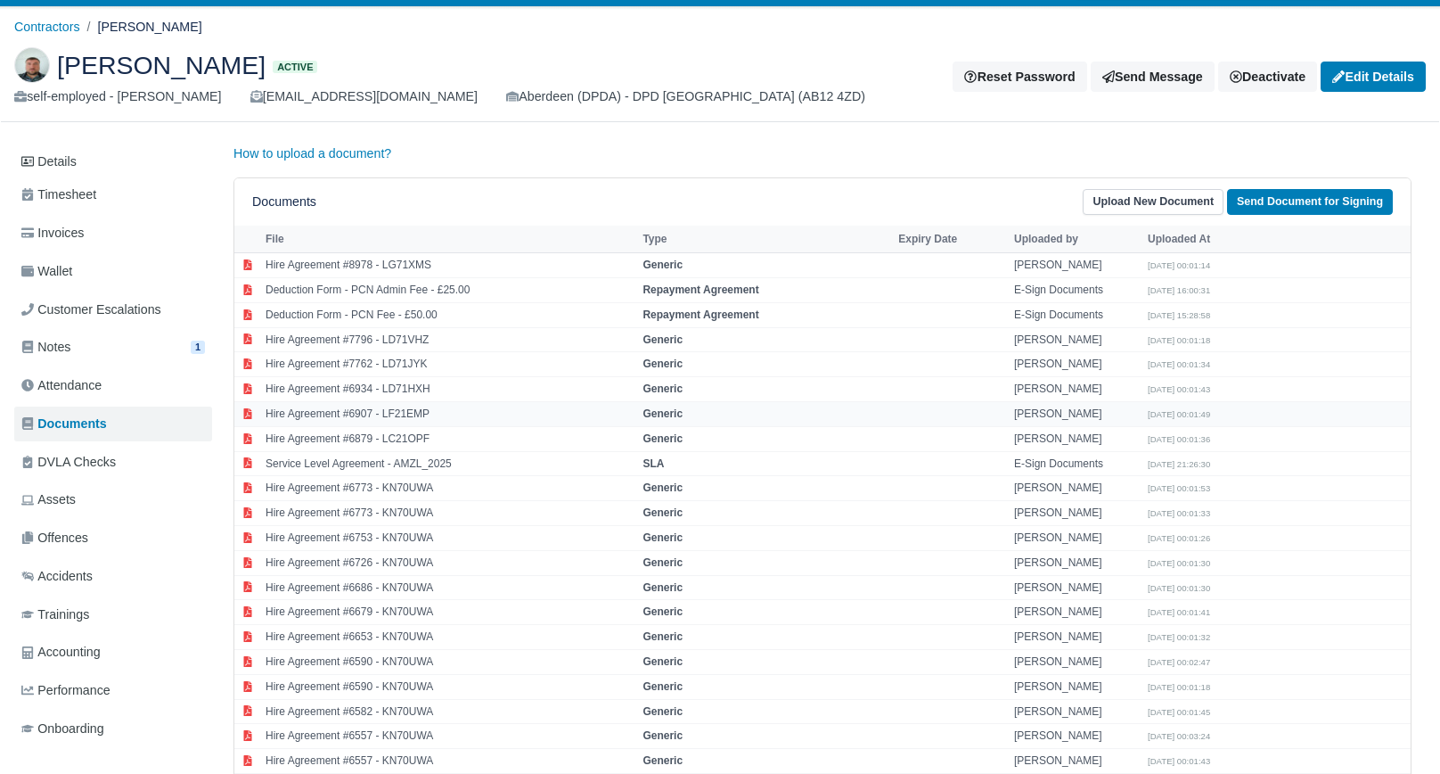
scroll to position [0, 0]
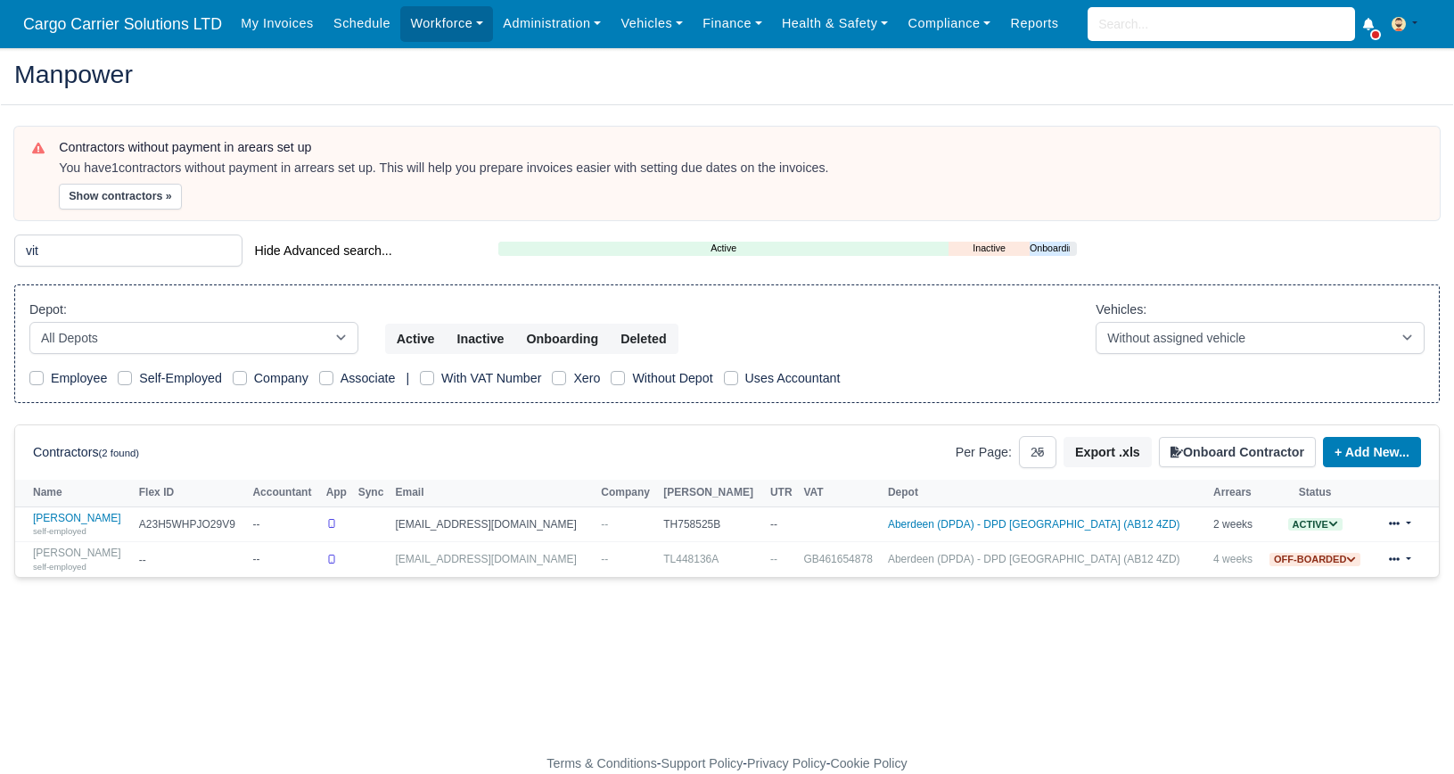
select select "25"
click at [63, 250] on input "vit" at bounding box center [128, 250] width 228 height 32
type input "vas"
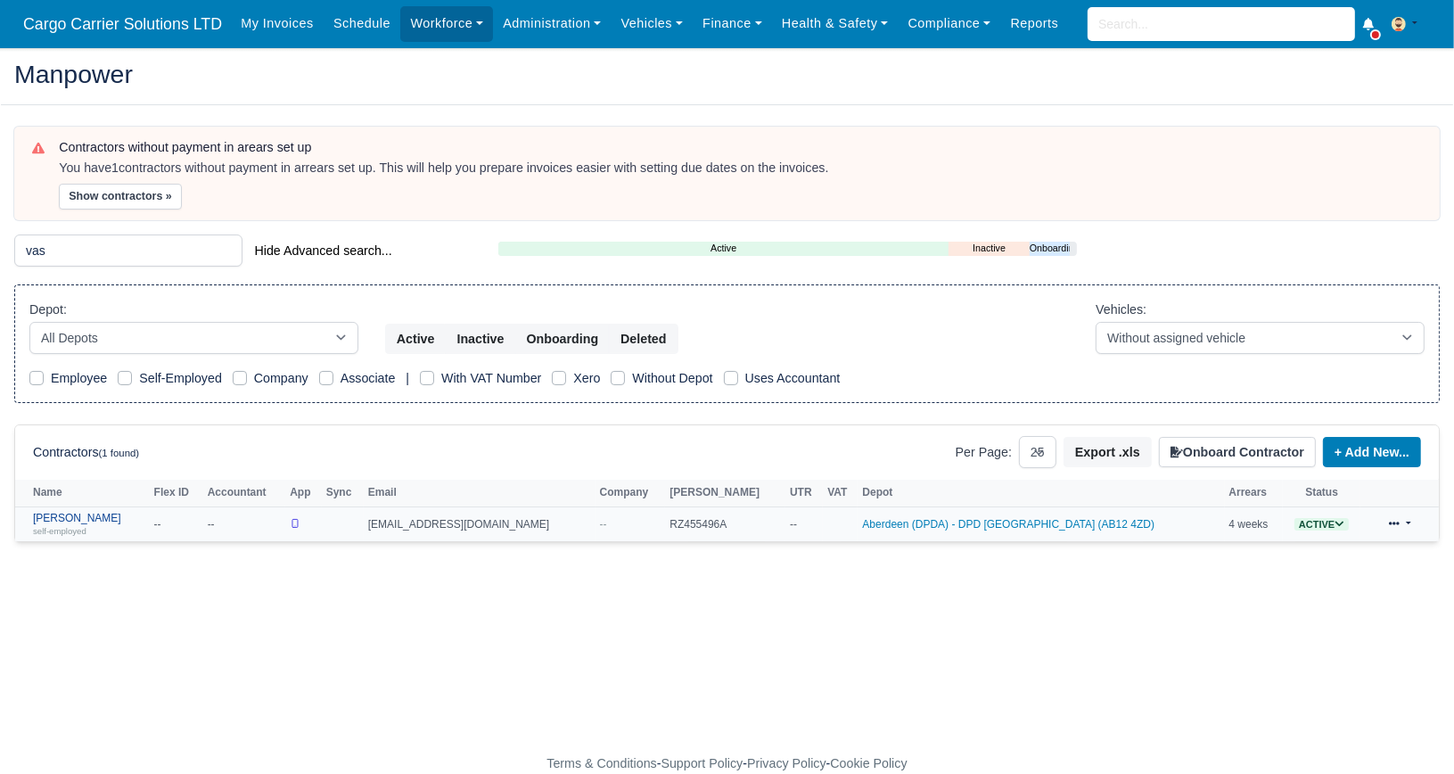
click at [59, 513] on link "Vasyl Trembach self-employed" at bounding box center [89, 525] width 112 height 26
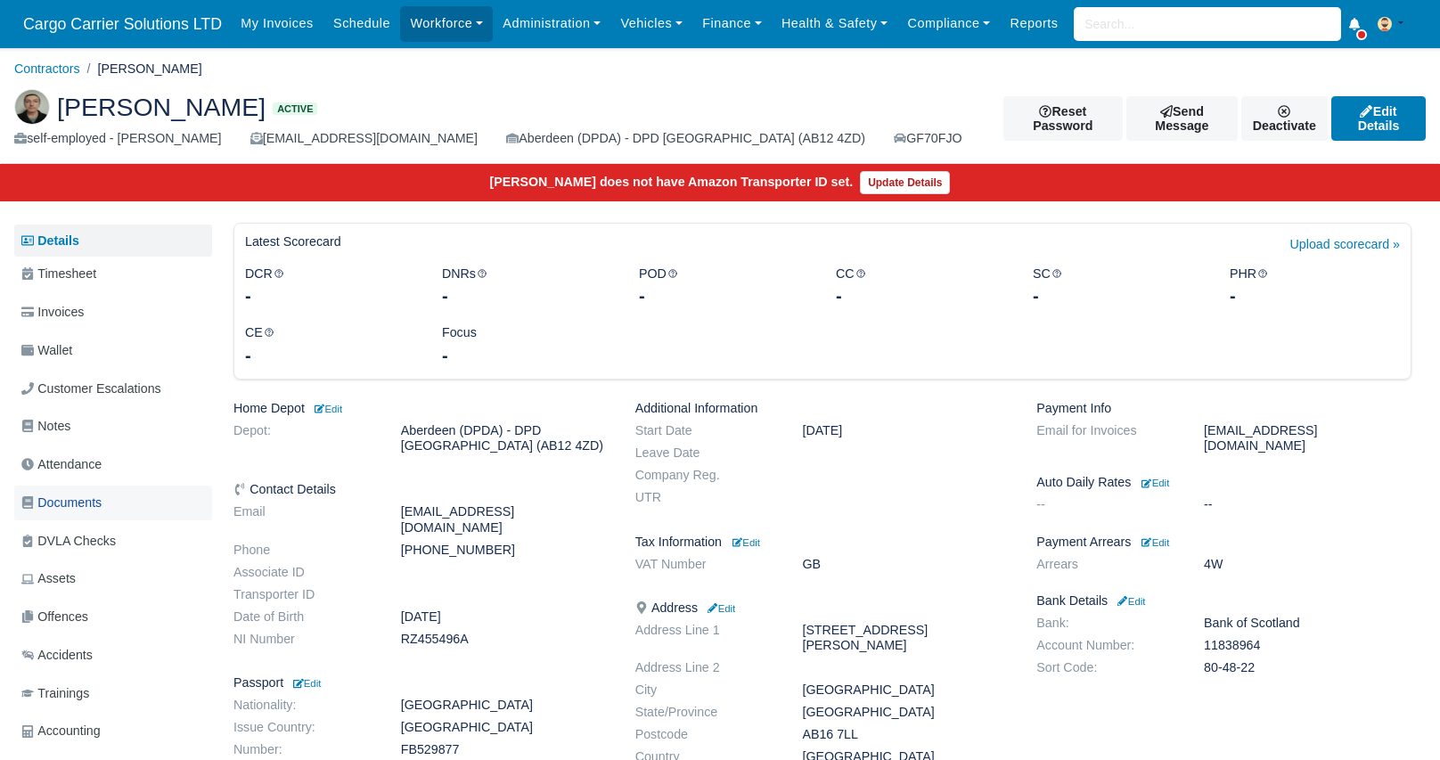
click at [95, 494] on span "Documents" at bounding box center [61, 503] width 80 height 21
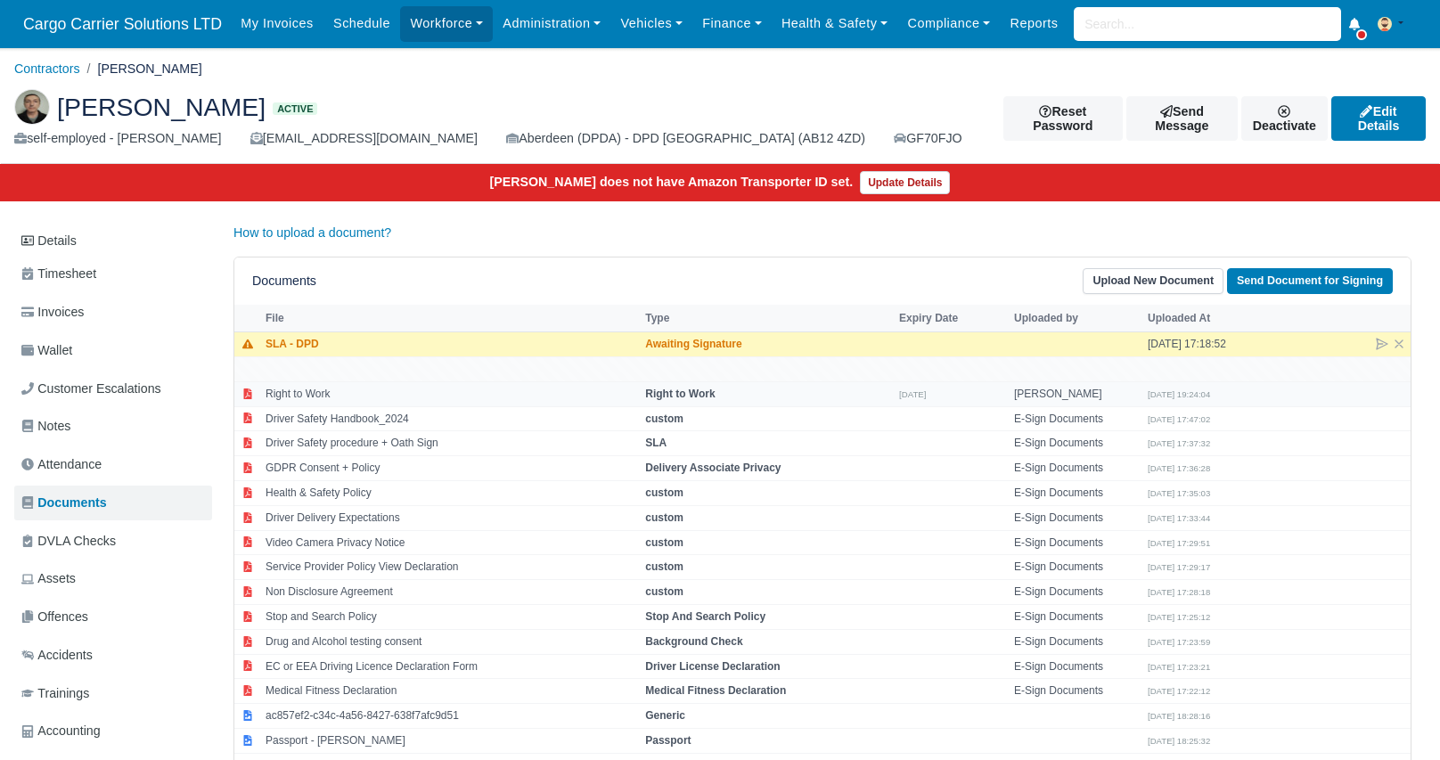
click at [316, 391] on td "Right to Work" at bounding box center [451, 393] width 380 height 25
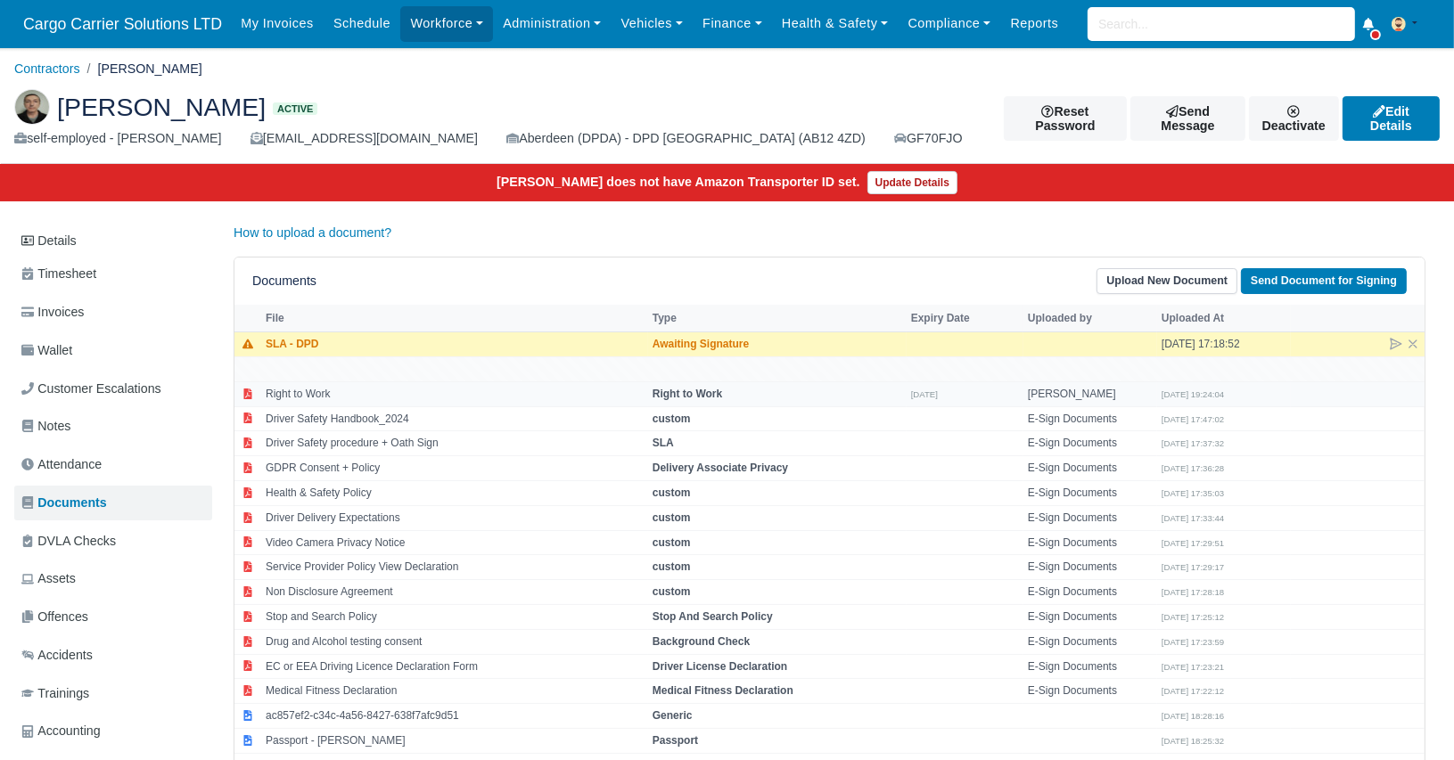
select select "right-to-work"
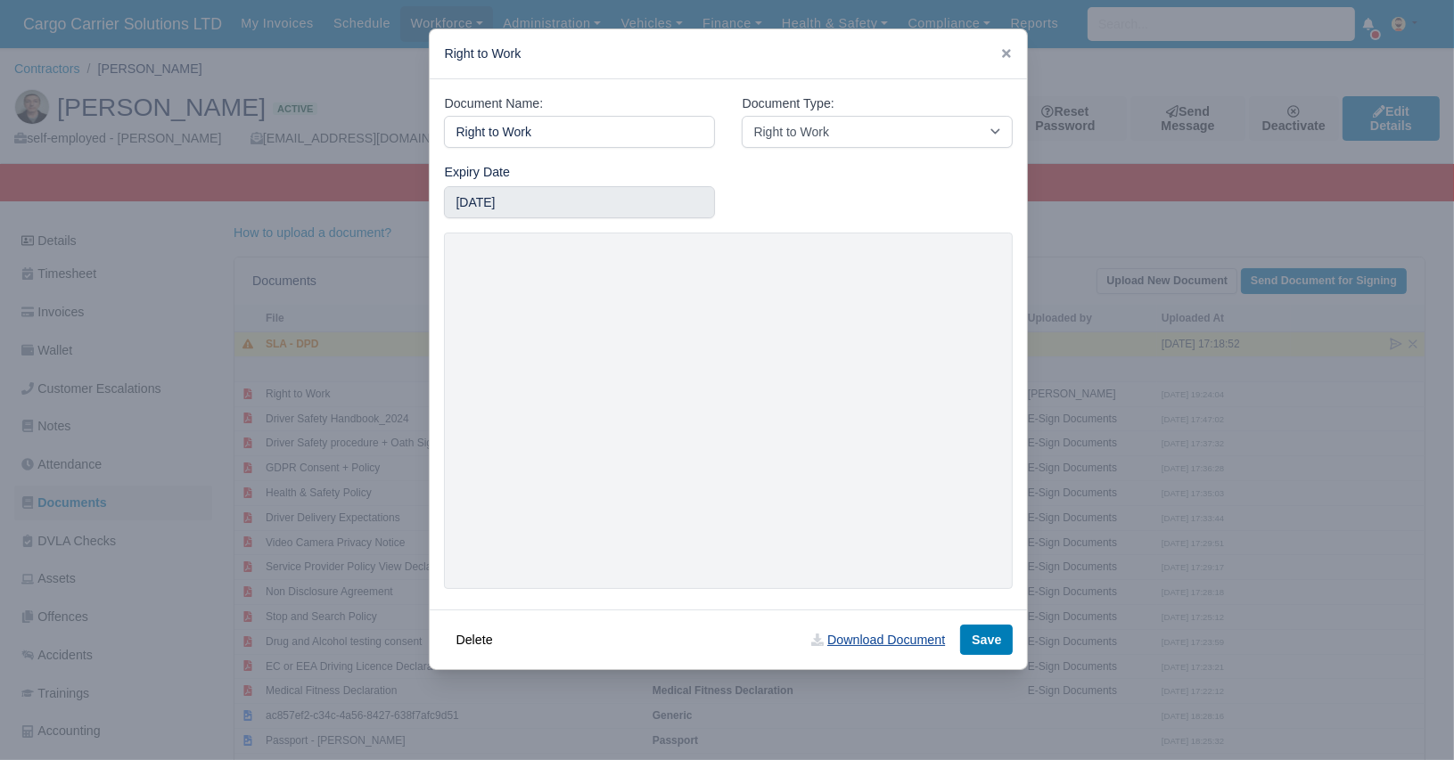
click at [891, 638] on link "Download Document" at bounding box center [878, 640] width 157 height 30
click at [1002, 55] on icon at bounding box center [1006, 53] width 9 height 9
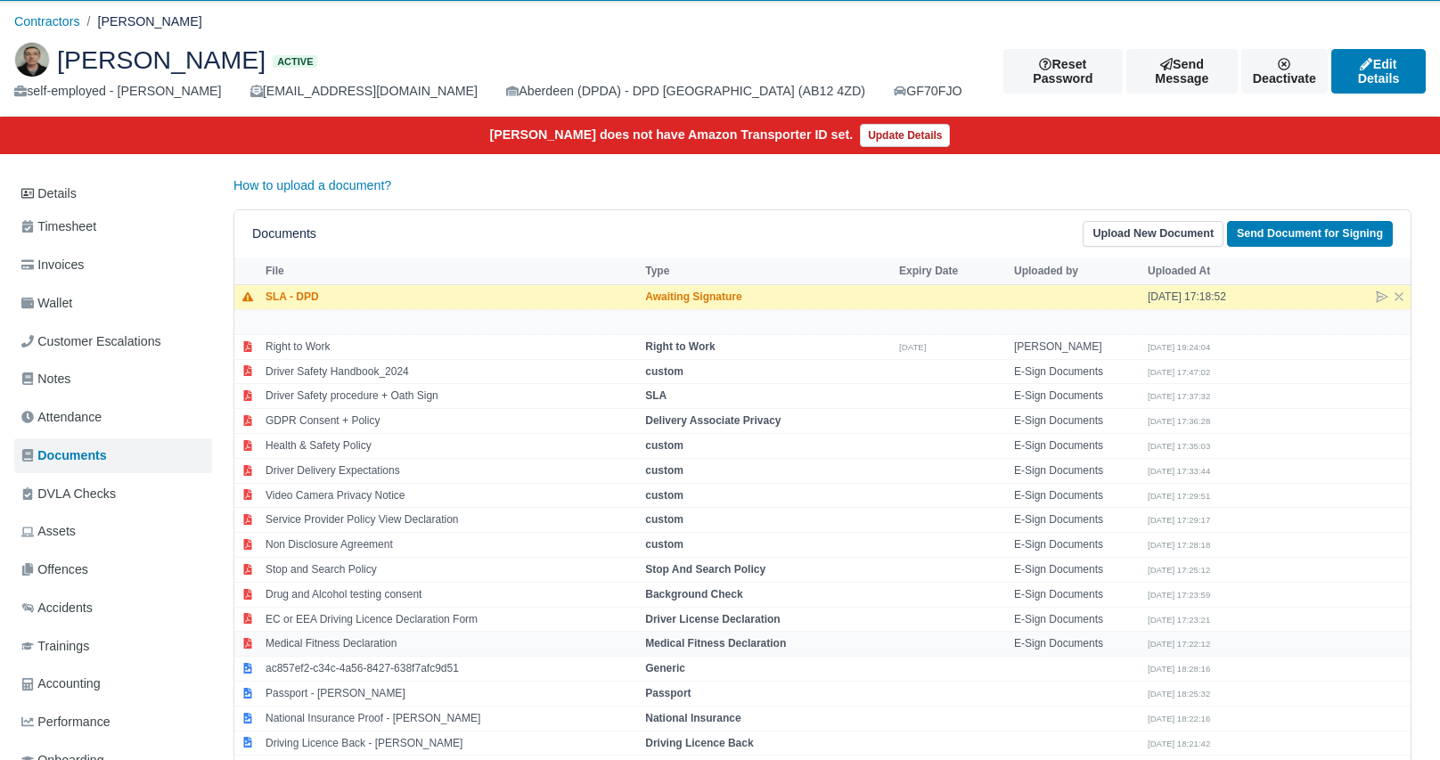
scroll to position [120, 0]
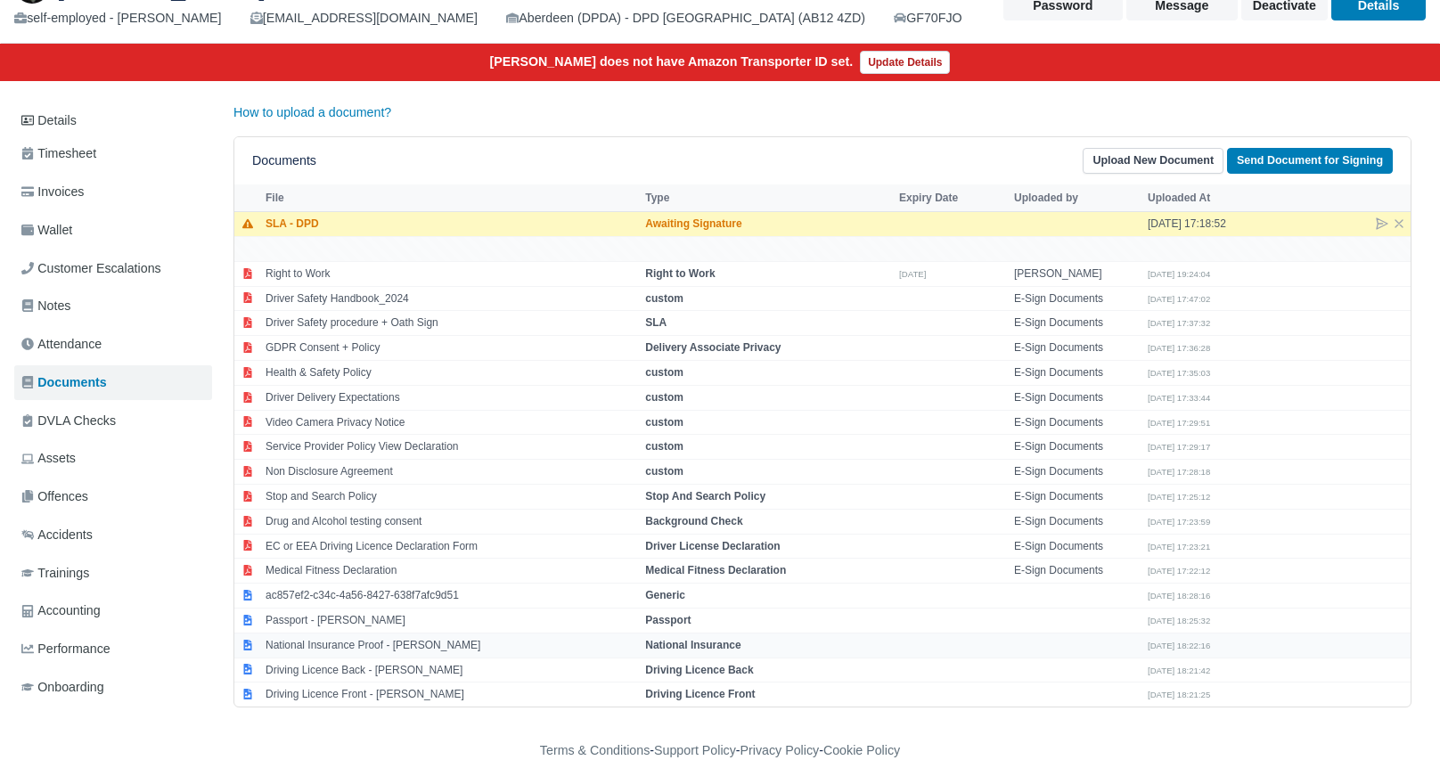
click at [358, 638] on td "National Insurance Proof - Vasyl Trembach" at bounding box center [451, 645] width 380 height 25
select select "national-insurance"
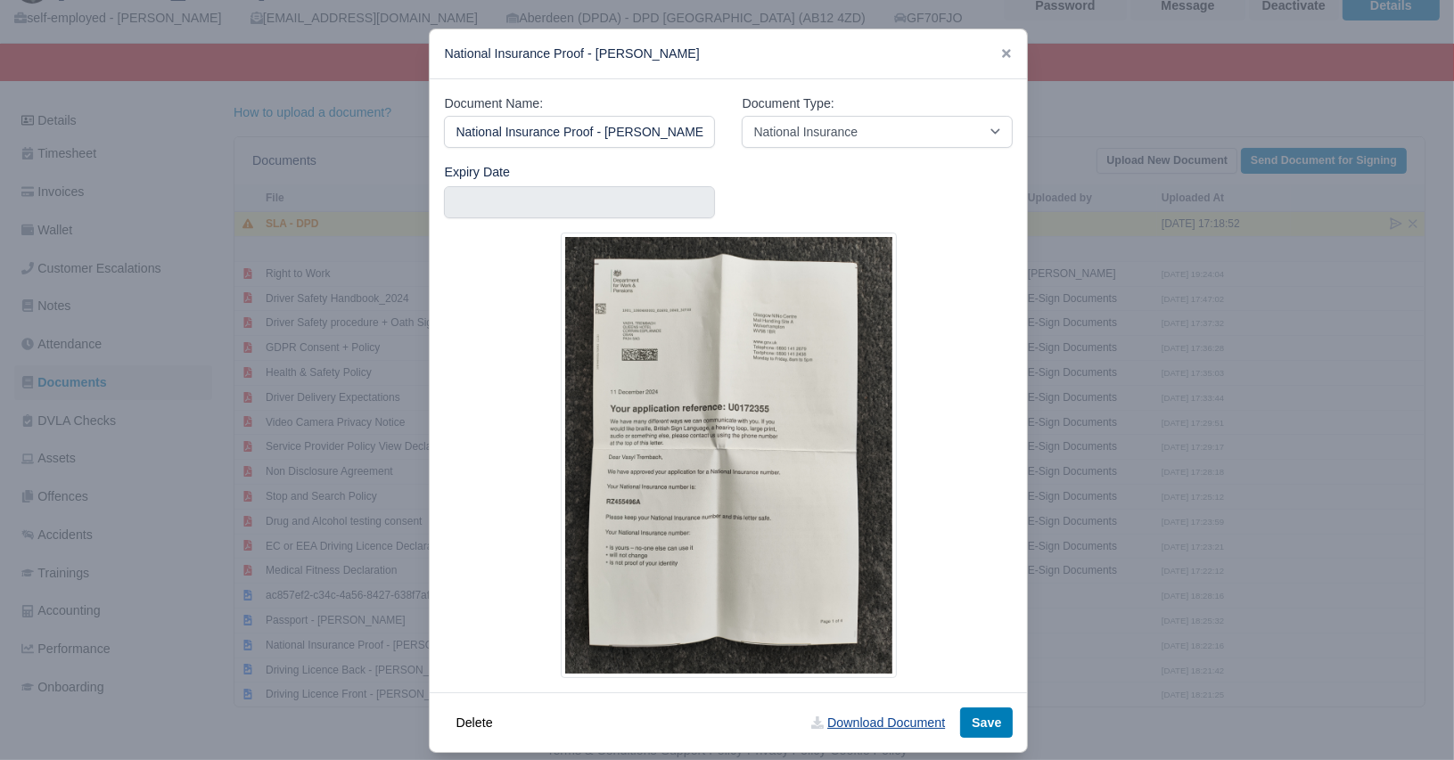
click at [840, 708] on link "Download Document" at bounding box center [878, 723] width 157 height 30
click at [845, 733] on link "Download Document" at bounding box center [878, 723] width 157 height 30
click at [1000, 56] on icon at bounding box center [1006, 53] width 12 height 12
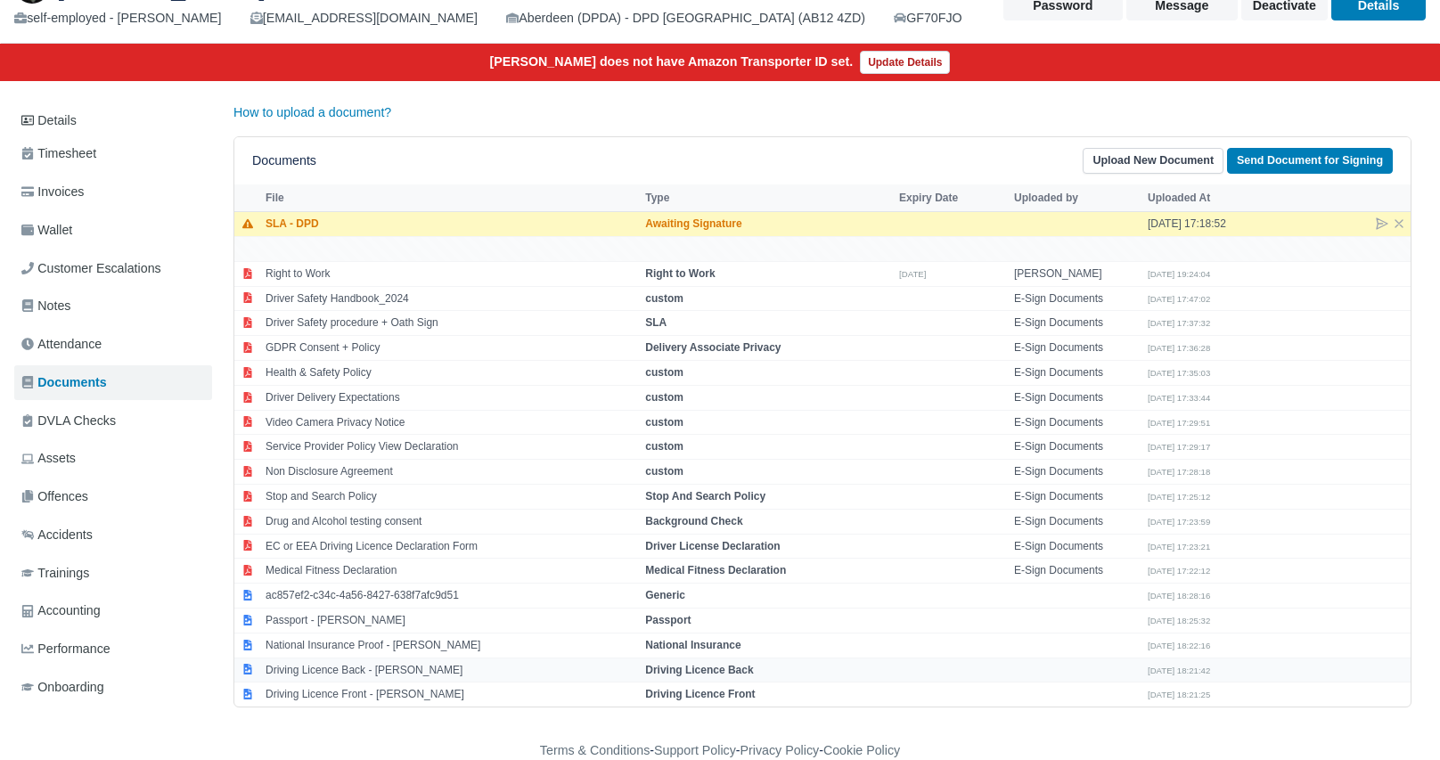
click at [332, 663] on td "Driving Licence Back - Vasyl Trembach" at bounding box center [451, 670] width 380 height 25
select select "driving-licence-back"
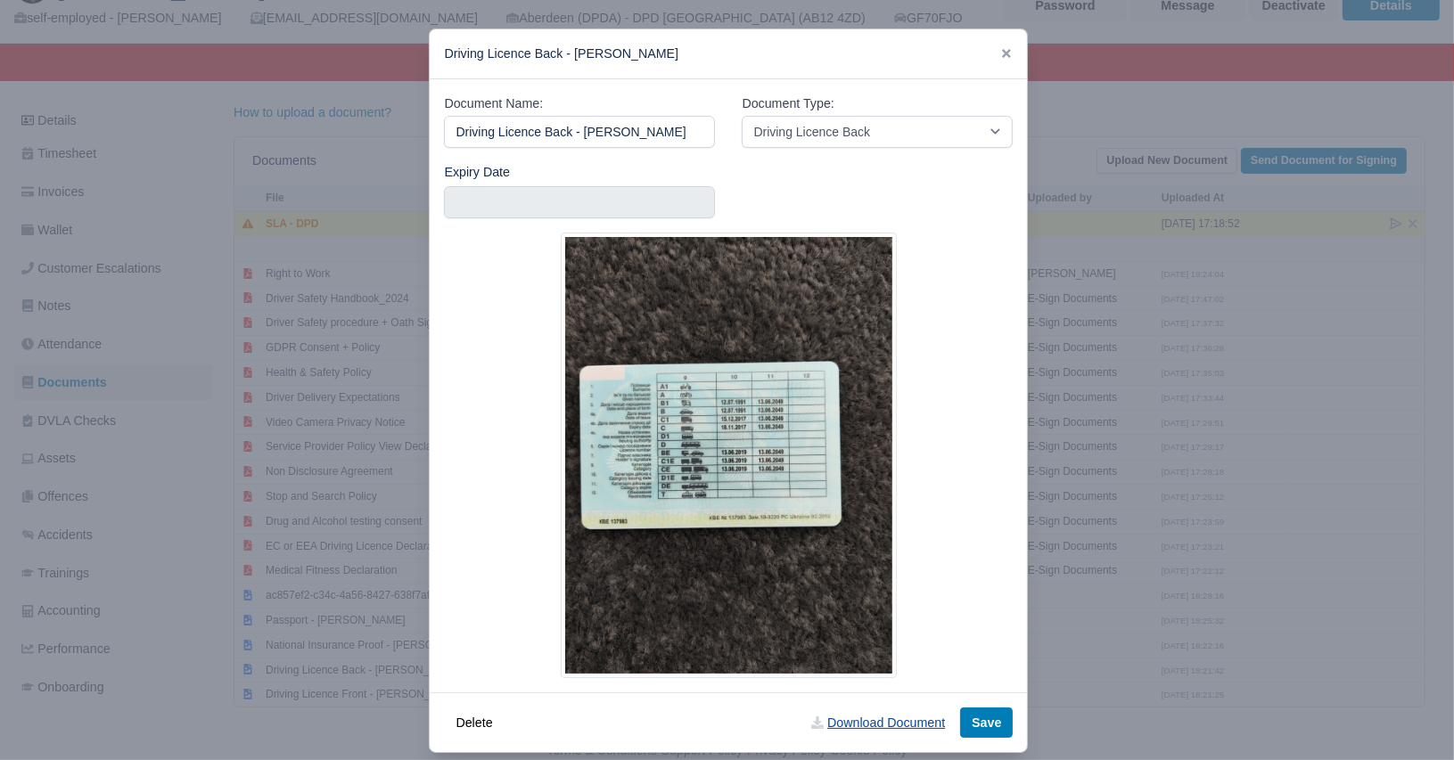
click at [865, 708] on link "Download Document" at bounding box center [878, 723] width 157 height 30
click at [1000, 53] on icon at bounding box center [1006, 53] width 12 height 12
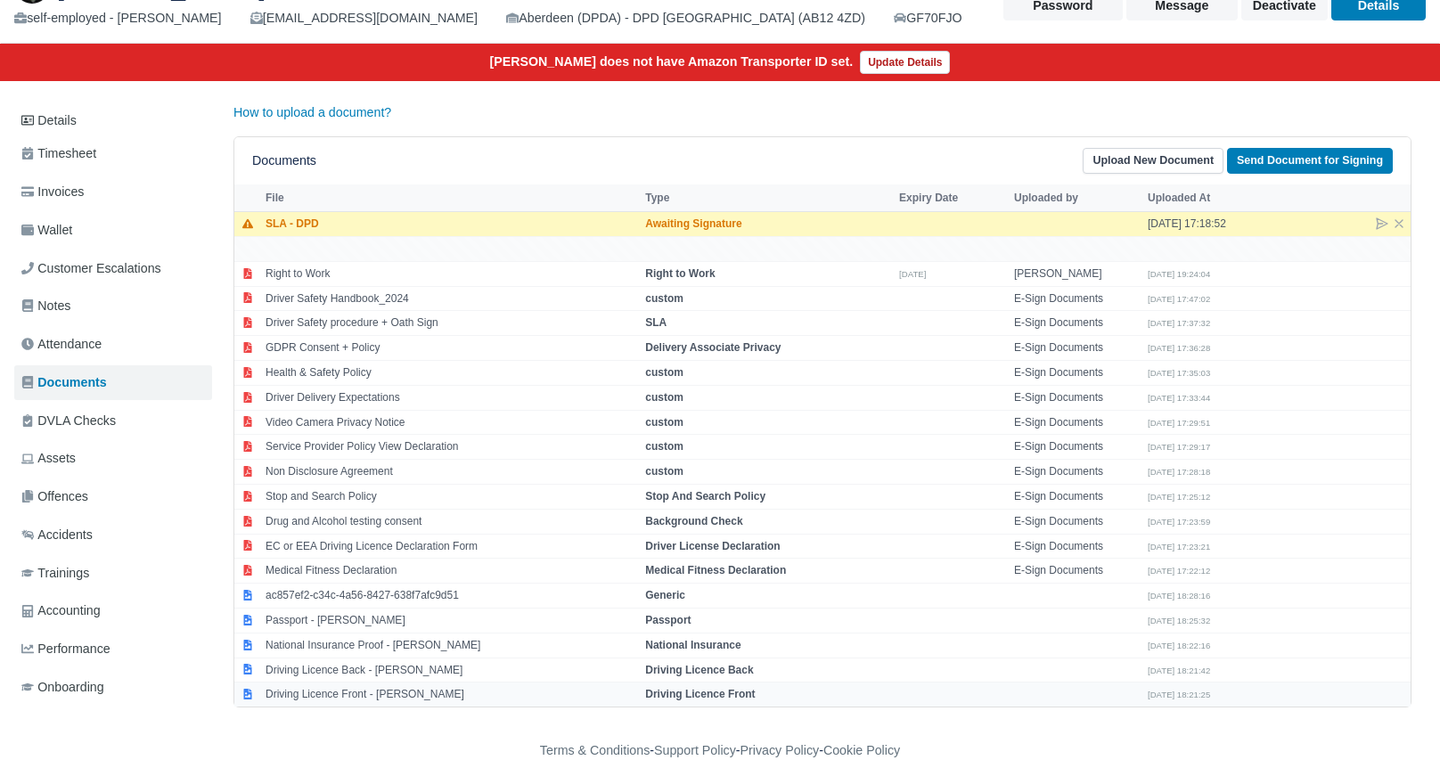
click at [435, 687] on td "Driving Licence Front - Vasyl Trembach" at bounding box center [451, 695] width 380 height 24
select select "driving-licence-front"
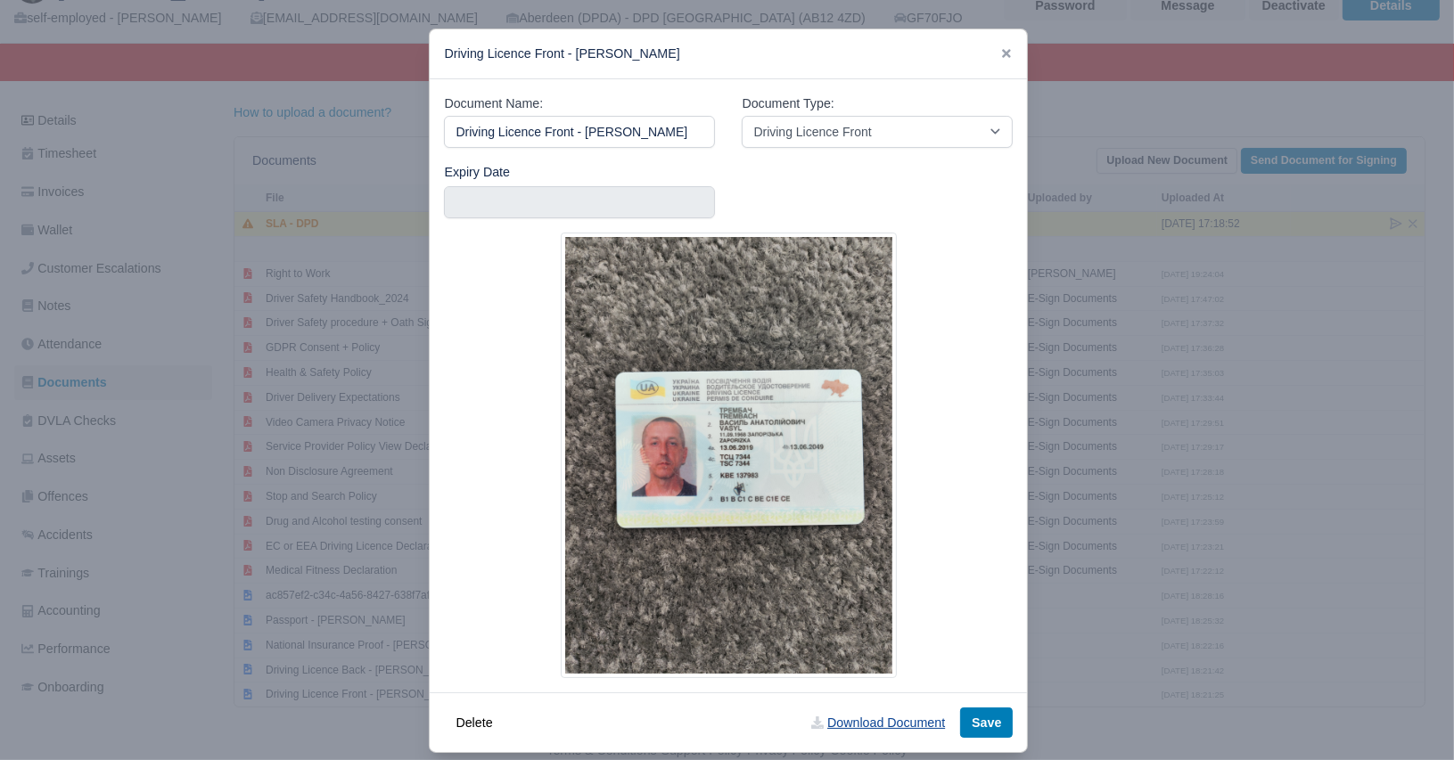
click at [873, 708] on link "Download Document" at bounding box center [878, 723] width 157 height 30
click at [1002, 47] on icon at bounding box center [1006, 53] width 12 height 12
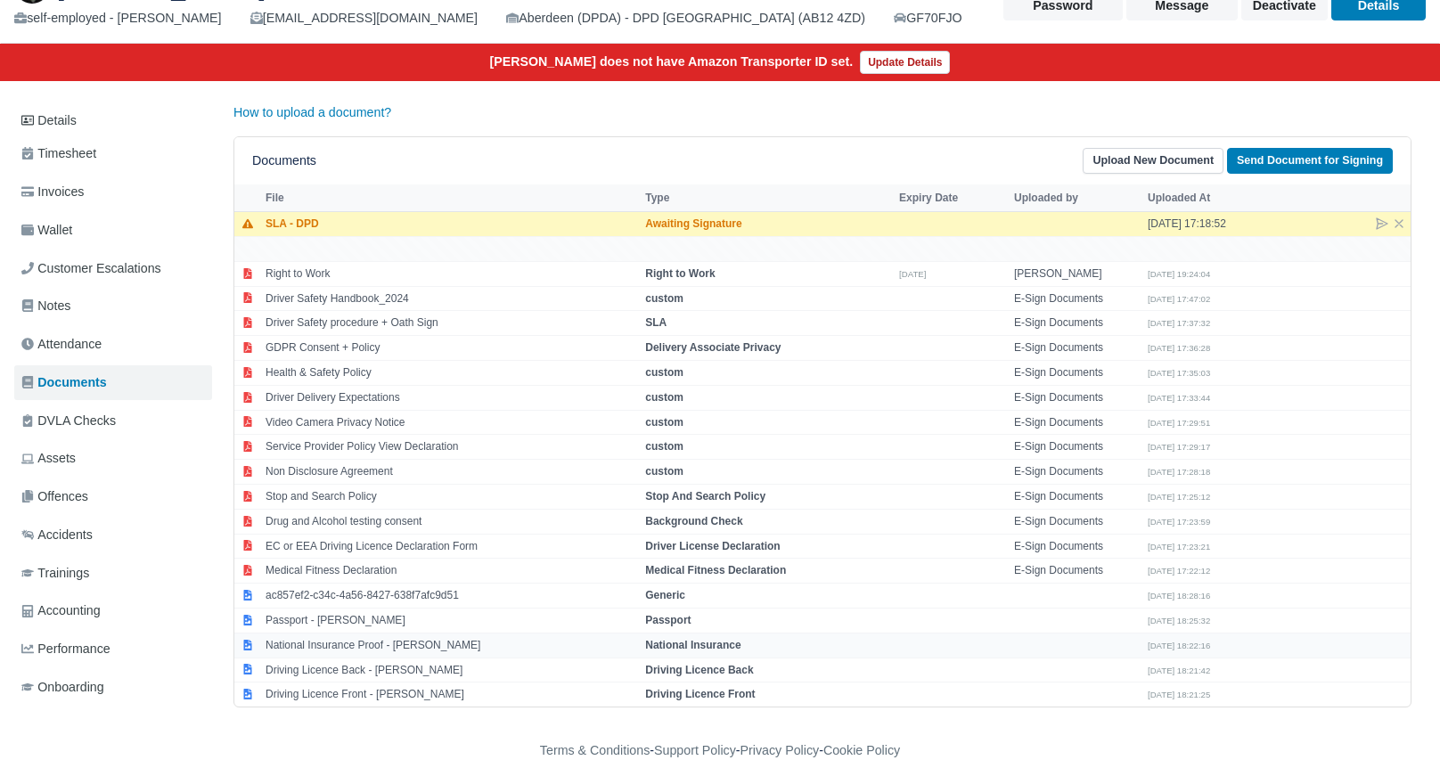
click at [365, 642] on td "National Insurance Proof - Vasyl Trembach" at bounding box center [451, 645] width 380 height 25
select select "national-insurance"
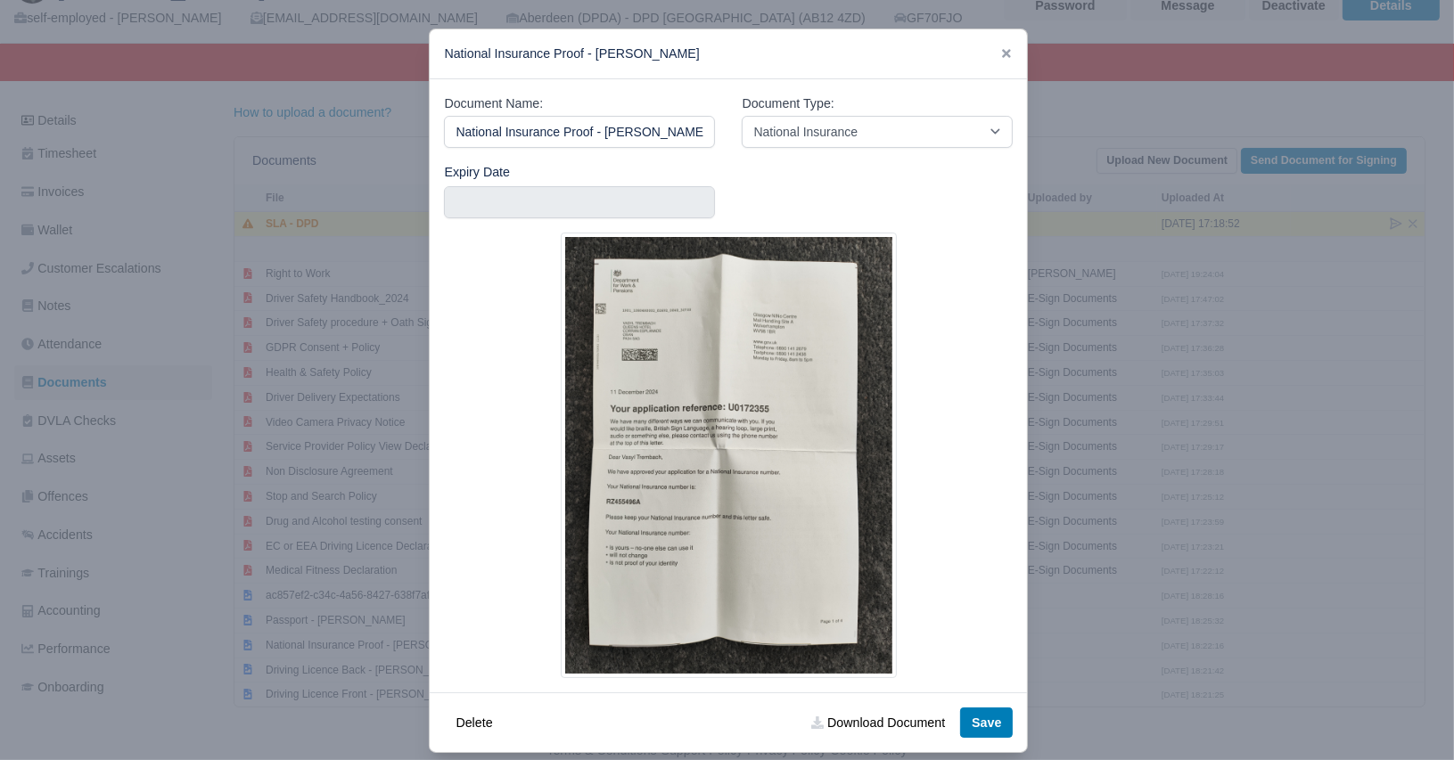
click at [881, 300] on img at bounding box center [729, 456] width 337 height 446
click at [849, 721] on link "Download Document" at bounding box center [878, 723] width 157 height 30
click at [1000, 50] on icon at bounding box center [1006, 53] width 12 height 12
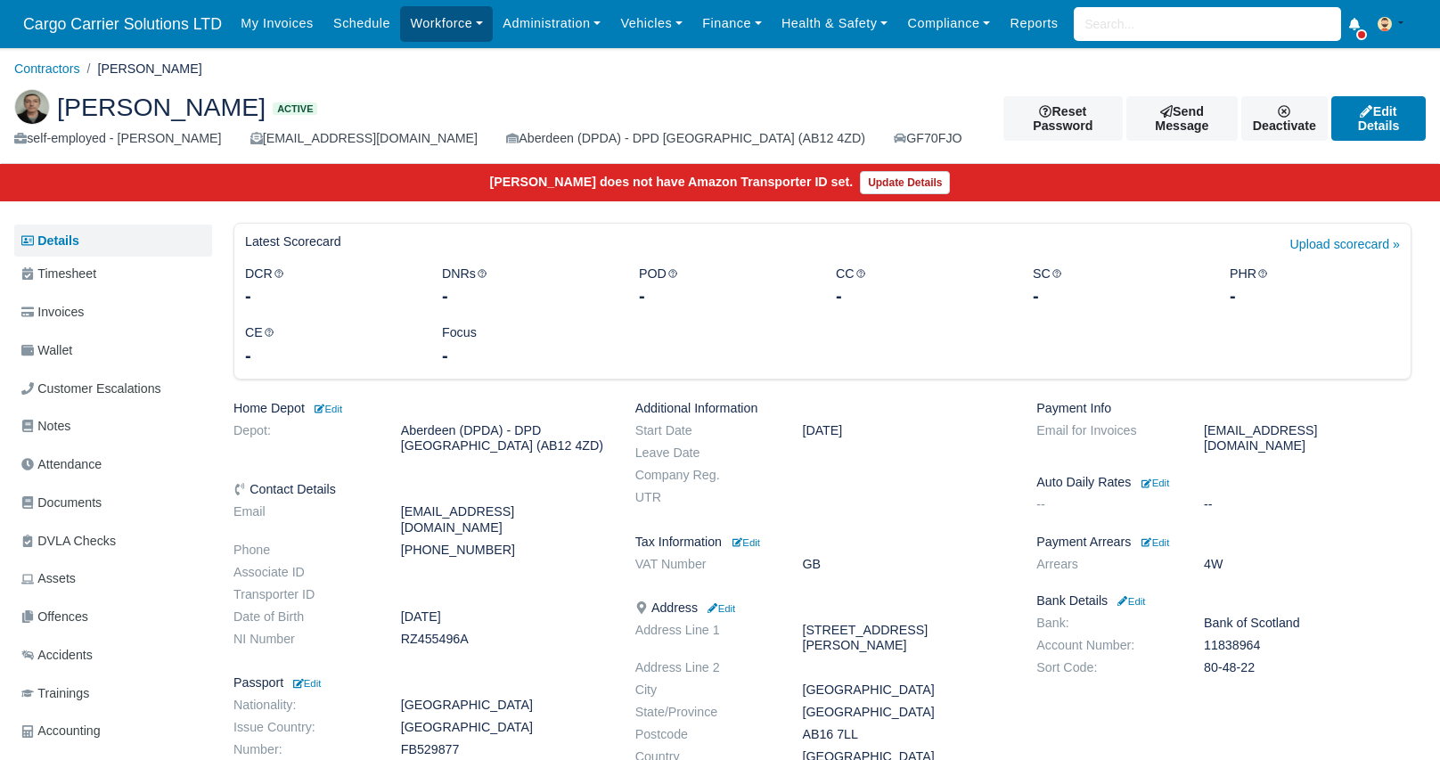
click at [432, 18] on link "Workforce" at bounding box center [446, 23] width 93 height 35
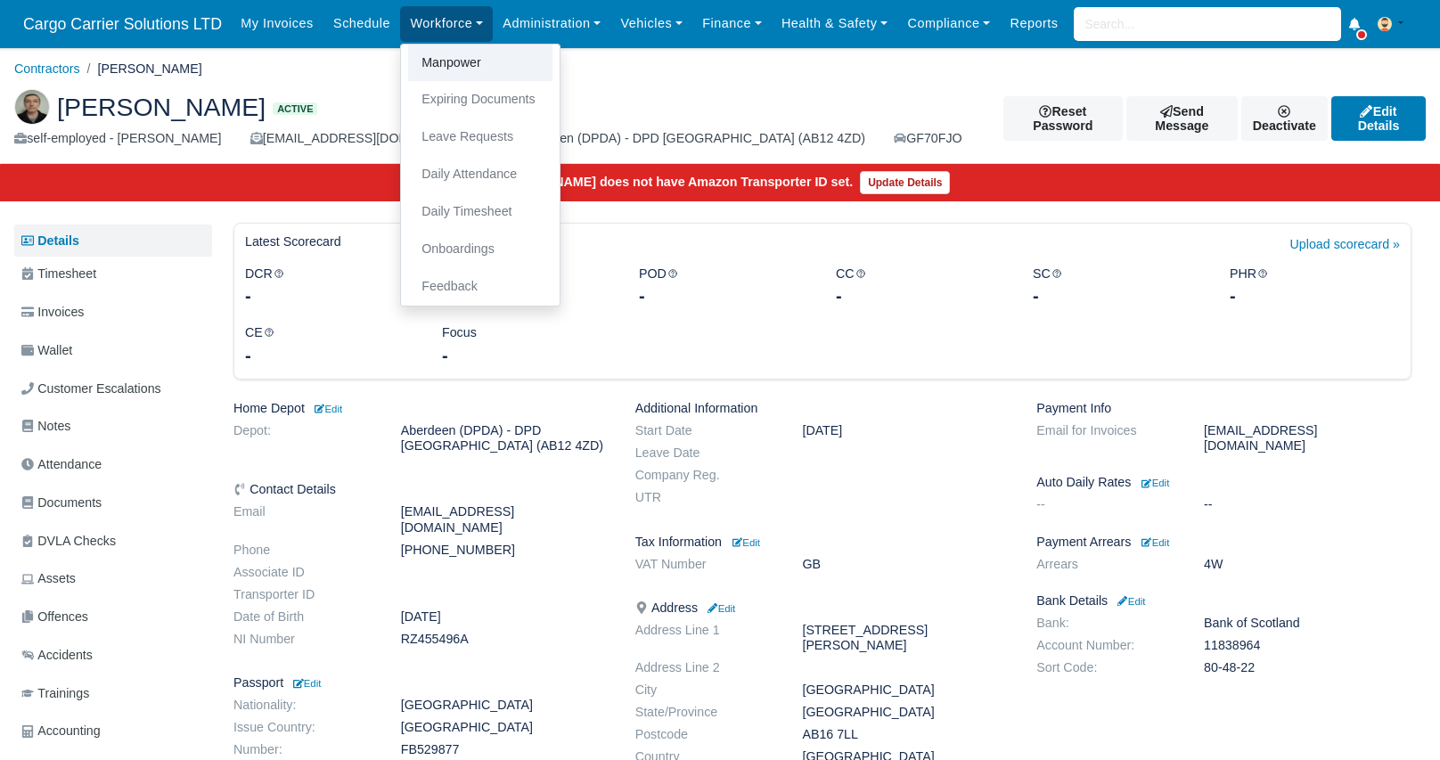
click at [446, 62] on link "Manpower" at bounding box center [480, 63] width 144 height 37
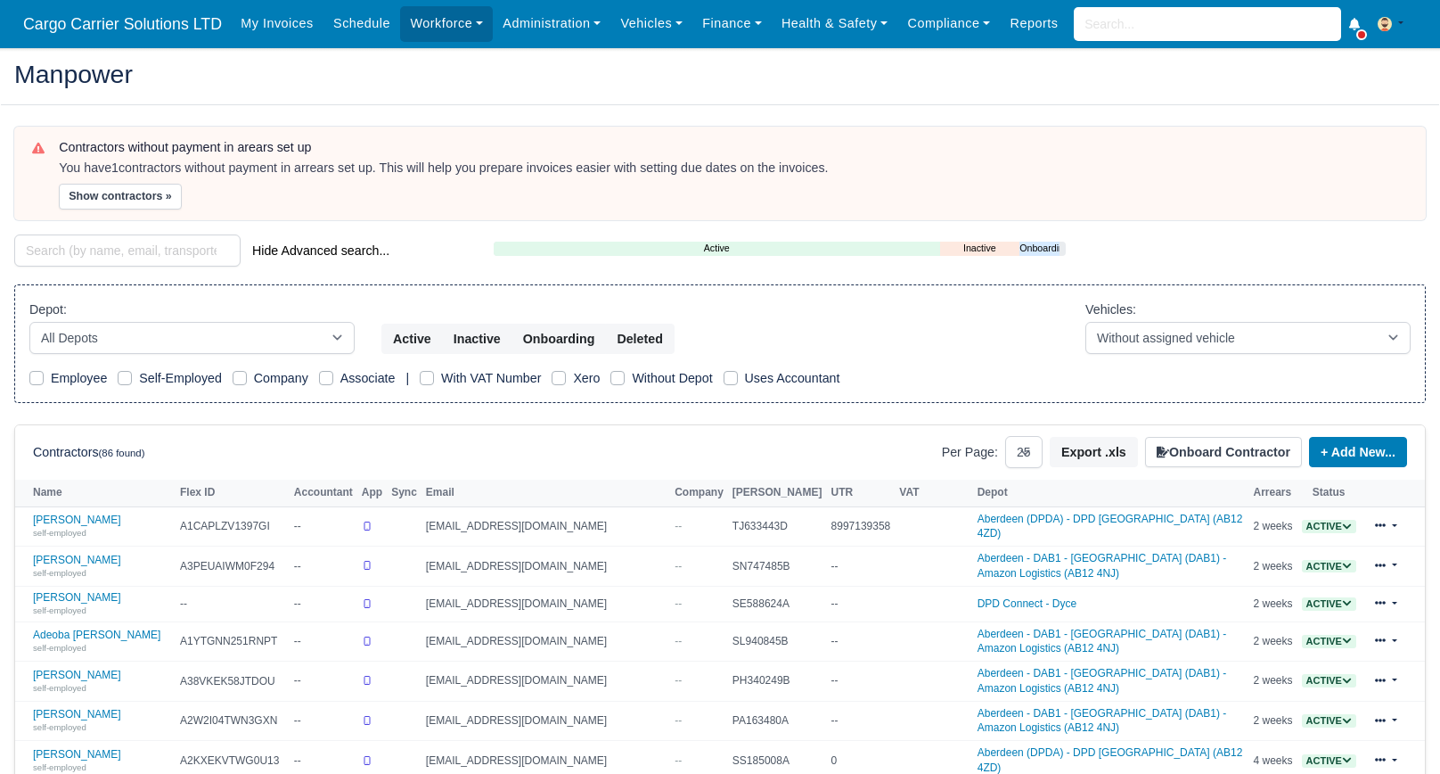
select select "25"
click at [60, 251] on input "search" at bounding box center [127, 250] width 226 height 32
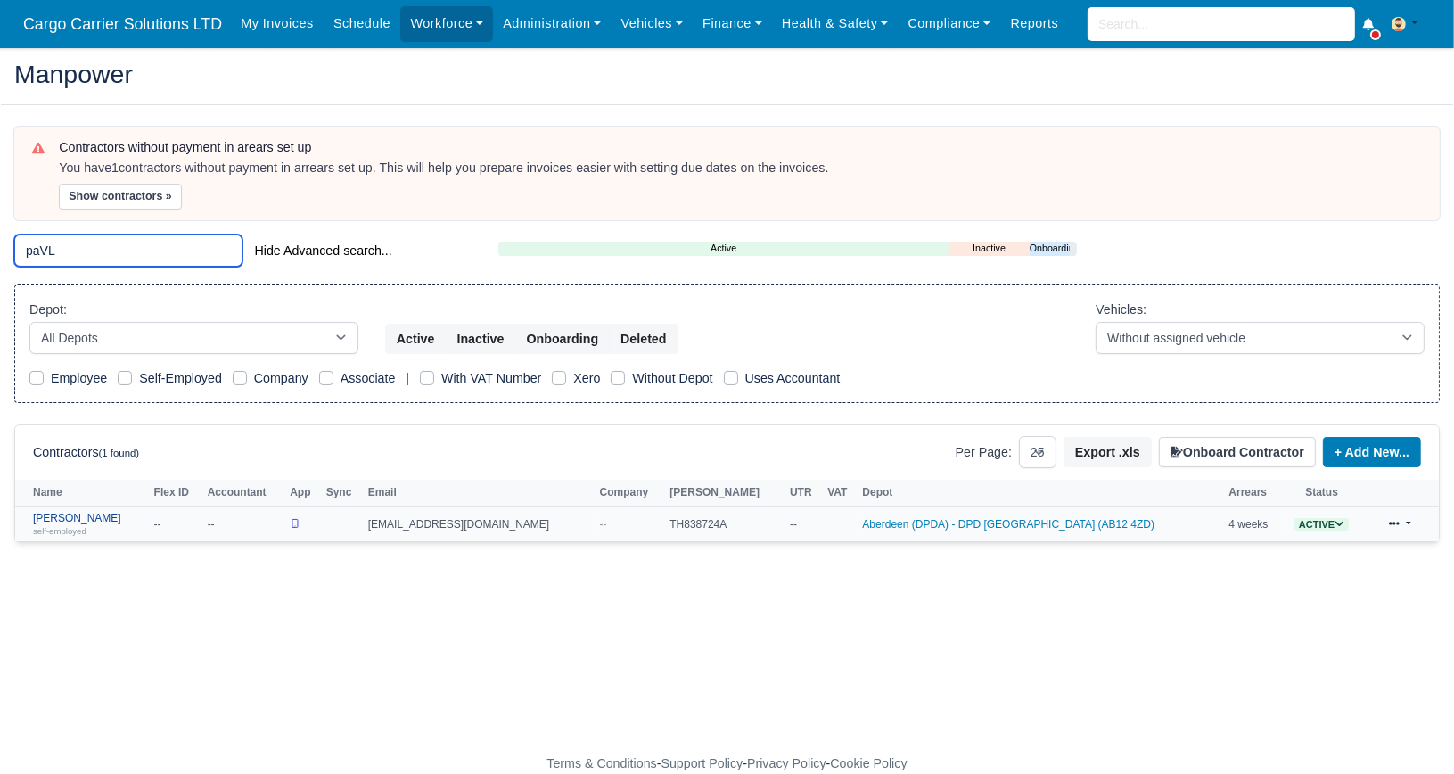
type input "paVL"
click at [52, 520] on link "[PERSON_NAME] self-employed" at bounding box center [89, 525] width 112 height 26
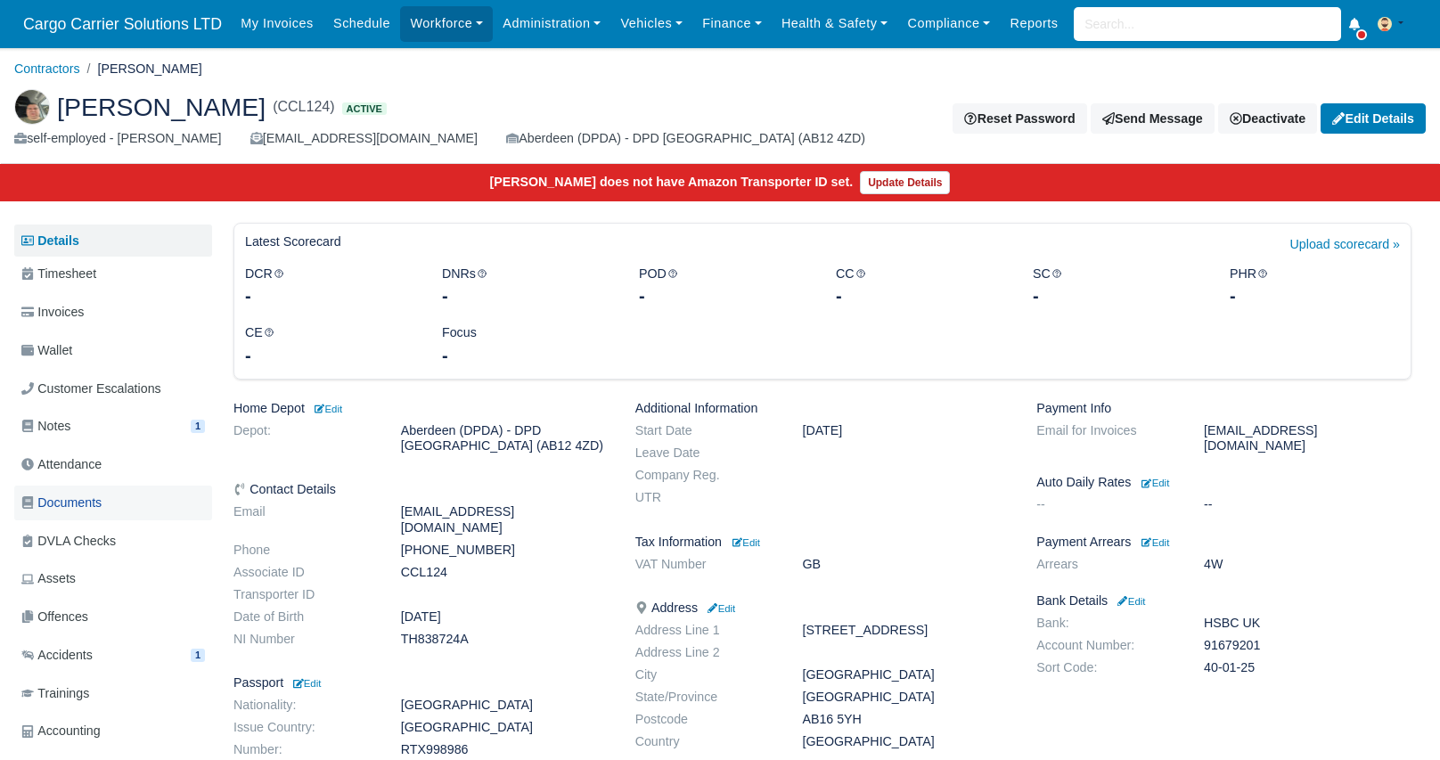
click at [90, 510] on span "Documents" at bounding box center [61, 503] width 80 height 21
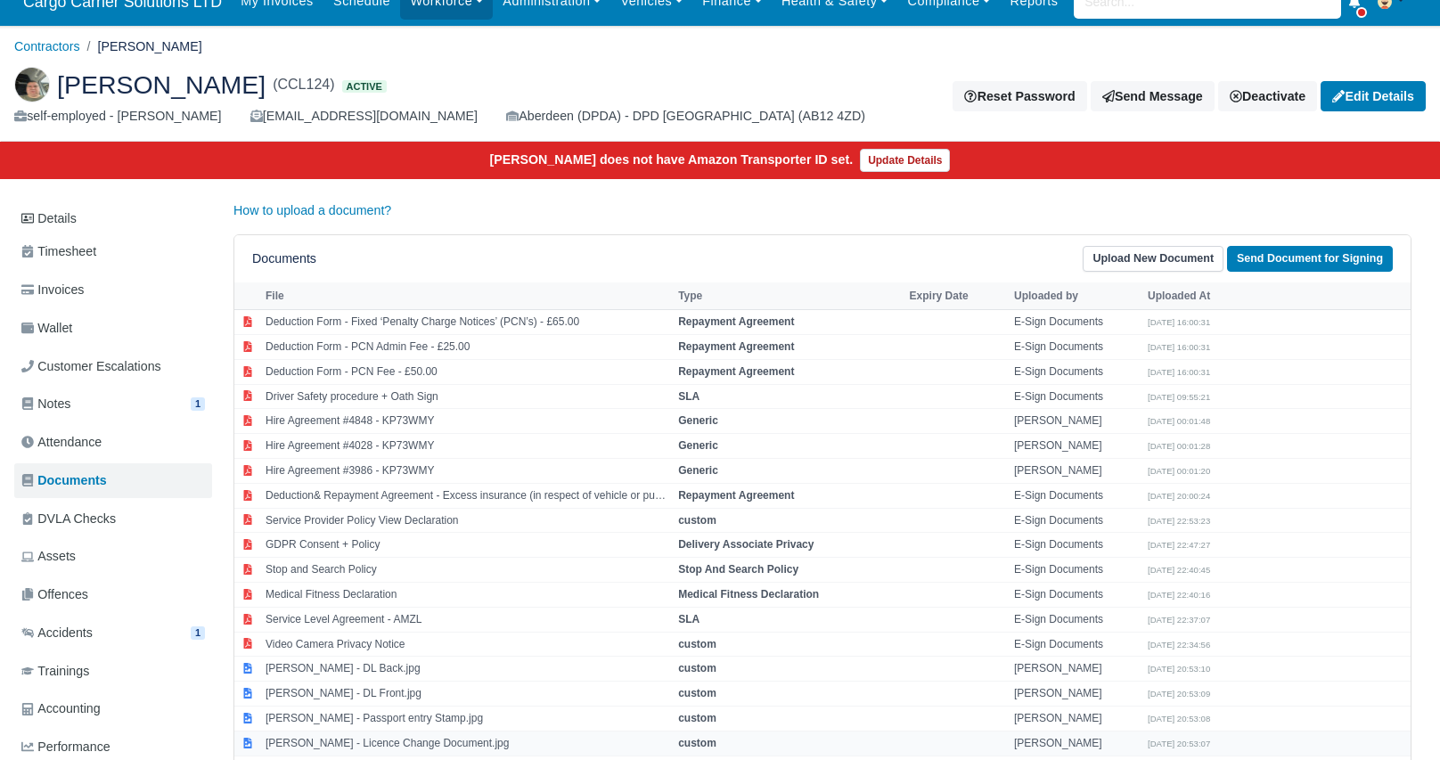
scroll to position [178, 0]
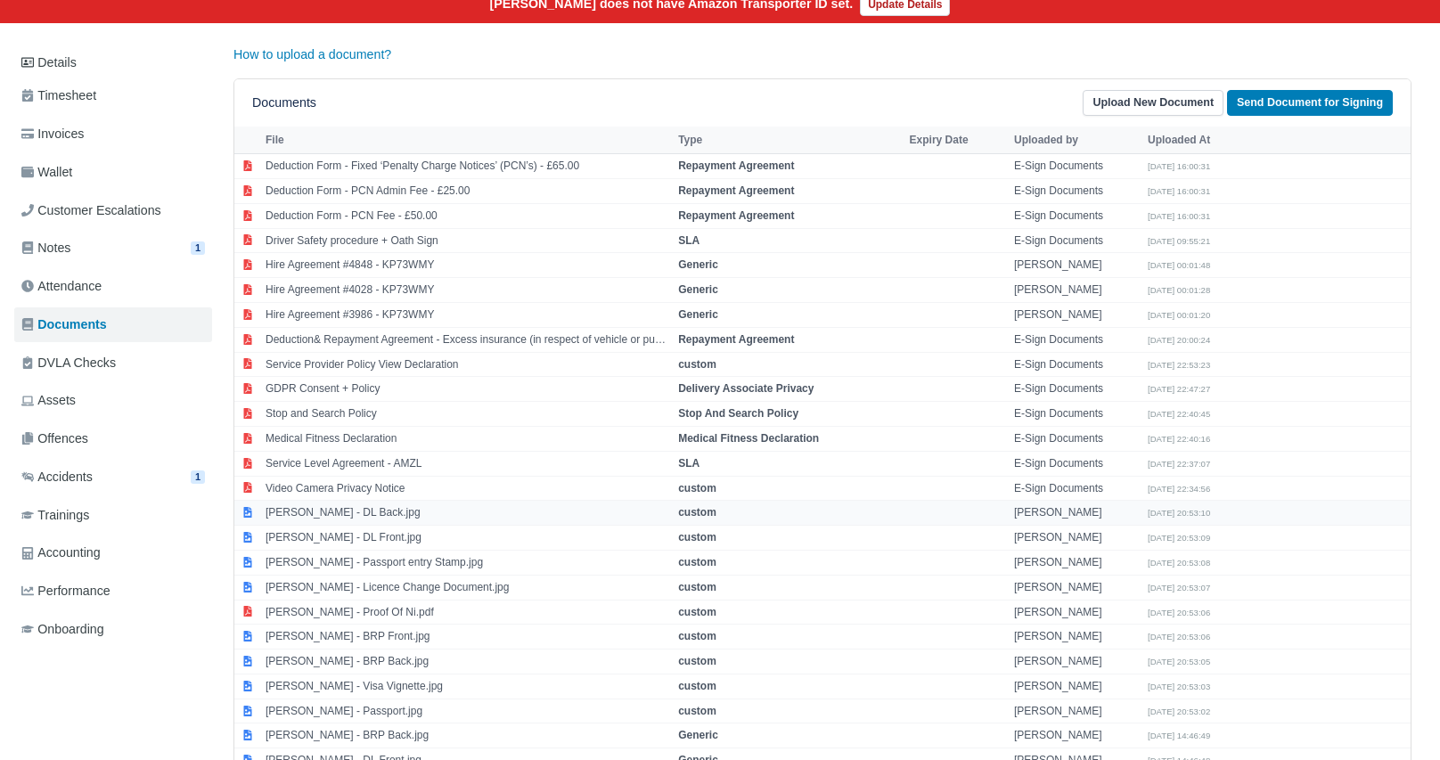
click at [384, 508] on td "[PERSON_NAME] - DL Back.jpg" at bounding box center [467, 513] width 413 height 25
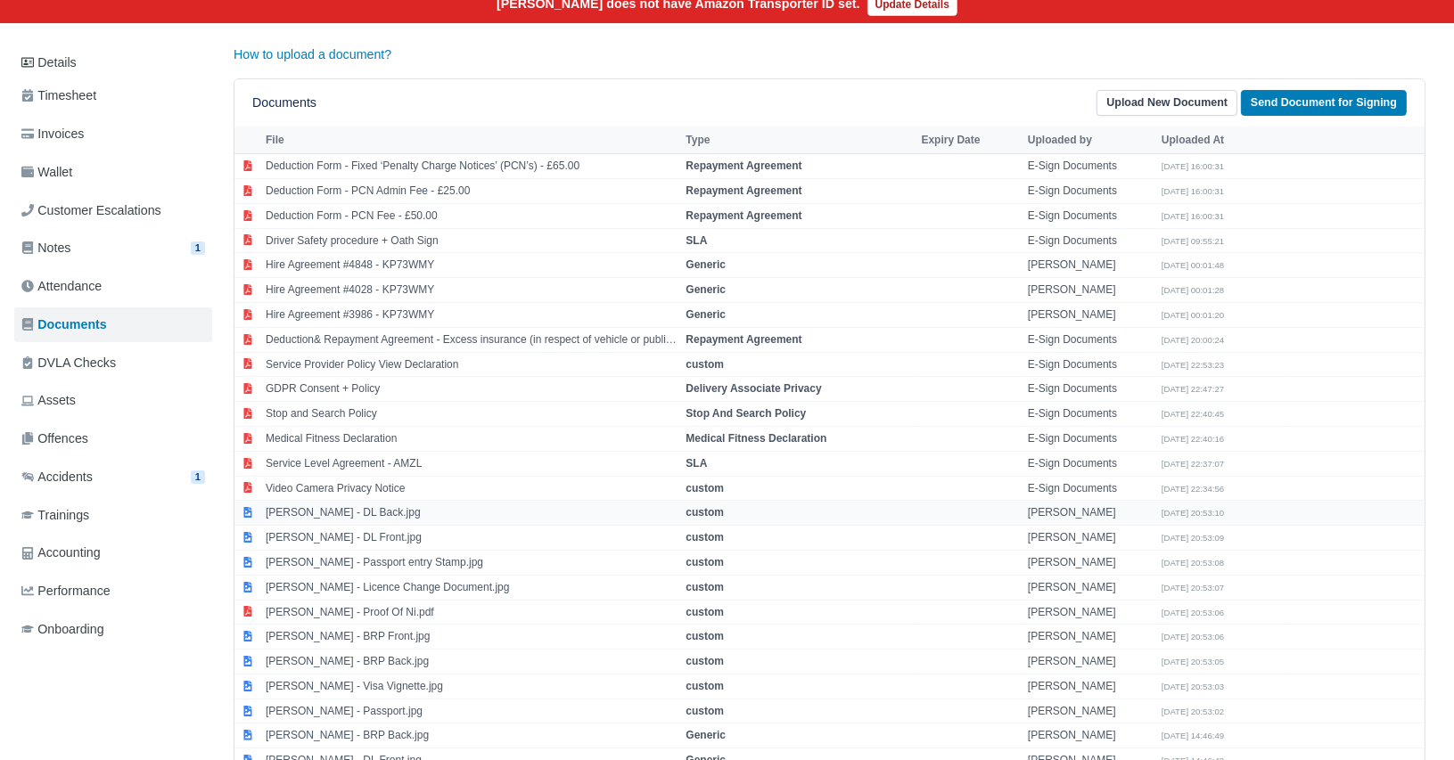
select select "custom"
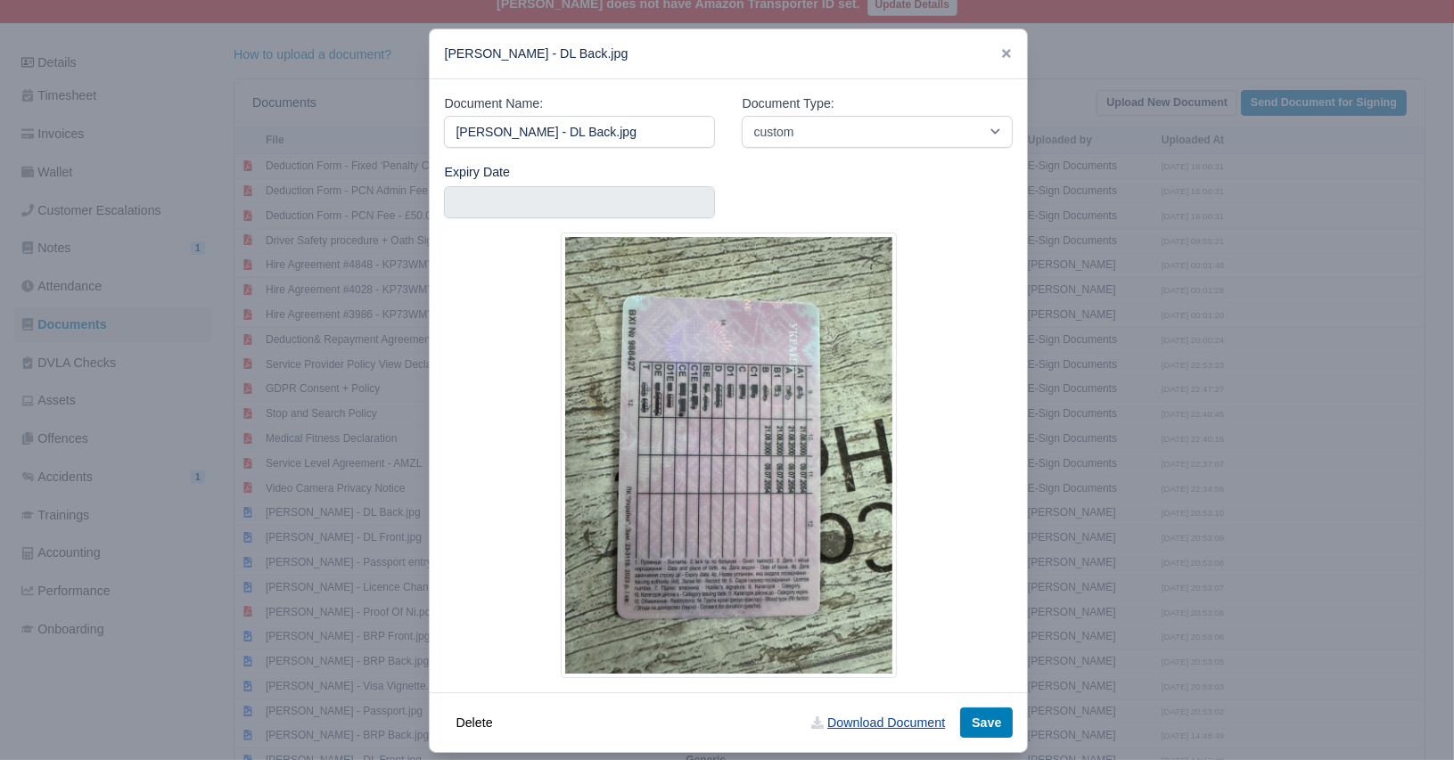
click at [901, 719] on link "Download Document" at bounding box center [878, 723] width 157 height 30
click at [1002, 58] on icon at bounding box center [1006, 53] width 9 height 9
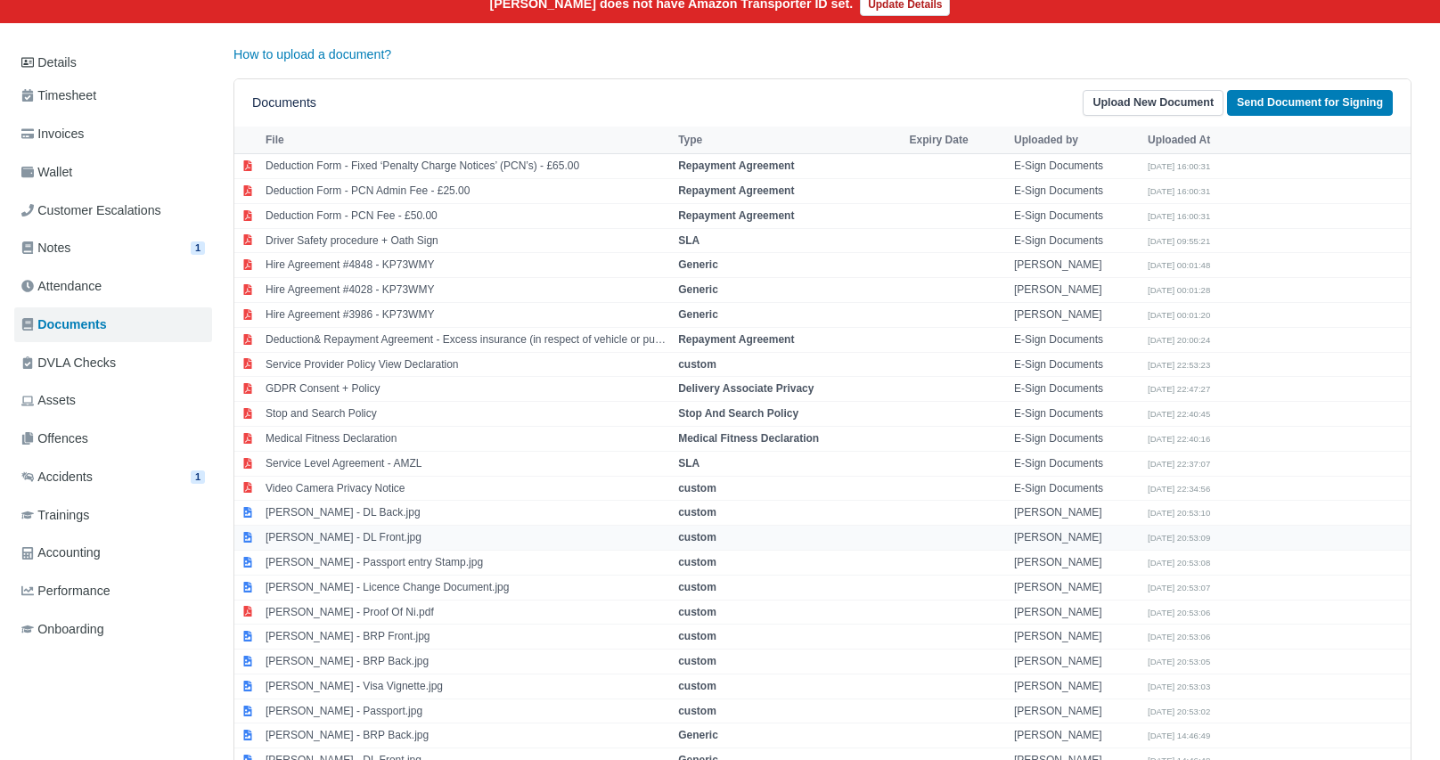
click at [368, 539] on td "Pavlo Shtynyk - DL Front.jpg" at bounding box center [467, 538] width 413 height 25
select select "custom"
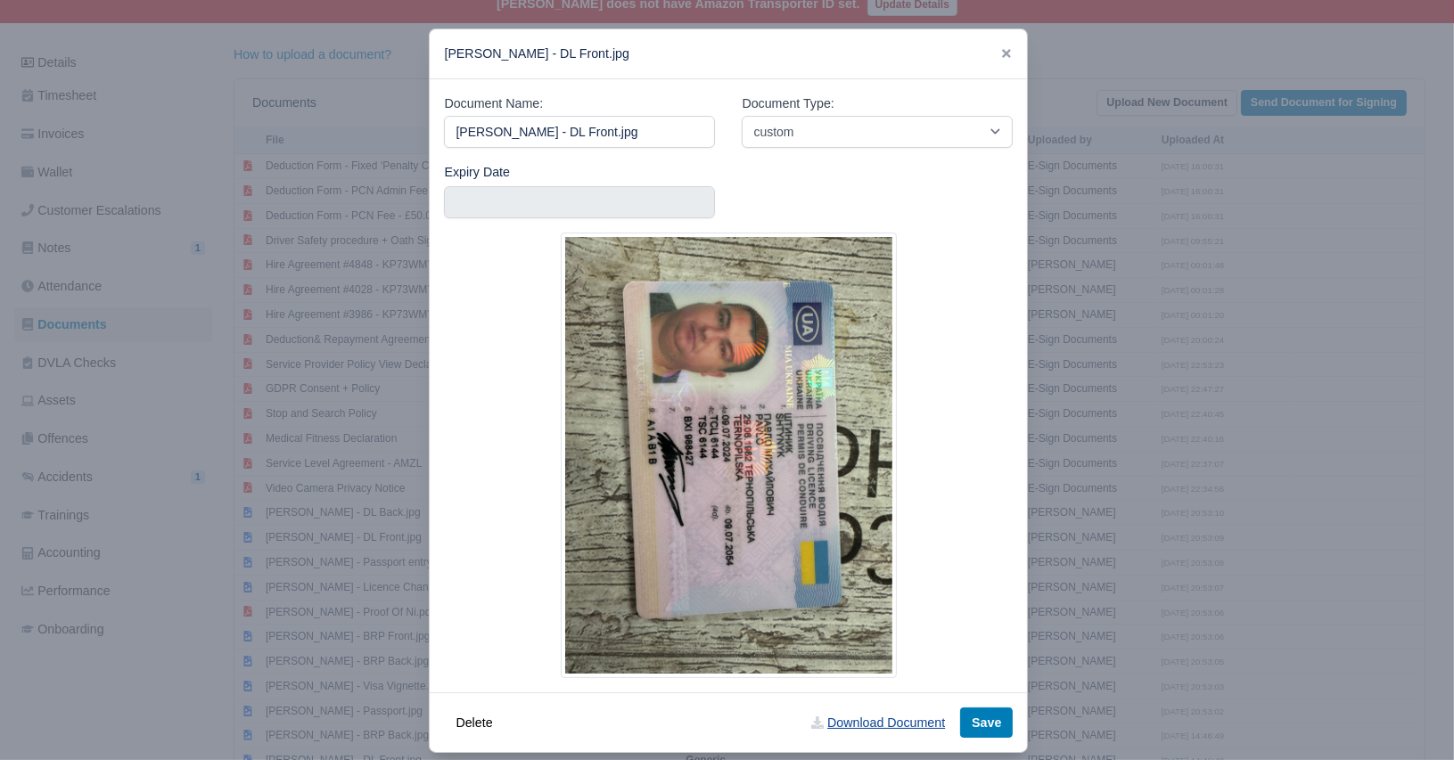
click at [889, 721] on link "Download Document" at bounding box center [878, 723] width 157 height 30
click at [1002, 54] on icon at bounding box center [1006, 53] width 9 height 9
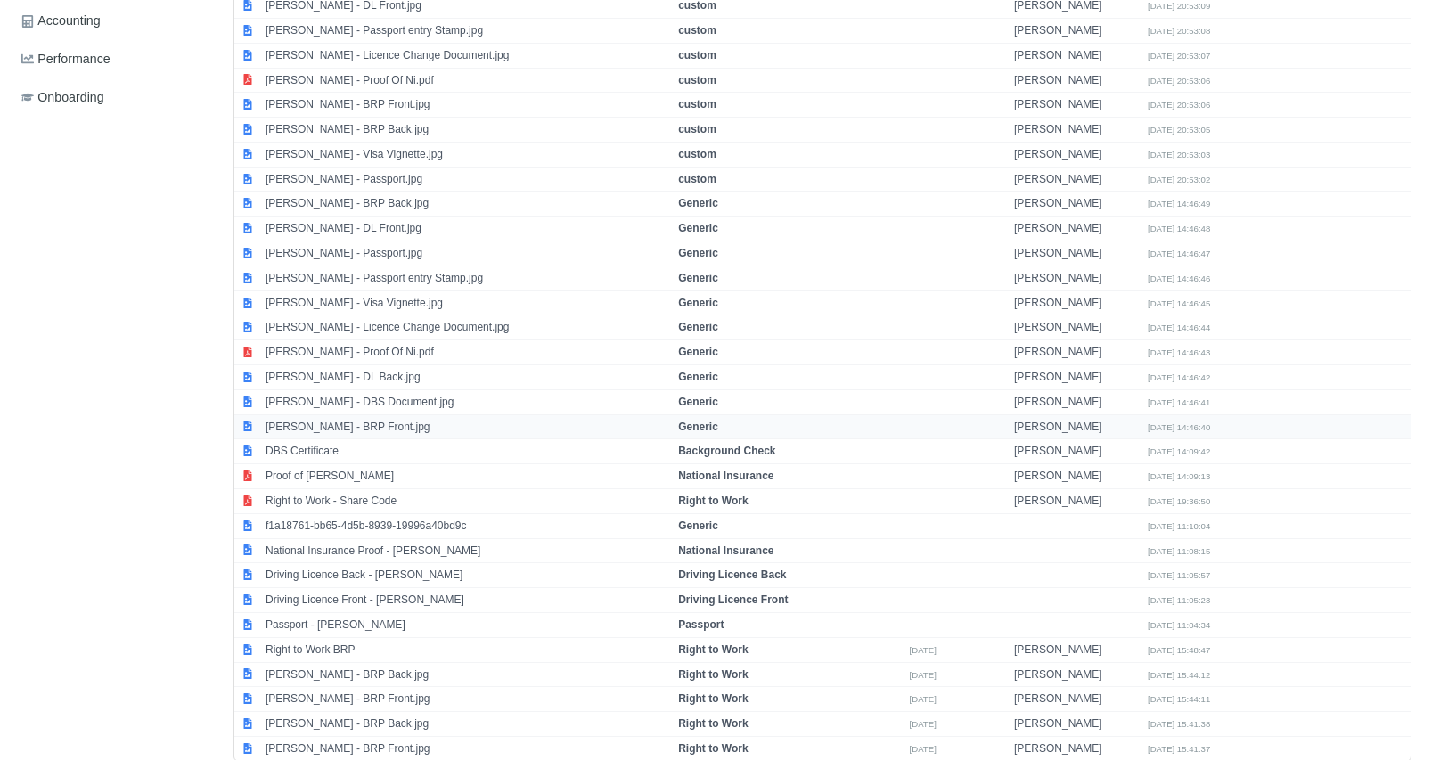
scroll to position [713, 0]
click at [373, 444] on td "DBS Certificate" at bounding box center [467, 449] width 413 height 25
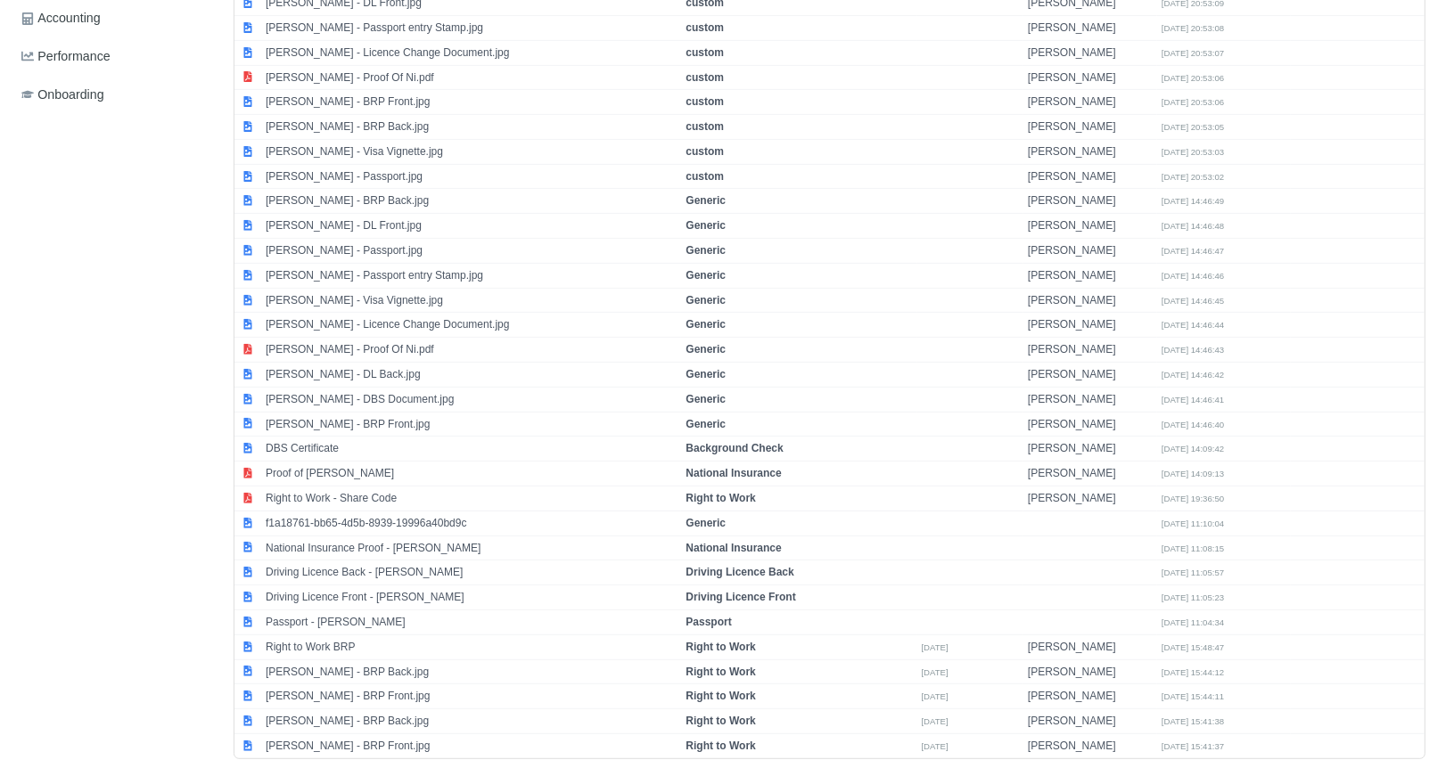
select select "background-check"
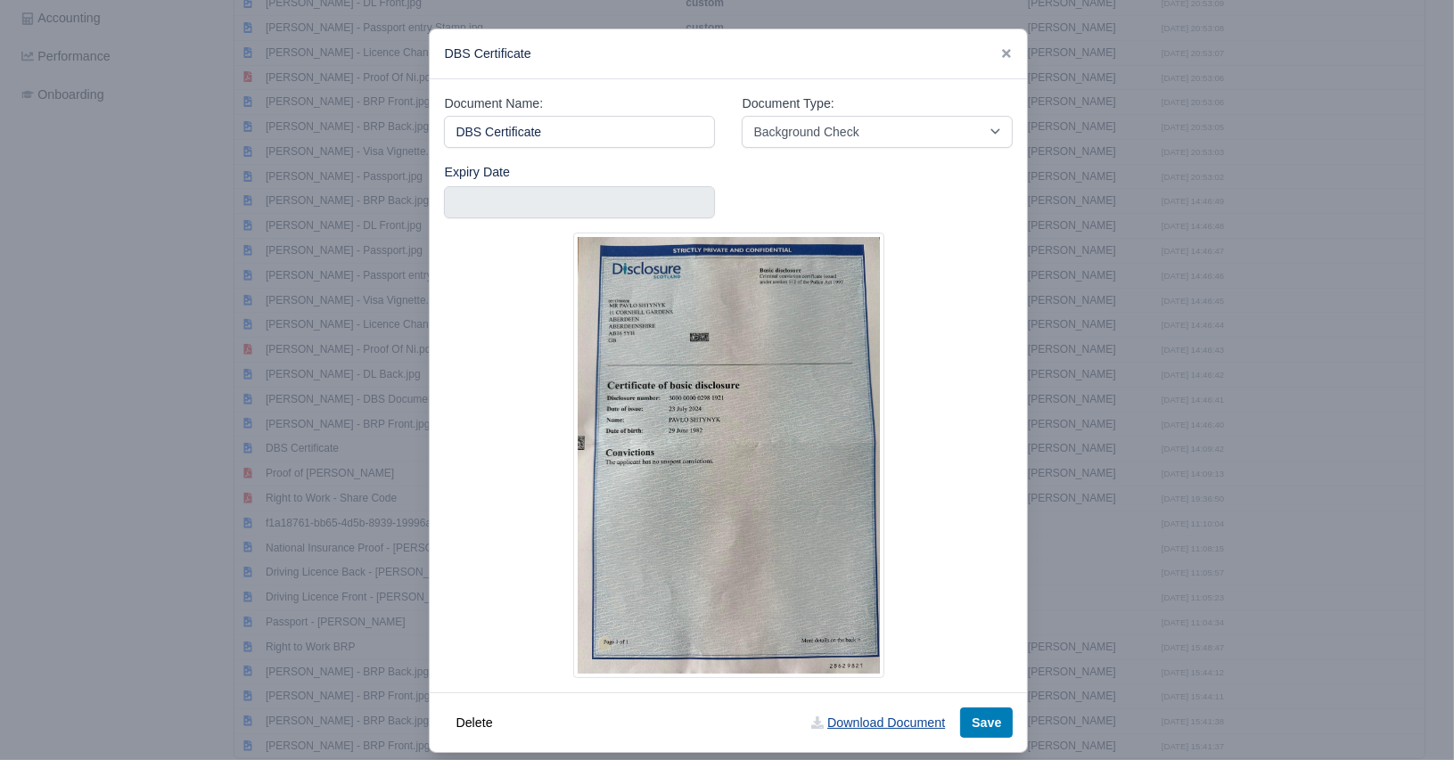
click at [827, 720] on link "Download Document" at bounding box center [878, 723] width 157 height 30
click at [1000, 53] on icon at bounding box center [1006, 53] width 12 height 12
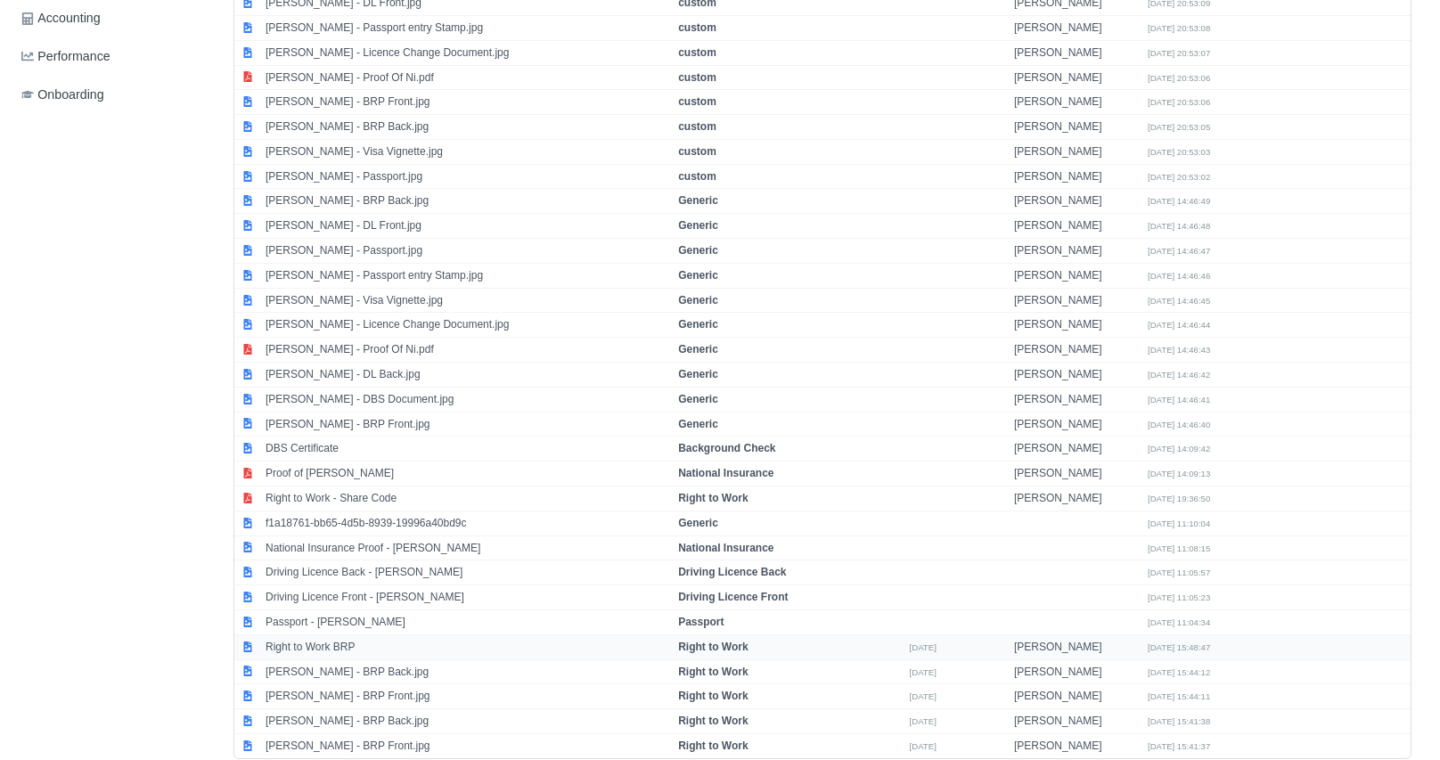
click at [353, 636] on td "Right to Work BRP" at bounding box center [467, 647] width 413 height 25
select select "right-to-work"
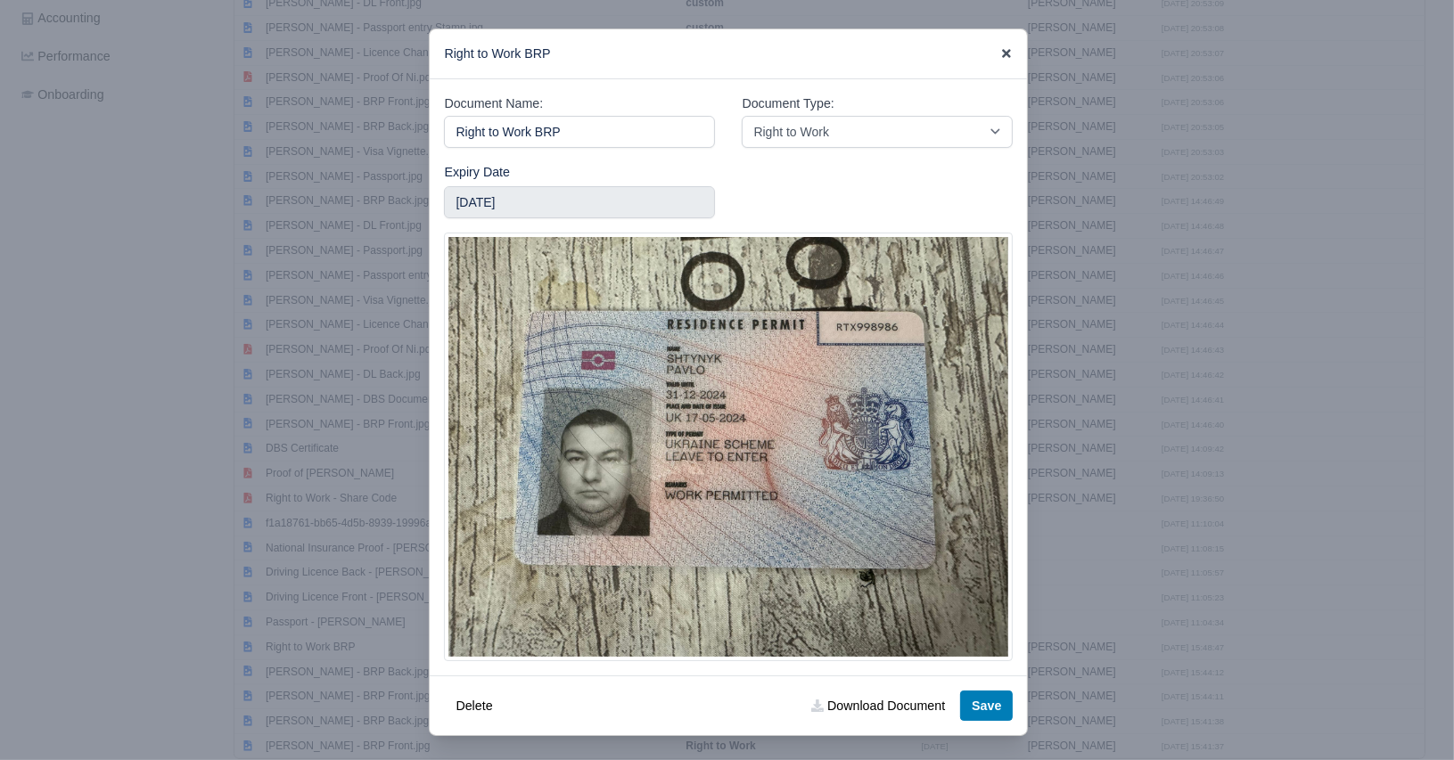
click at [1000, 57] on icon at bounding box center [1006, 53] width 12 height 12
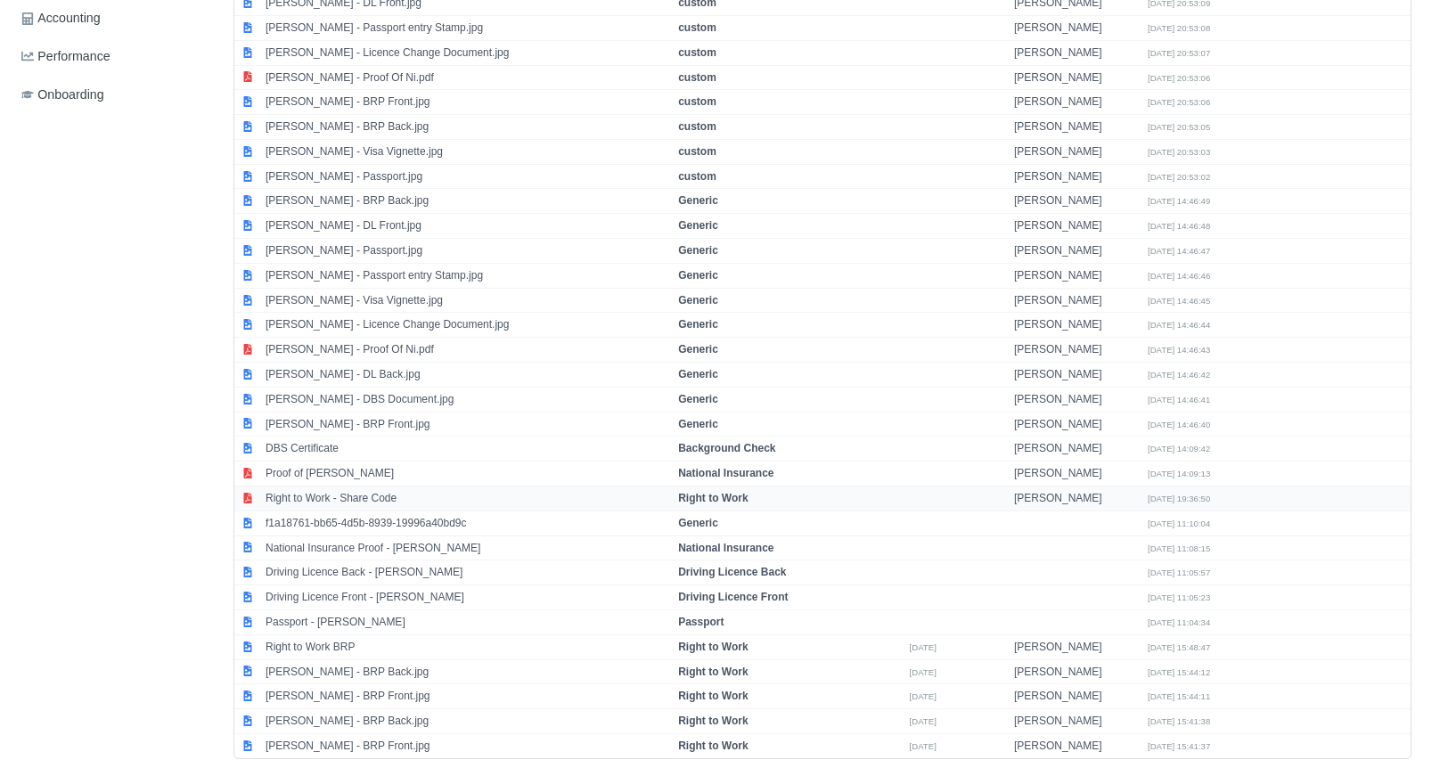
click at [381, 488] on td "Right to Work - Share Code" at bounding box center [467, 499] width 413 height 25
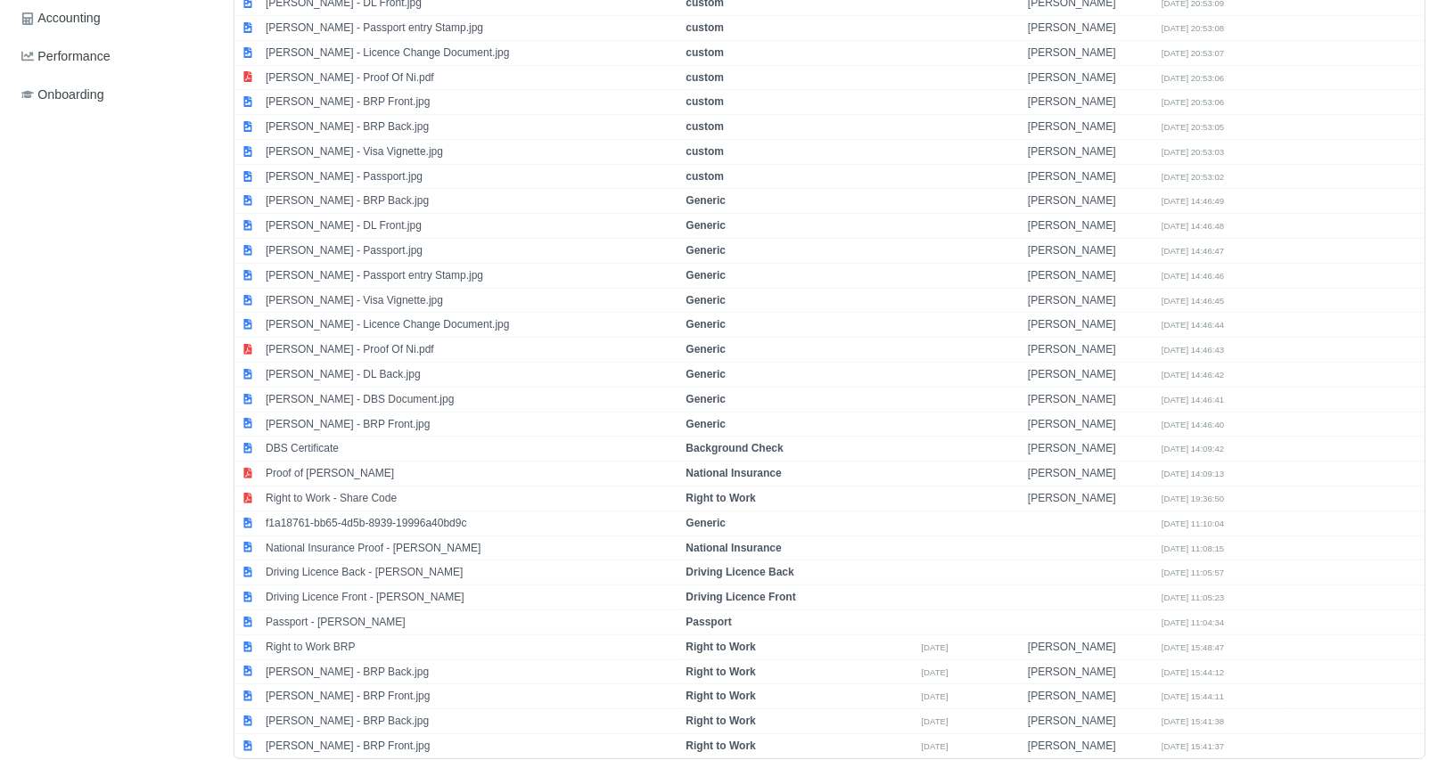
select select "right-to-work"
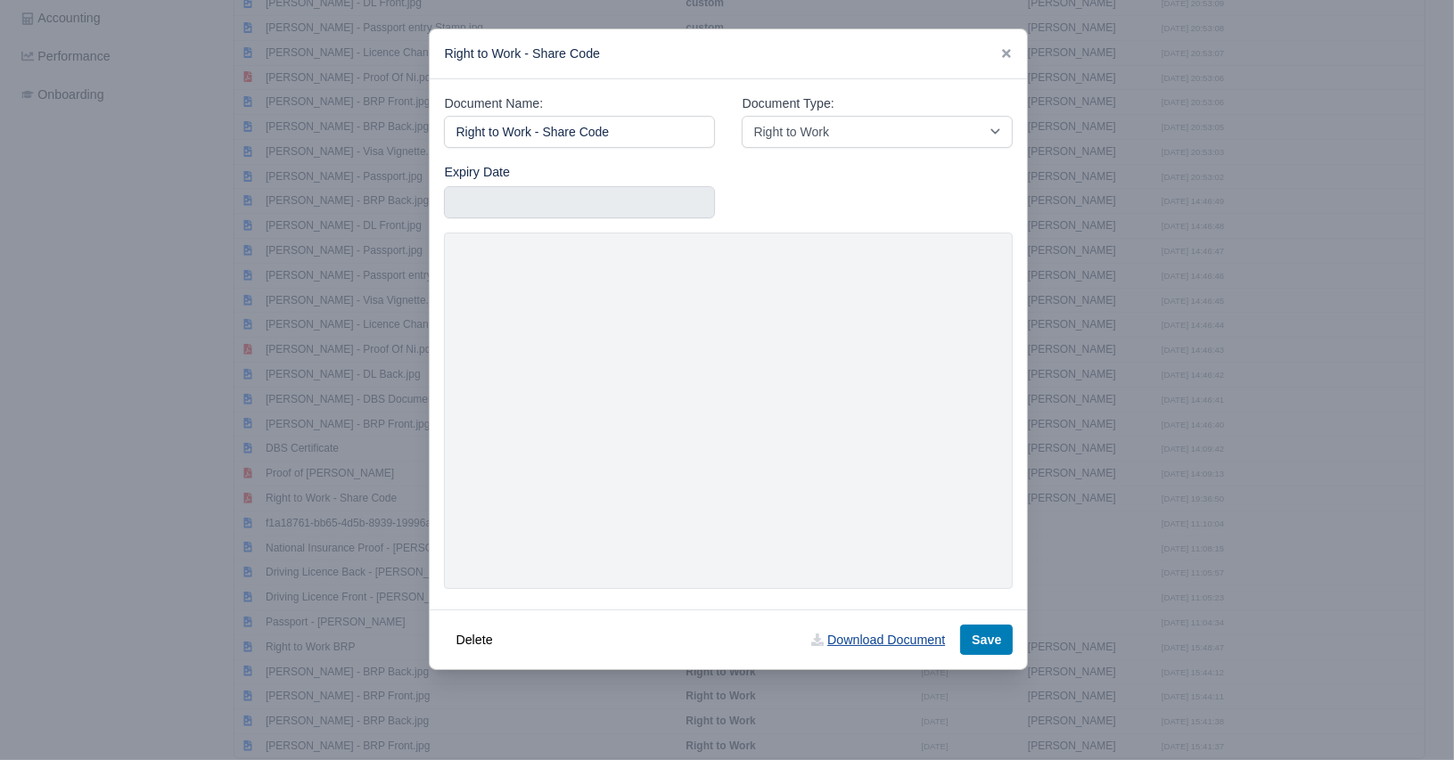
click at [846, 638] on link "Download Document" at bounding box center [878, 640] width 157 height 30
drag, startPoint x: 1000, startPoint y: 56, endPoint x: 995, endPoint y: 67, distance: 12.0
click at [1002, 56] on icon at bounding box center [1006, 53] width 9 height 9
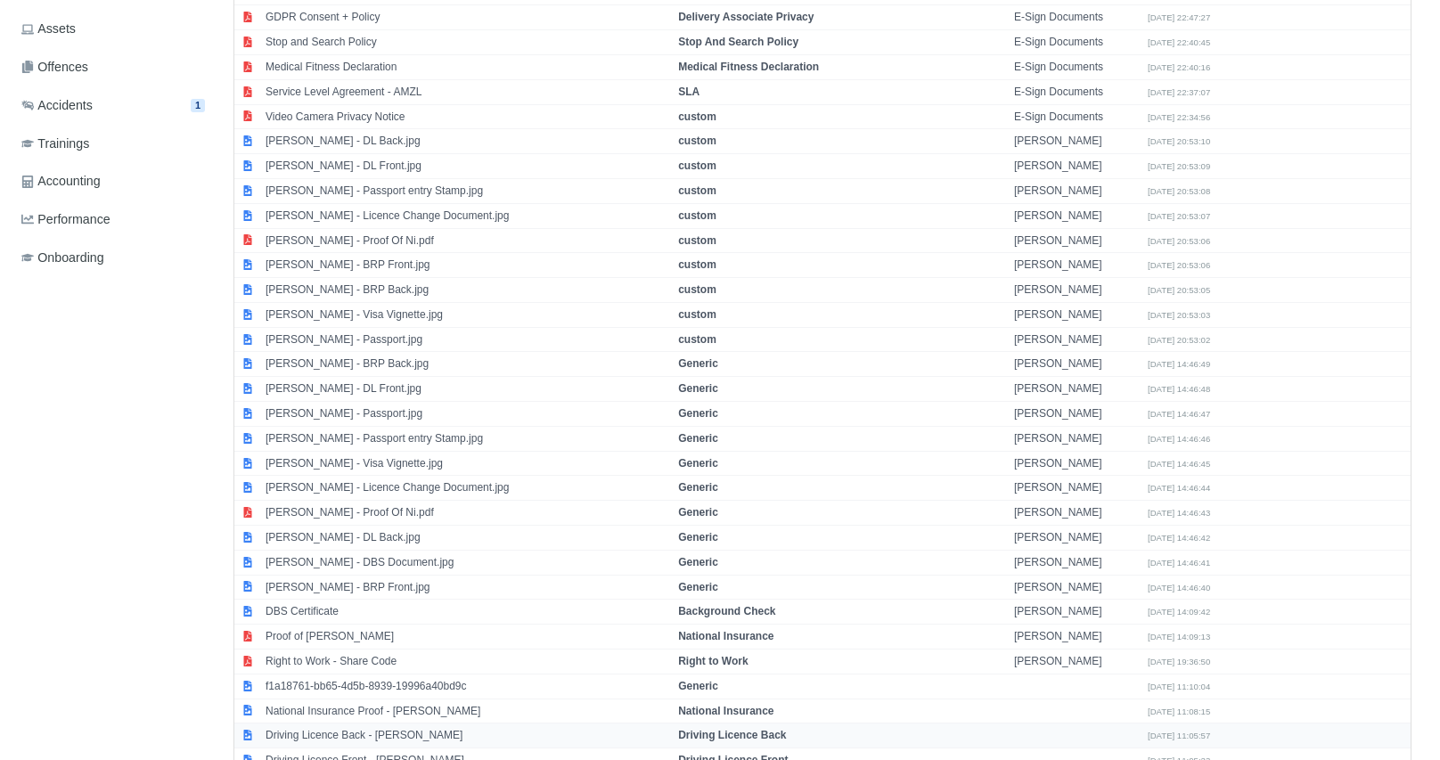
scroll to position [357, 0]
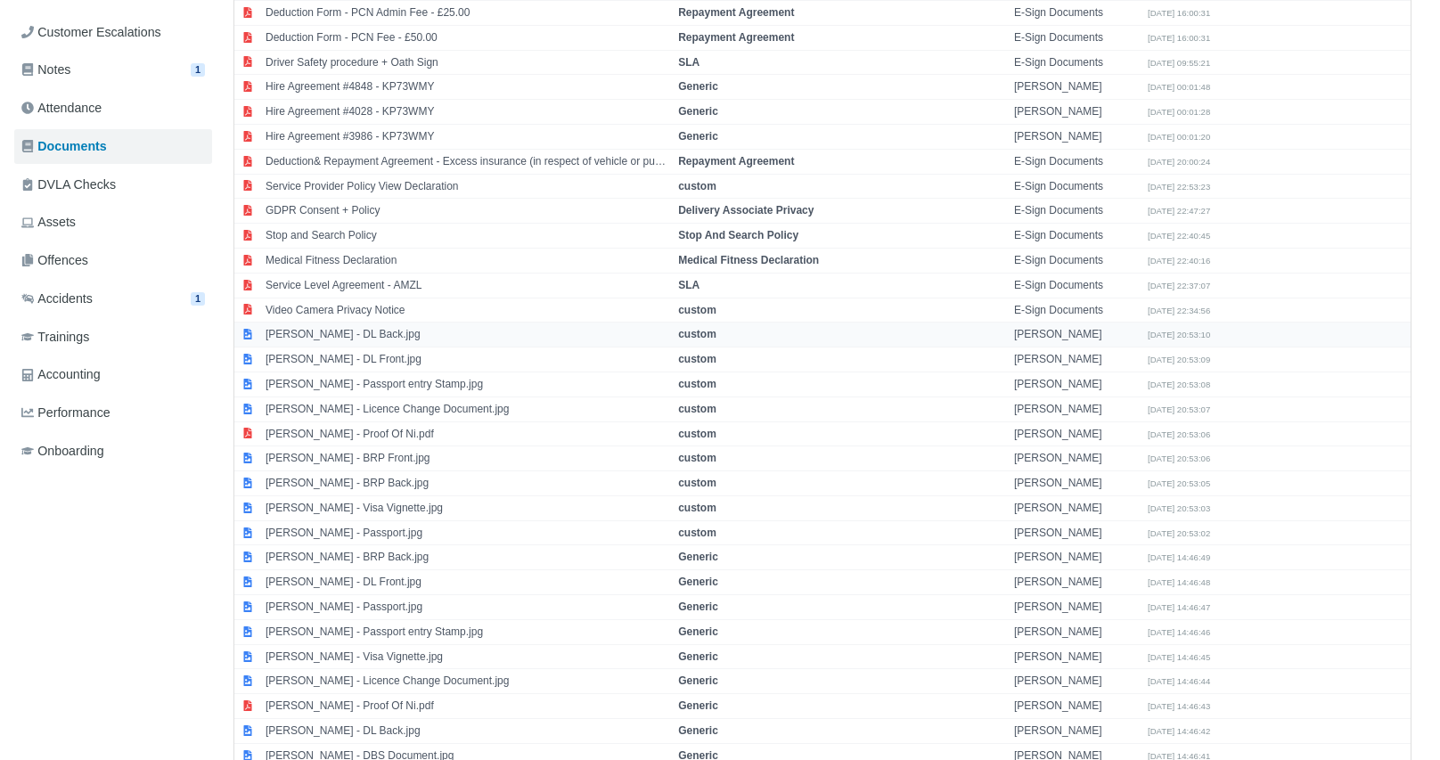
click at [375, 331] on td "Pavlo Shtynyk - DL Back.jpg" at bounding box center [467, 335] width 413 height 25
select select "custom"
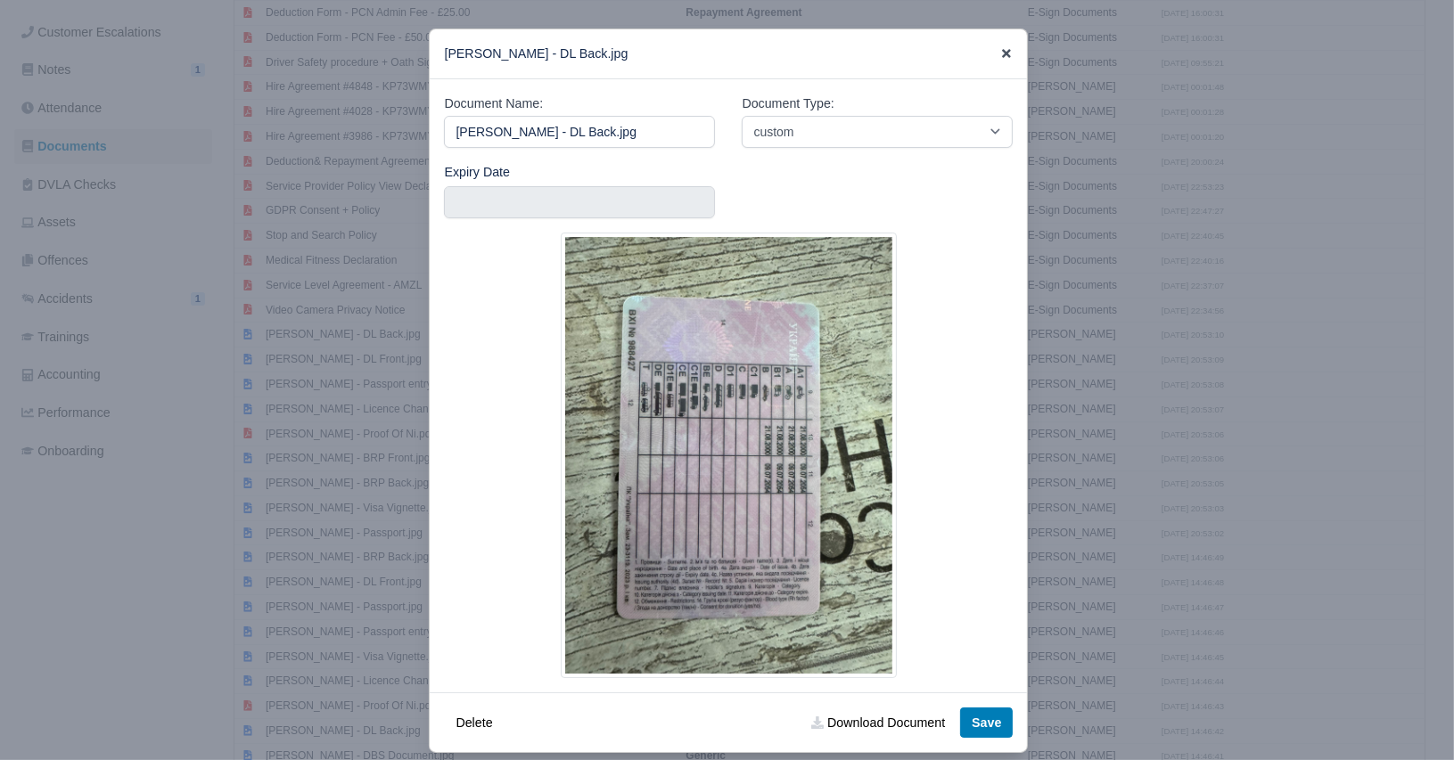
click at [1002, 57] on icon at bounding box center [1006, 53] width 9 height 9
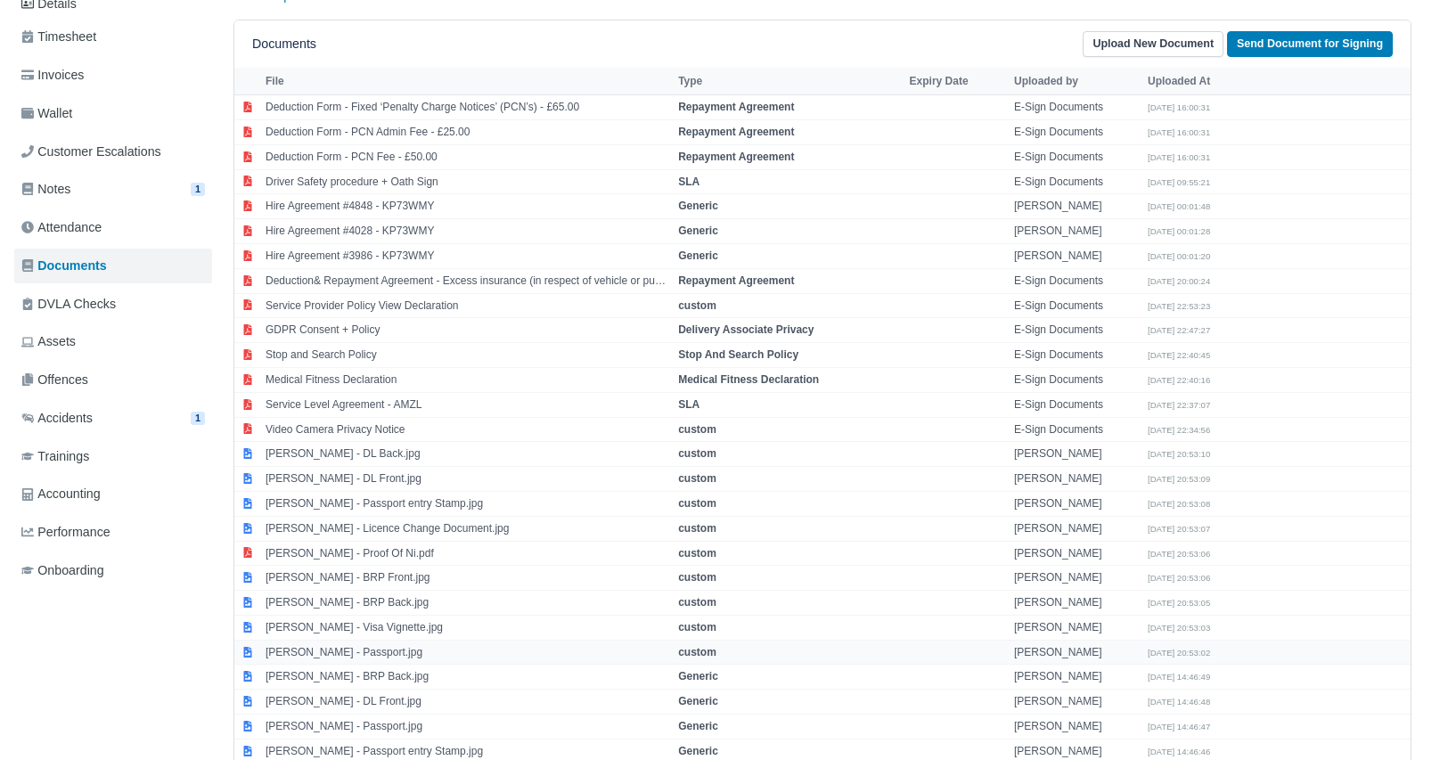
scroll to position [267, 0]
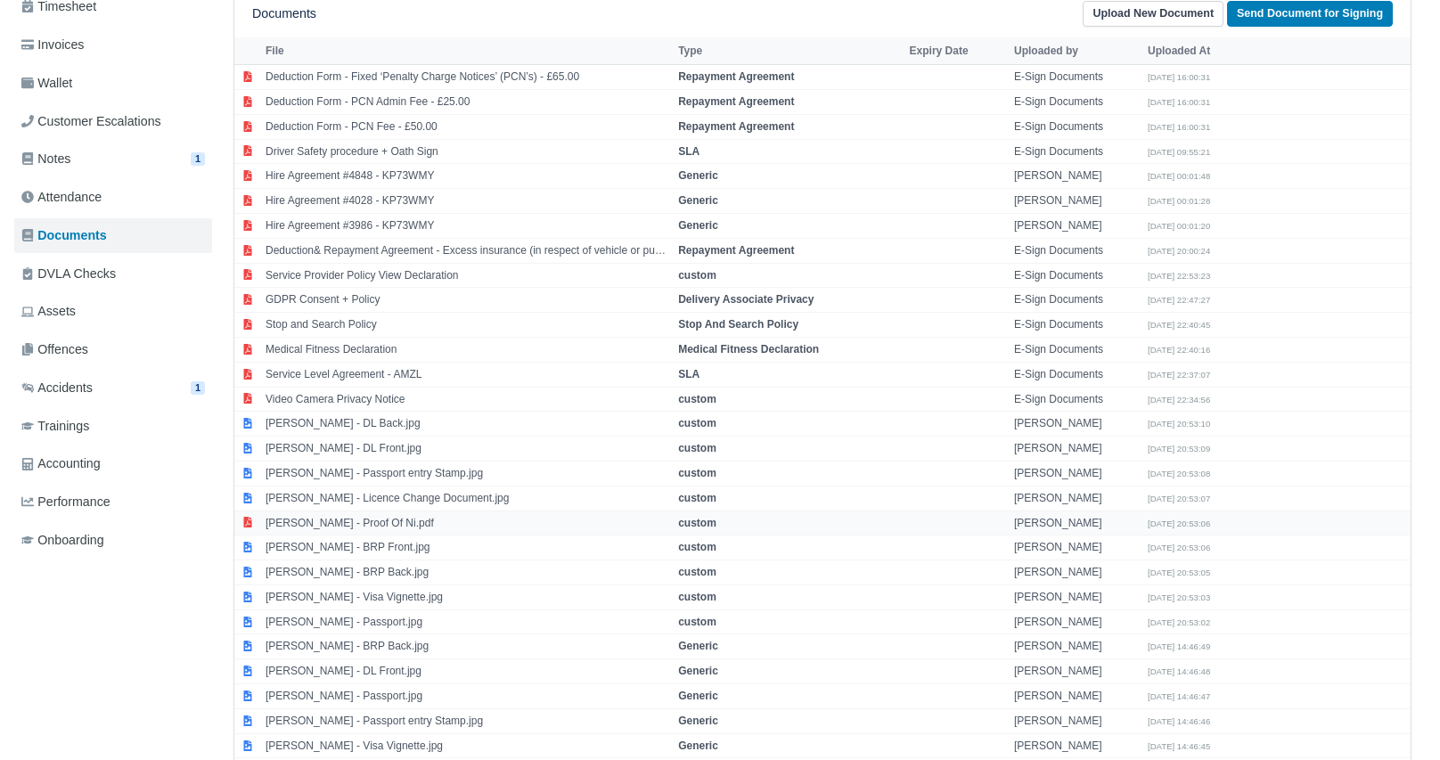
click at [376, 514] on td "Pavlo Shtynyck - Proof Of Ni.pdf" at bounding box center [467, 523] width 413 height 25
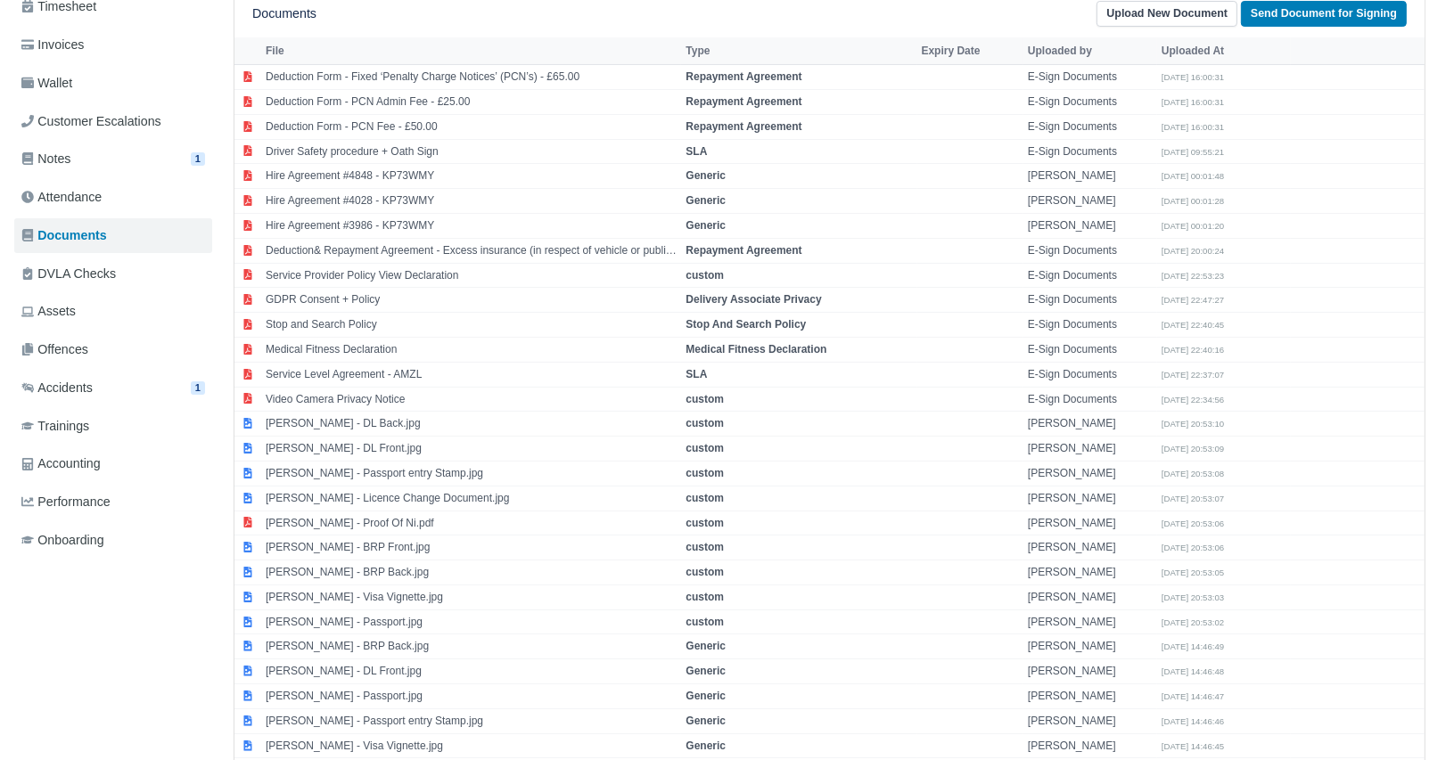
select select "custom"
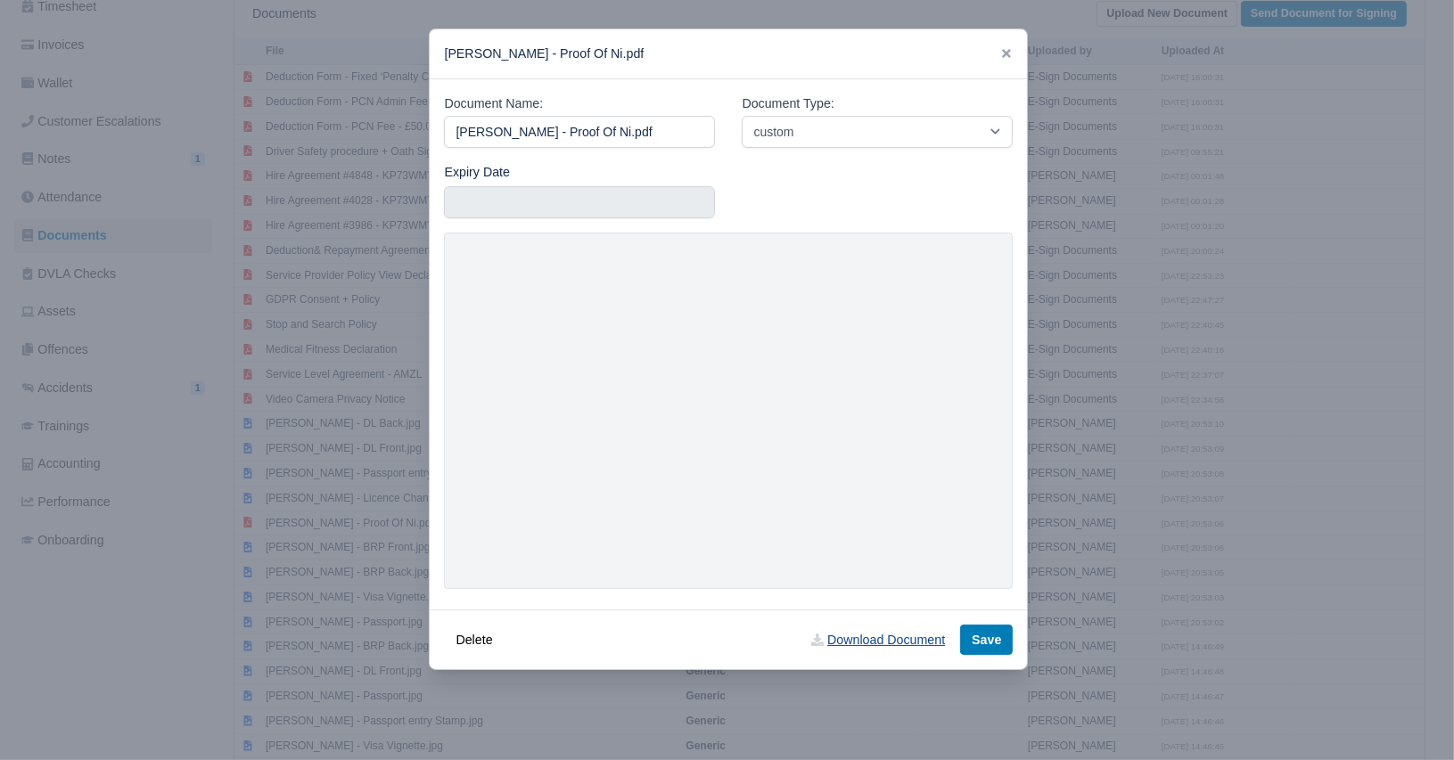
click at [855, 637] on link "Download Document" at bounding box center [878, 640] width 157 height 30
click at [1002, 51] on icon at bounding box center [1006, 53] width 9 height 9
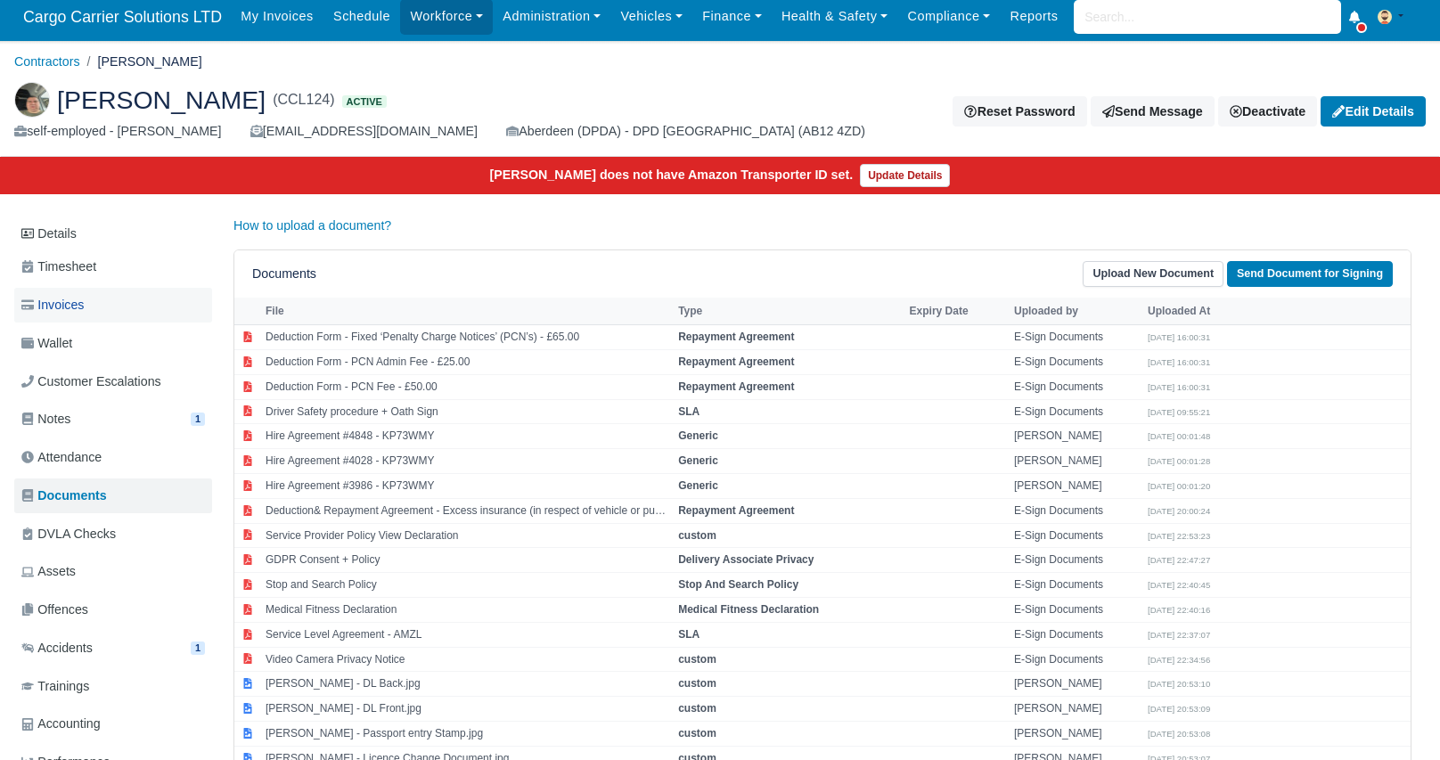
scroll to position [0, 0]
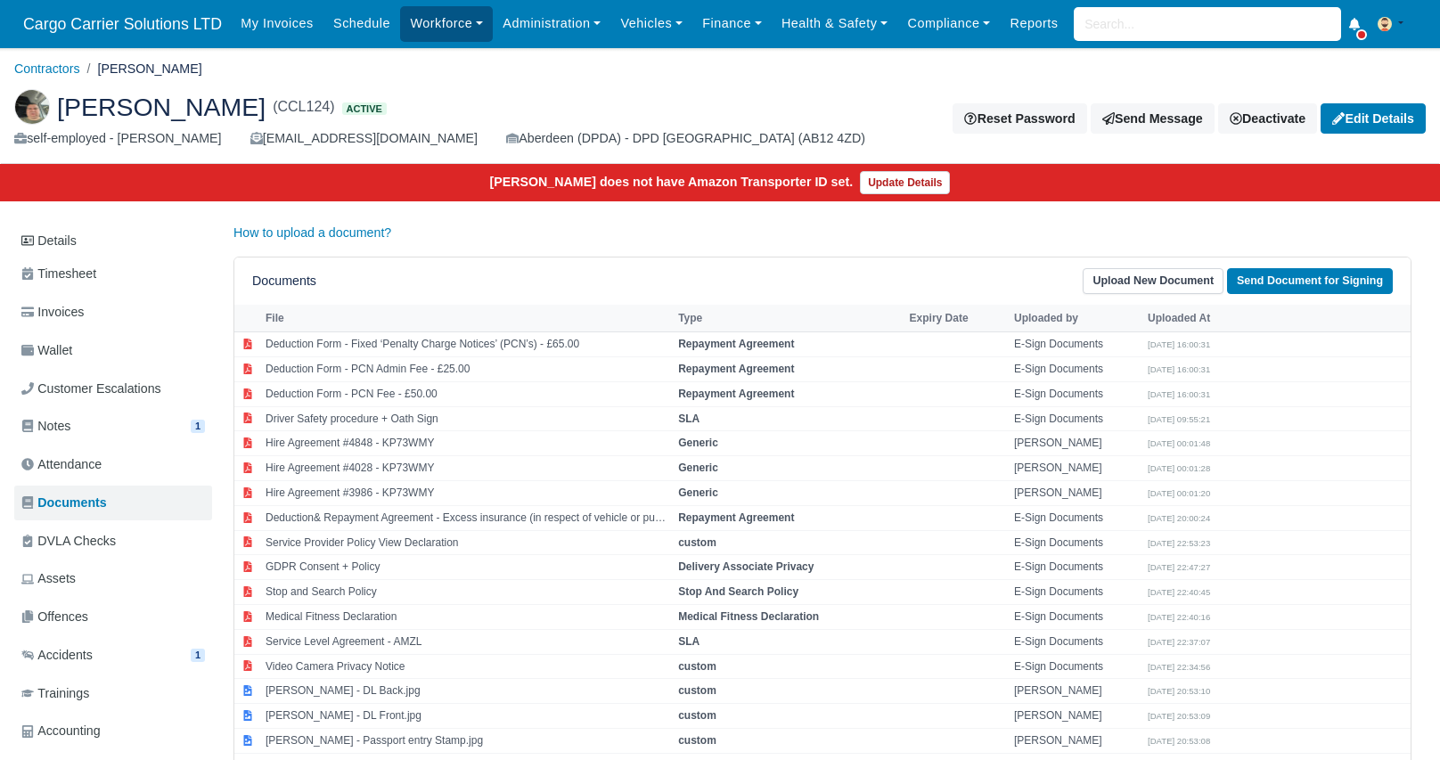
click at [414, 22] on link "Workforce" at bounding box center [446, 23] width 93 height 35
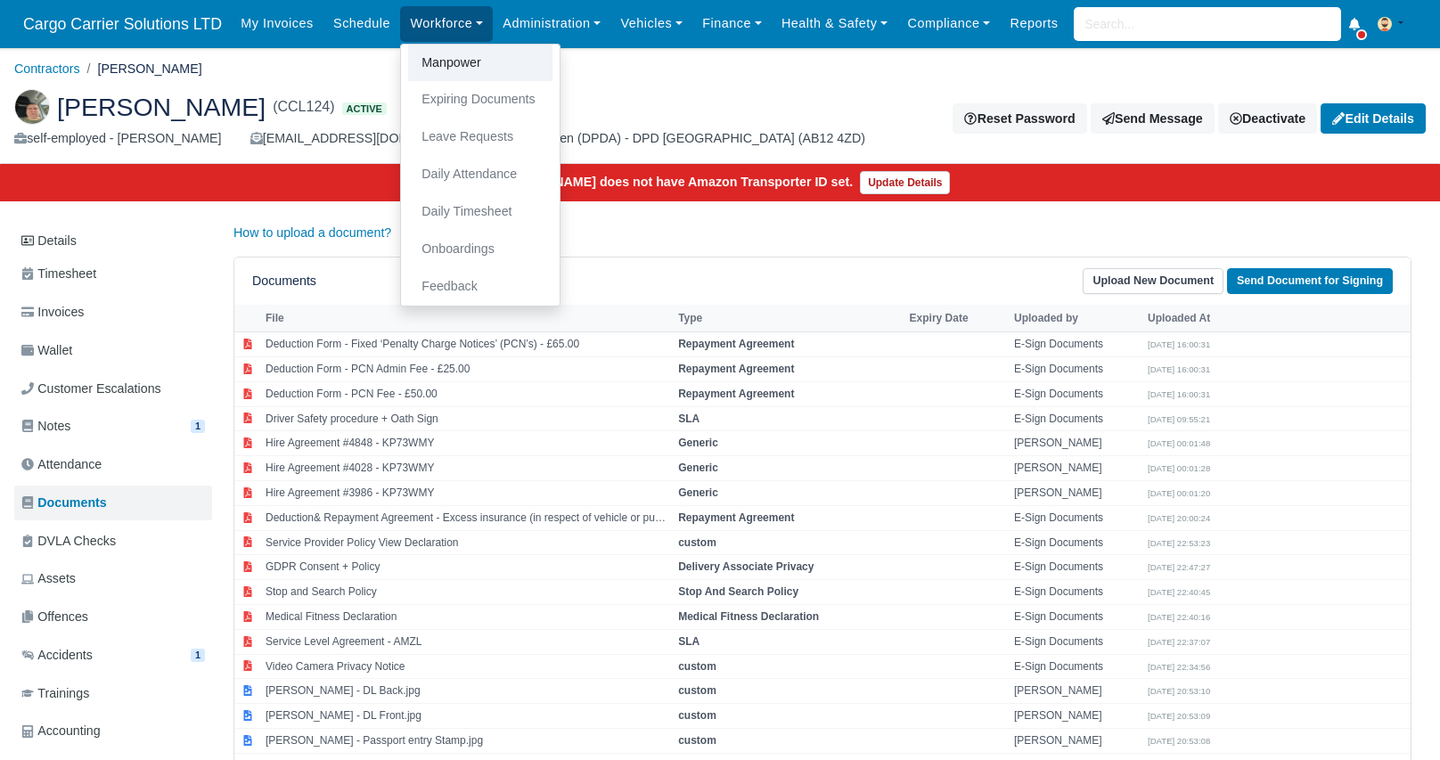
click at [430, 53] on link "Manpower" at bounding box center [480, 63] width 144 height 37
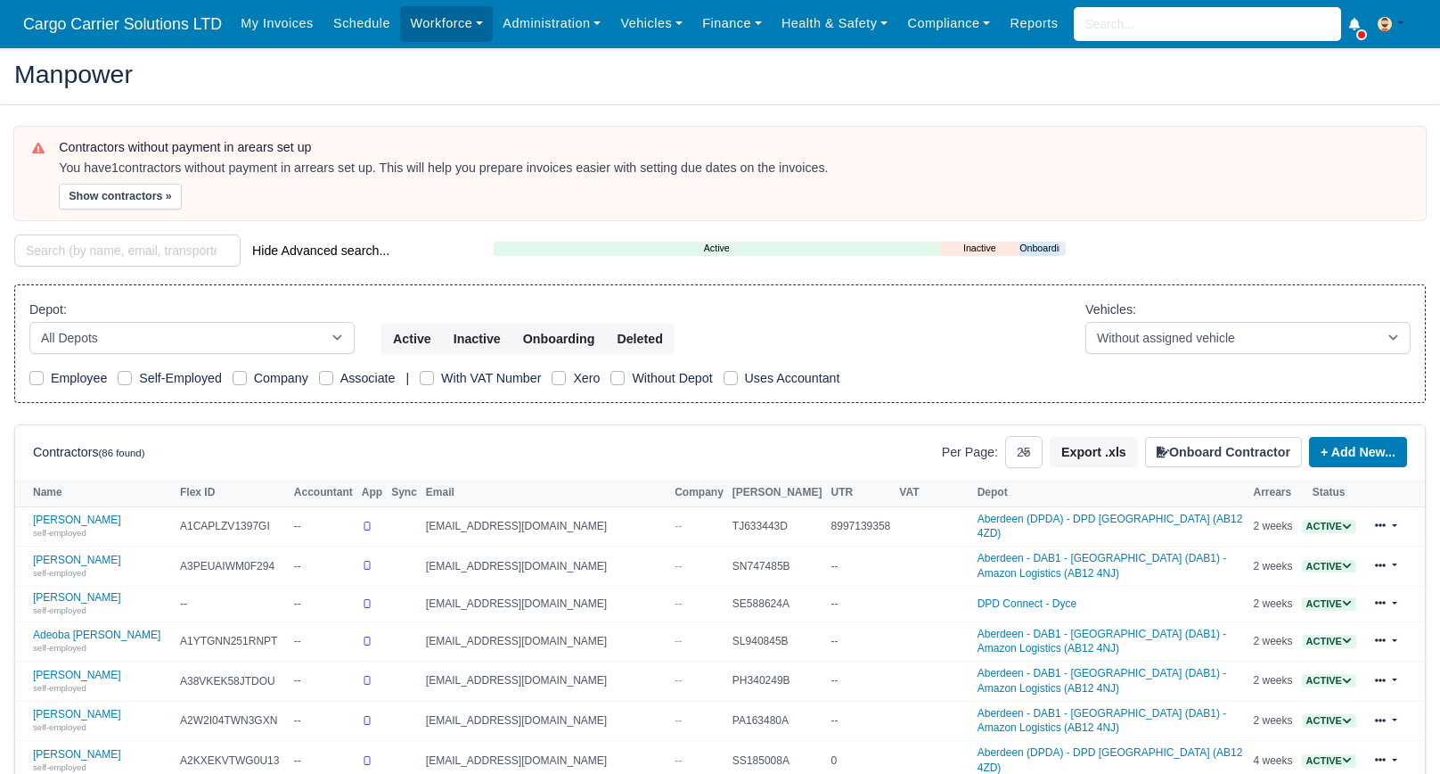
select select "25"
click at [59, 253] on input "search" at bounding box center [127, 250] width 226 height 32
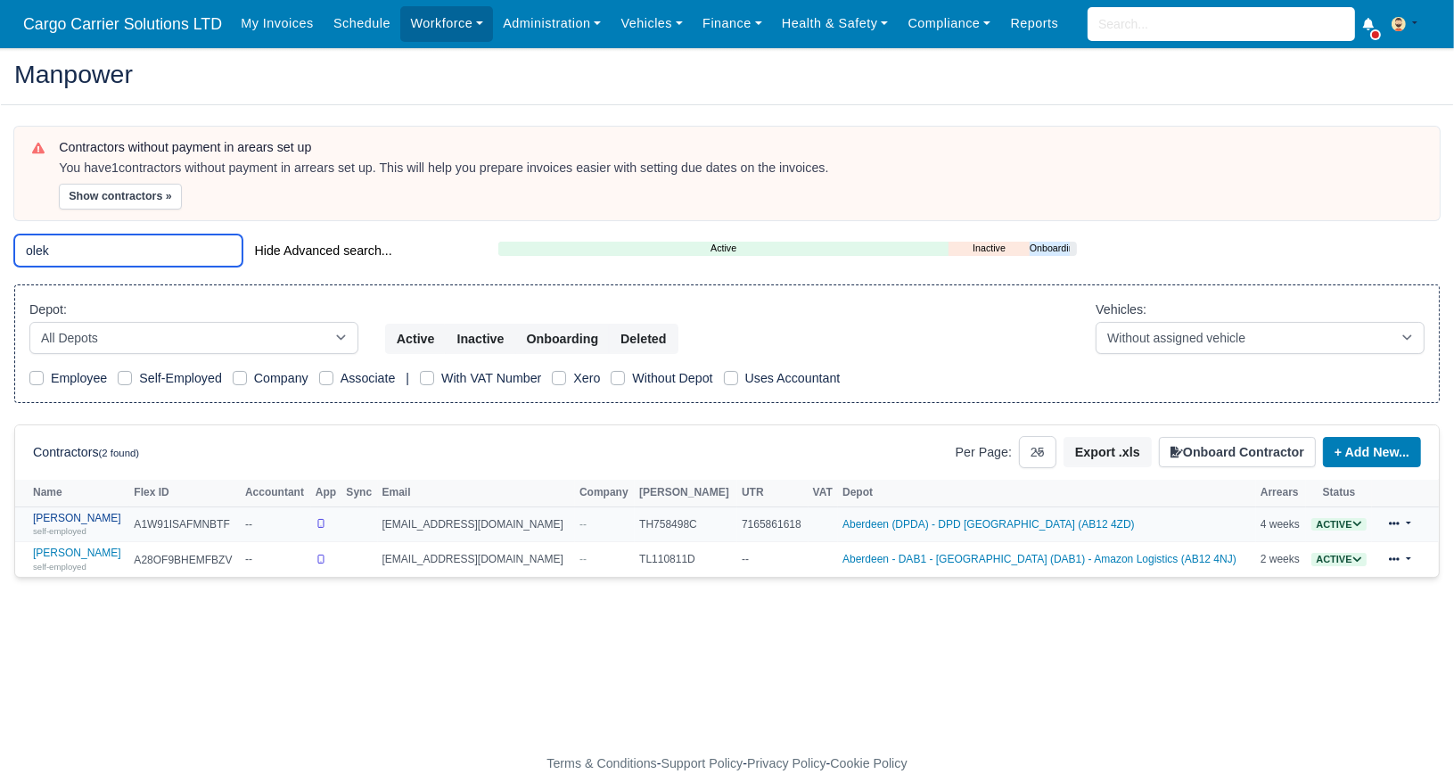
type input "olek"
click at [96, 520] on link "[PERSON_NAME] self-employed" at bounding box center [79, 525] width 92 height 26
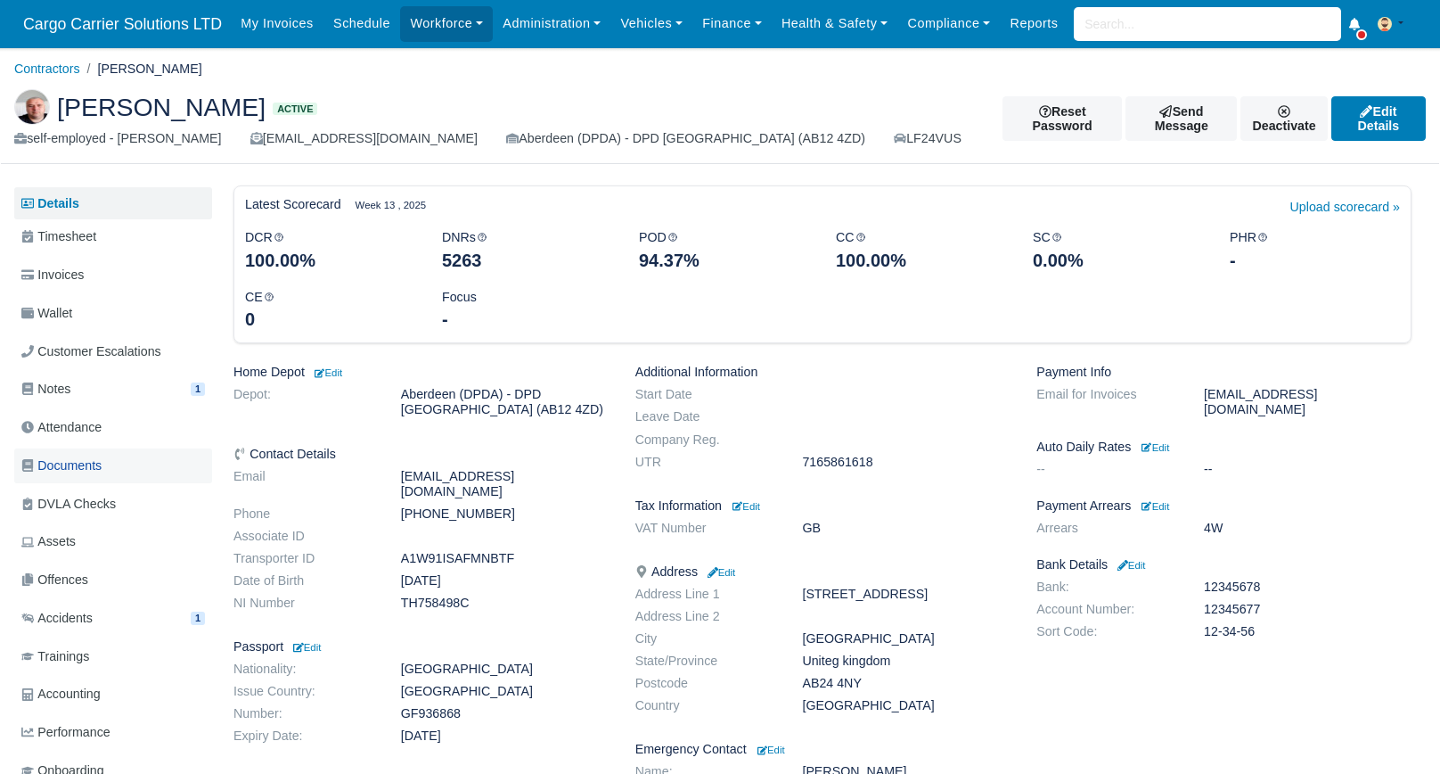
click at [87, 471] on span "Documents" at bounding box center [61, 465] width 80 height 21
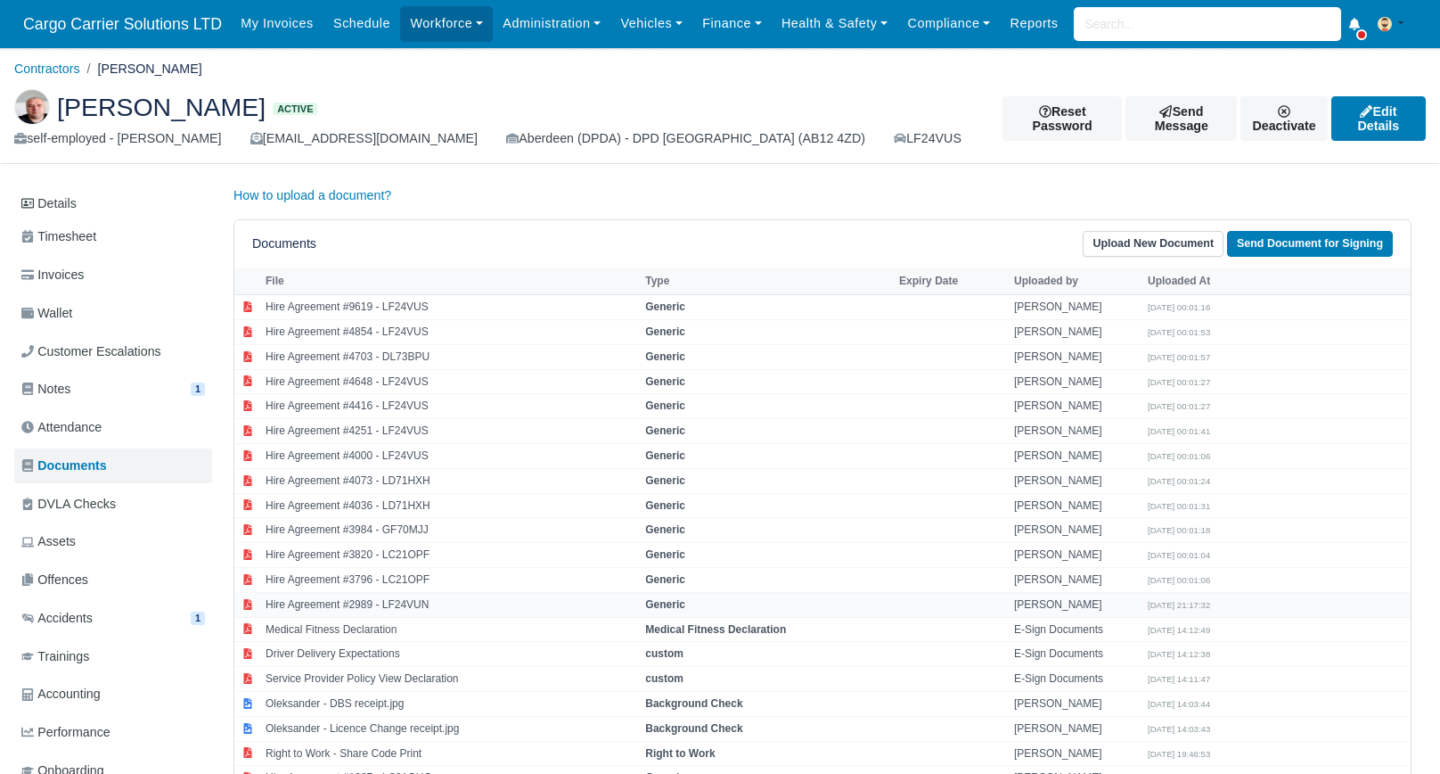
scroll to position [89, 0]
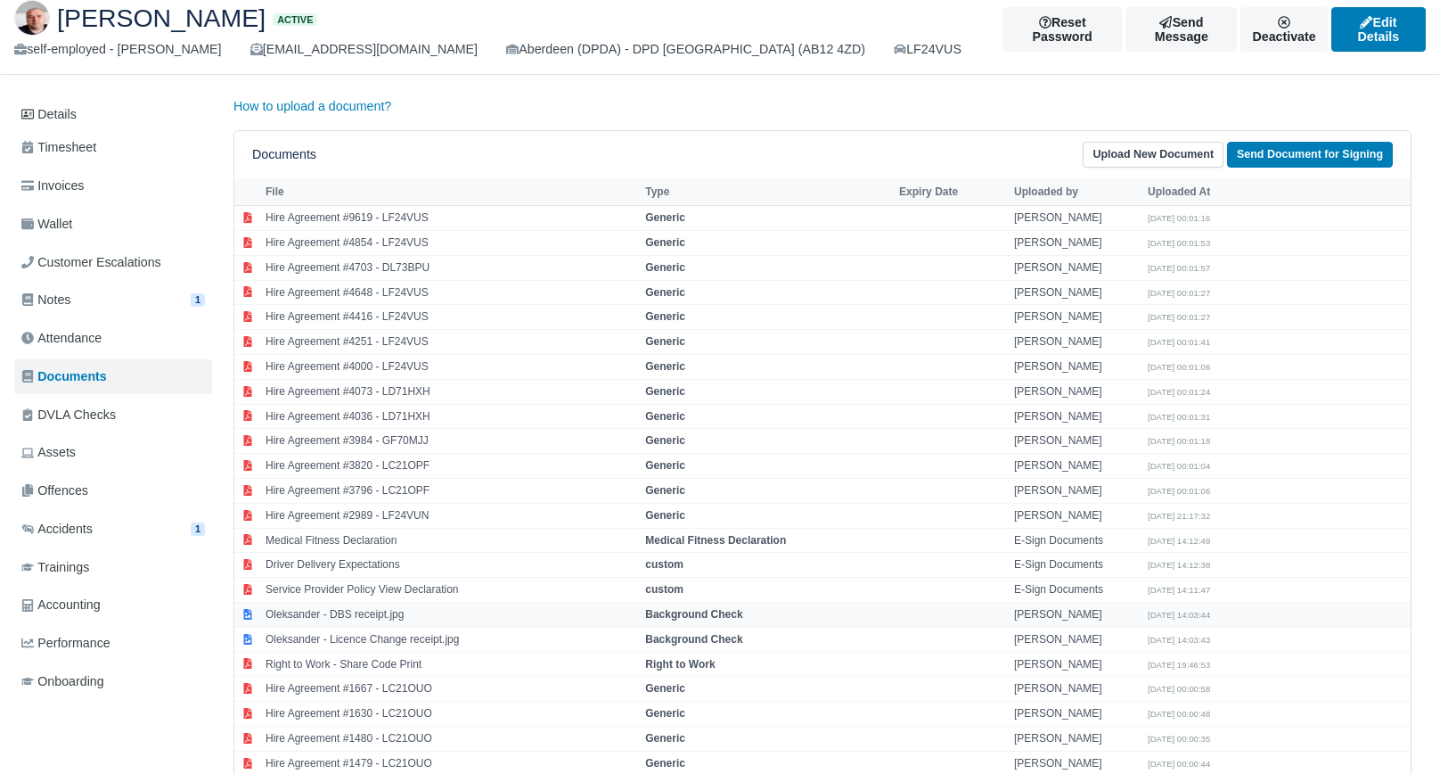
click at [379, 611] on td "Oleksander - DBS receipt.jpg" at bounding box center [451, 614] width 380 height 25
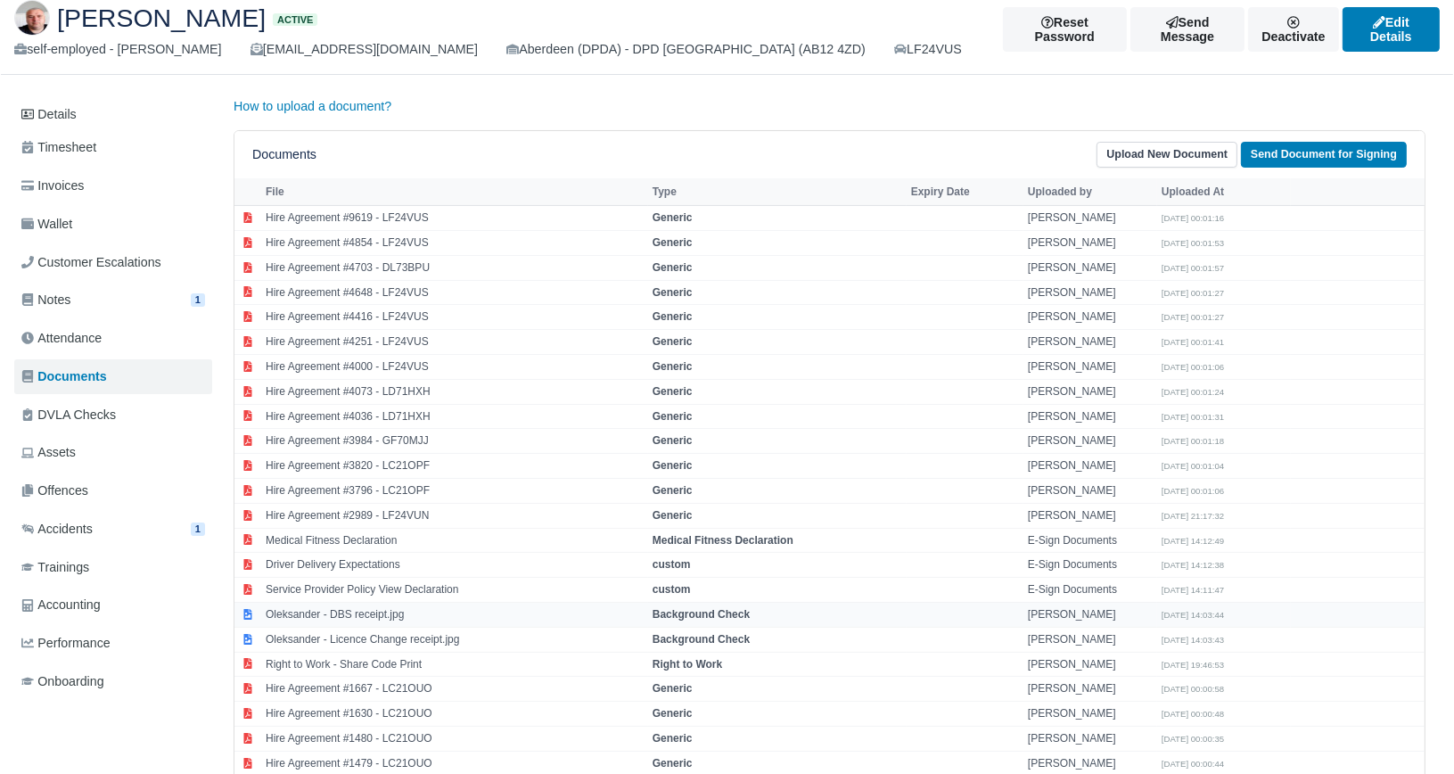
select select "background-check"
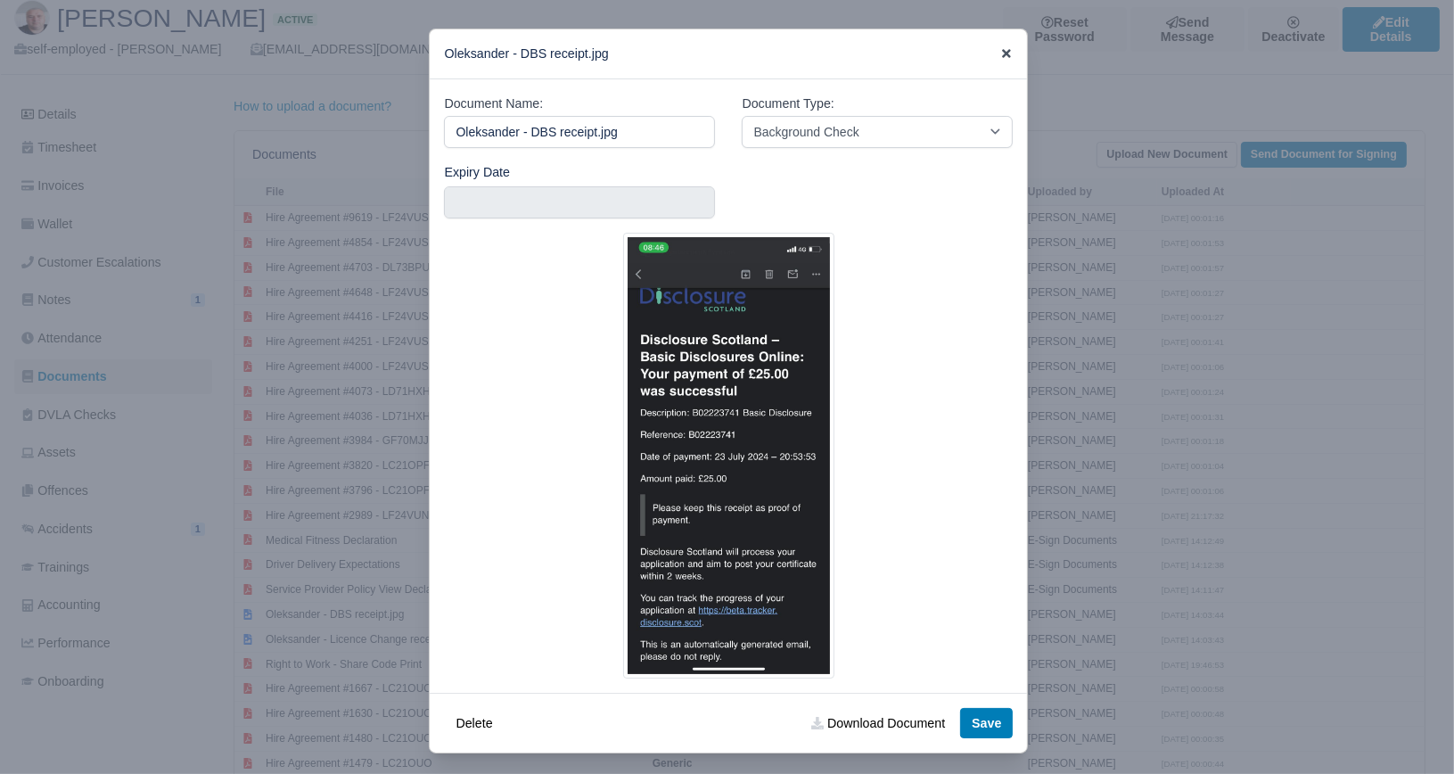
click at [1002, 58] on icon at bounding box center [1006, 53] width 9 height 9
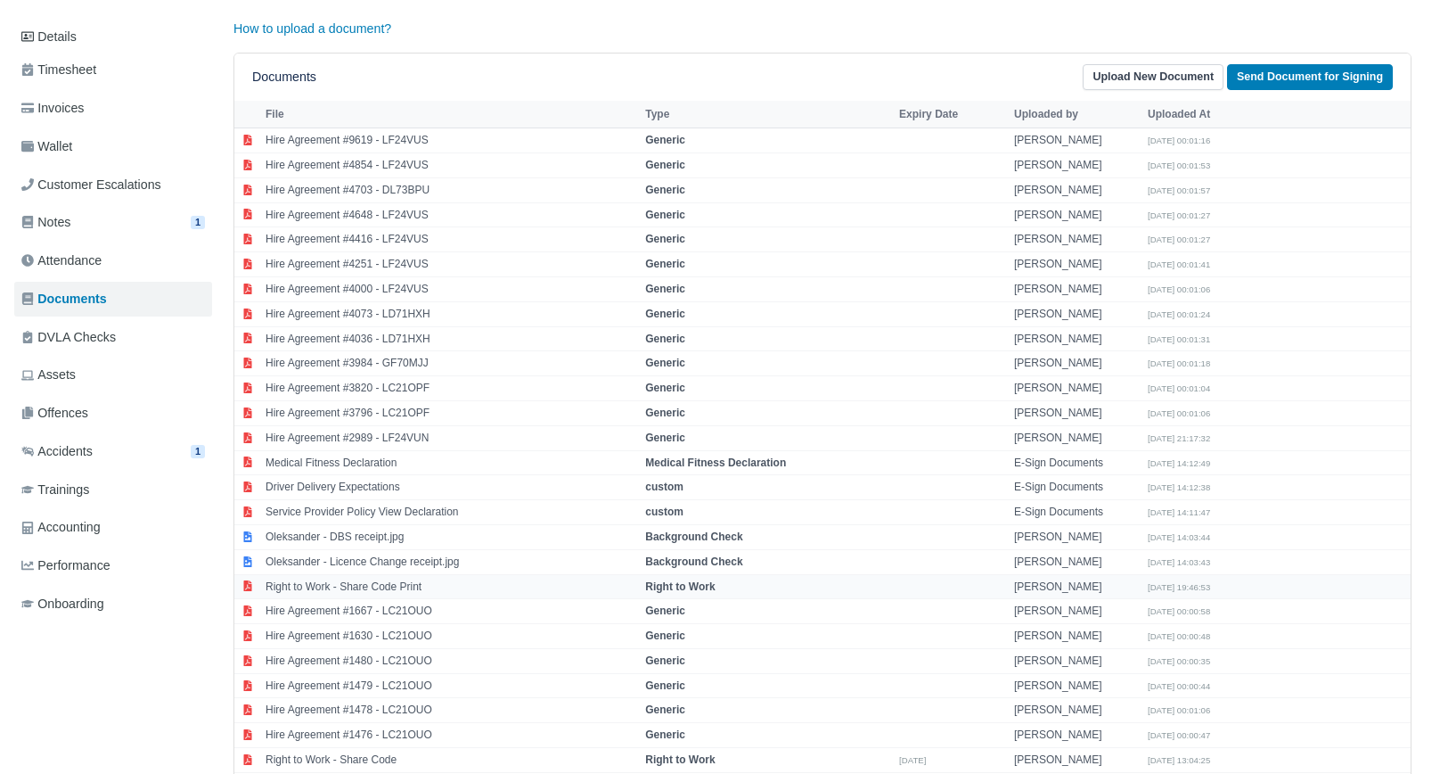
scroll to position [267, 0]
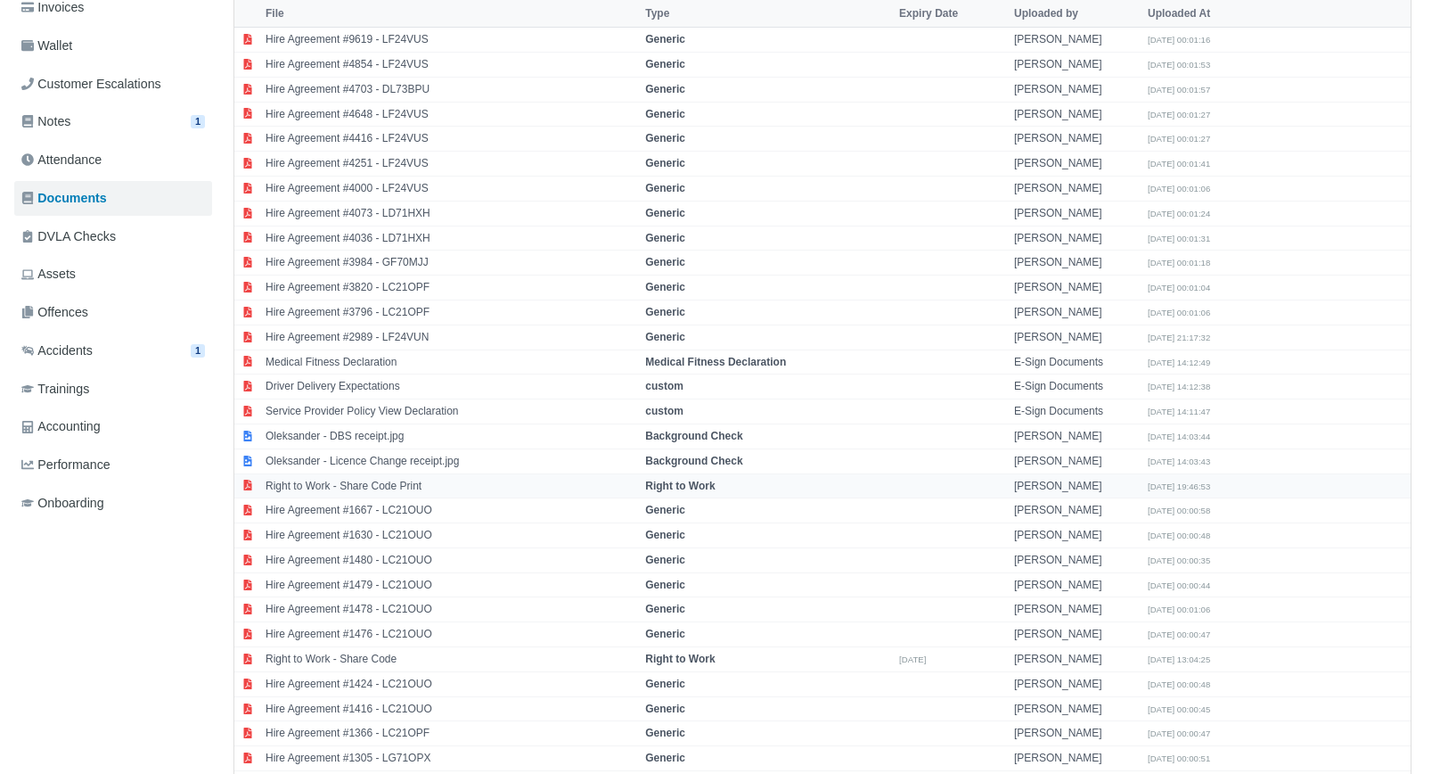
click at [414, 481] on td "Right to Work - Share Code Print" at bounding box center [451, 485] width 380 height 25
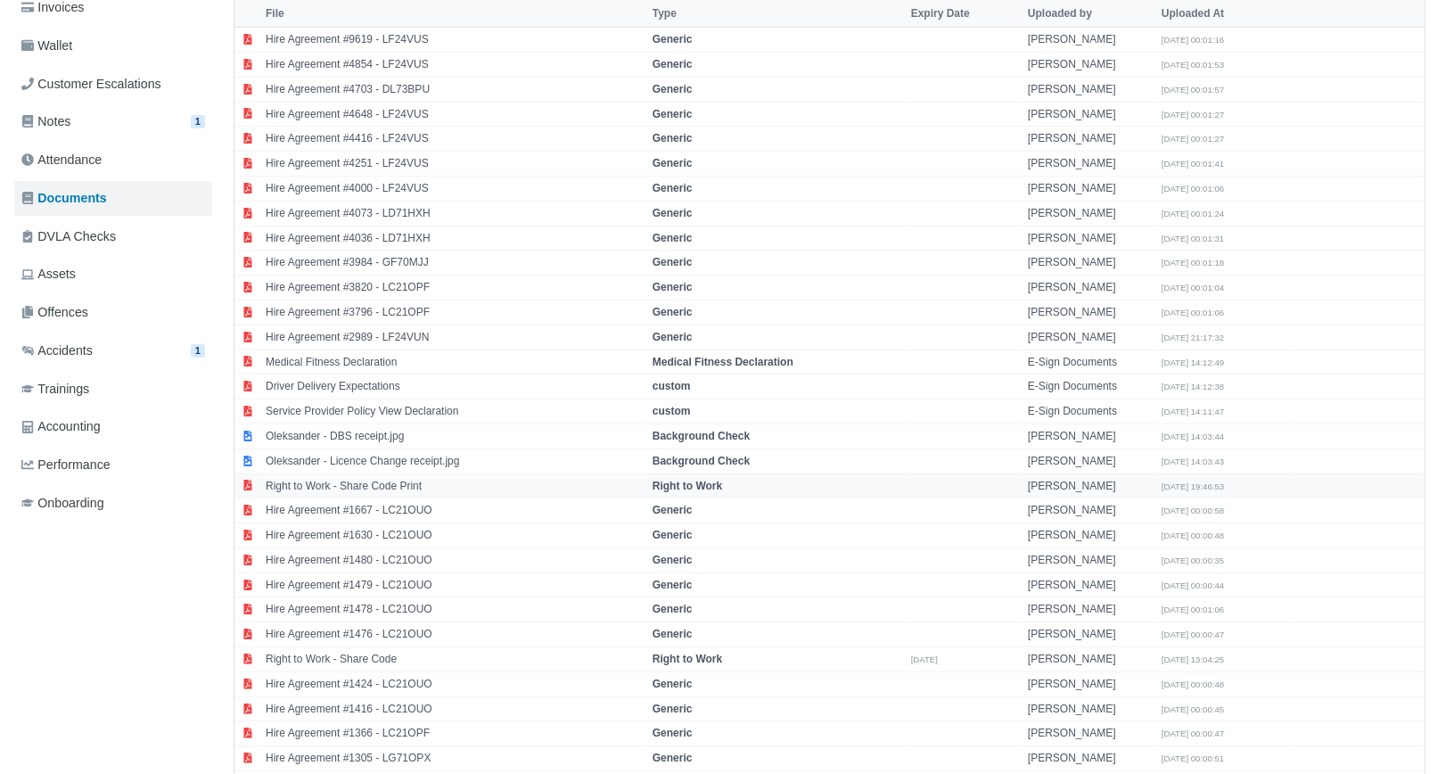
select select "right-to-work"
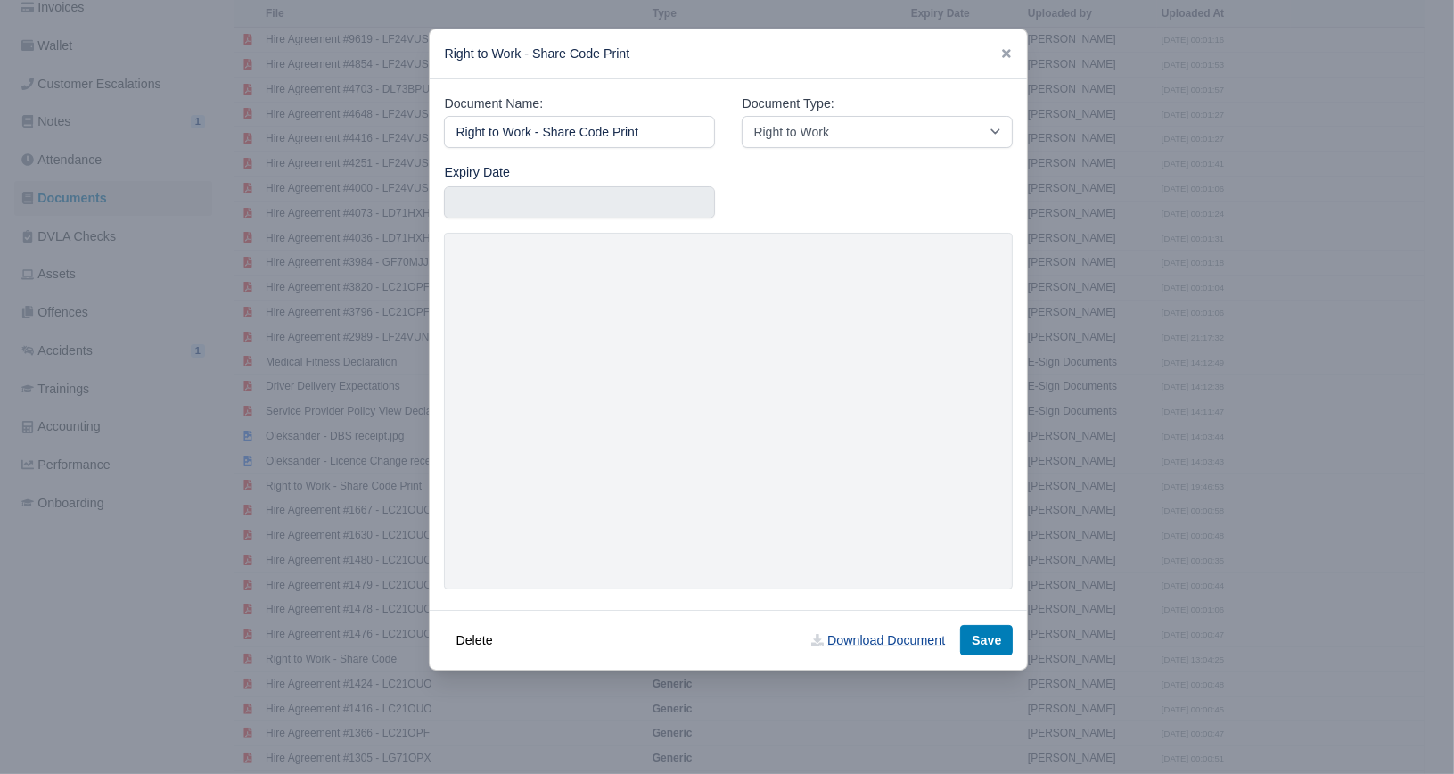
click at [920, 636] on link "Download Document" at bounding box center [878, 640] width 157 height 30
drag, startPoint x: 1005, startPoint y: 53, endPoint x: 992, endPoint y: 58, distance: 13.6
click at [1005, 53] on icon at bounding box center [1006, 53] width 9 height 9
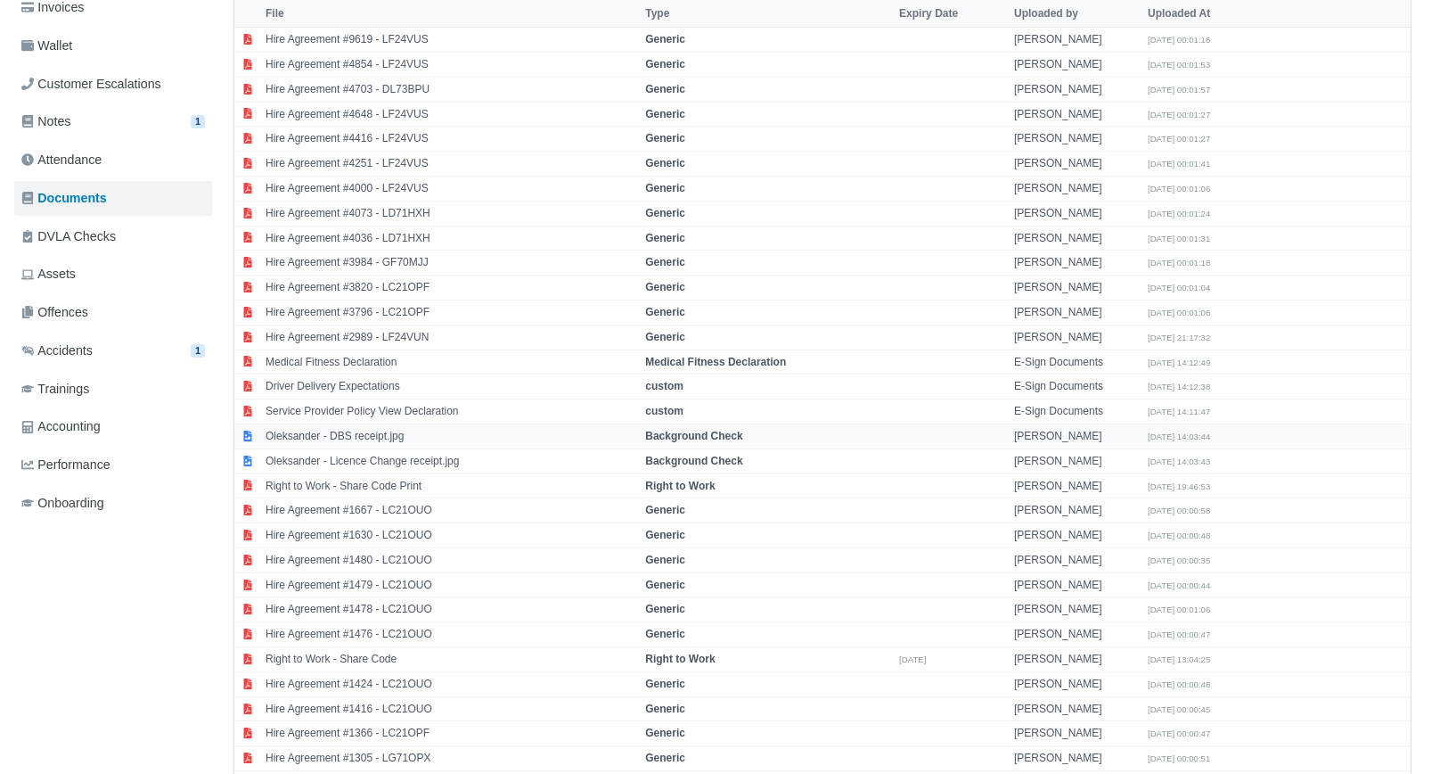
click at [374, 433] on td "Oleksander - DBS receipt.jpg" at bounding box center [451, 435] width 380 height 25
click at [374, 433] on body "Cargo Carrier Solutions LTD My Invoices Schedule Workforce Manpower Expiring Do…" at bounding box center [720, 120] width 1440 height 774
select select "background-check"
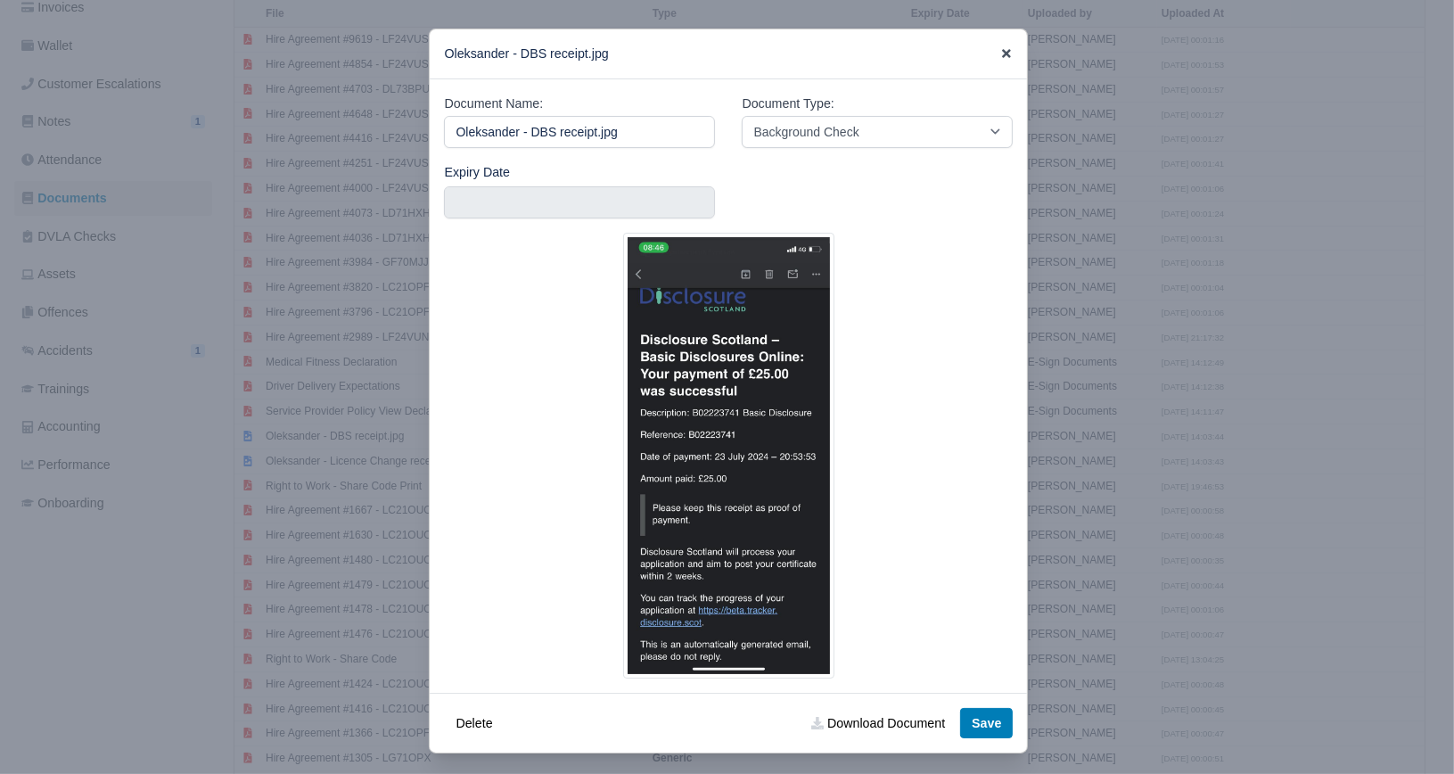
click at [1002, 56] on icon at bounding box center [1006, 53] width 9 height 9
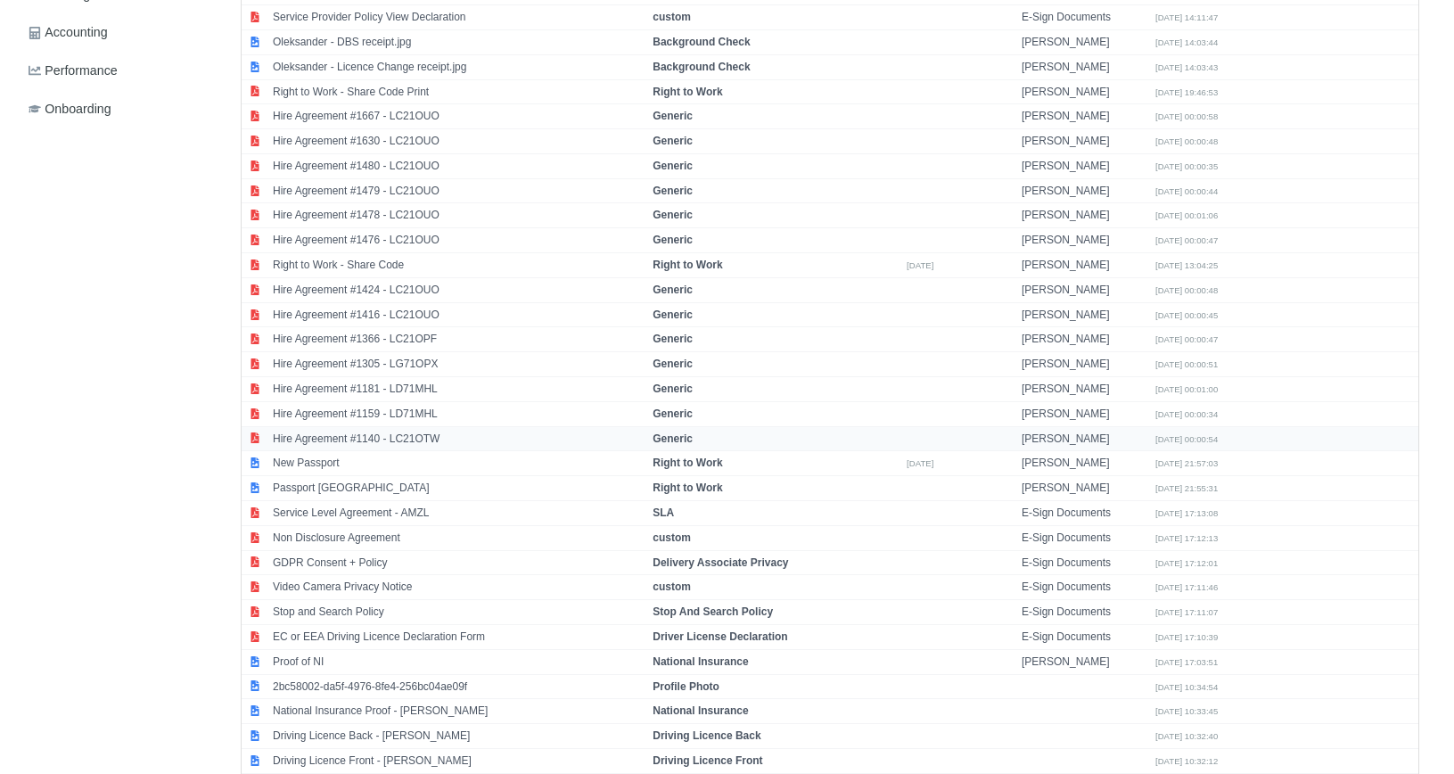
scroll to position [696, 0]
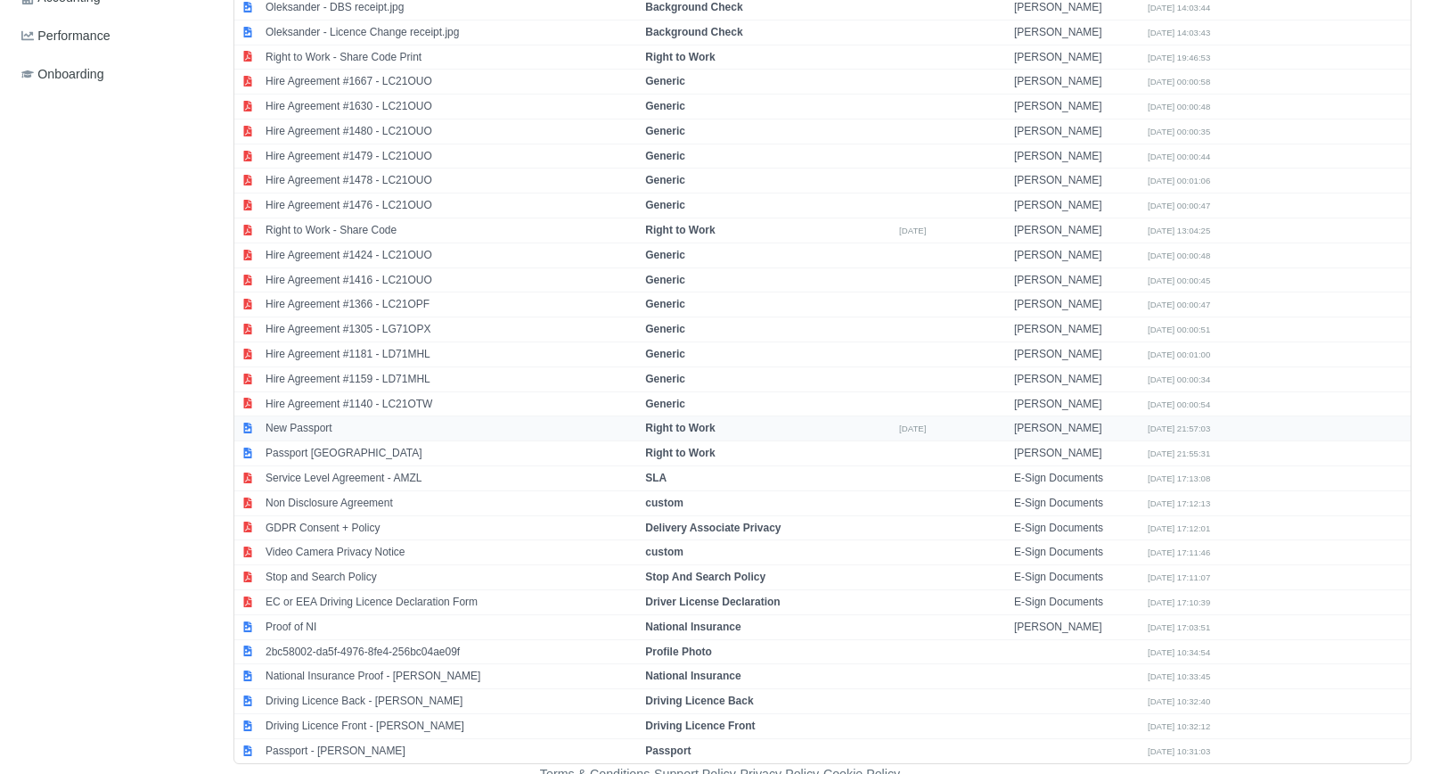
click at [334, 422] on td "New Passport" at bounding box center [451, 428] width 380 height 25
select select "right-to-work"
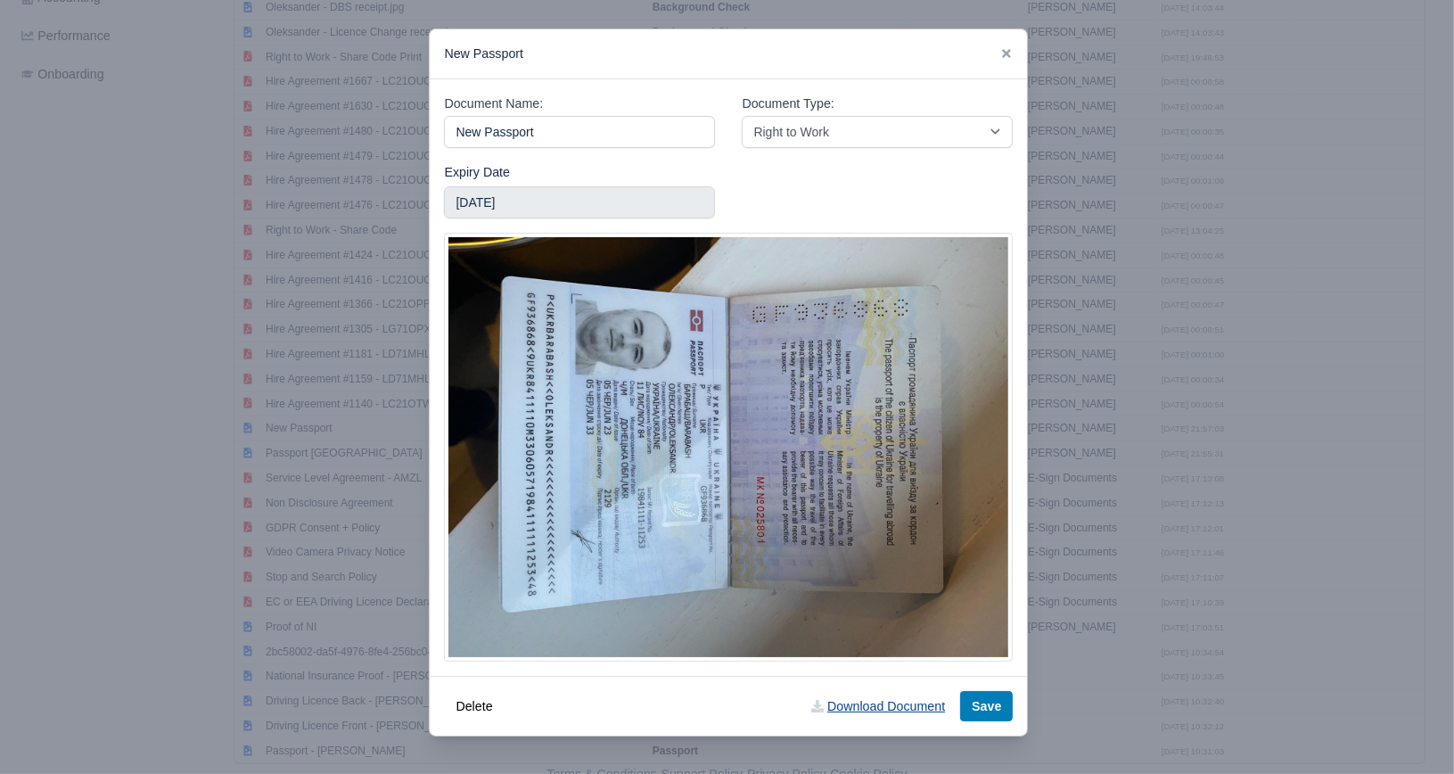
click at [869, 707] on link "Download Document" at bounding box center [878, 706] width 157 height 30
click at [1010, 49] on icon at bounding box center [1006, 53] width 12 height 12
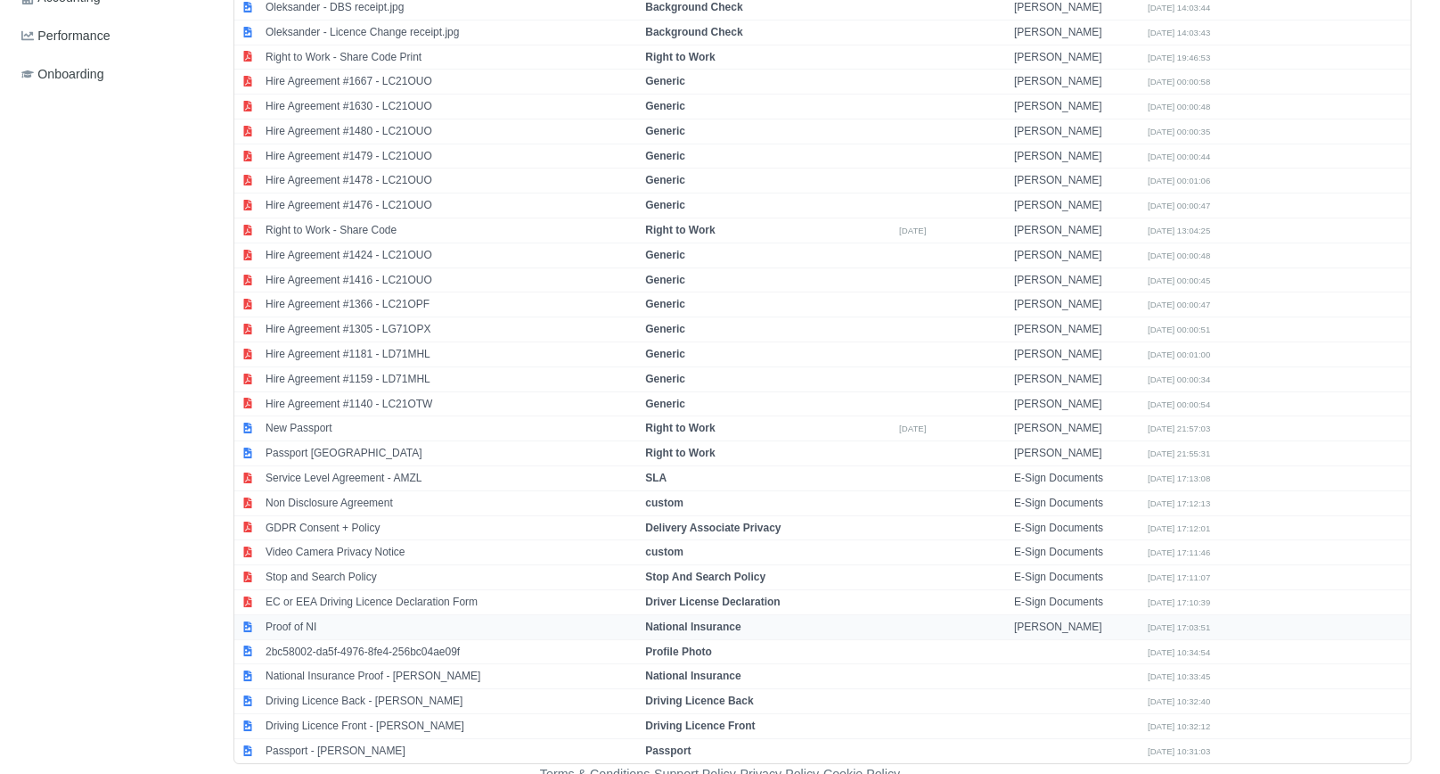
click at [353, 614] on td "Proof of NI" at bounding box center [451, 626] width 380 height 25
select select "national-insurance"
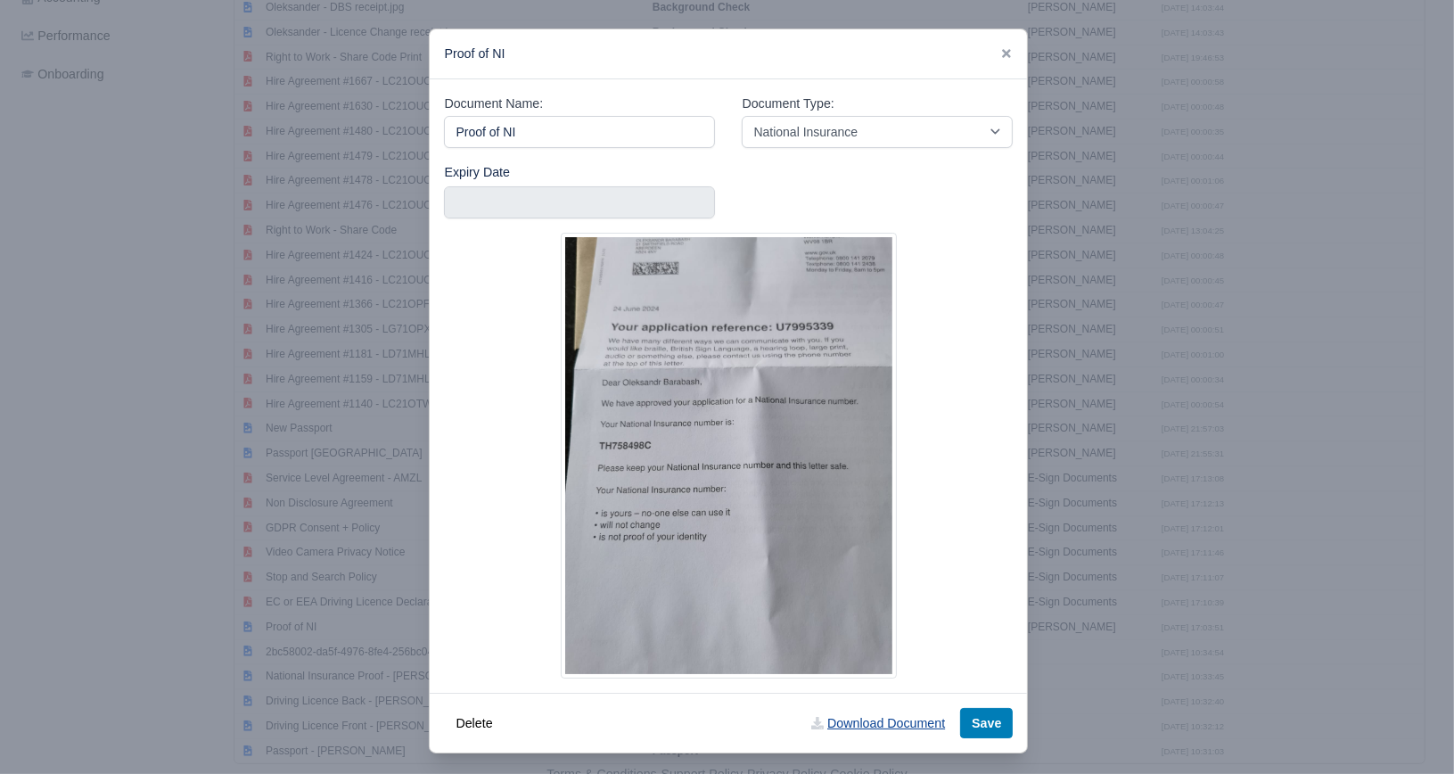
click at [843, 731] on link "Download Document" at bounding box center [878, 723] width 157 height 30
click at [1002, 54] on icon at bounding box center [1006, 53] width 9 height 9
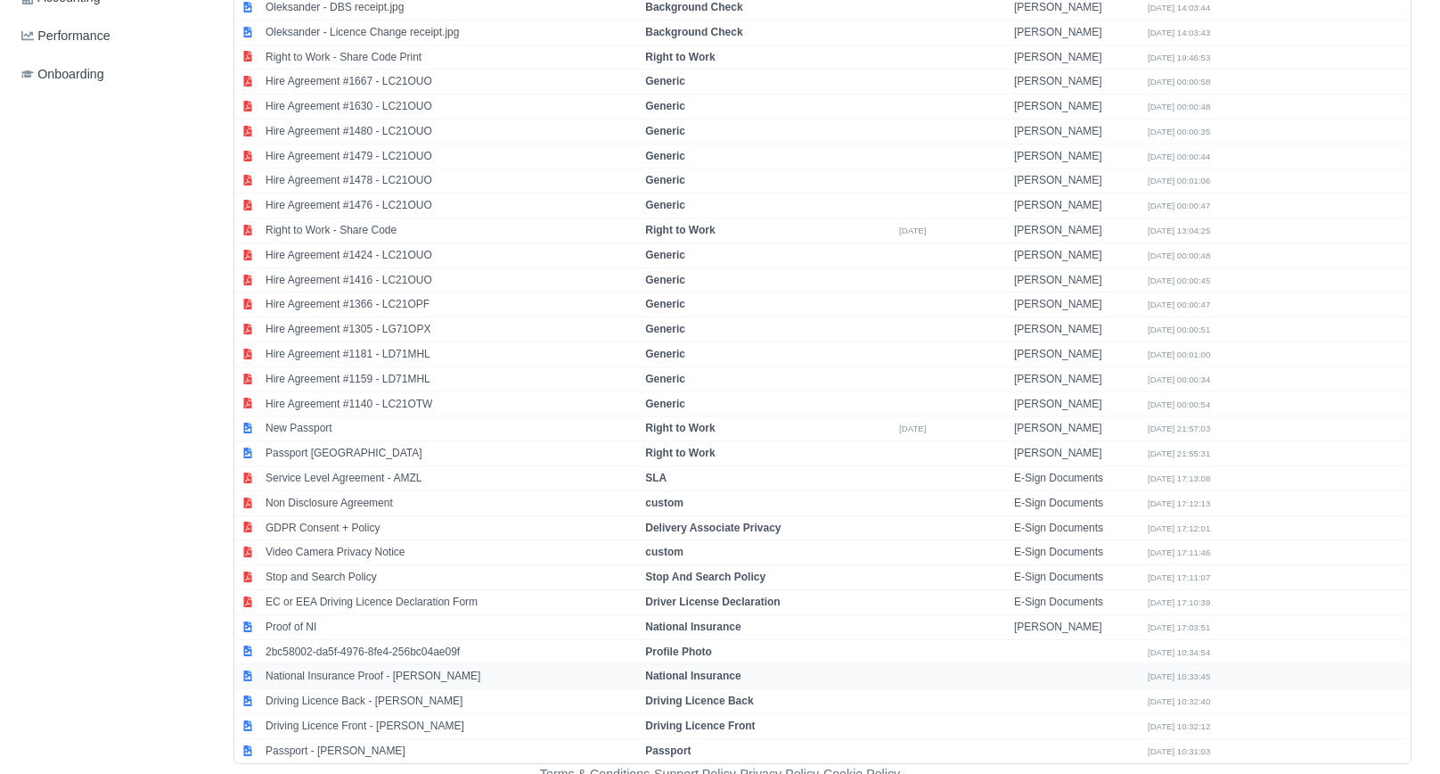
click at [383, 669] on td "National Insurance Proof - Oleksander Barabash" at bounding box center [451, 676] width 380 height 25
select select "national-insurance"
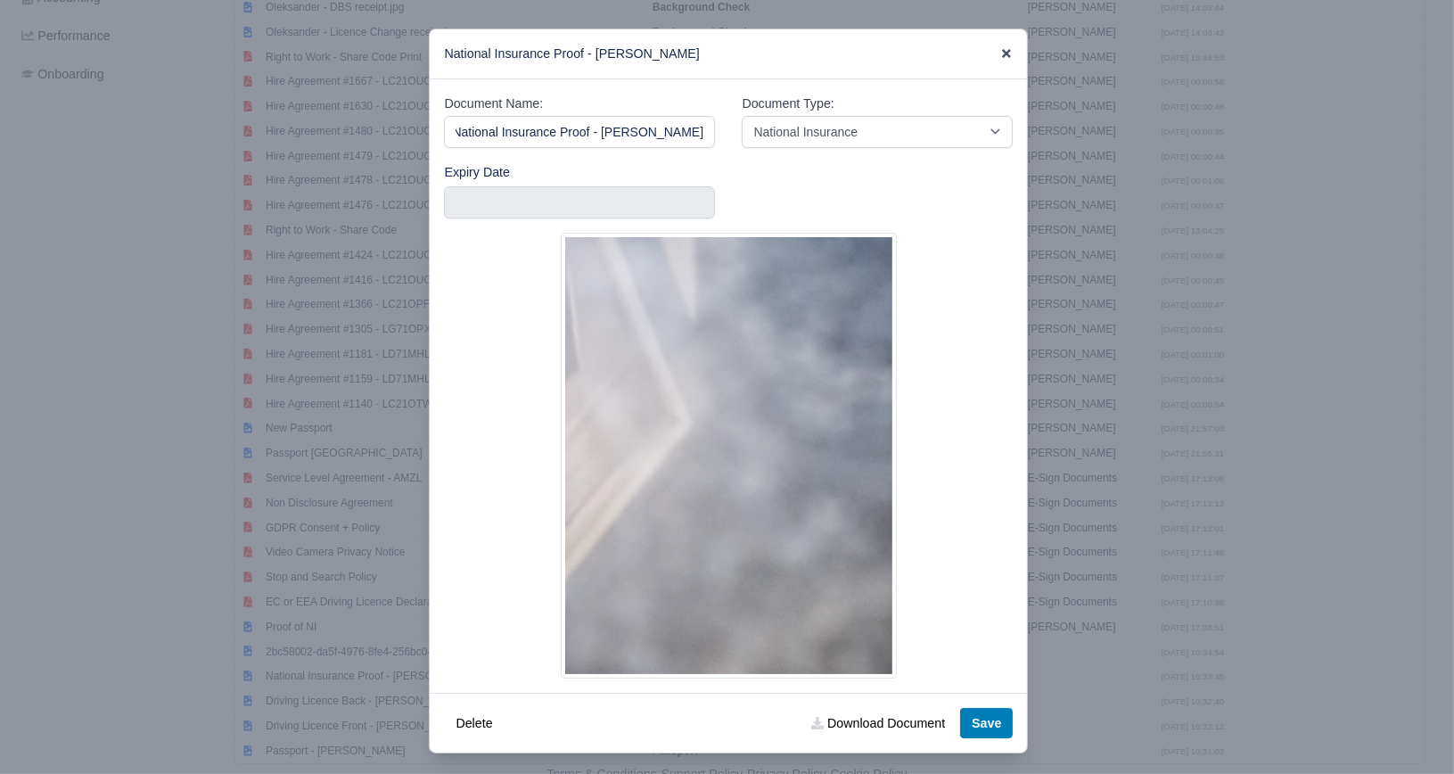
scroll to position [0, 0]
click at [1000, 55] on icon at bounding box center [1006, 53] width 12 height 12
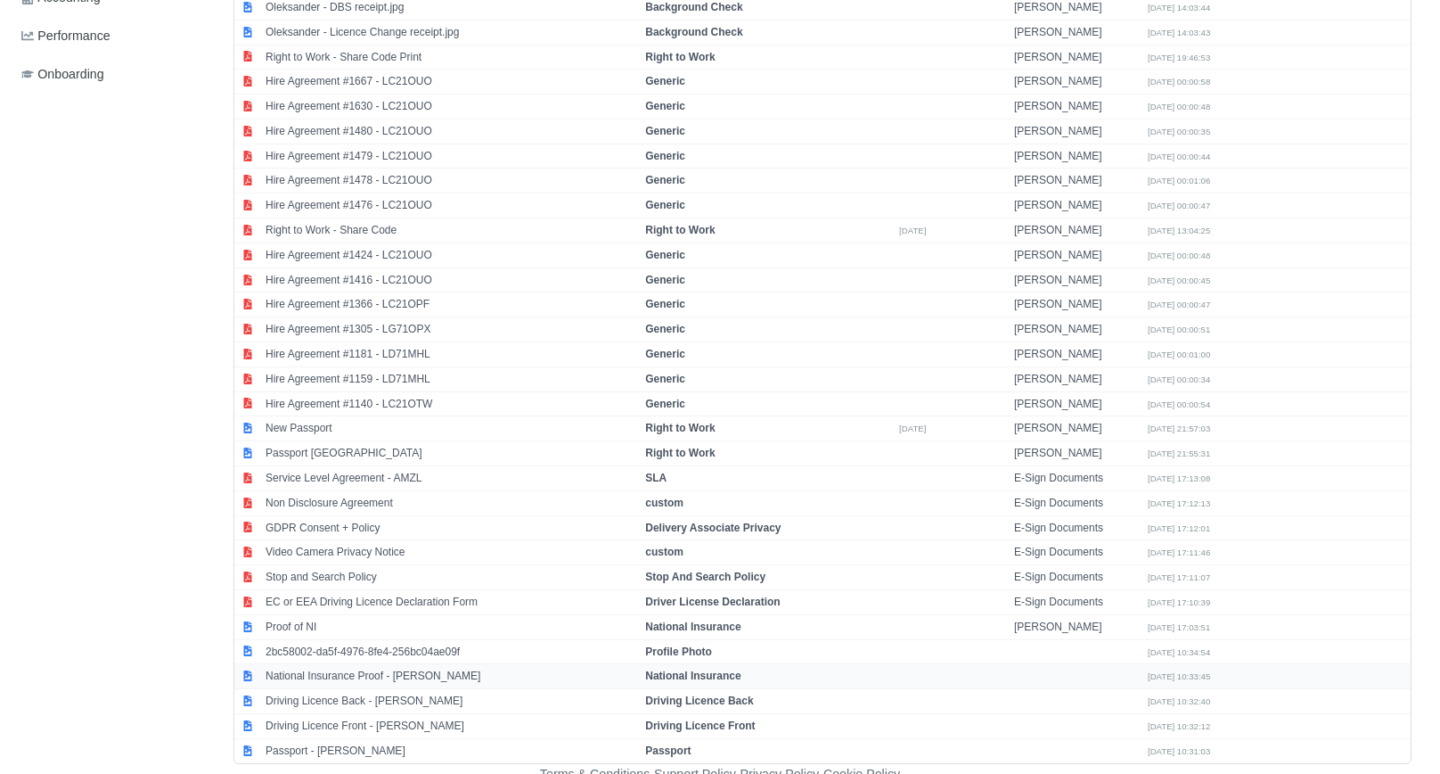
click at [385, 673] on td "National Insurance Proof - Oleksander Barabash" at bounding box center [451, 676] width 380 height 25
select select "national-insurance"
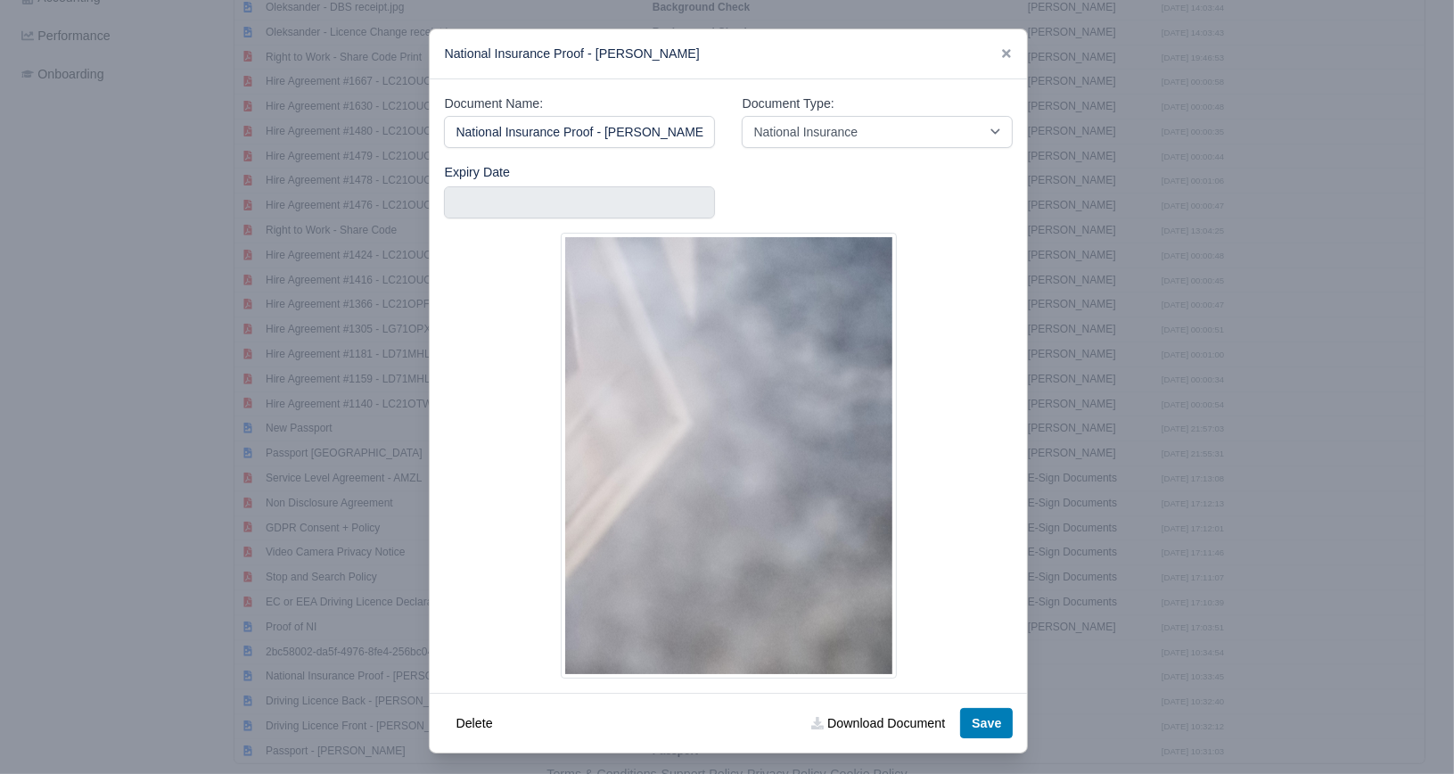
scroll to position [0, 15]
drag, startPoint x: 998, startPoint y: 58, endPoint x: 983, endPoint y: 75, distance: 22.7
click at [1000, 57] on icon at bounding box center [1006, 53] width 12 height 12
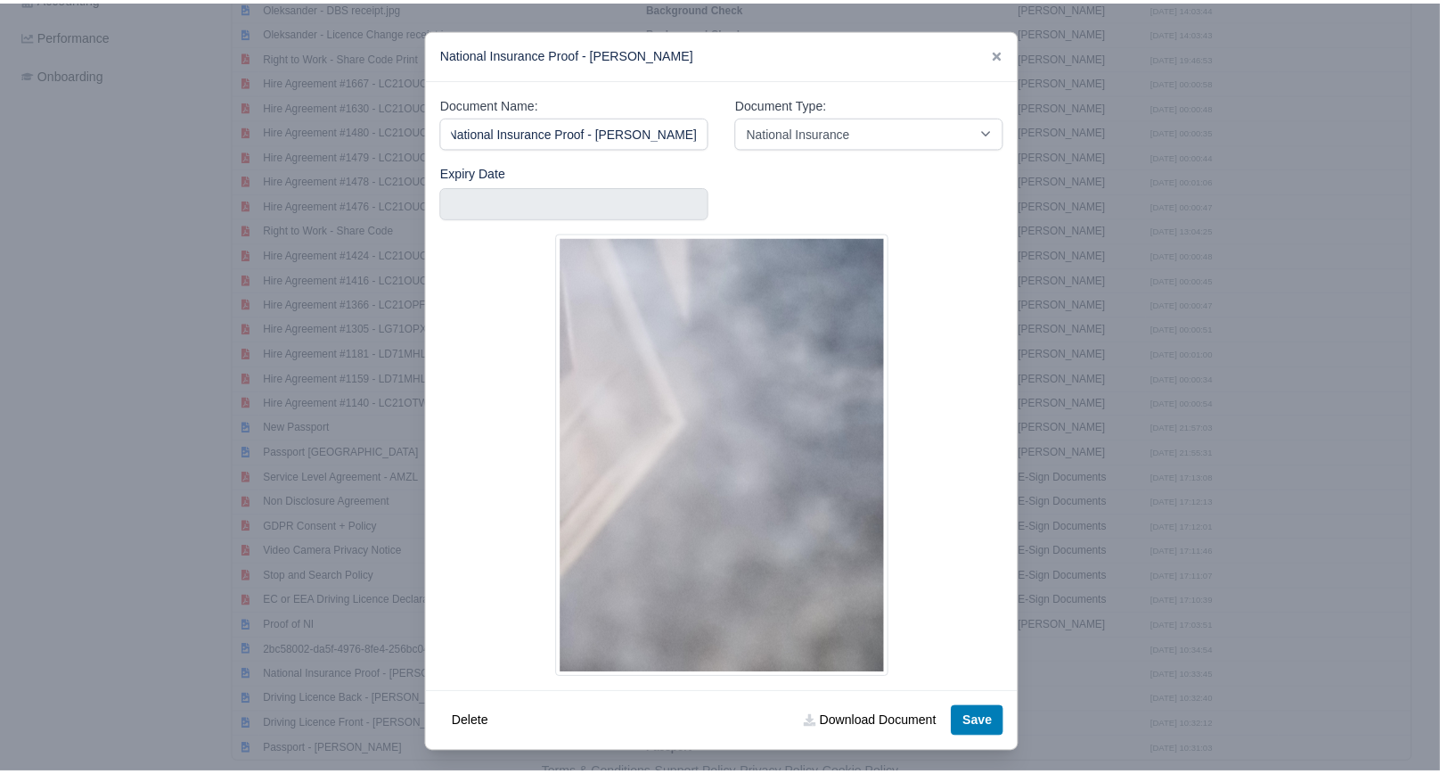
scroll to position [0, 0]
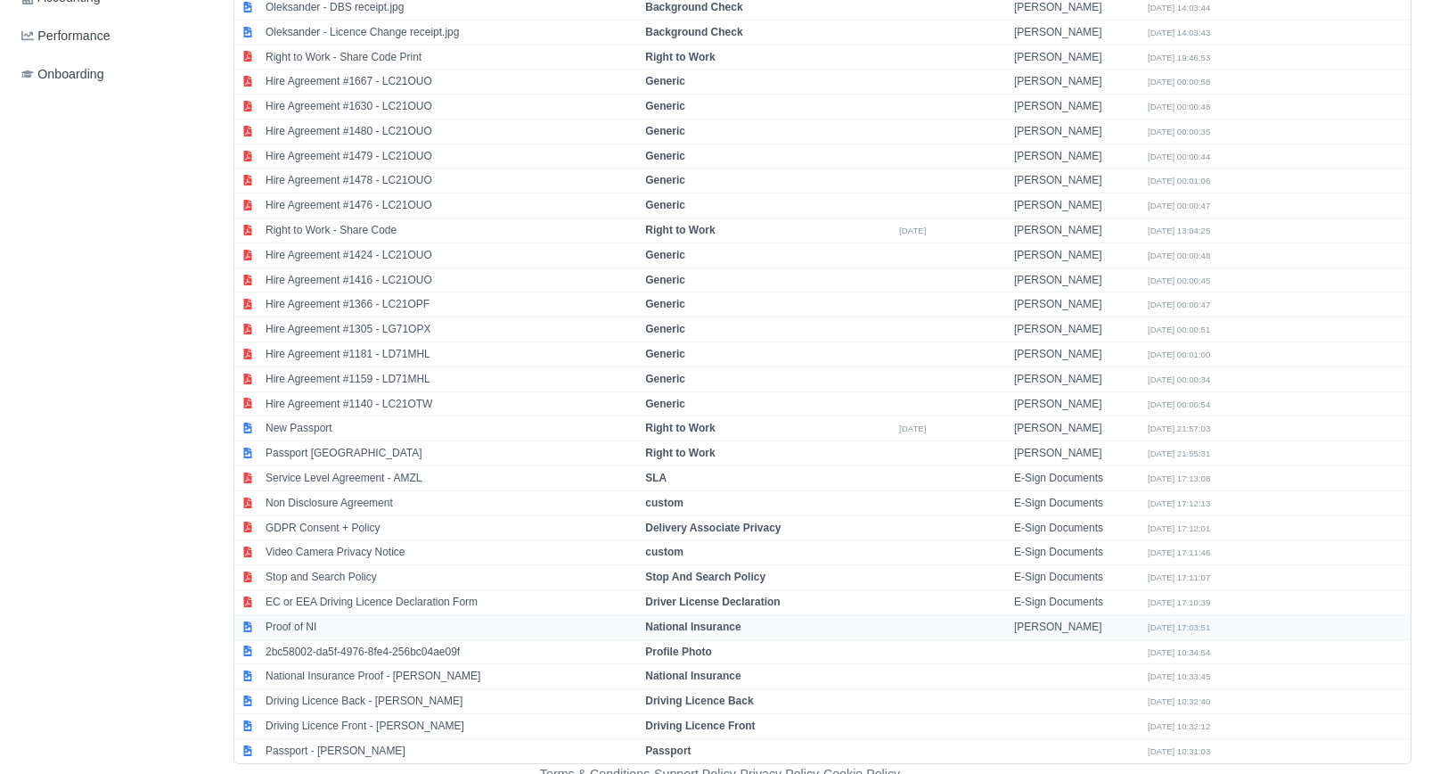
click at [371, 619] on td "Proof of NI" at bounding box center [451, 626] width 380 height 25
select select "national-insurance"
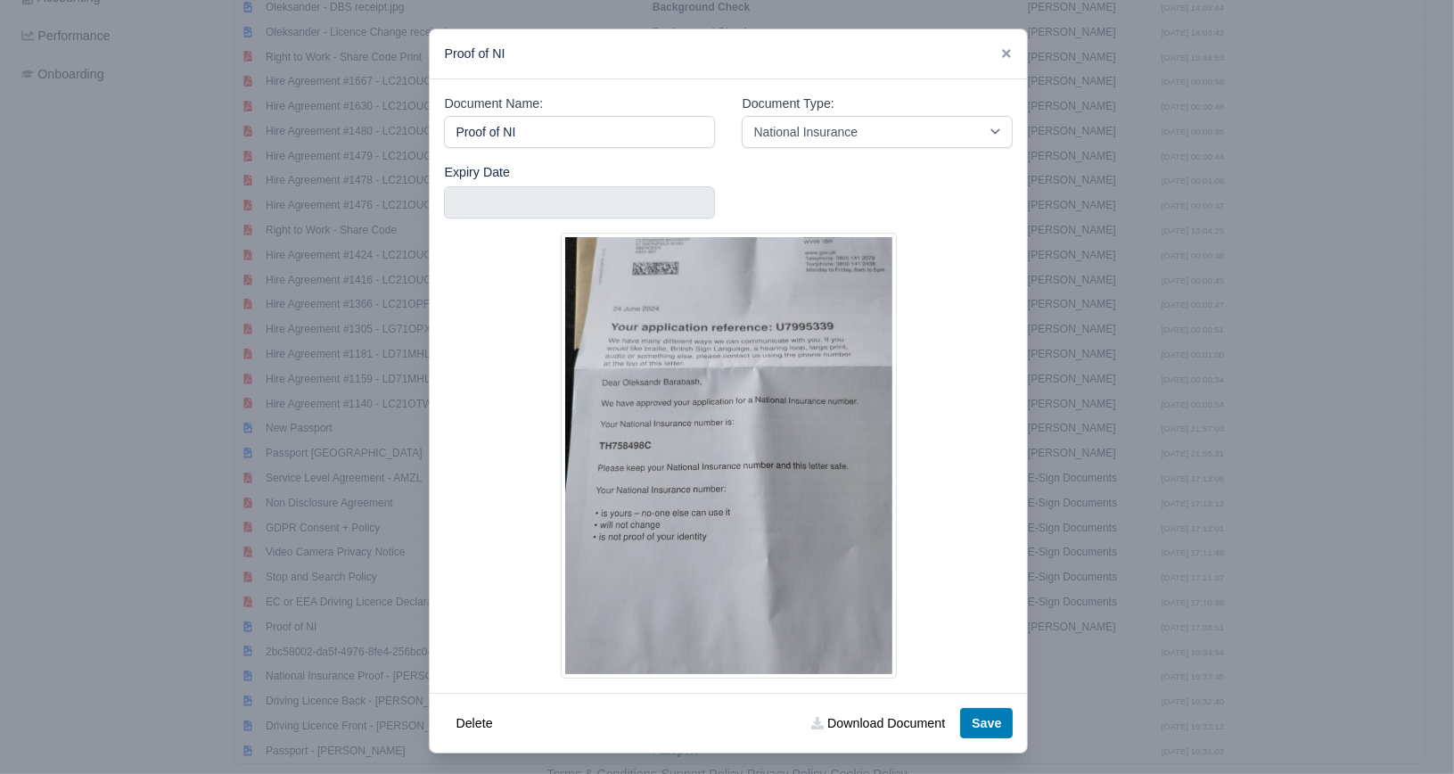
drag, startPoint x: 1000, startPoint y: 56, endPoint x: 790, endPoint y: 167, distance: 237.6
click at [1002, 55] on icon at bounding box center [1006, 53] width 9 height 9
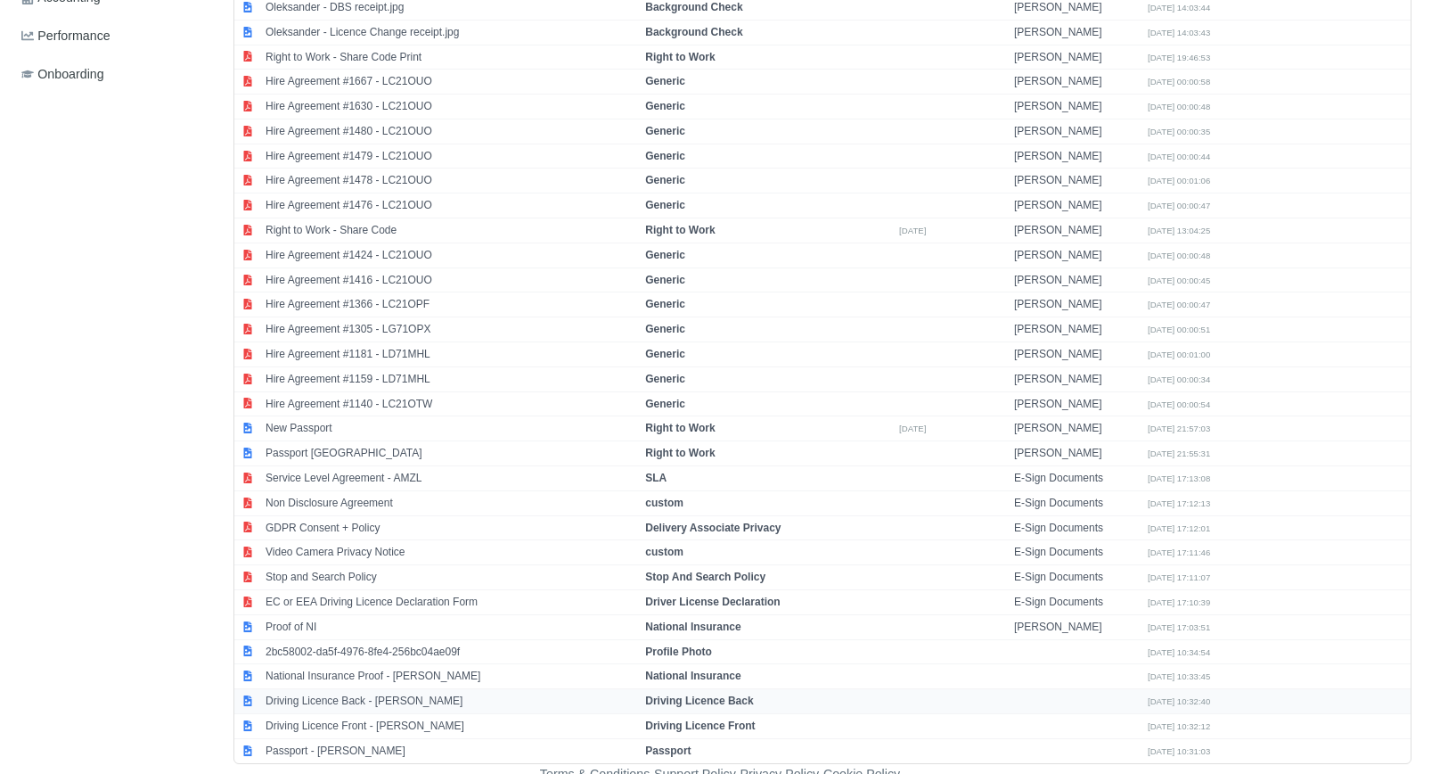
click at [364, 697] on td "Driving Licence Back - Oleksander Barabash" at bounding box center [451, 701] width 380 height 25
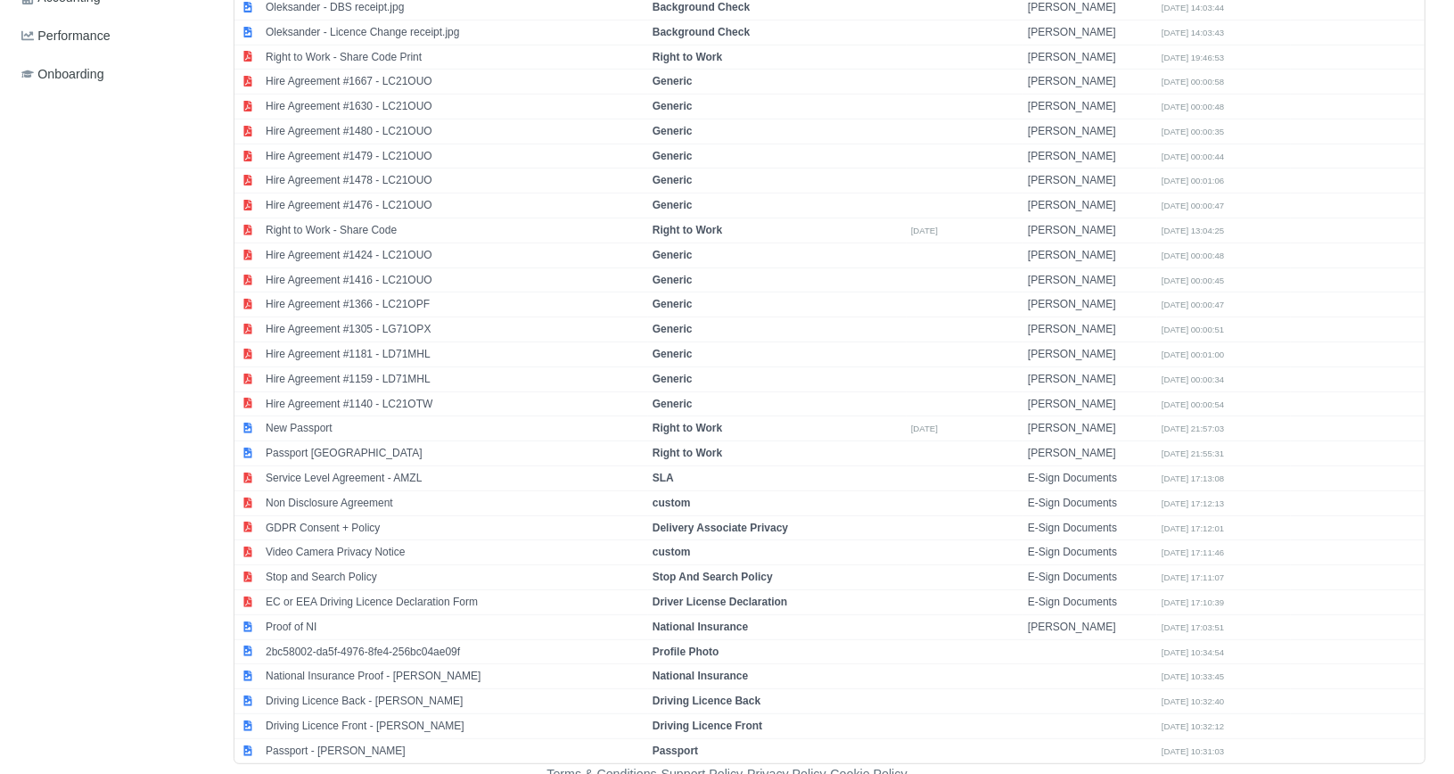
select select "driving-licence-back"
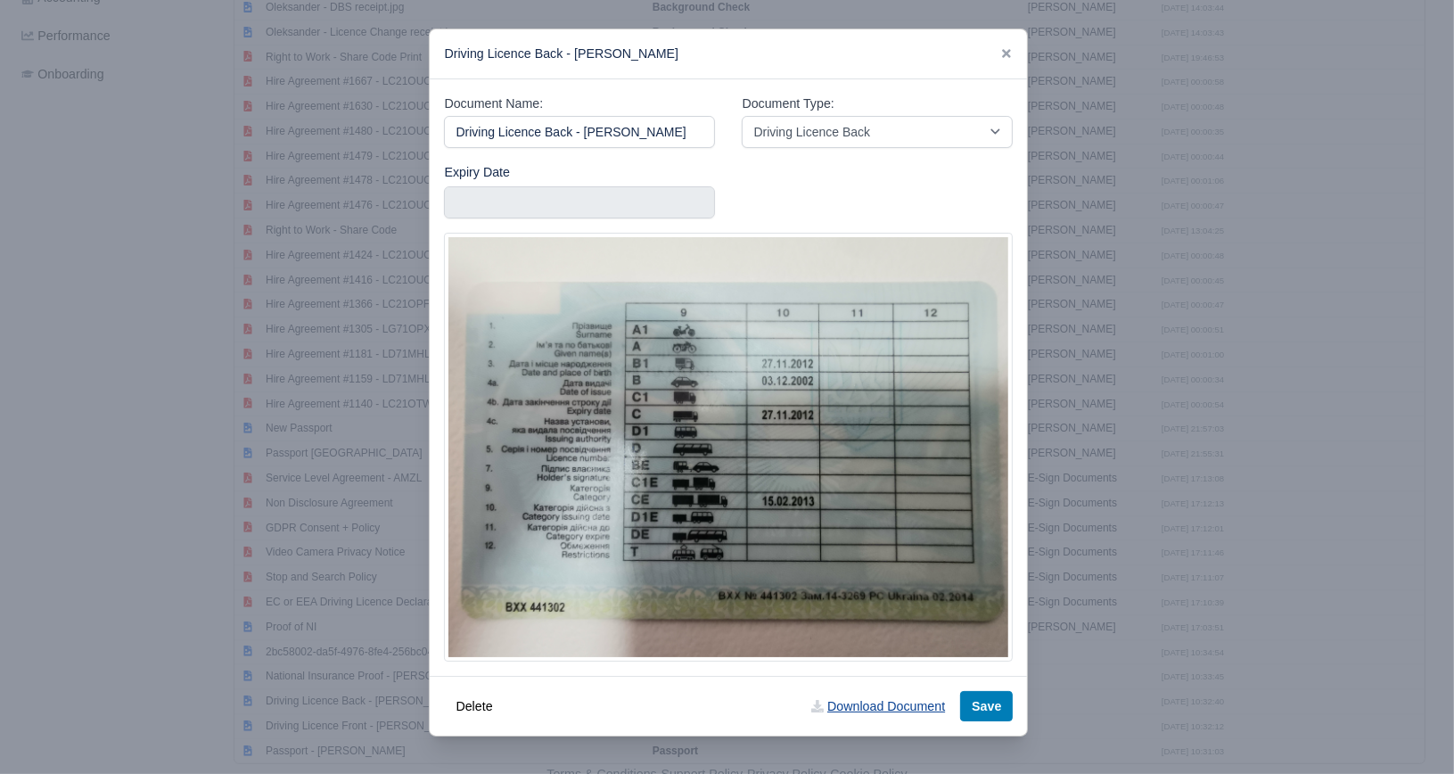
click at [872, 691] on link "Download Document" at bounding box center [878, 706] width 157 height 30
click at [1005, 51] on icon at bounding box center [1006, 53] width 9 height 9
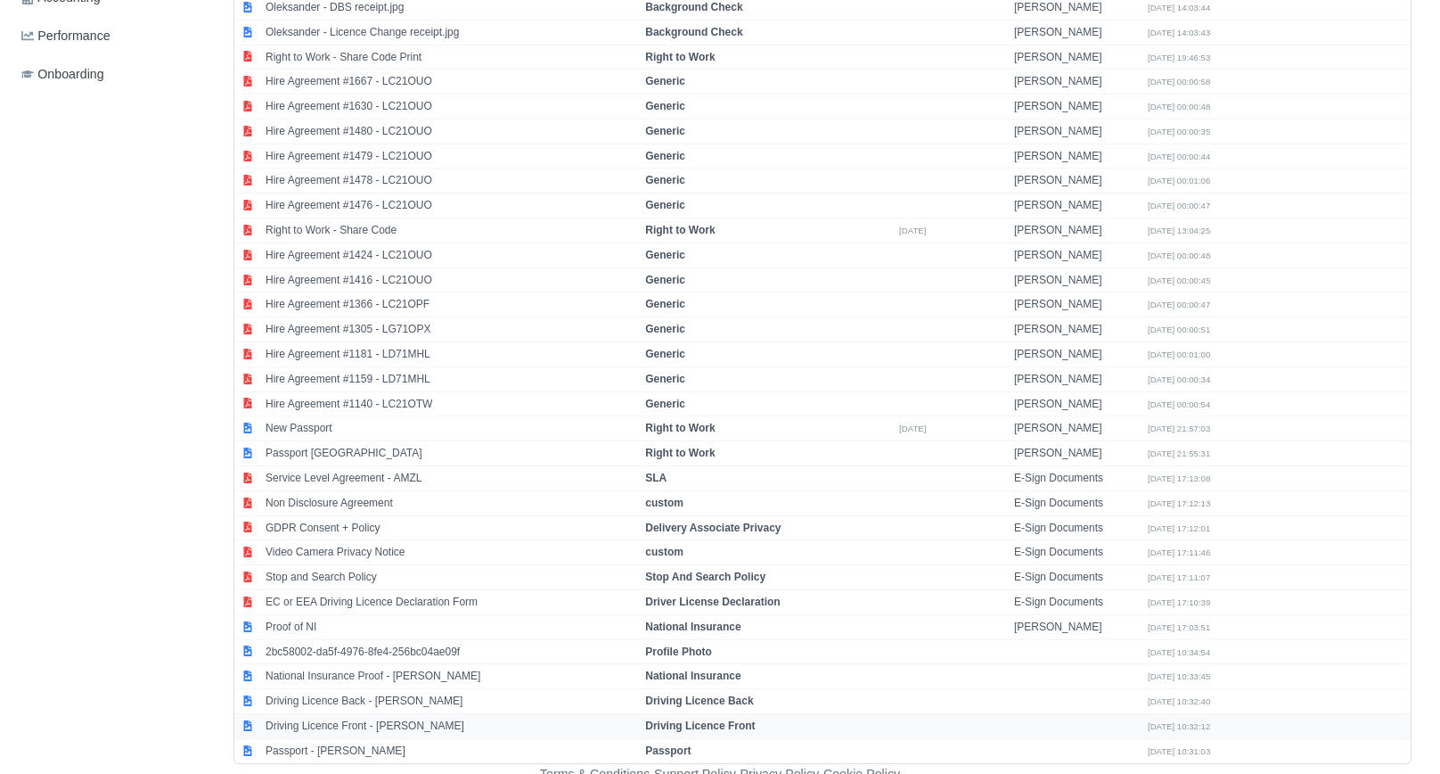
click at [424, 714] on td "Driving Licence Front - Oleksander Barabash" at bounding box center [451, 726] width 380 height 25
select select "driving-licence-front"
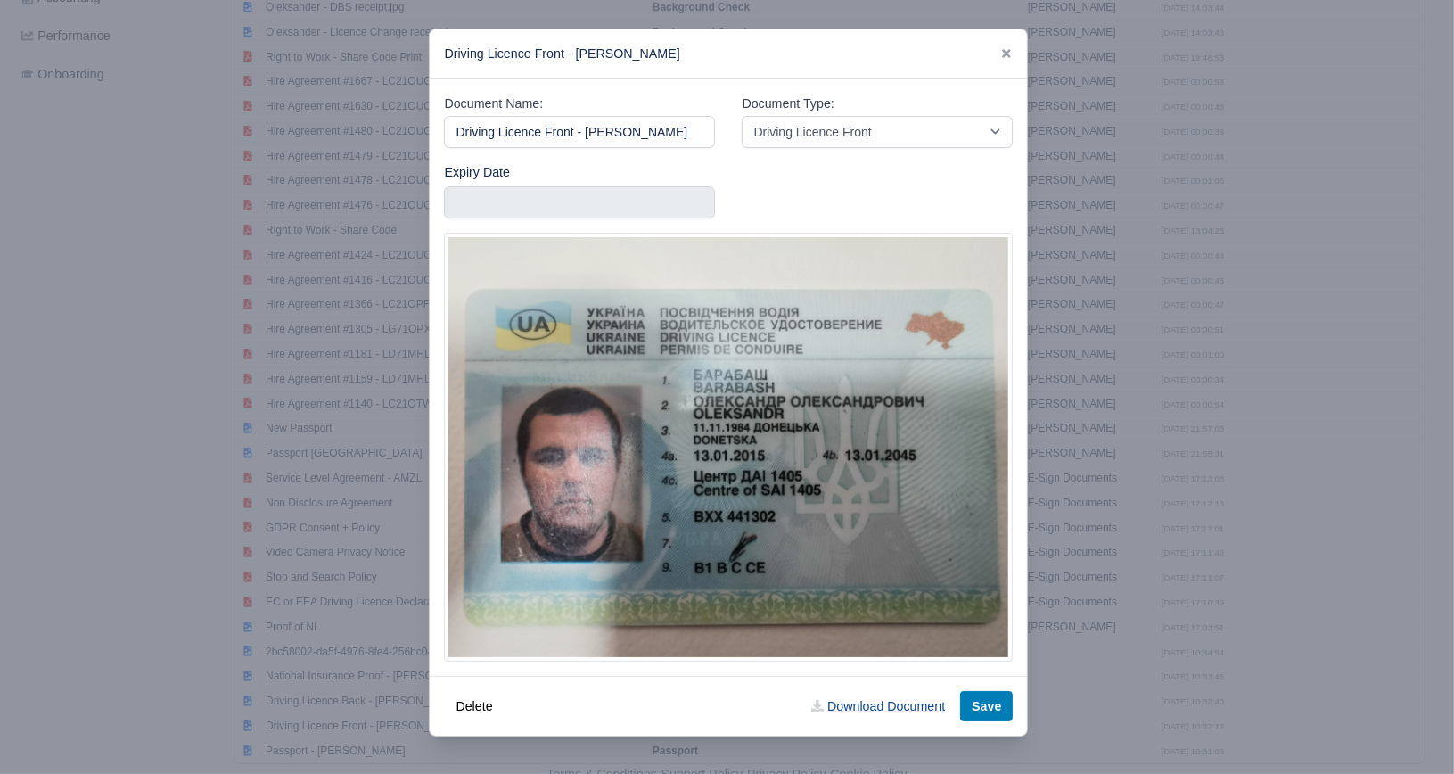
click at [879, 691] on link "Download Document" at bounding box center [878, 706] width 157 height 30
click at [1013, 57] on icon at bounding box center [1006, 53] width 12 height 12
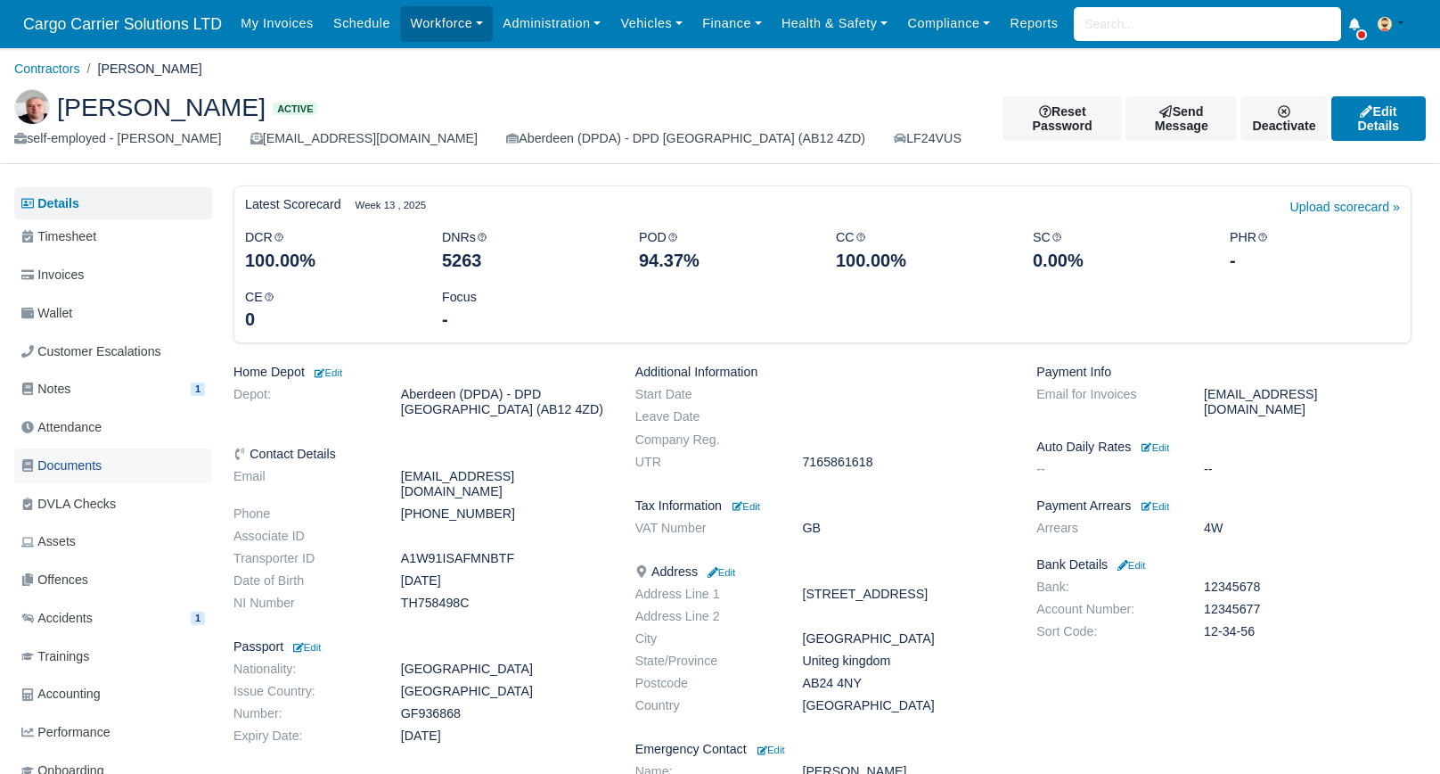
click at [66, 462] on span "Documents" at bounding box center [61, 465] width 80 height 21
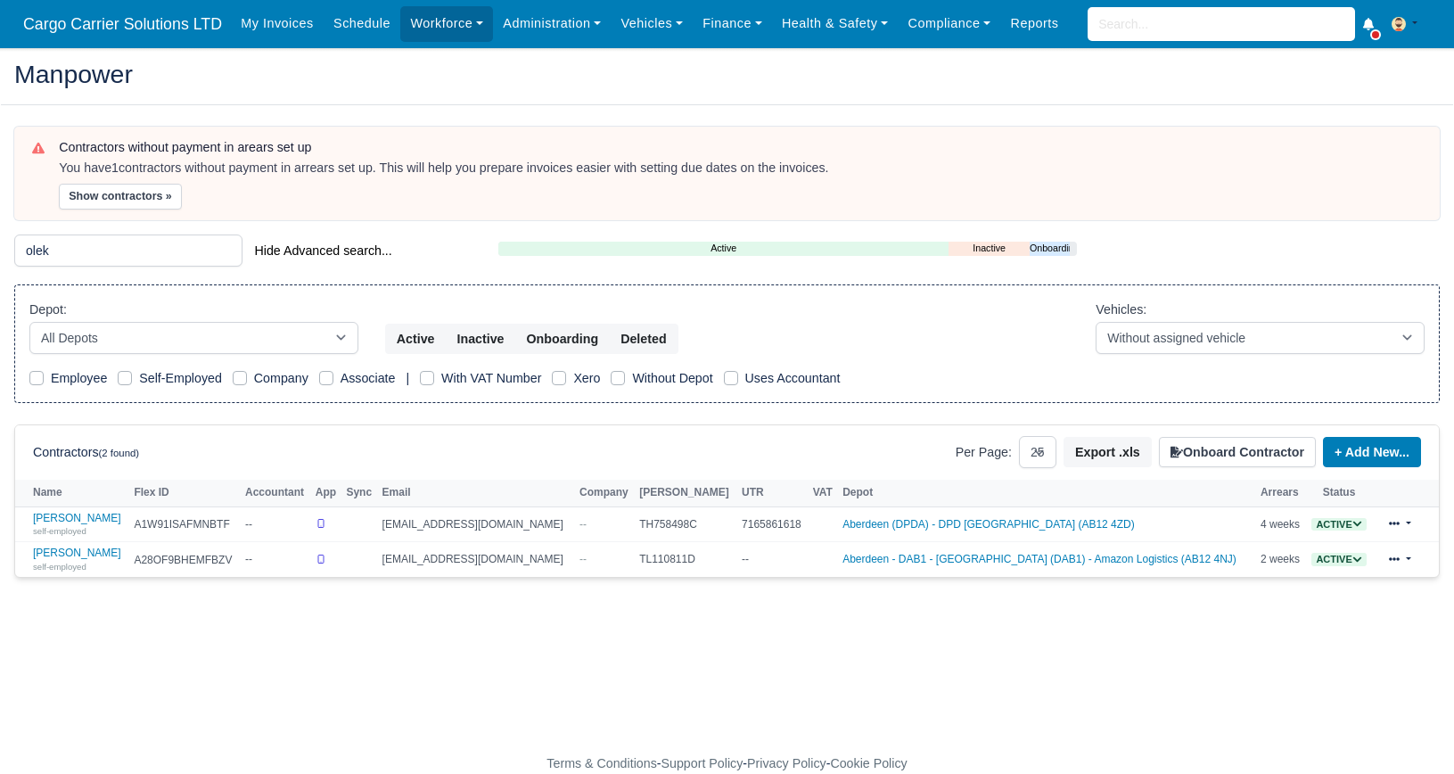
select select "25"
drag, startPoint x: 68, startPoint y: 251, endPoint x: 0, endPoint y: 250, distance: 67.8
click at [0, 250] on html "Cargo Carrier Solutions LTD My Invoices Schedule Workforce Manpower Expiring Do…" at bounding box center [727, 387] width 1454 height 774
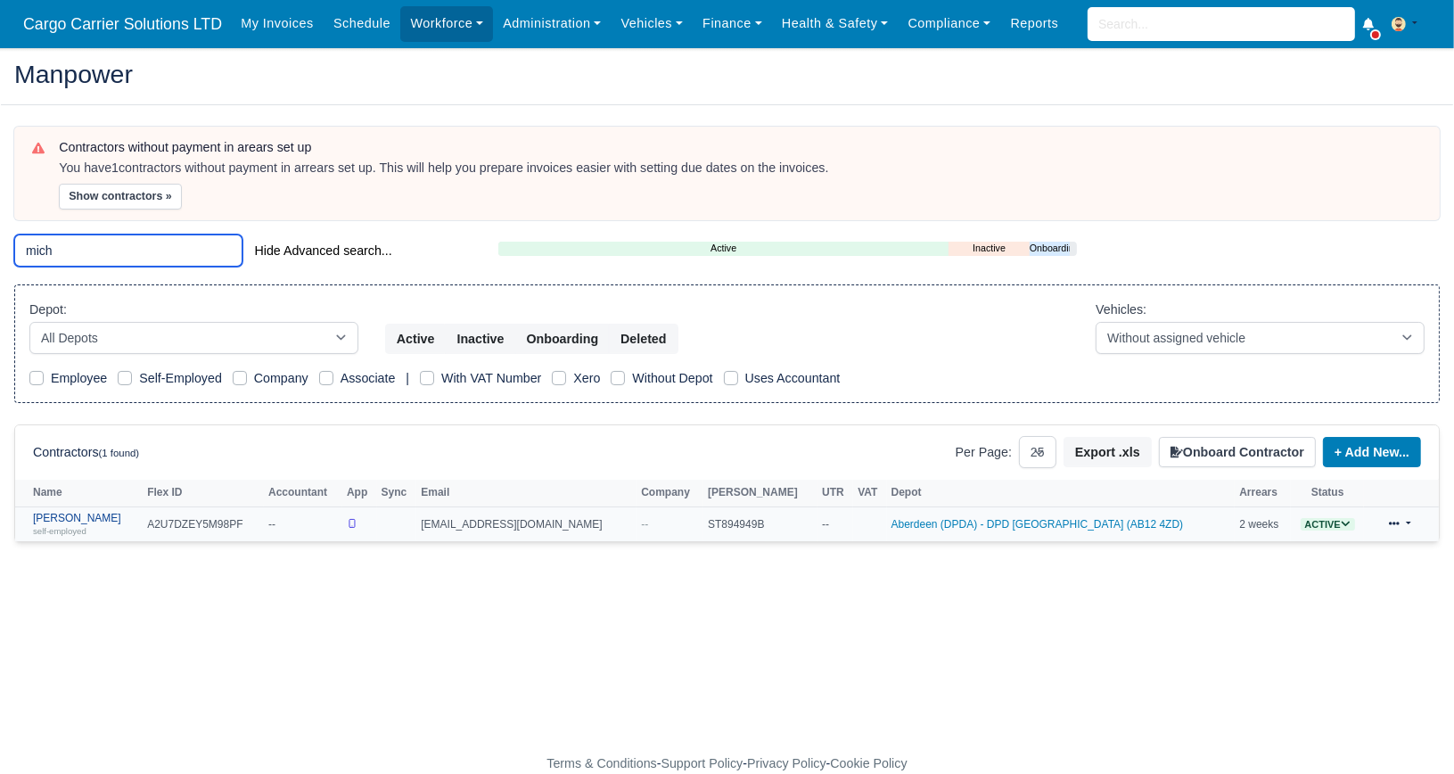
type input "mich"
click at [94, 521] on link "[PERSON_NAME] self-employed" at bounding box center [85, 525] width 105 height 26
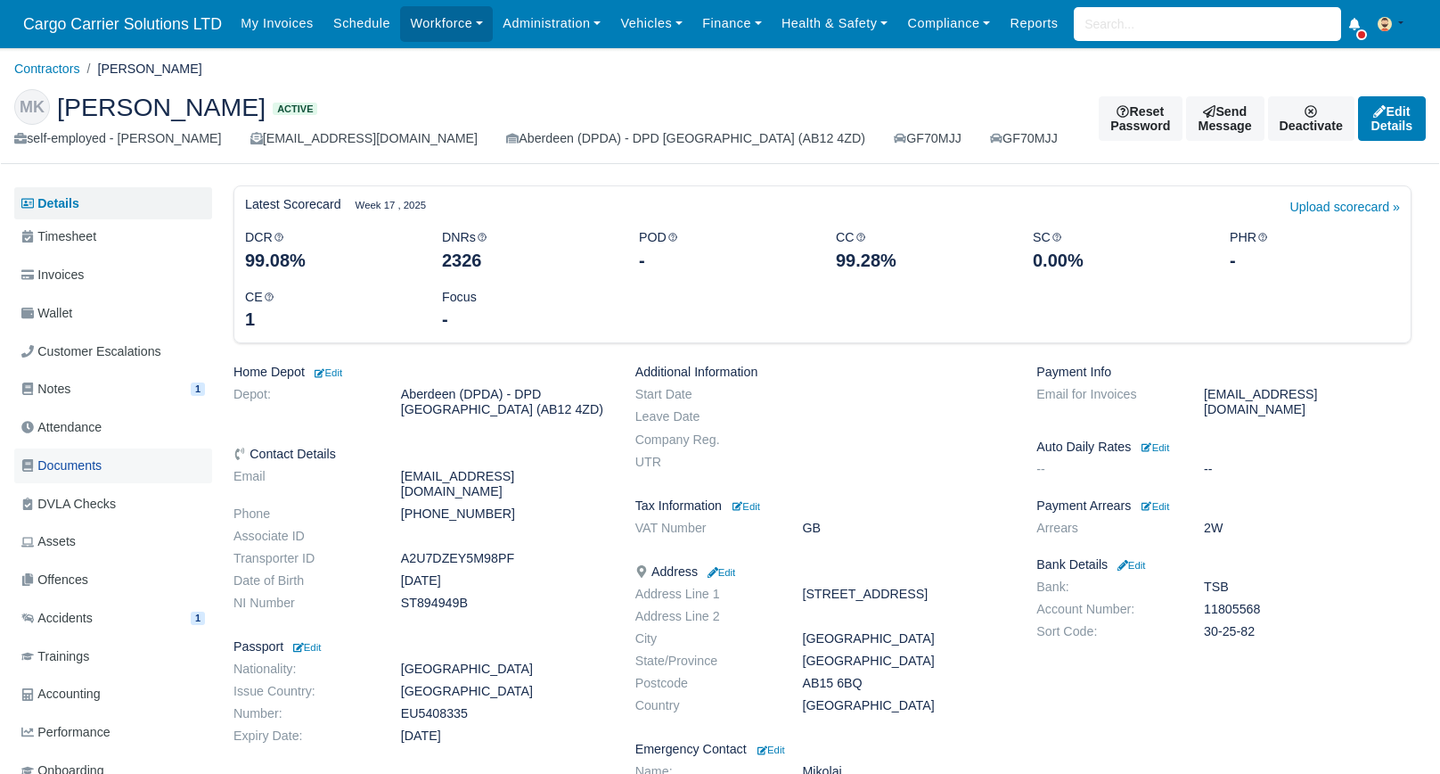
click at [82, 459] on span "Documents" at bounding box center [61, 465] width 80 height 21
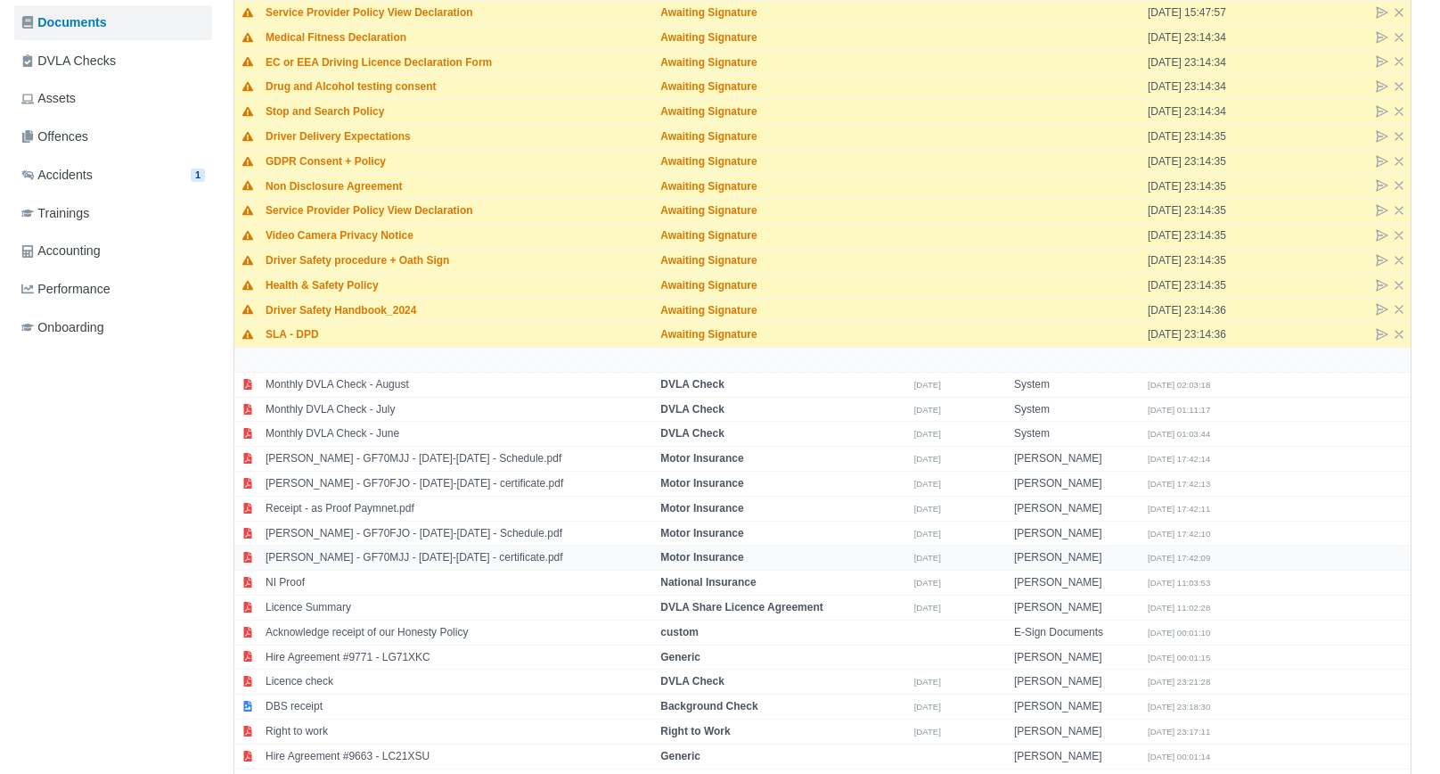
scroll to position [624, 0]
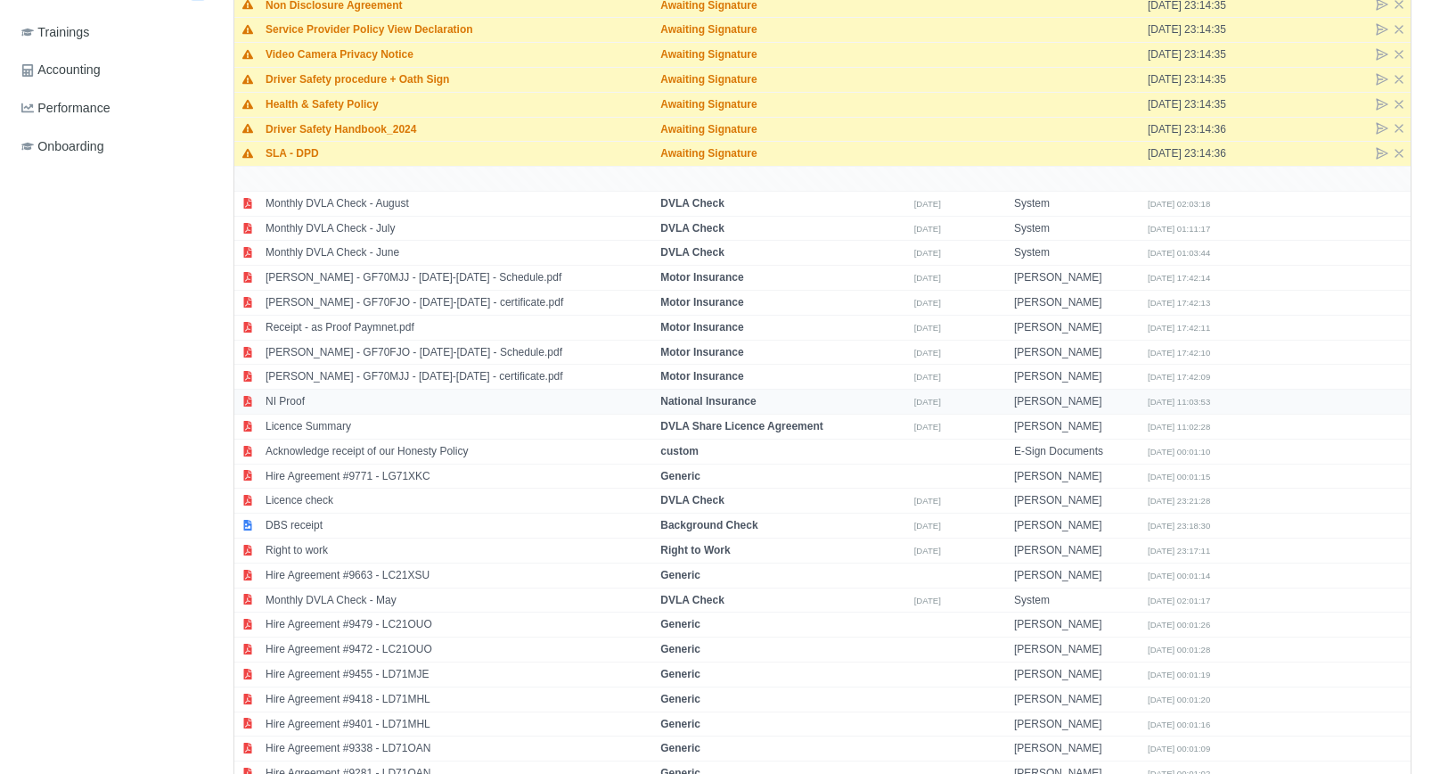
click at [298, 392] on td "NI Proof" at bounding box center [458, 402] width 395 height 25
select select "national-insurance"
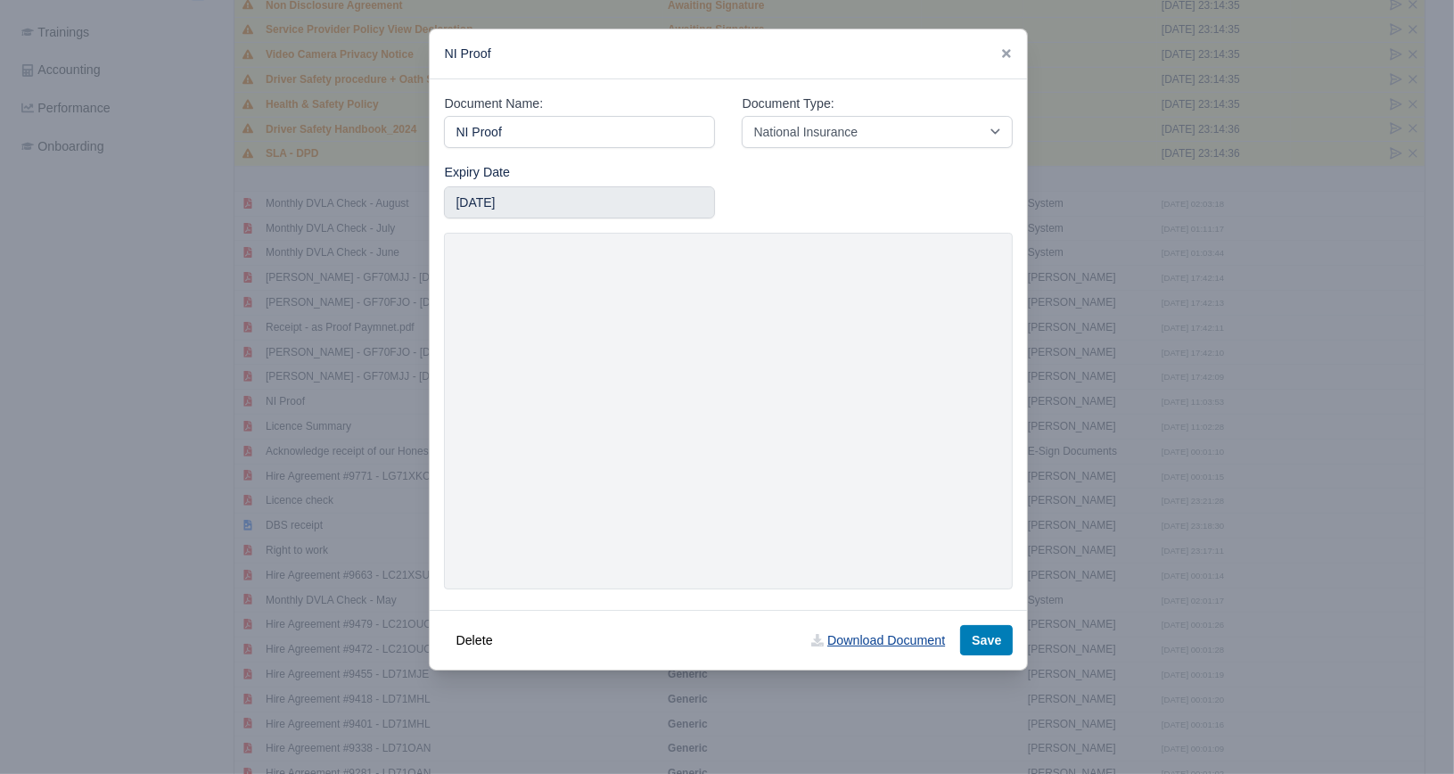
click at [843, 635] on link "Download Document" at bounding box center [878, 640] width 157 height 30
click at [1004, 54] on icon at bounding box center [1006, 53] width 12 height 12
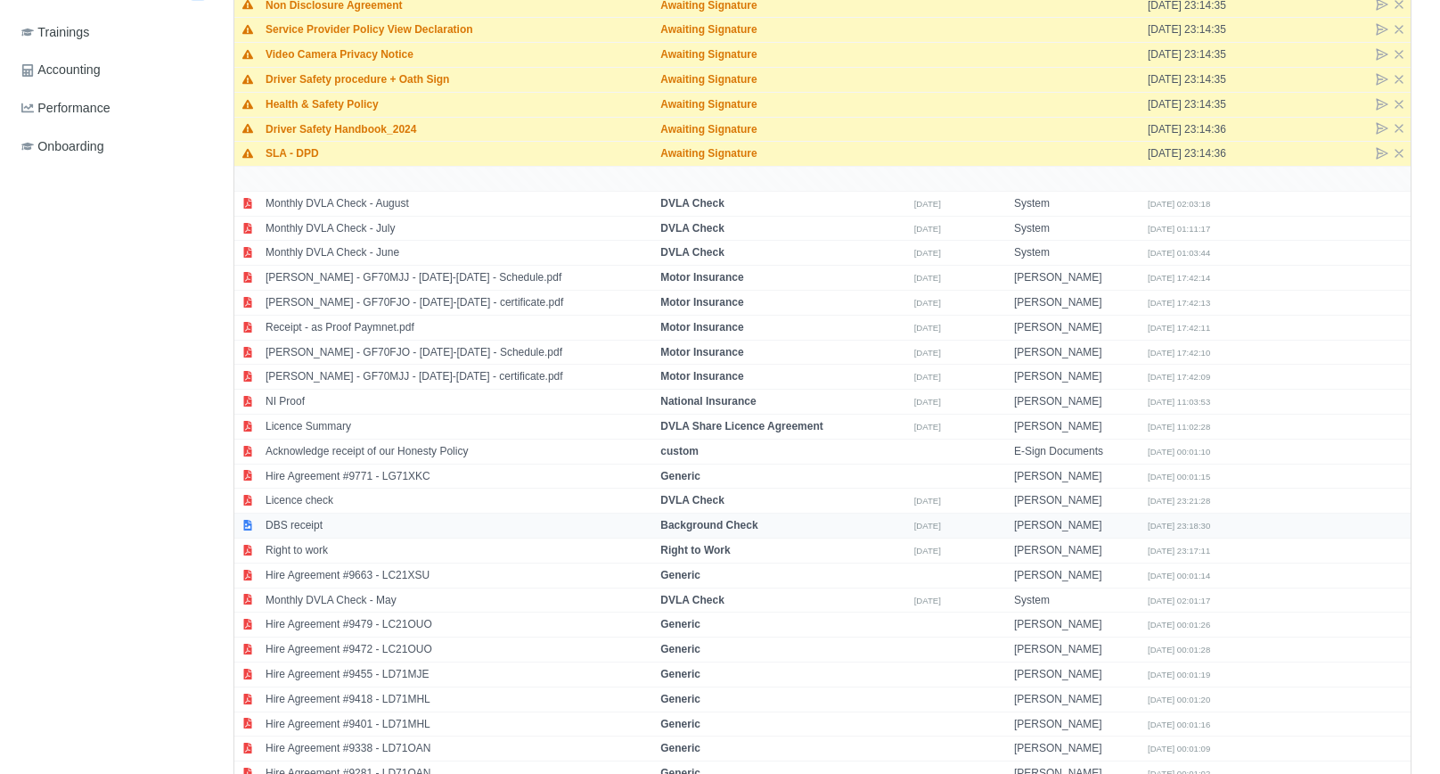
click at [328, 517] on td "DBS receipt" at bounding box center [458, 525] width 395 height 25
select select "background-check"
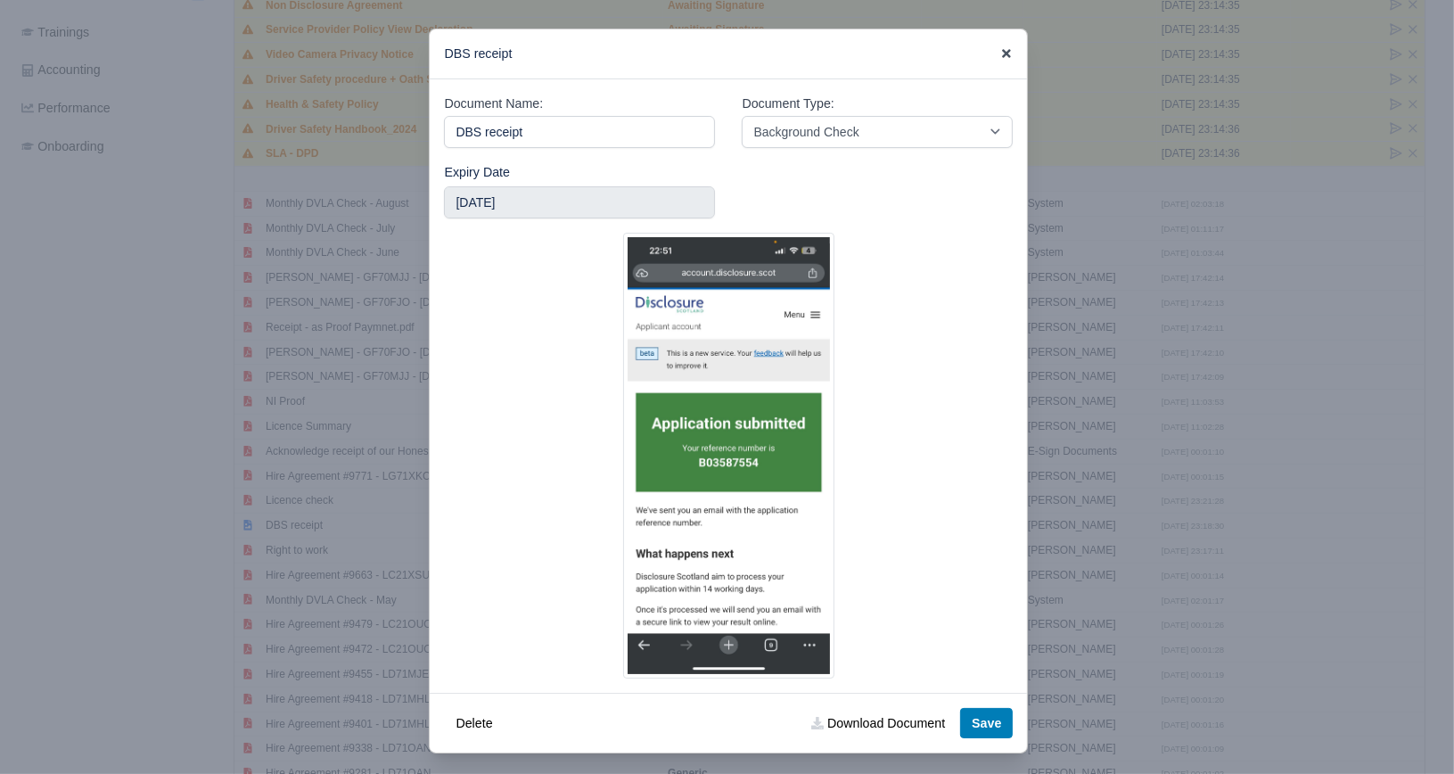
click at [1005, 52] on icon at bounding box center [1006, 53] width 12 height 12
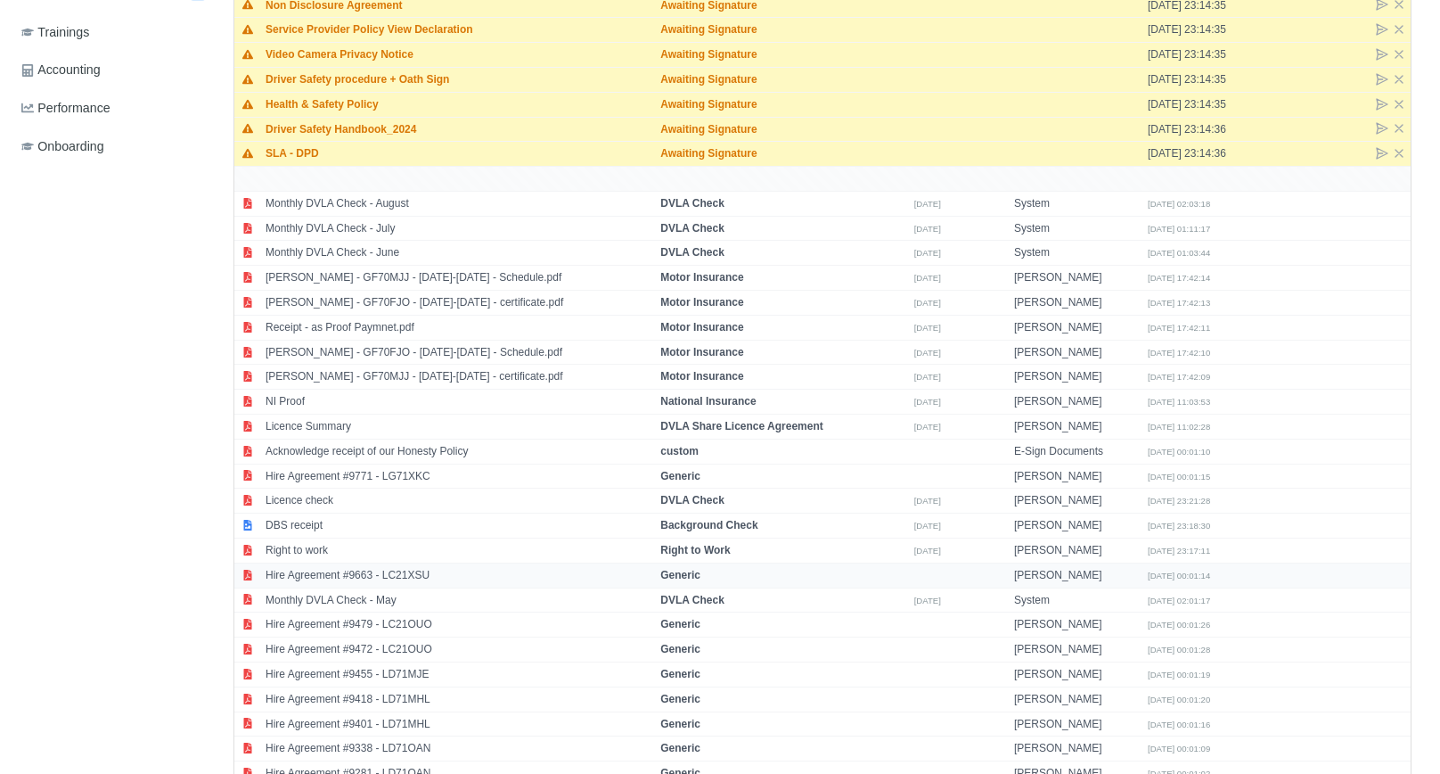
scroll to position [713, 0]
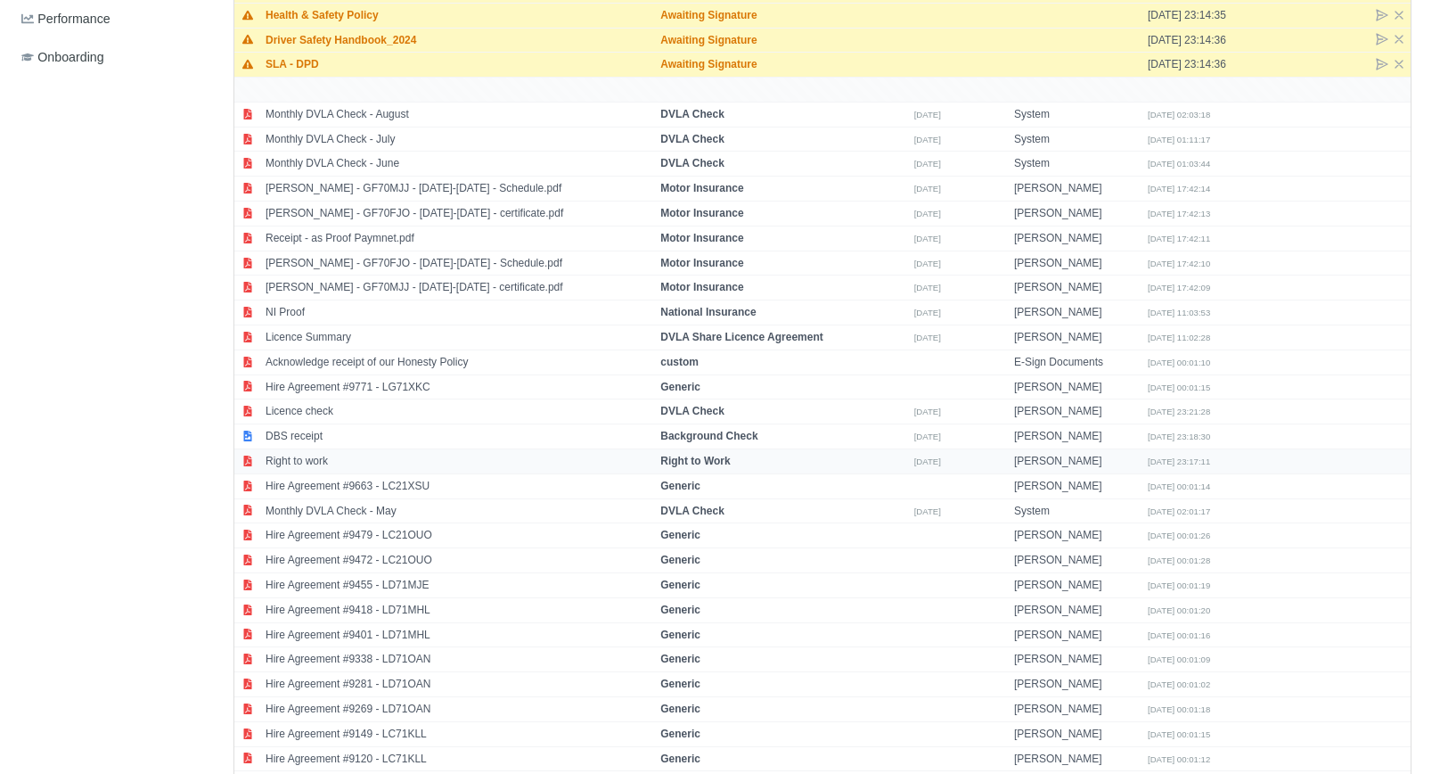
click at [330, 453] on td "Right to work" at bounding box center [458, 461] width 395 height 25
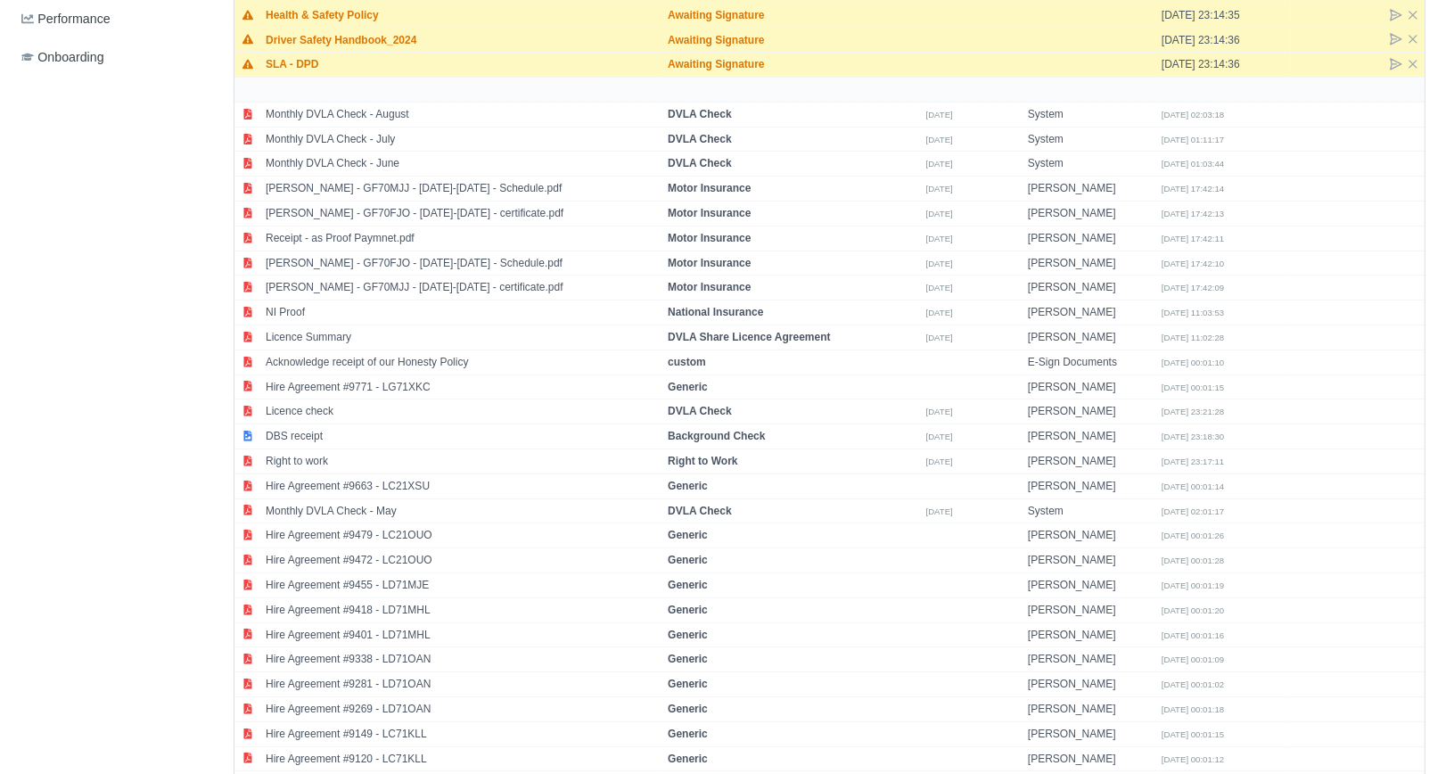
select select "right-to-work"
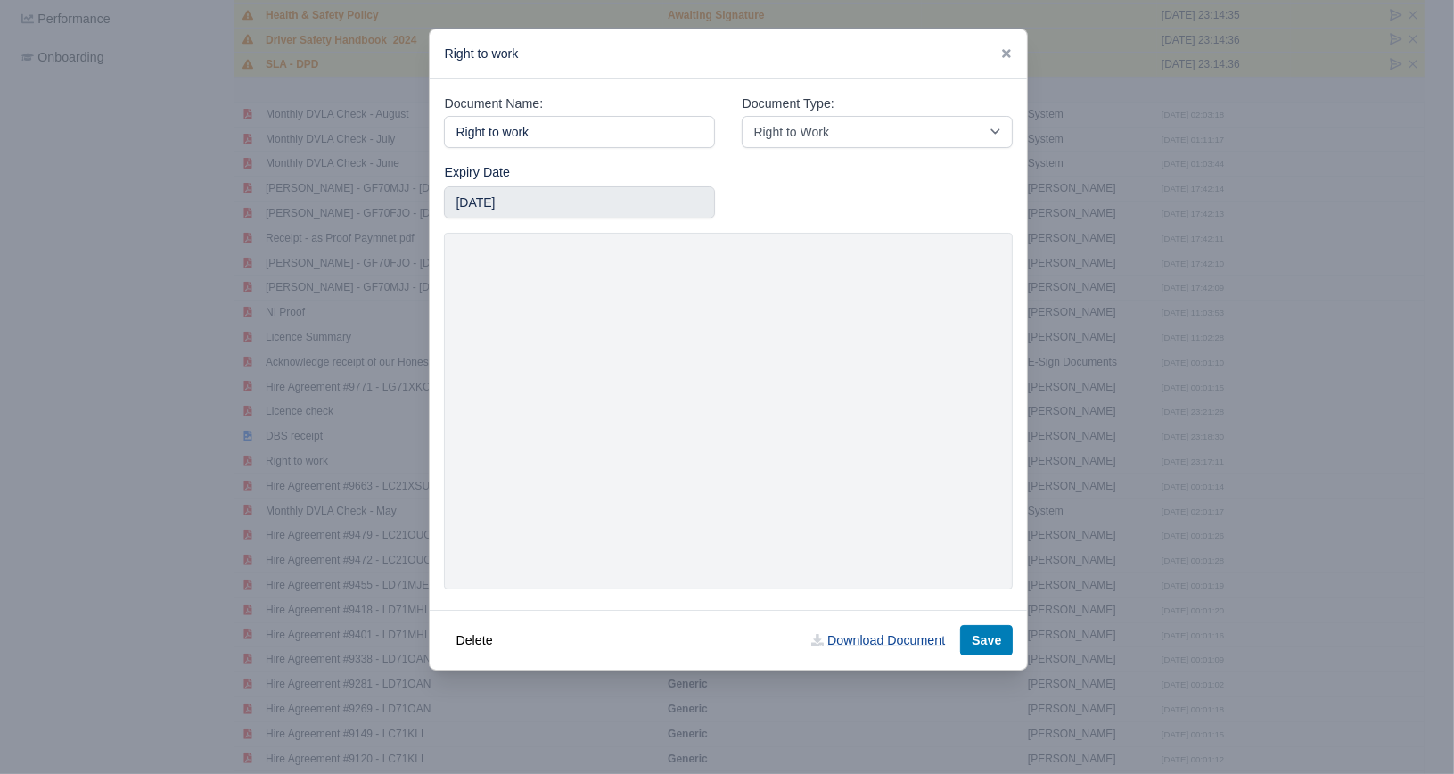
click at [846, 642] on link "Download Document" at bounding box center [878, 640] width 157 height 30
click at [1002, 57] on icon at bounding box center [1006, 53] width 12 height 12
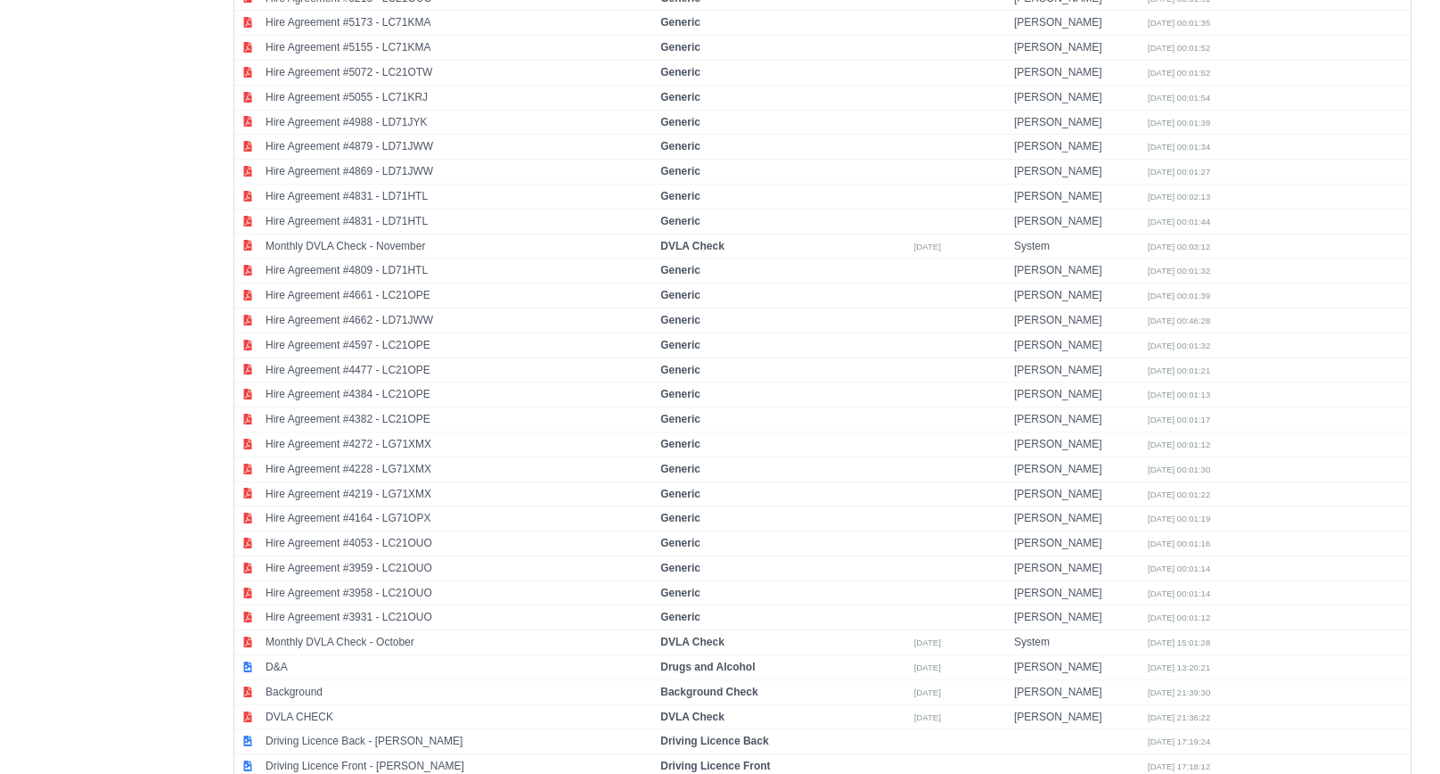
scroll to position [3451, 0]
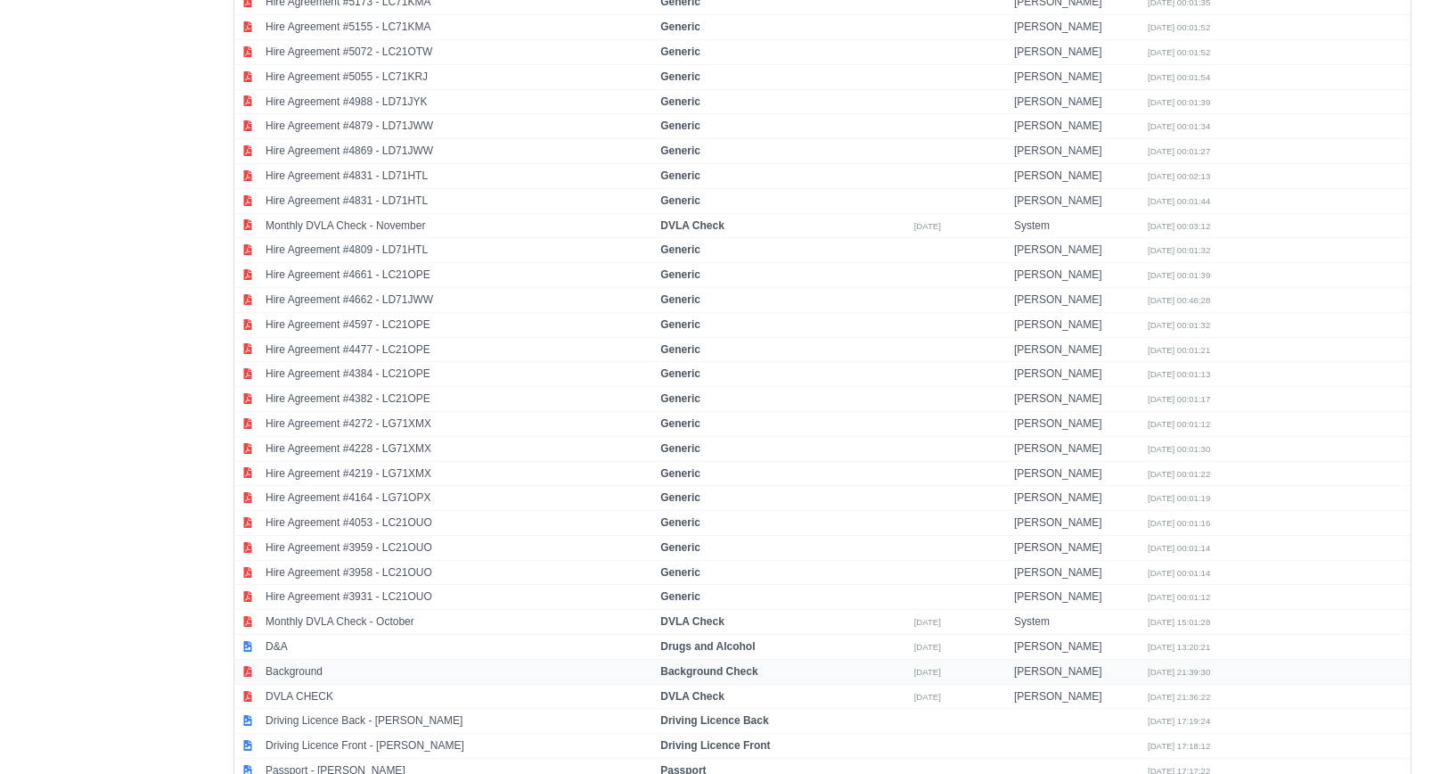
click at [399, 659] on td "Background" at bounding box center [458, 671] width 395 height 25
select select "background-check"
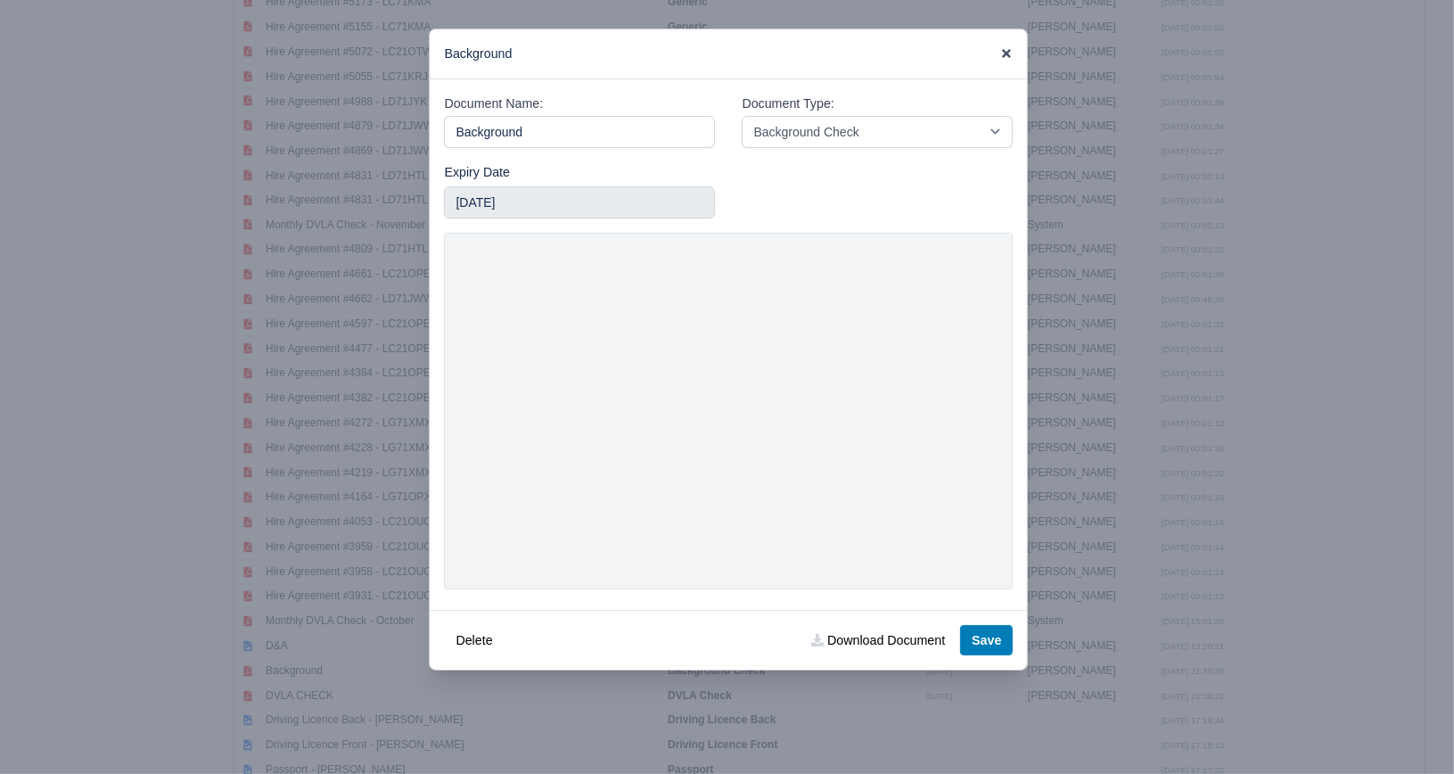
click at [1007, 59] on icon at bounding box center [1006, 53] width 12 height 12
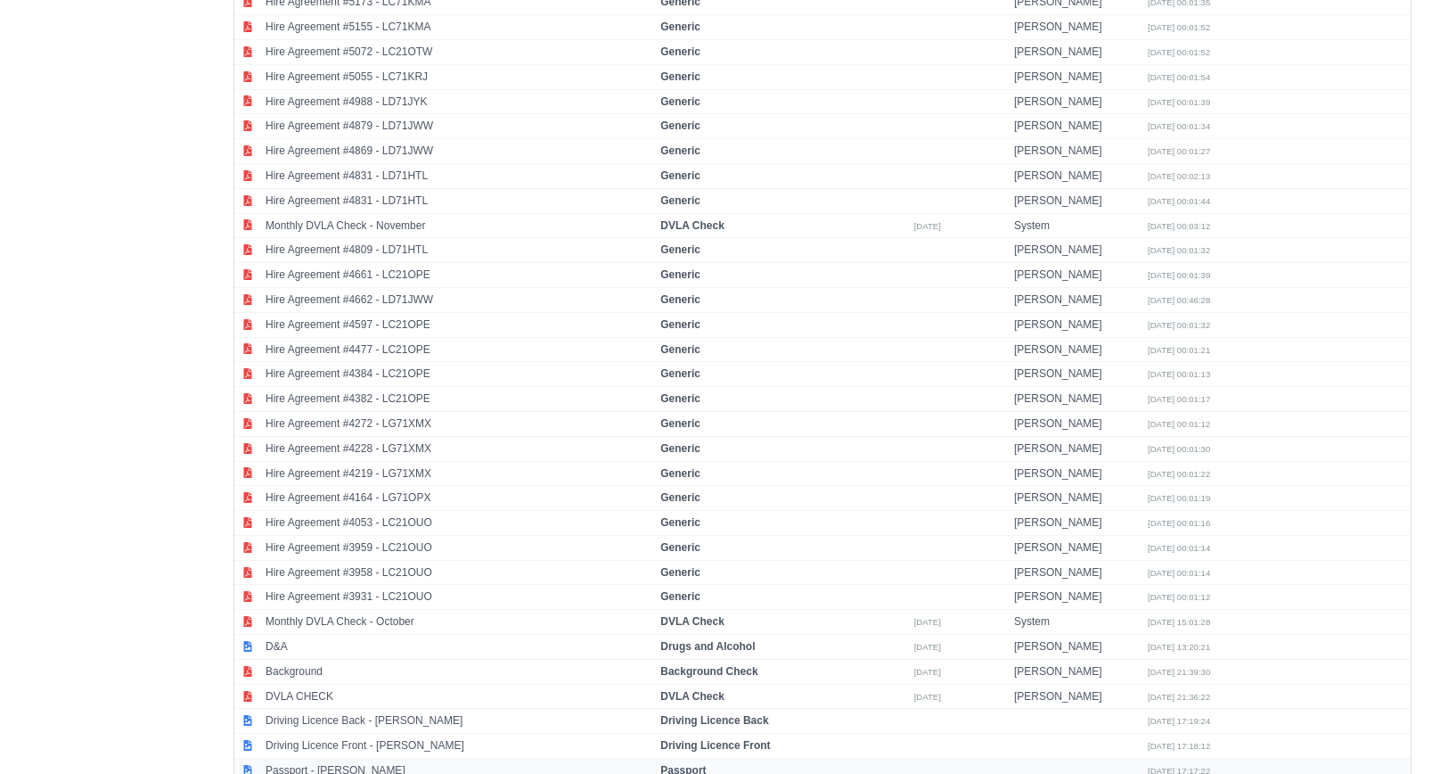
click at [312, 759] on td "Passport - Michal Koscielny" at bounding box center [458, 771] width 395 height 24
select select "passport"
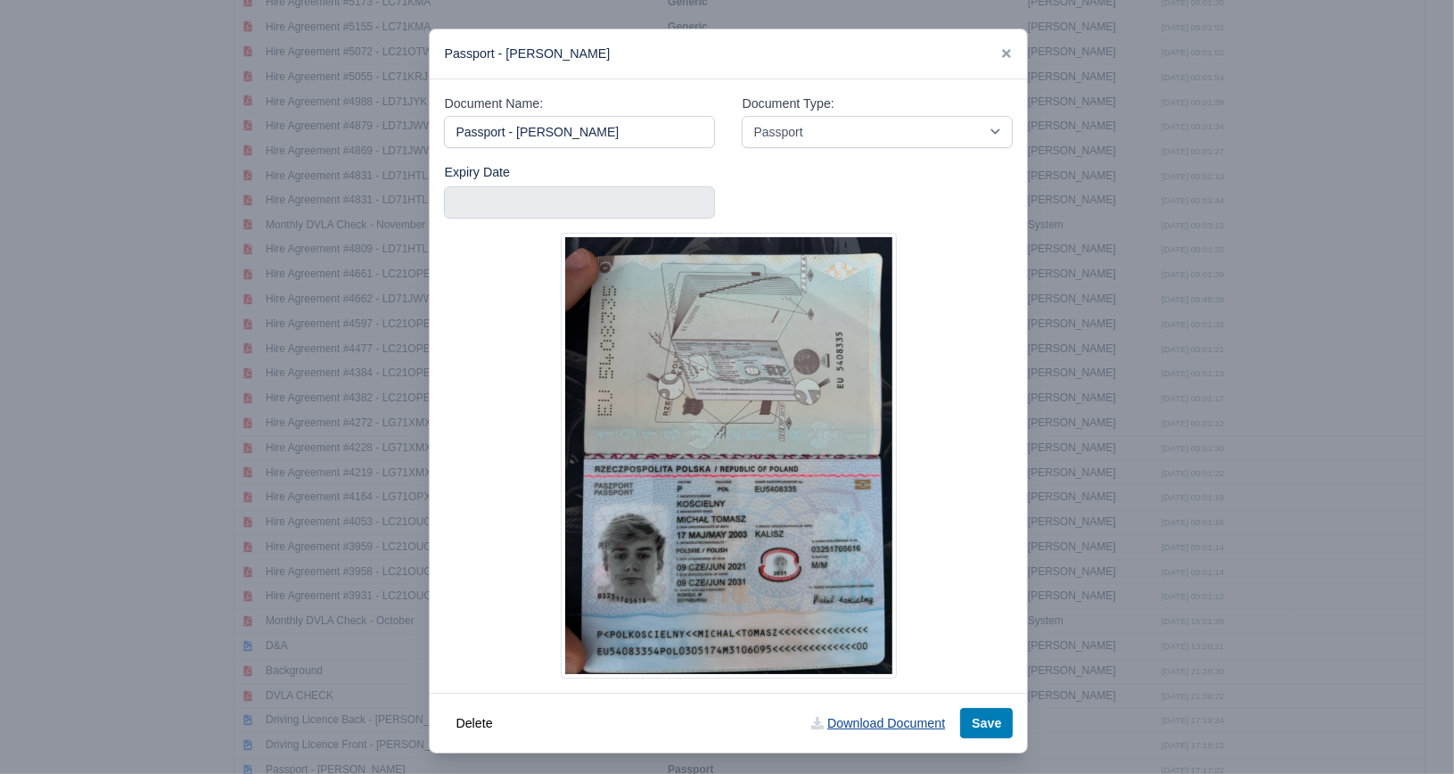
click at [842, 725] on link "Download Document" at bounding box center [878, 723] width 157 height 30
click at [1000, 53] on icon at bounding box center [1006, 53] width 12 height 12
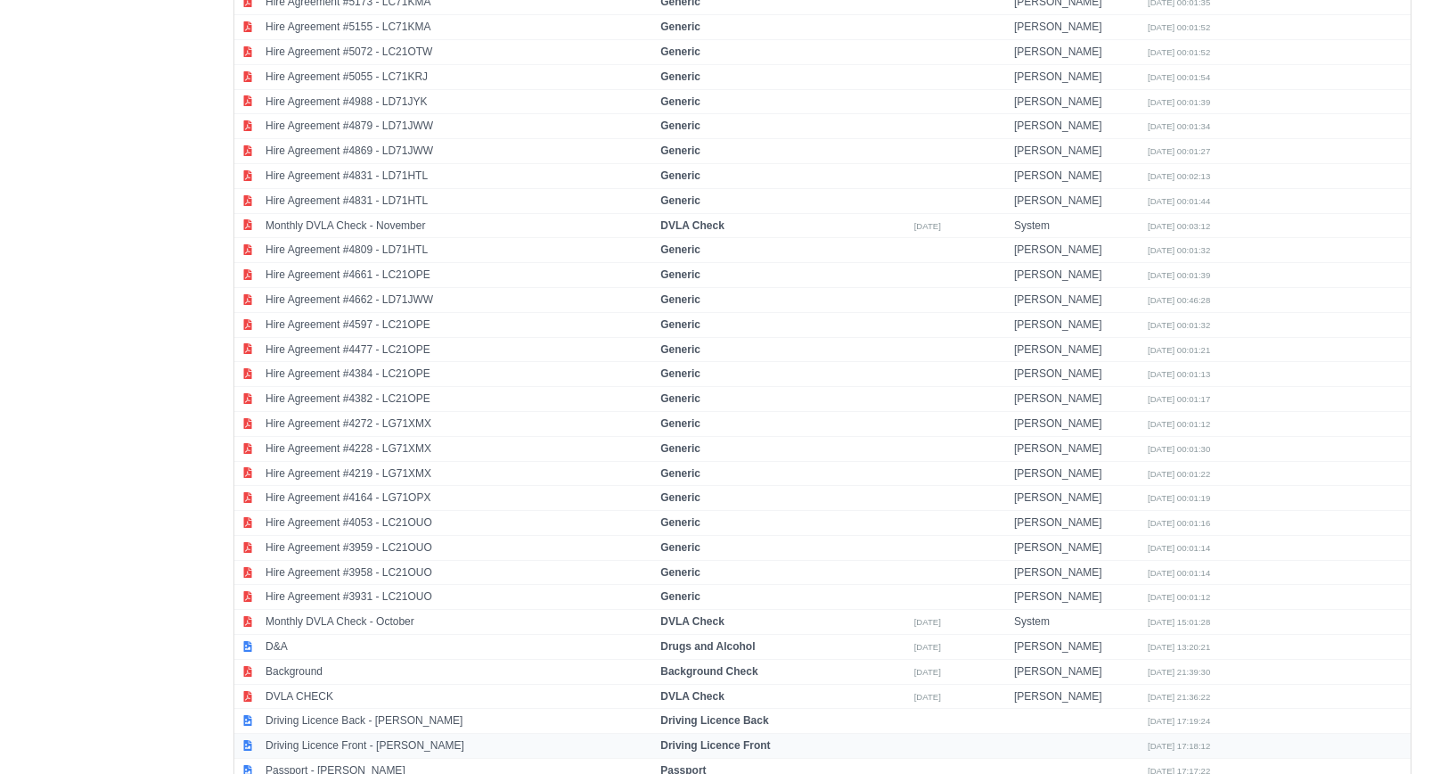
click at [360, 734] on td "Driving Licence Front - Michal Koscielny" at bounding box center [458, 746] width 395 height 25
select select "driving-licence-front"
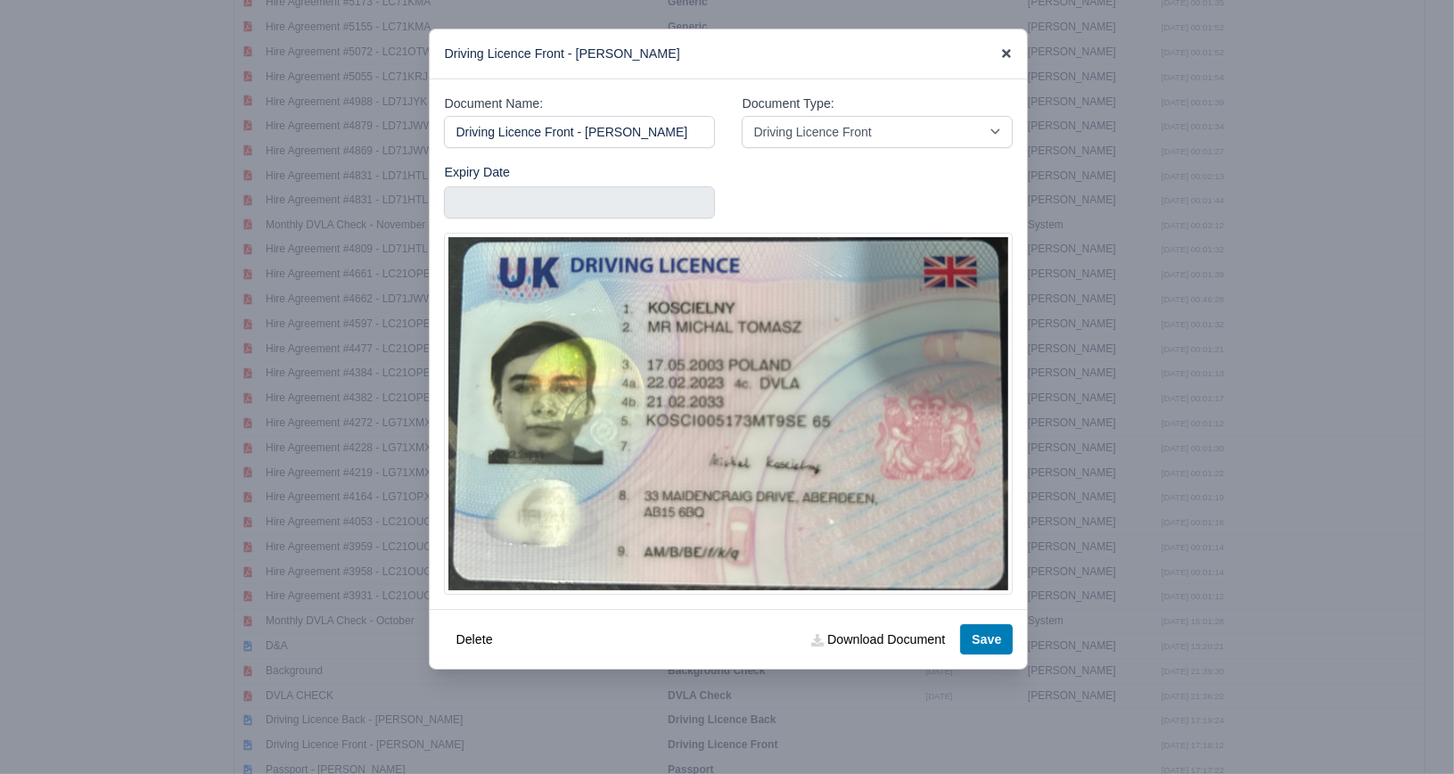
click at [1005, 53] on icon at bounding box center [1006, 53] width 9 height 9
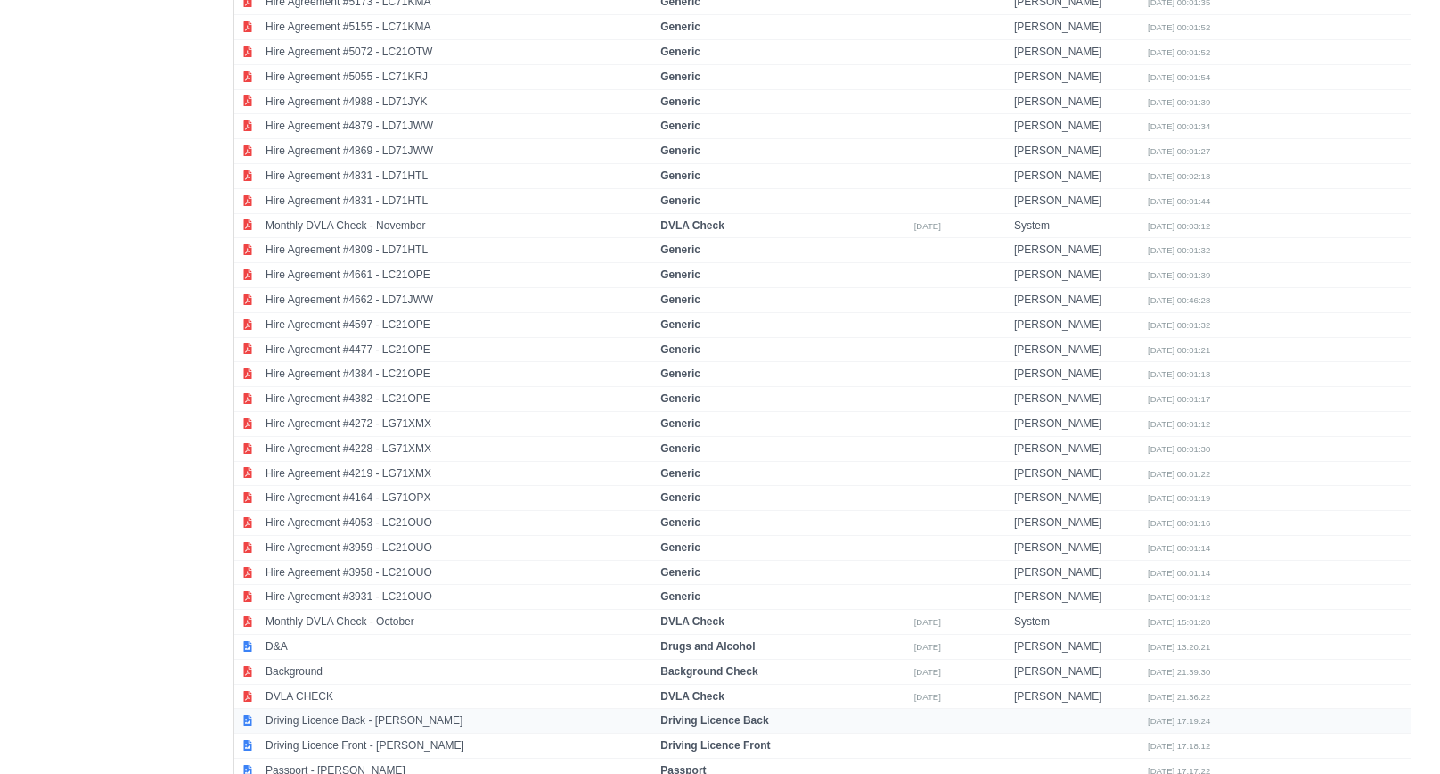
click at [448, 709] on td "Driving Licence Back - Michal Koscielny" at bounding box center [458, 721] width 395 height 25
select select "driving-licence-back"
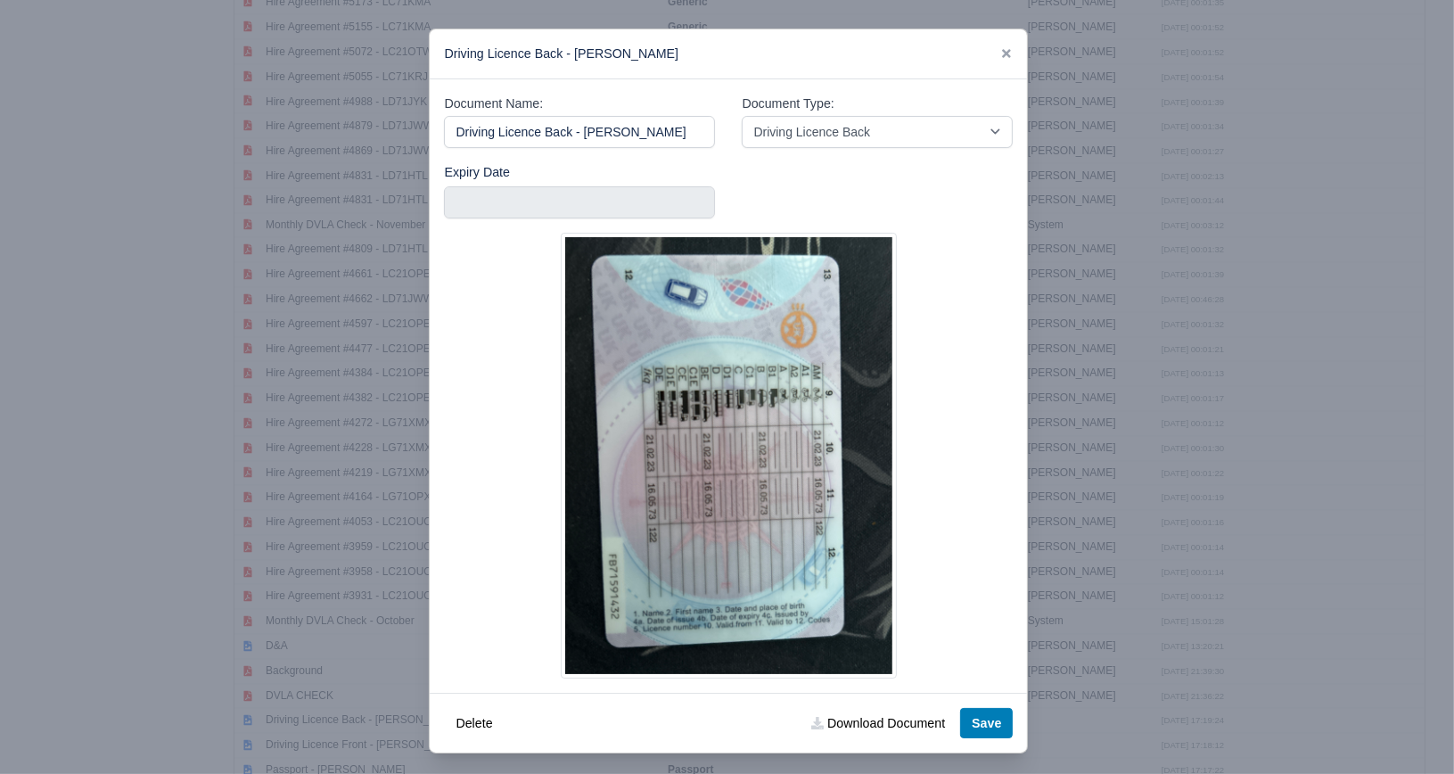
click at [841, 297] on img at bounding box center [729, 456] width 337 height 446
click at [841, 724] on link "Download Document" at bounding box center [878, 723] width 157 height 30
drag, startPoint x: 995, startPoint y: 49, endPoint x: 1023, endPoint y: 48, distance: 28.5
click at [1000, 49] on icon at bounding box center [1006, 53] width 12 height 12
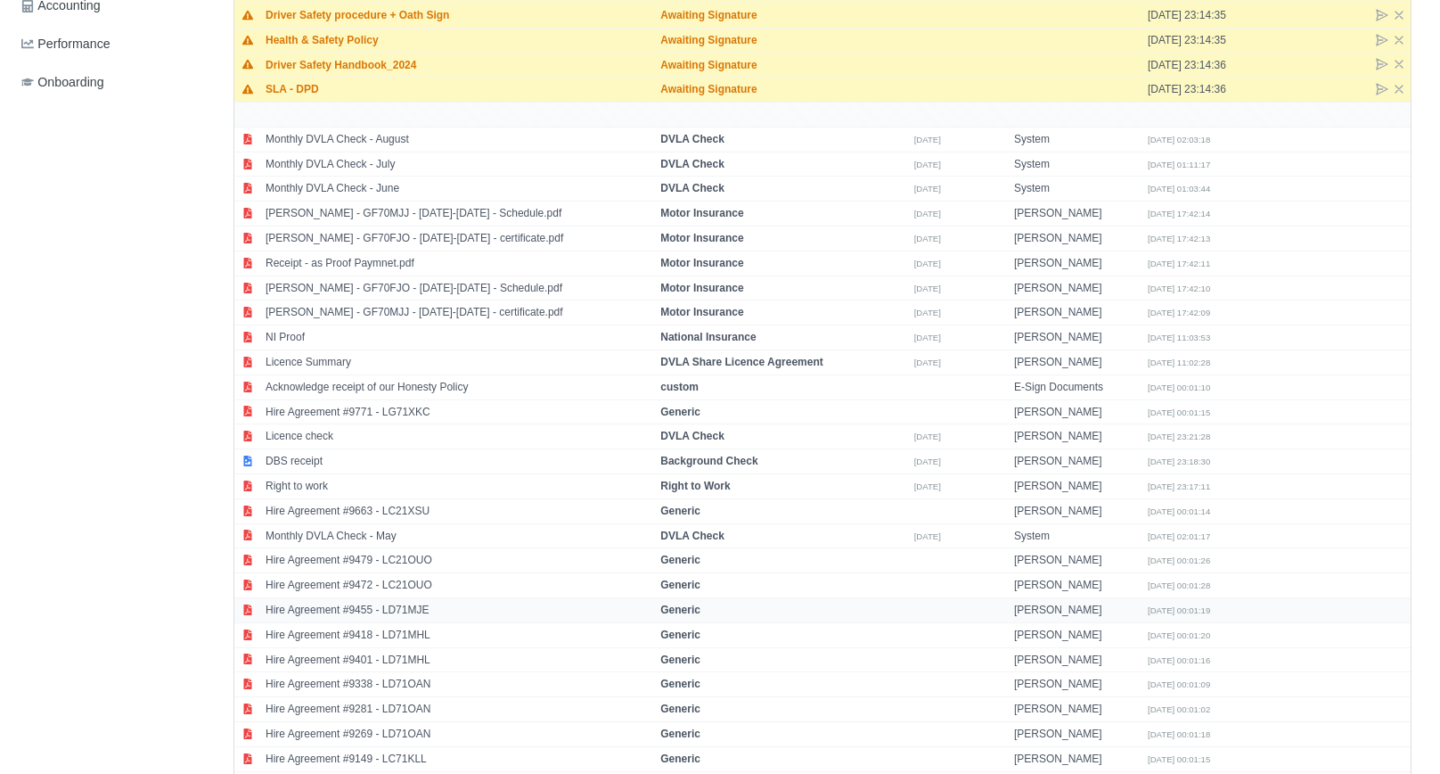
scroll to position [599, 0]
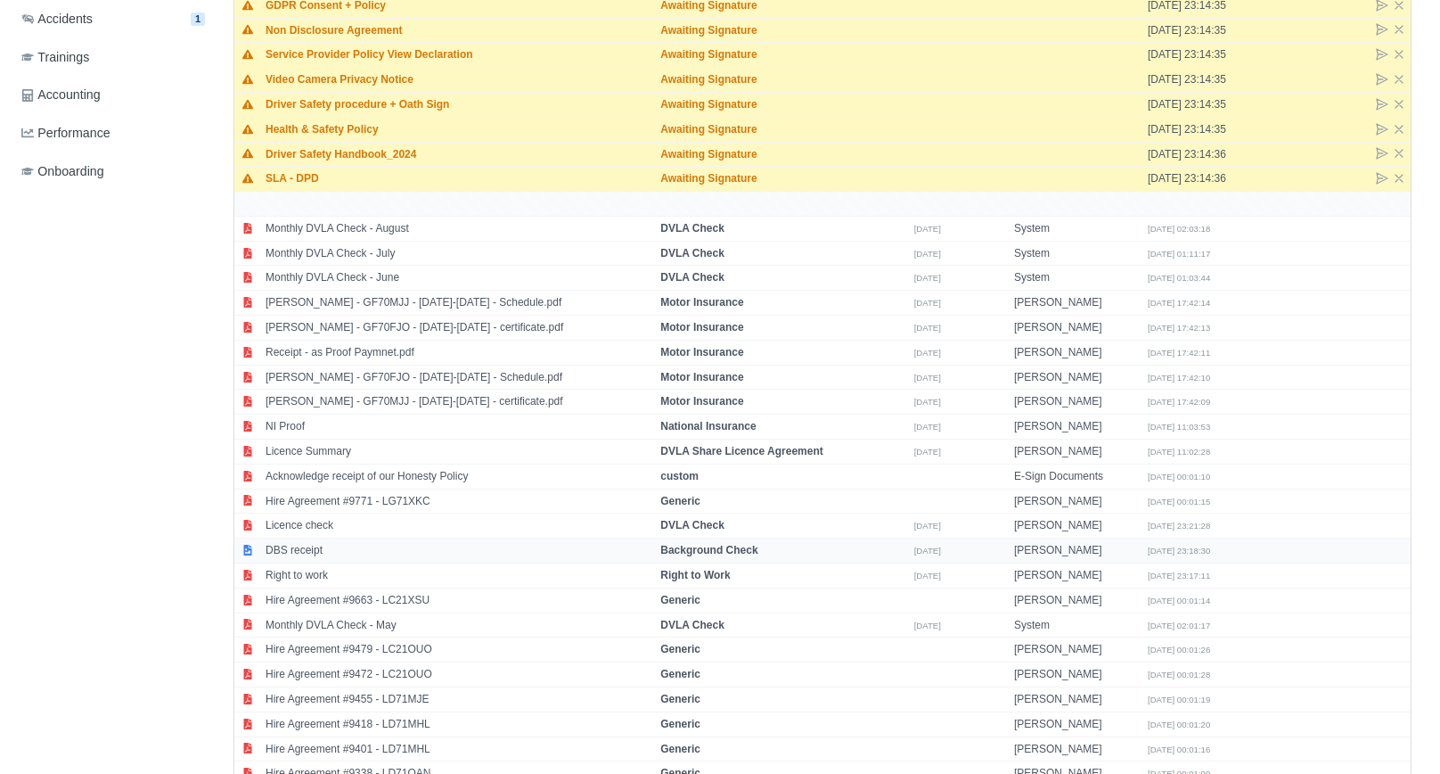
click at [351, 538] on td "DBS receipt" at bounding box center [458, 550] width 395 height 25
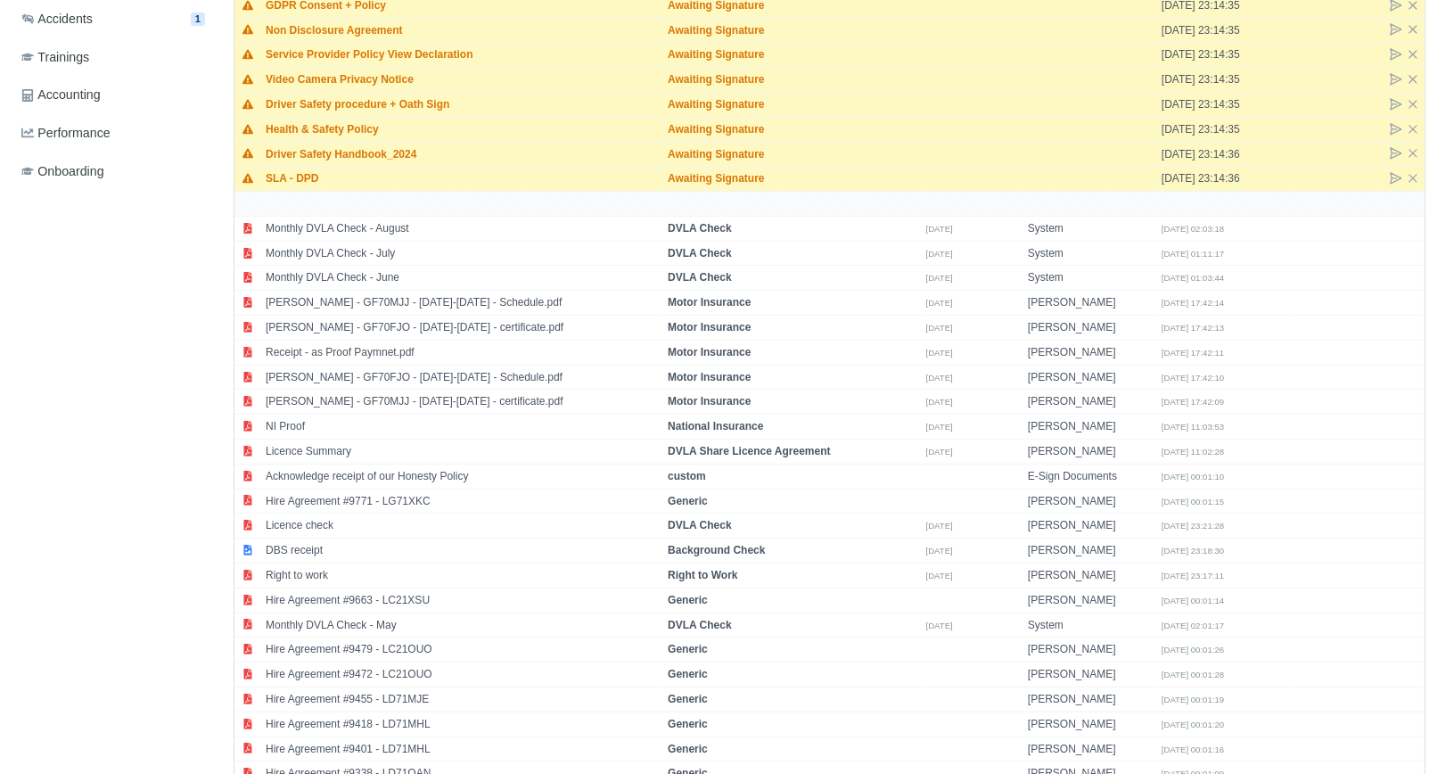
select select "background-check"
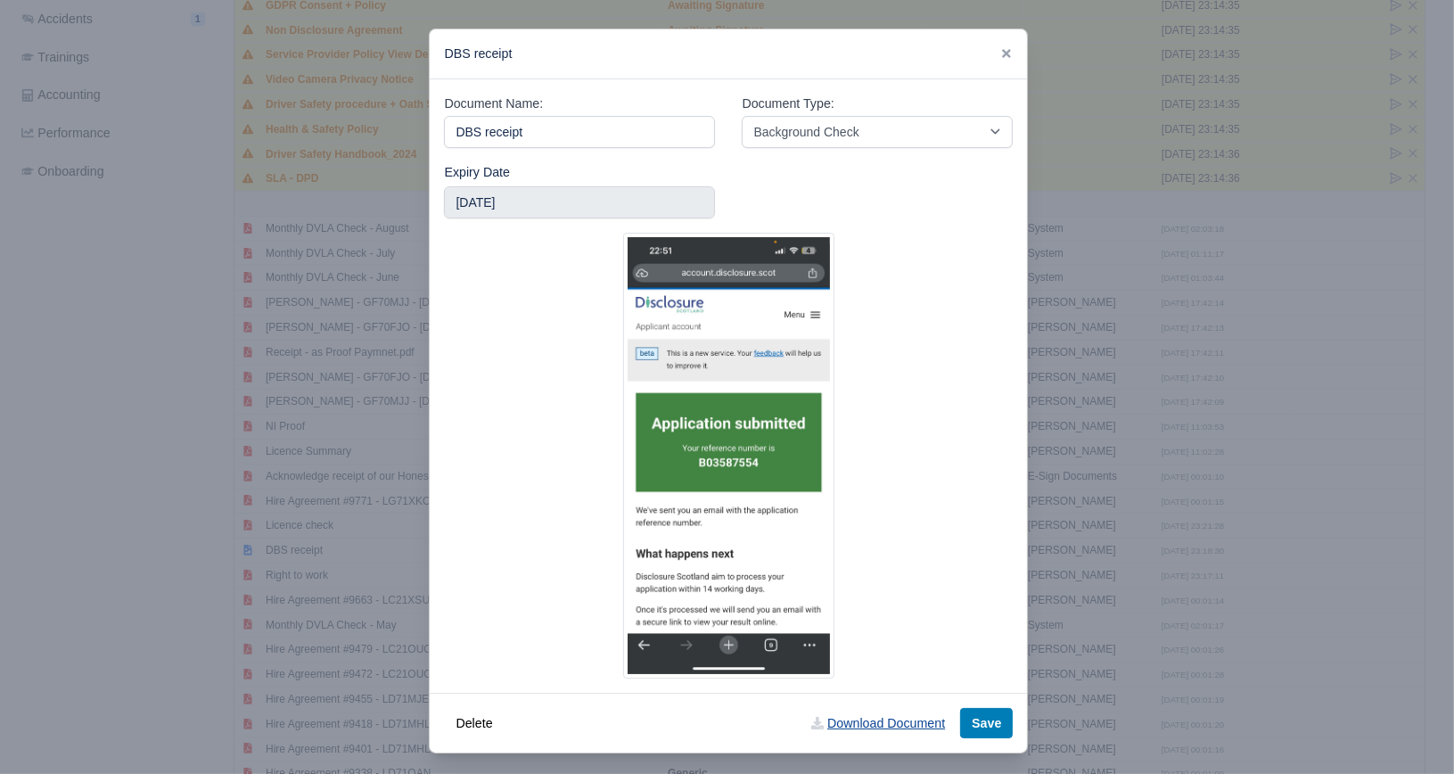
click at [856, 728] on link "Download Document" at bounding box center [878, 723] width 157 height 30
click at [1004, 60] on icon at bounding box center [1006, 53] width 12 height 12
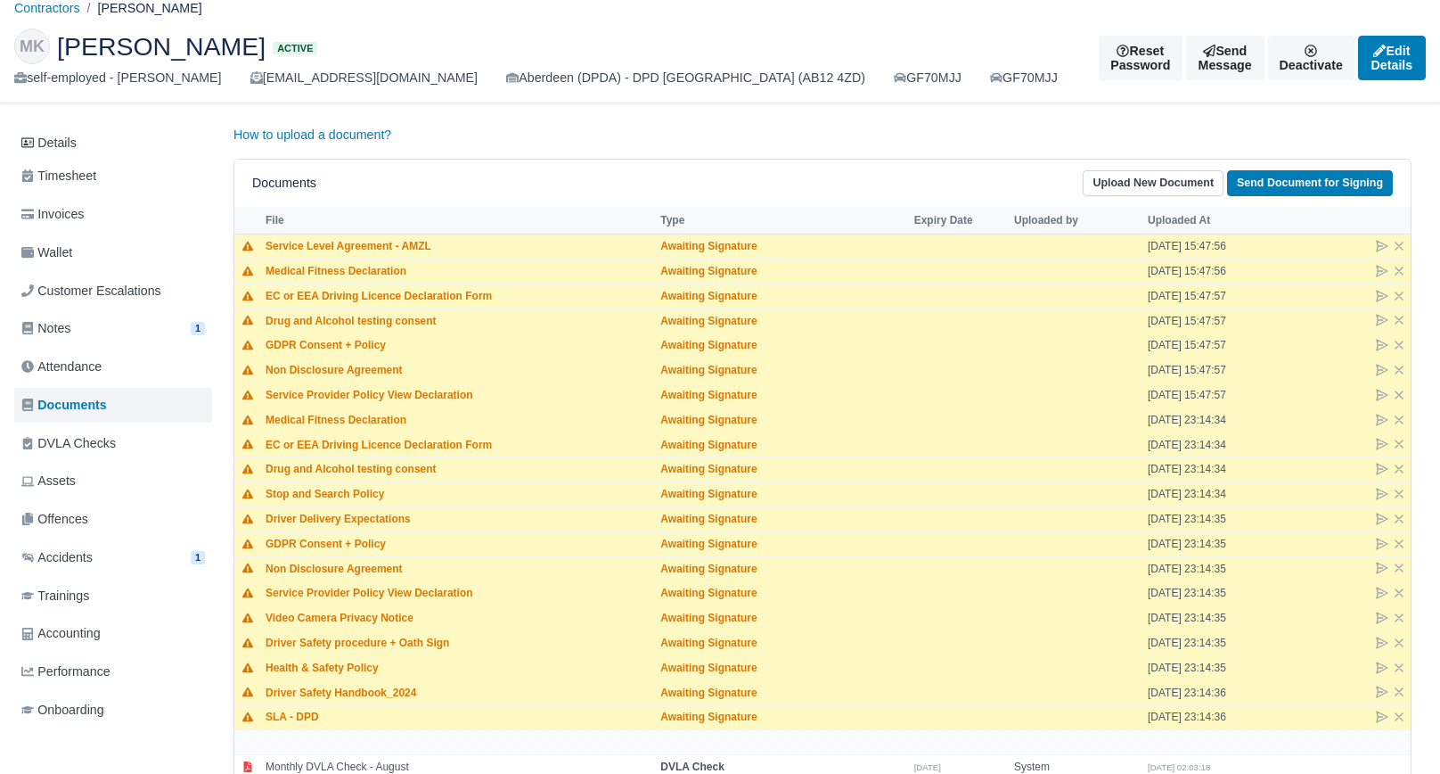
scroll to position [0, 0]
